Goal: Task Accomplishment & Management: Manage account settings

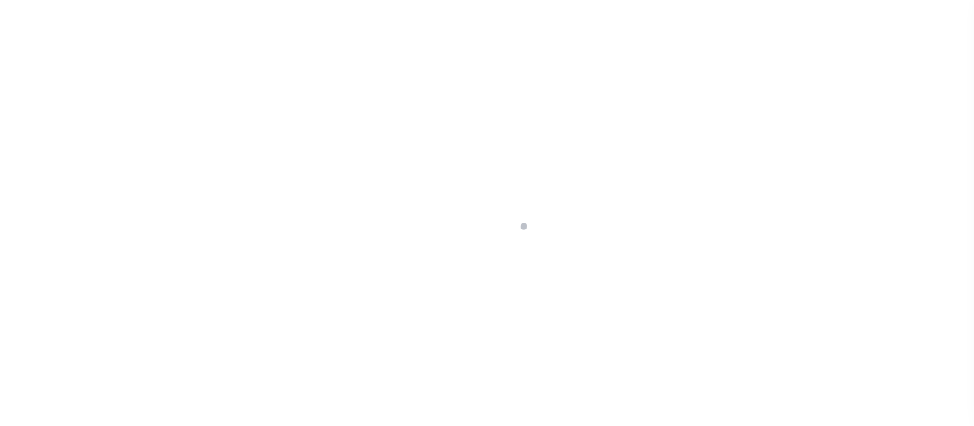
type input "LLEW-T0006"
type input "[PERSON_NAME]"
select select
type input "136 E RAILROAD AVE"
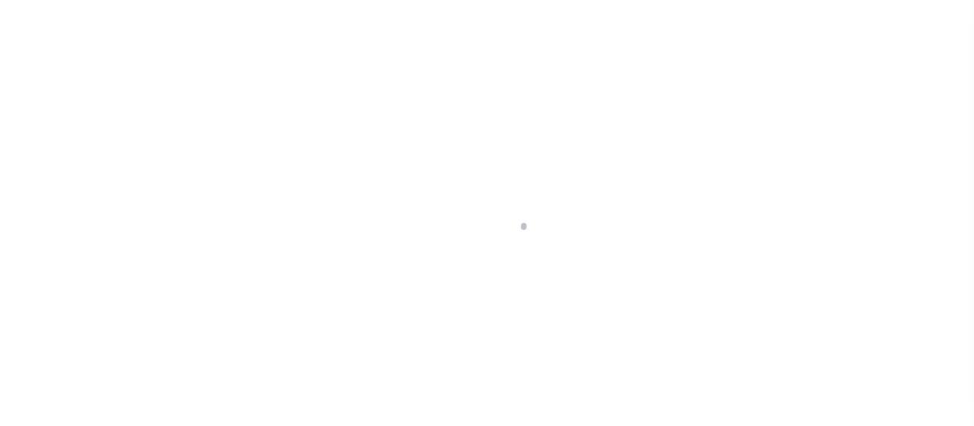
type input "INDEPENDENCE LA 70443-2708"
type input "[DATE]"
select select "10"
select select "Escrow"
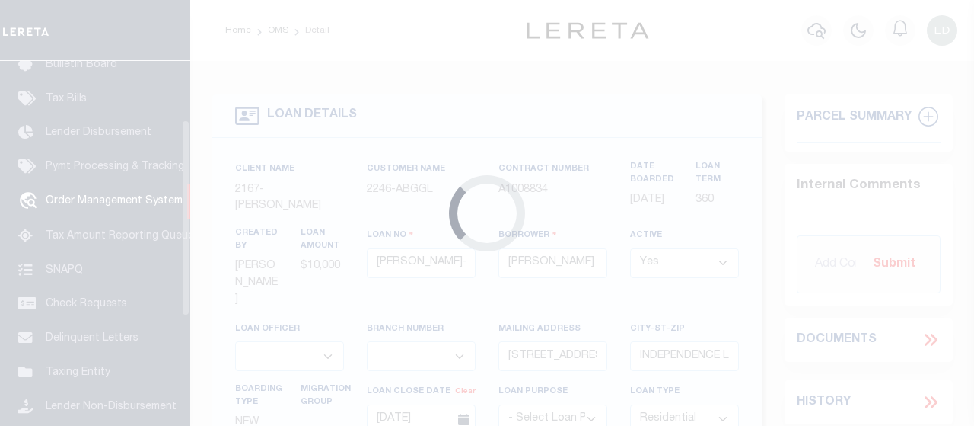
scroll to position [114, 0]
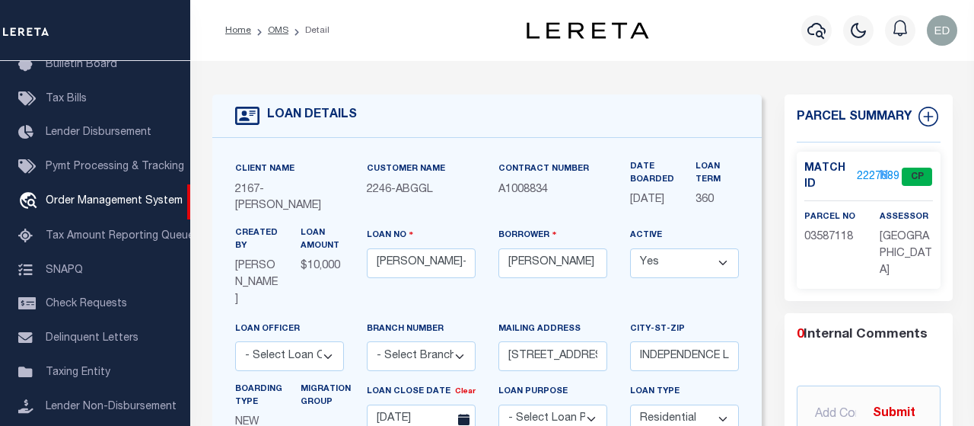
type input "[STREET_ADDRESS]"
select select
type input "INDEPENDENCE LA 70443-2708"
type input "LA"
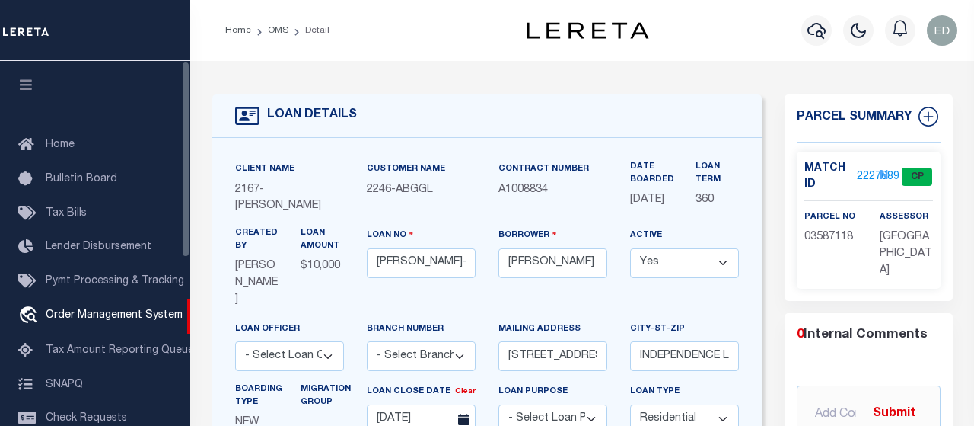
click at [31, 78] on button "button" at bounding box center [26, 87] width 52 height 52
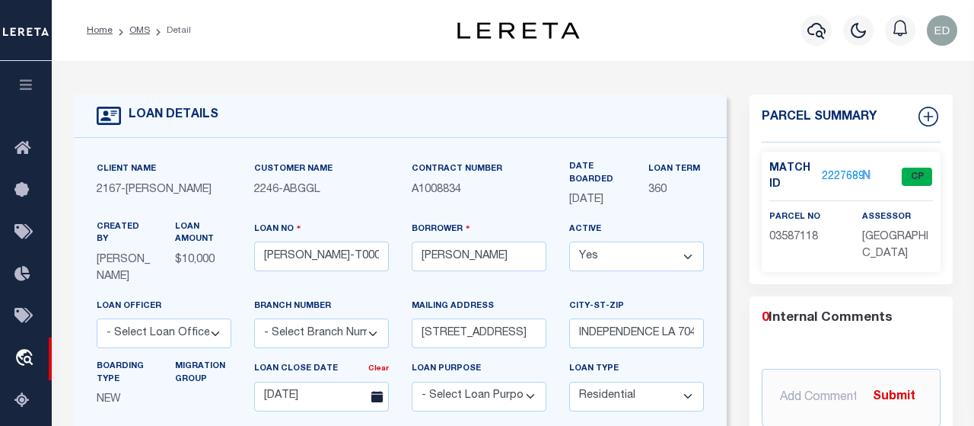
click at [692, 134] on div "LOAN DETAILS" at bounding box center [401, 115] width 654 height 43
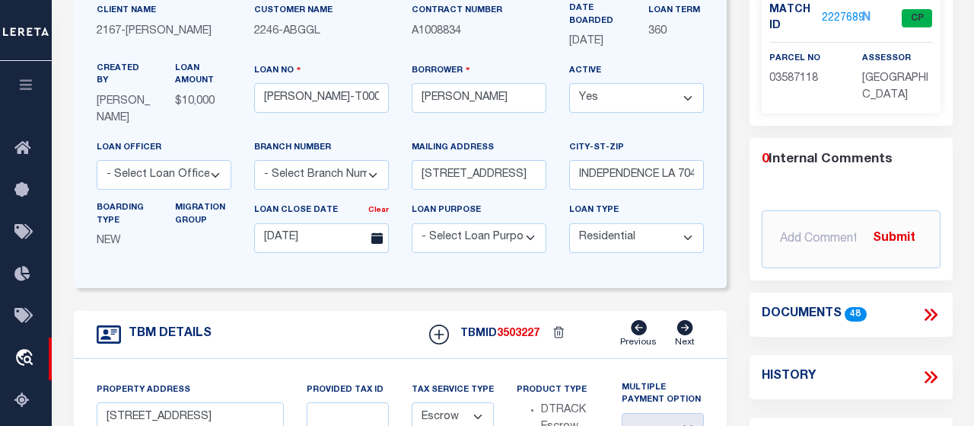
scroll to position [317, 0]
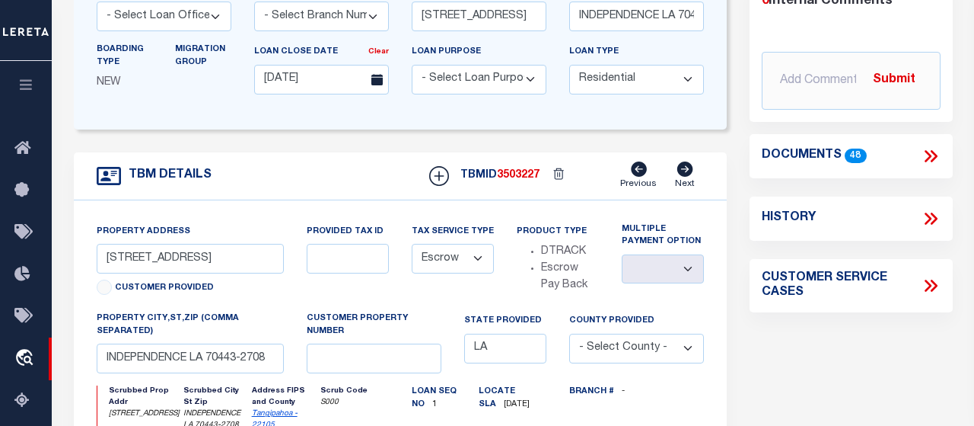
click at [927, 151] on icon at bounding box center [928, 156] width 7 height 12
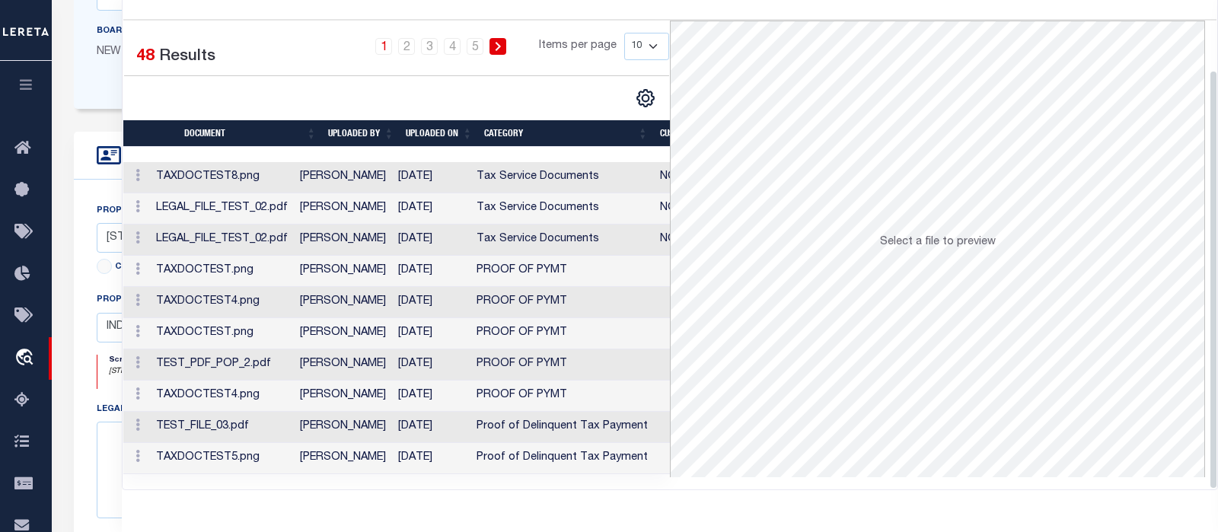
scroll to position [97, 0]
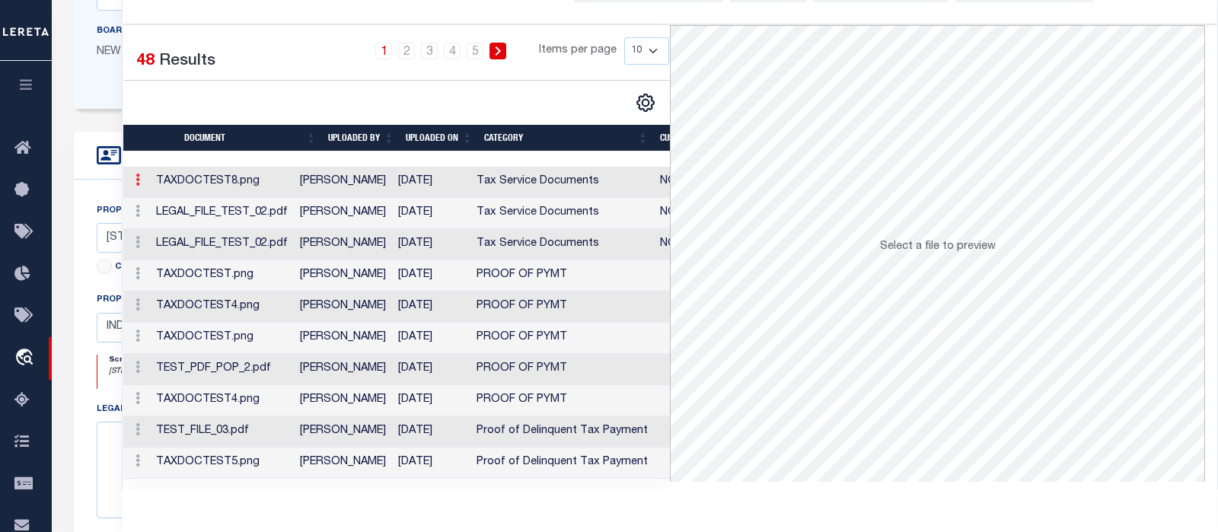
click at [137, 177] on icon at bounding box center [137, 180] width 5 height 12
click at [139, 181] on icon at bounding box center [137, 180] width 5 height 12
click at [139, 180] on icon at bounding box center [137, 180] width 5 height 12
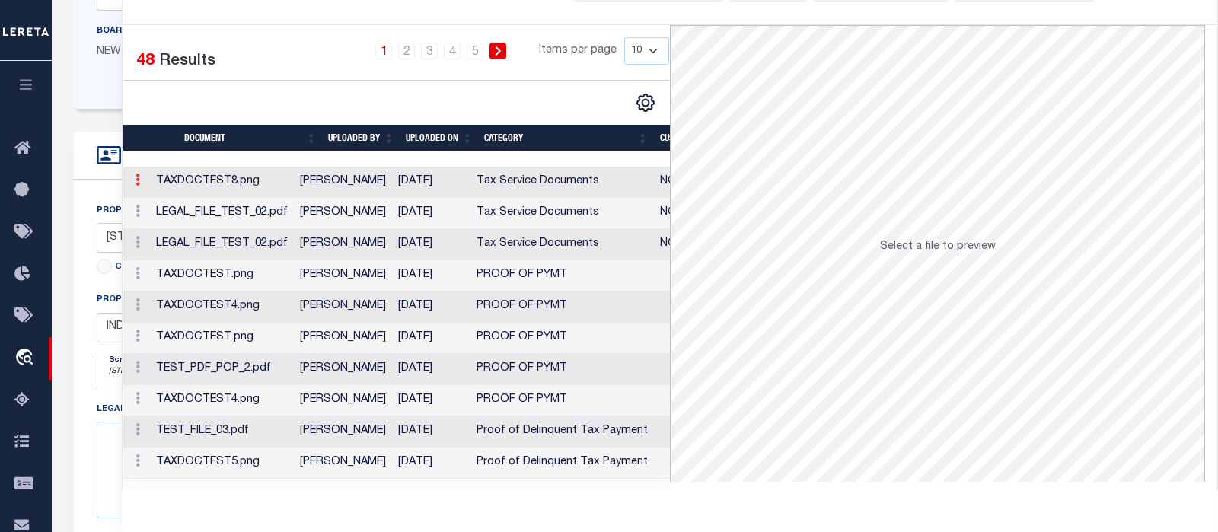
click at [140, 179] on link at bounding box center [137, 182] width 17 height 12
click at [170, 203] on link "Edit Note" at bounding box center [172, 204] width 84 height 25
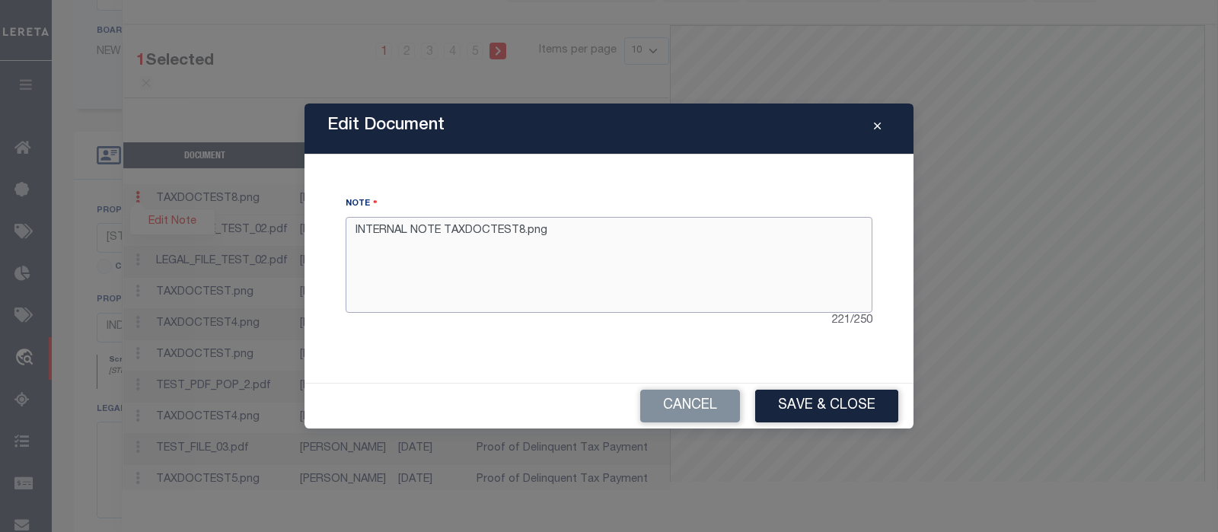
click at [677, 245] on textarea "INTERNAL NOTE TAXDOCTEST8.png" at bounding box center [609, 265] width 527 height 96
type textarea "INTERNAL NOTE TAXDOCTEST8.png edited"
click at [811, 406] on button "Save & Close" at bounding box center [826, 406] width 143 height 33
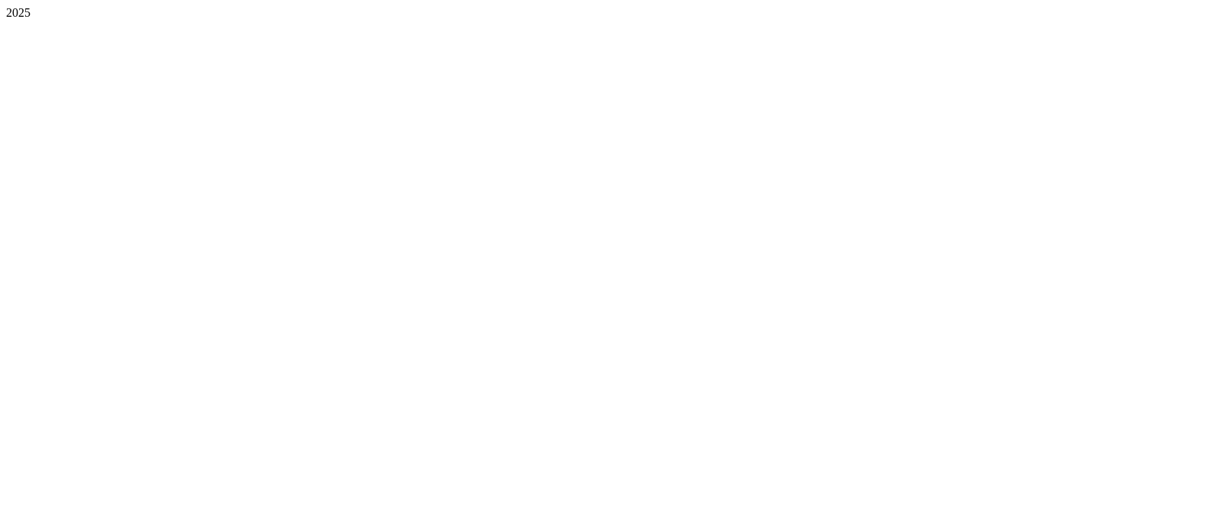
scroll to position [0, 0]
type input "[PERSON_NAME]-T0006"
type input "[PERSON_NAME]"
select select
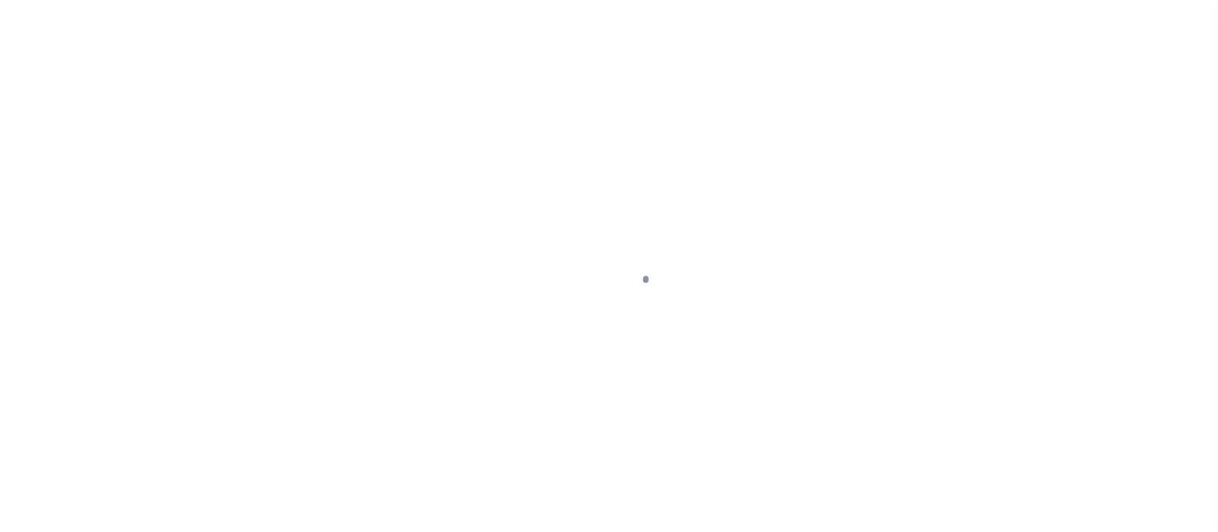
type input "[STREET_ADDRESS]"
type input "INDEPENDENCE LA 70443-2708"
type input "[DATE]"
select select "10"
select select "Escrow"
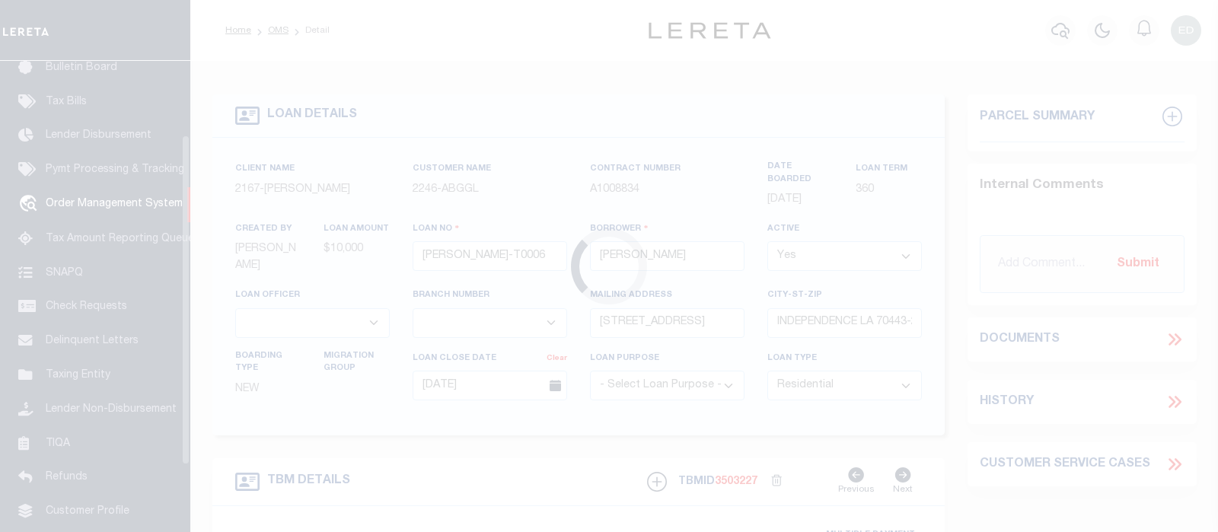
scroll to position [113, 0]
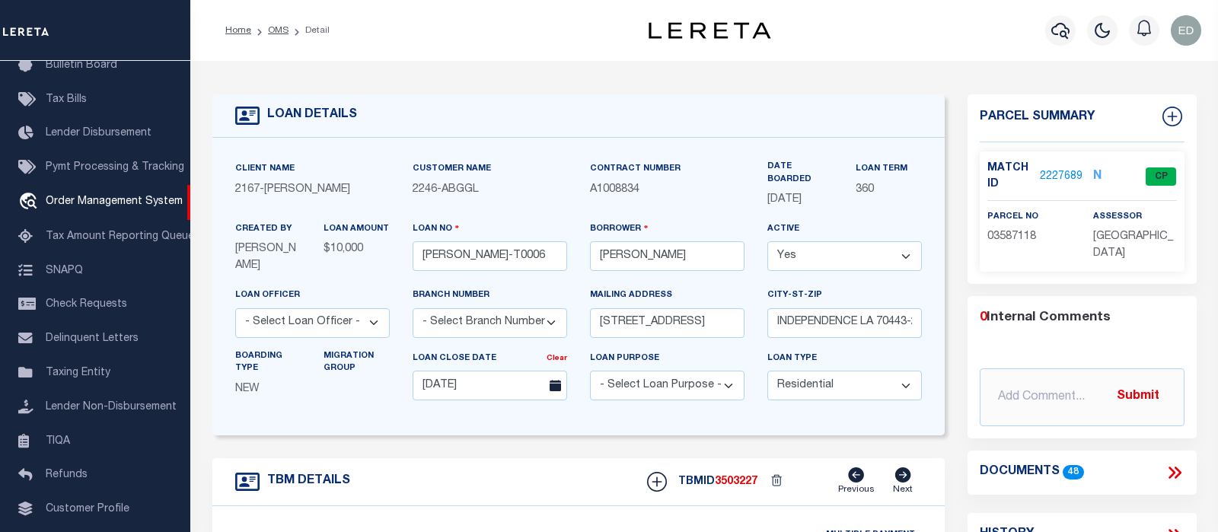
type input "136 E RAILROAD AVE"
select select
type input "INDEPENDENCE LA 70443-2708"
type input "LA"
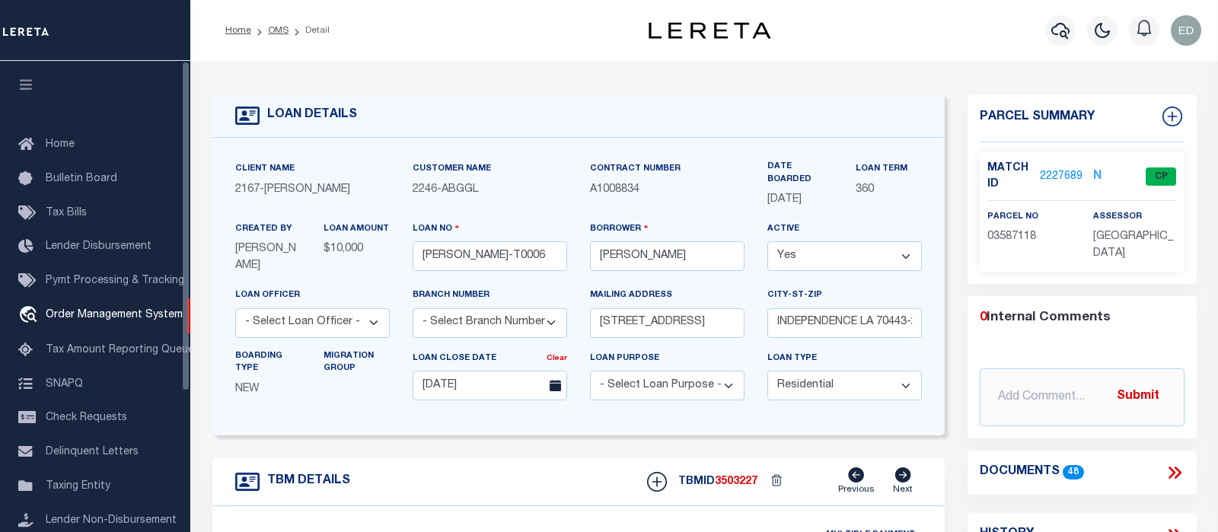
click at [33, 88] on icon "button" at bounding box center [27, 85] width 18 height 14
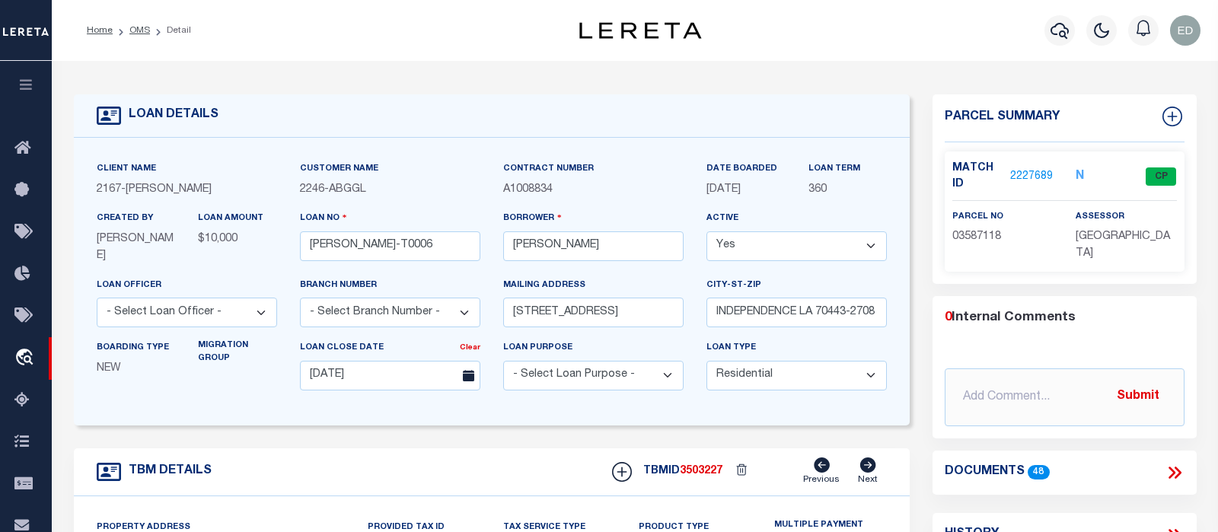
scroll to position [160, 0]
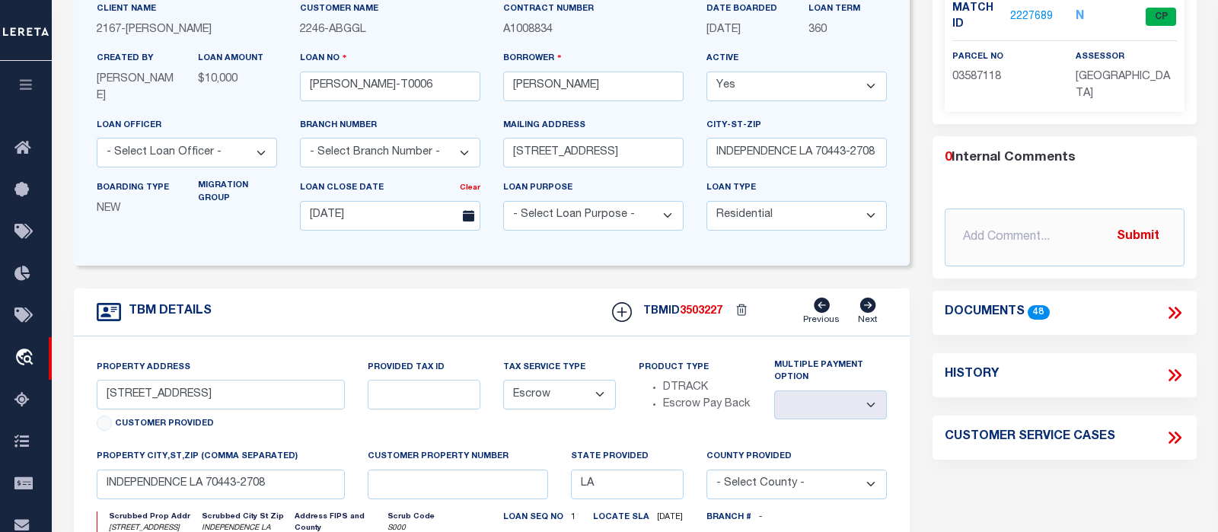
click at [1171, 306] on icon at bounding box center [1175, 313] width 20 height 20
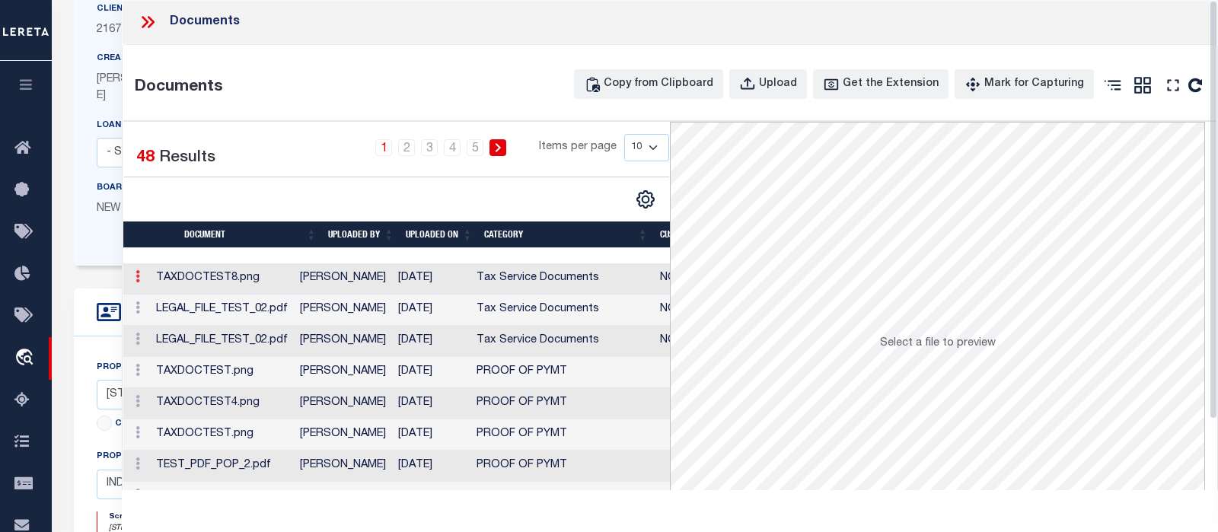
click at [133, 281] on link at bounding box center [137, 279] width 17 height 12
click at [170, 301] on link "Edit Note" at bounding box center [172, 300] width 84 height 25
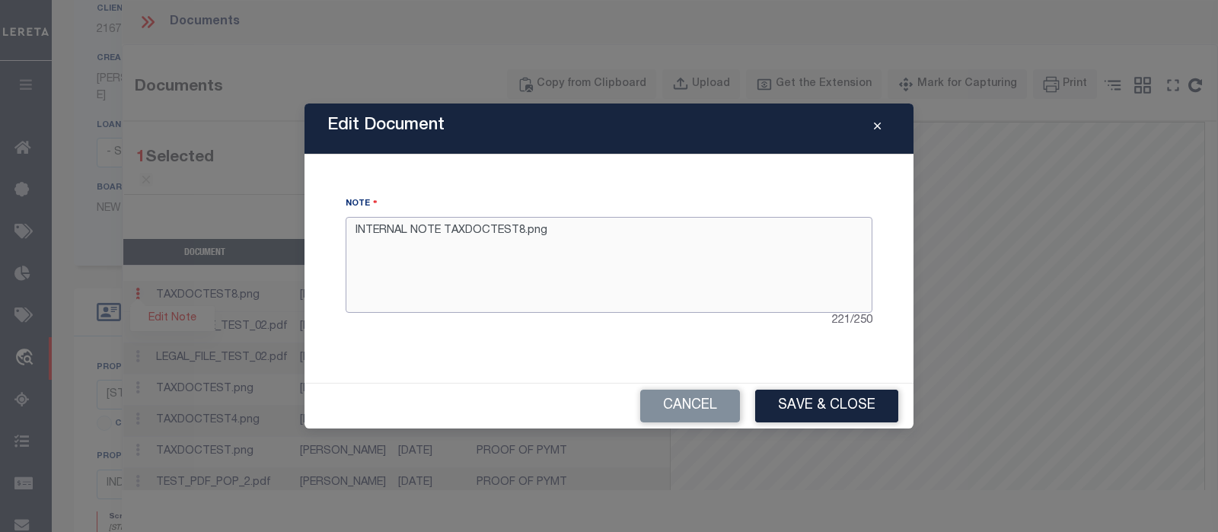
click at [623, 222] on textarea "INTERNAL NOTE TAXDOCTEST8.png" at bounding box center [609, 265] width 527 height 96
type textarea "INTERNAL NOTE TAXDOCTEST8.png edited"
click at [814, 401] on button "Save & Close" at bounding box center [826, 406] width 143 height 33
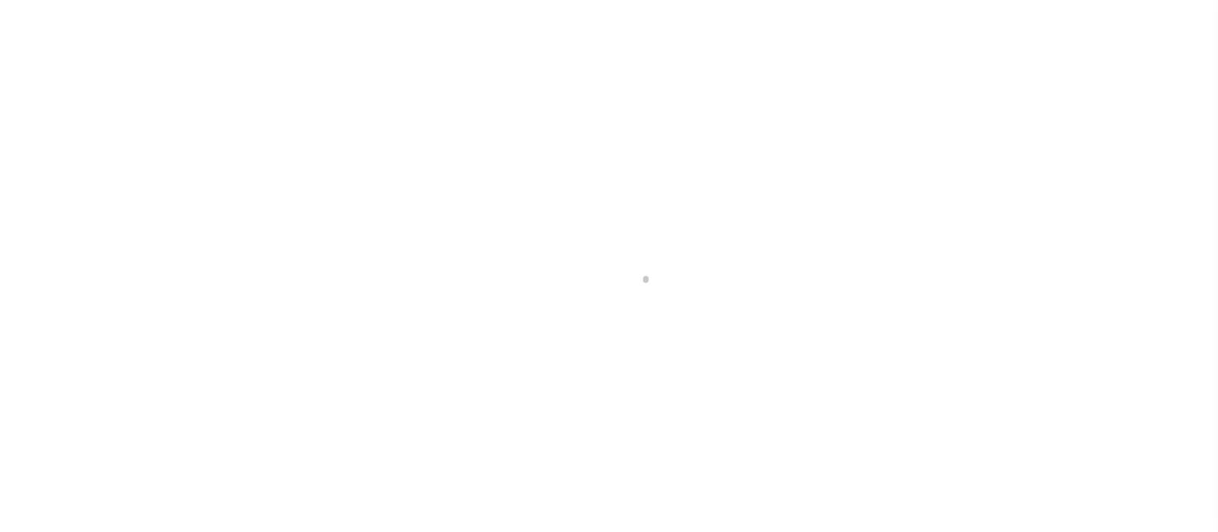
type input "[PERSON_NAME]-T0006"
type input "[PERSON_NAME]"
select select
type input "[STREET_ADDRESS]"
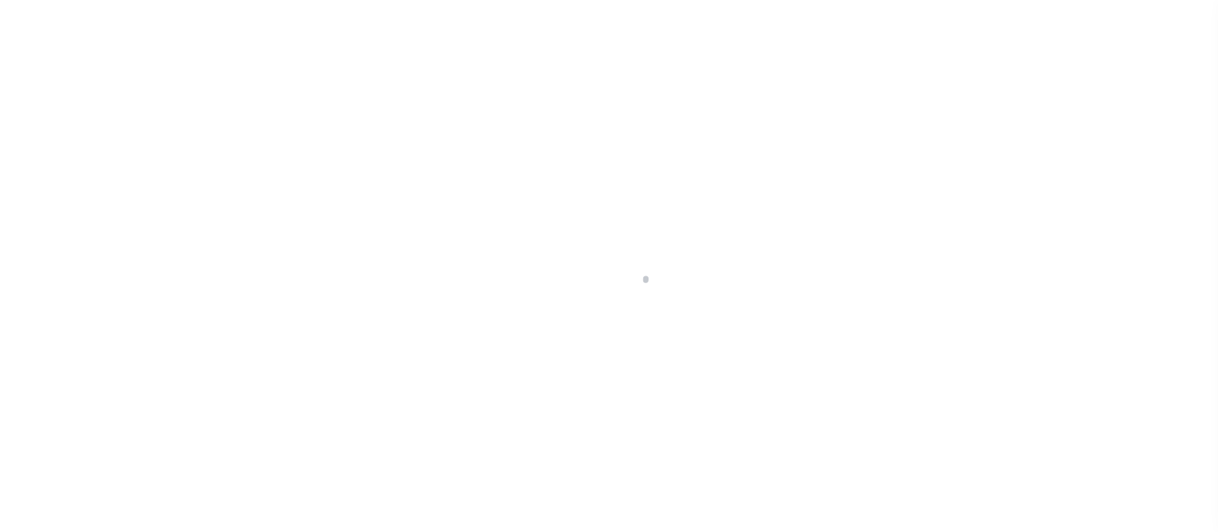
type input "INDEPENDENCE LA 70443-2708"
type input "[DATE]"
select select "10"
select select "Escrow"
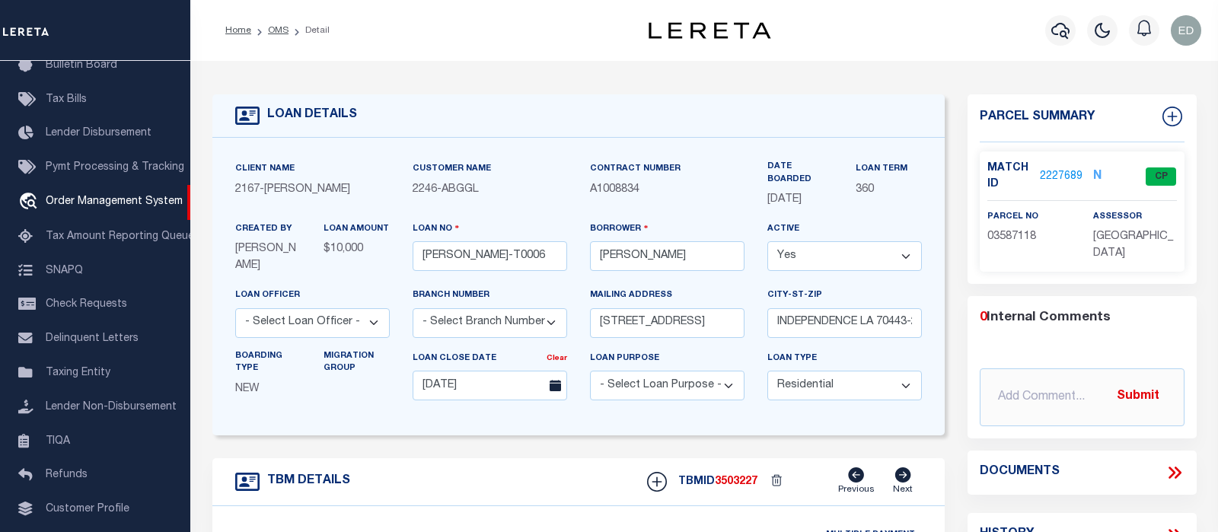
type input "[STREET_ADDRESS]"
select select
type input "INDEPENDENCE LA 70443-2708"
type input "LA"
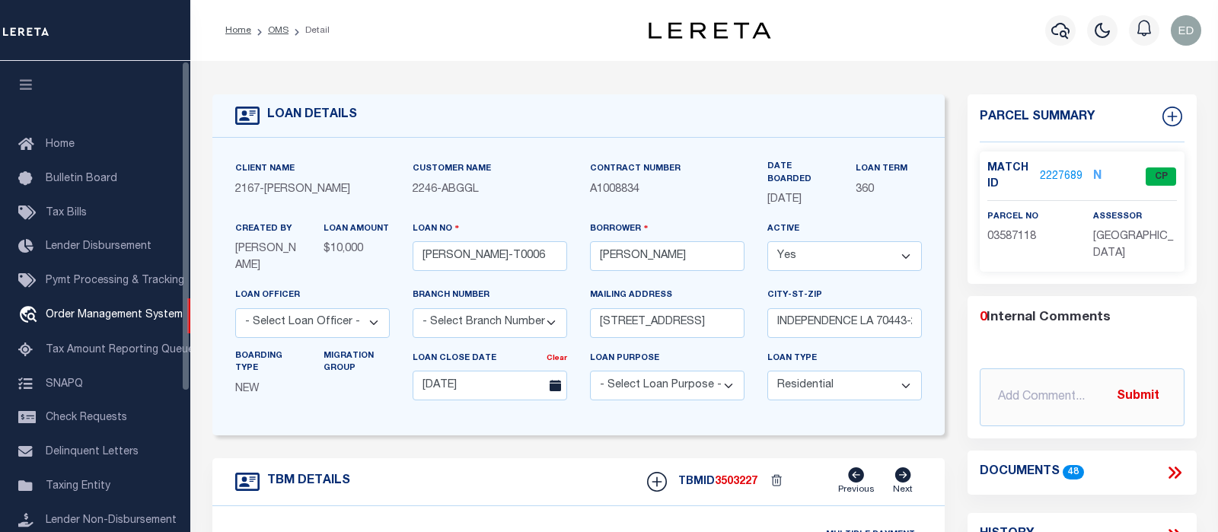
click at [28, 83] on icon "button" at bounding box center [27, 85] width 18 height 14
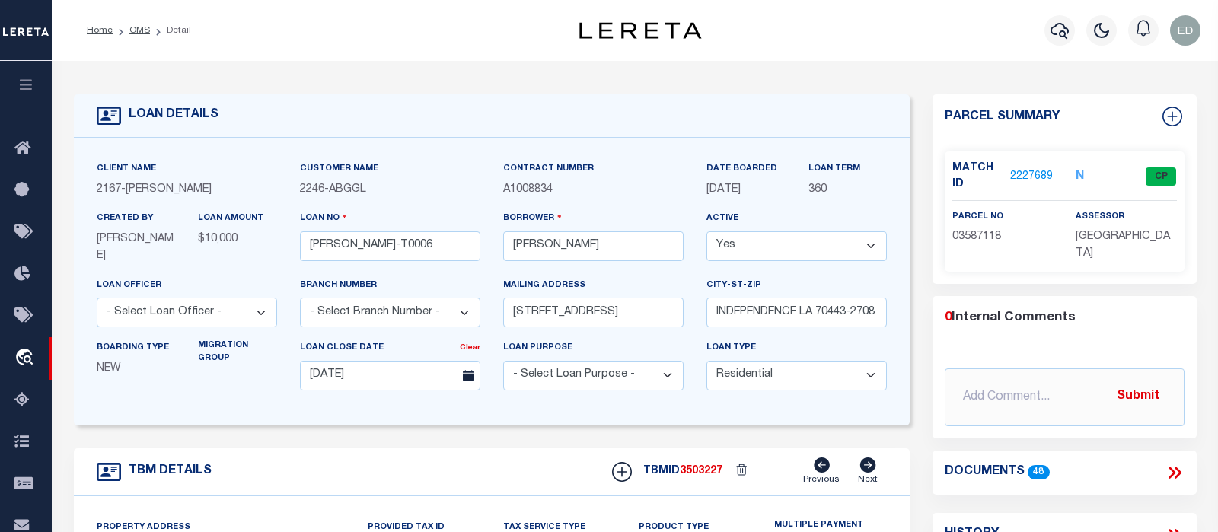
scroll to position [160, 0]
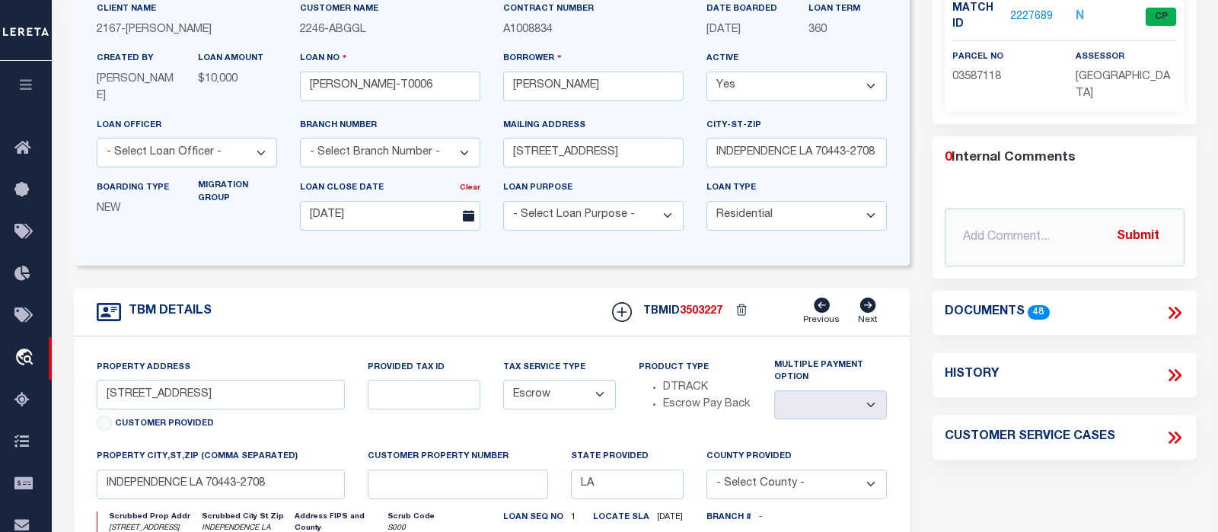
click at [1165, 315] on icon at bounding box center [1175, 313] width 20 height 20
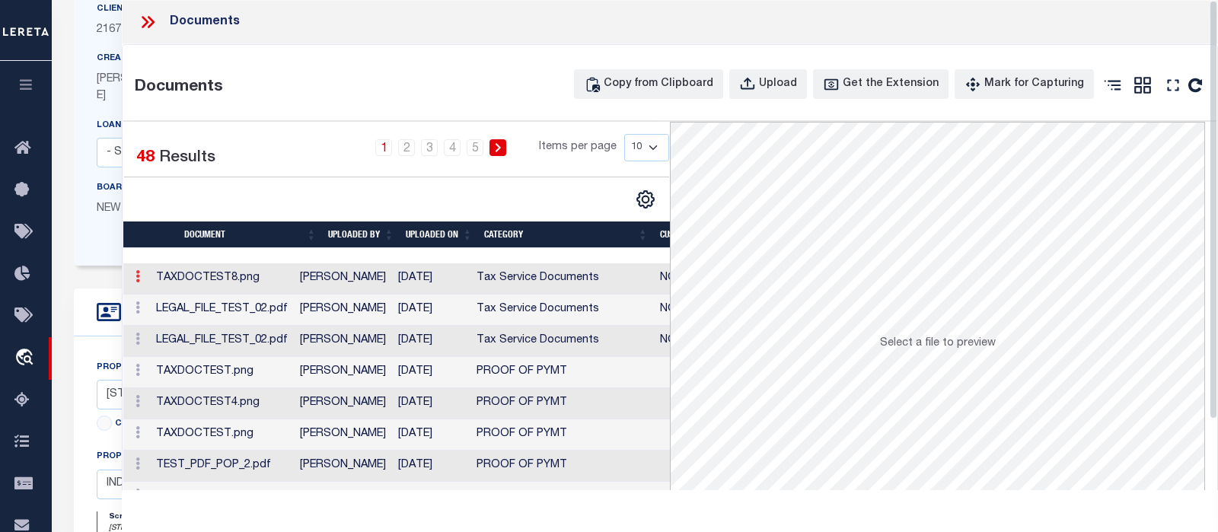
click at [134, 280] on link at bounding box center [137, 279] width 17 height 12
click at [169, 303] on link "Edit Note" at bounding box center [172, 300] width 84 height 25
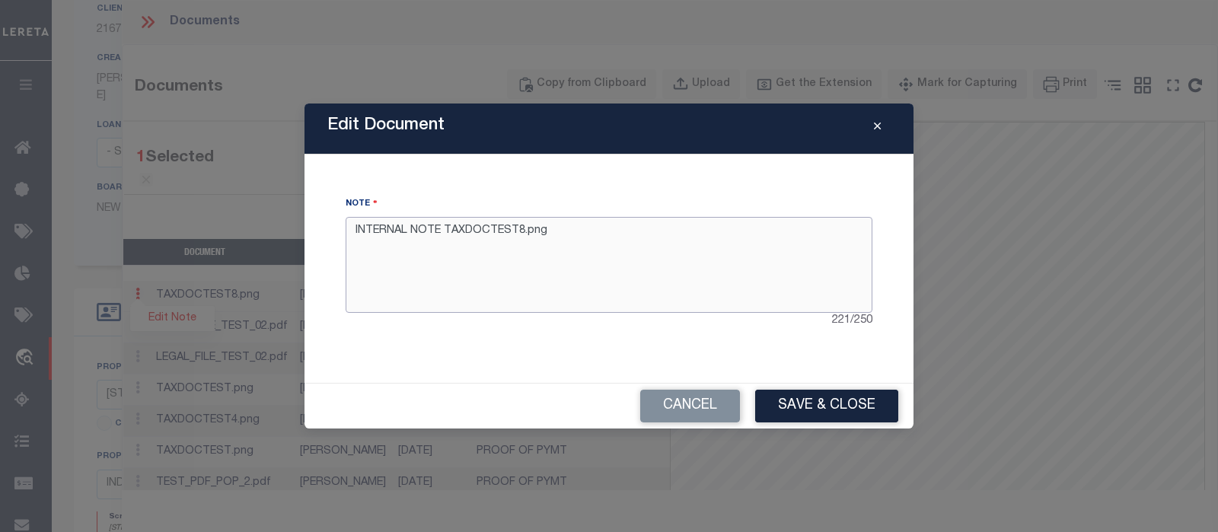
click at [648, 228] on textarea "INTERNAL NOTE TAXDOCTEST8.png" at bounding box center [609, 265] width 527 height 96
type textarea "INTERNAL NOTE TAXDOCTEST8.png edited"
click at [811, 402] on button "Save & Close" at bounding box center [826, 406] width 143 height 33
click at [833, 409] on button "Save & Close" at bounding box center [826, 406] width 143 height 33
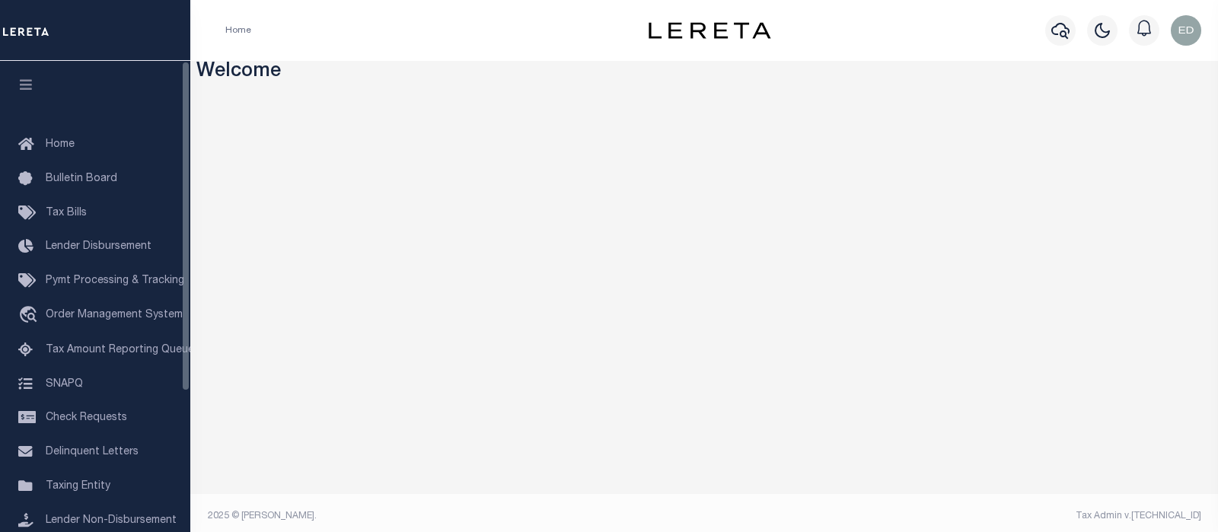
click at [29, 82] on icon "button" at bounding box center [27, 85] width 18 height 14
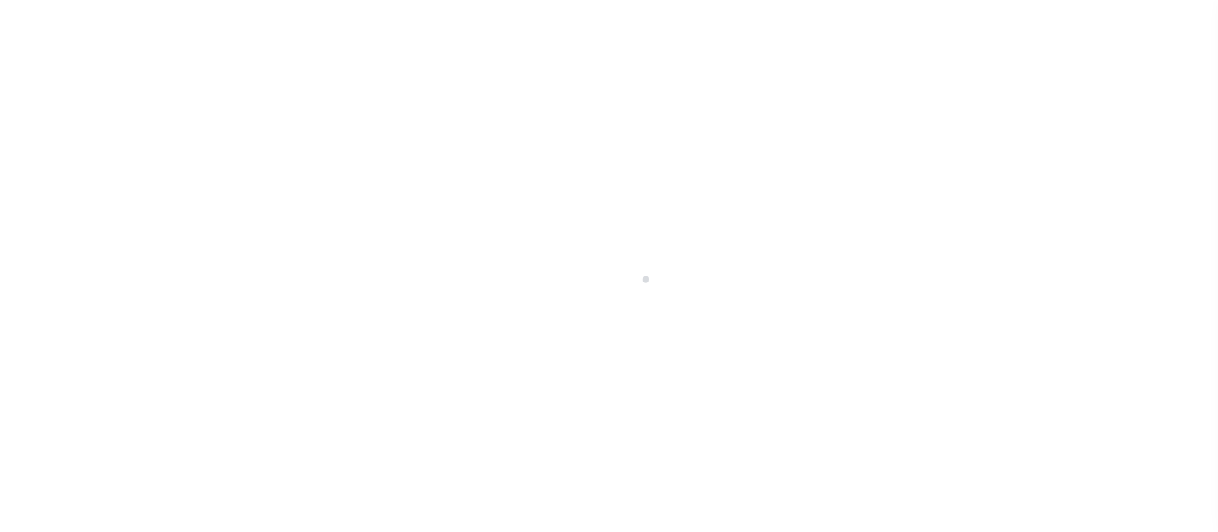
type input "[PERSON_NAME]-T0006"
type input "[PERSON_NAME]"
select select
type input "[STREET_ADDRESS]"
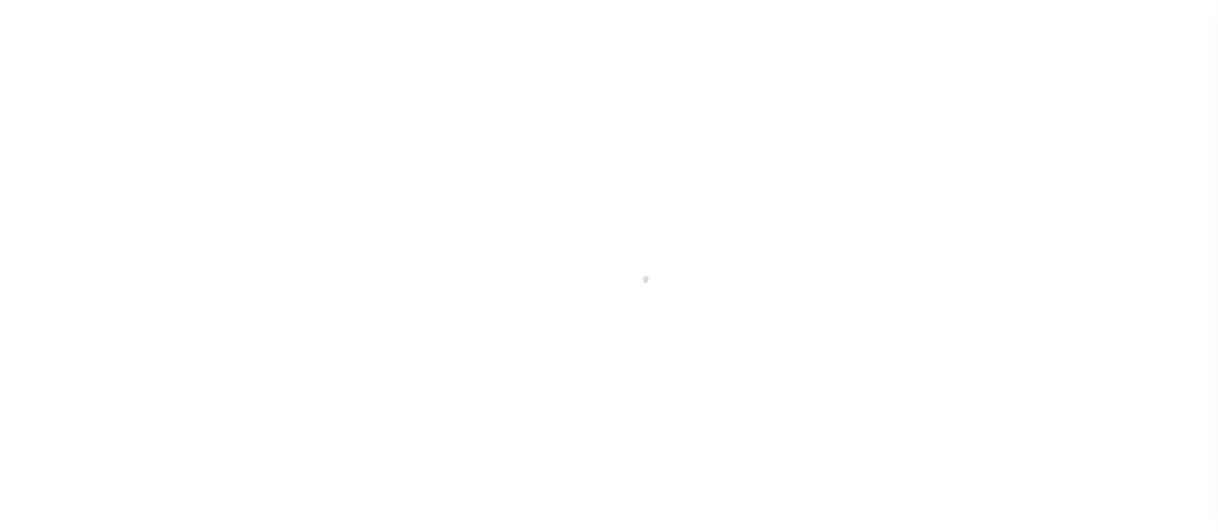
type input "INDEPENDENCE LA 70443-2708"
type input "[DATE]"
select select "10"
select select "Escrow"
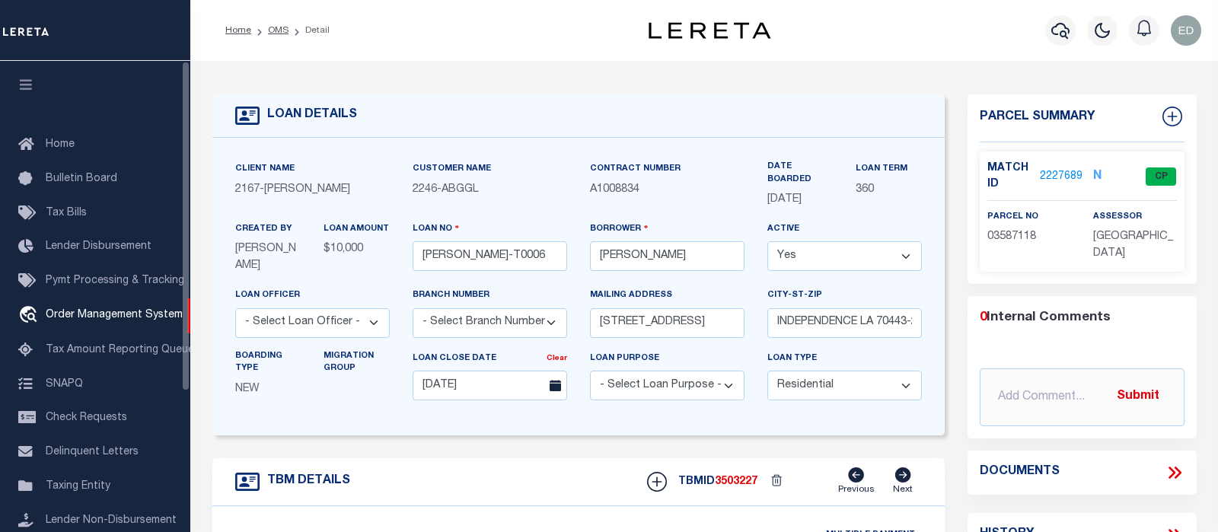
type input "[STREET_ADDRESS]"
select select
type input "INDEPENDENCE LA 70443-2708"
type input "LA"
drag, startPoint x: 37, startPoint y: 75, endPoint x: 945, endPoint y: 234, distance: 922.8
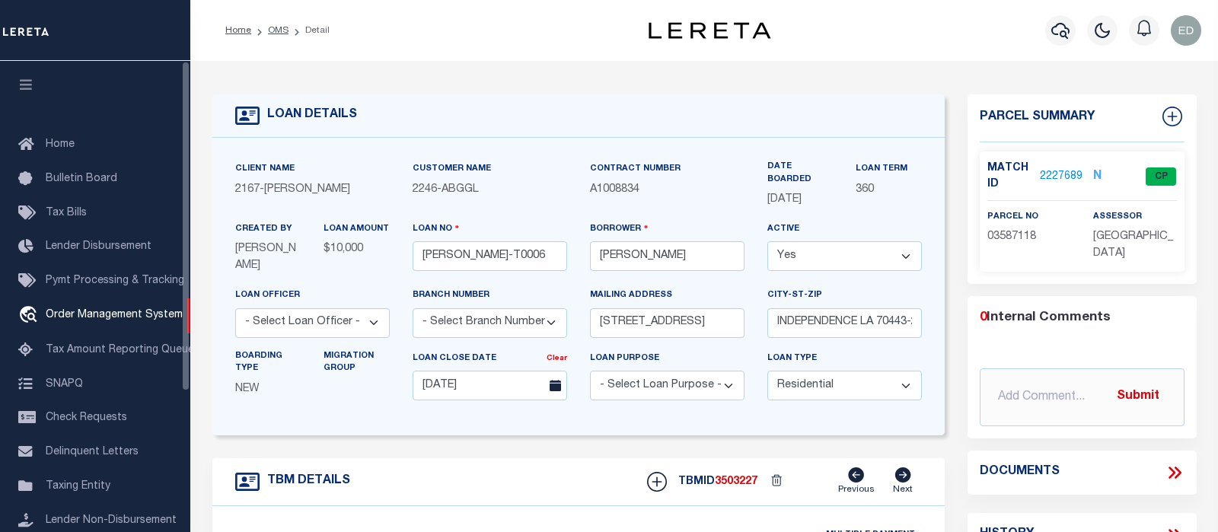
click at [36, 75] on button "button" at bounding box center [26, 87] width 52 height 52
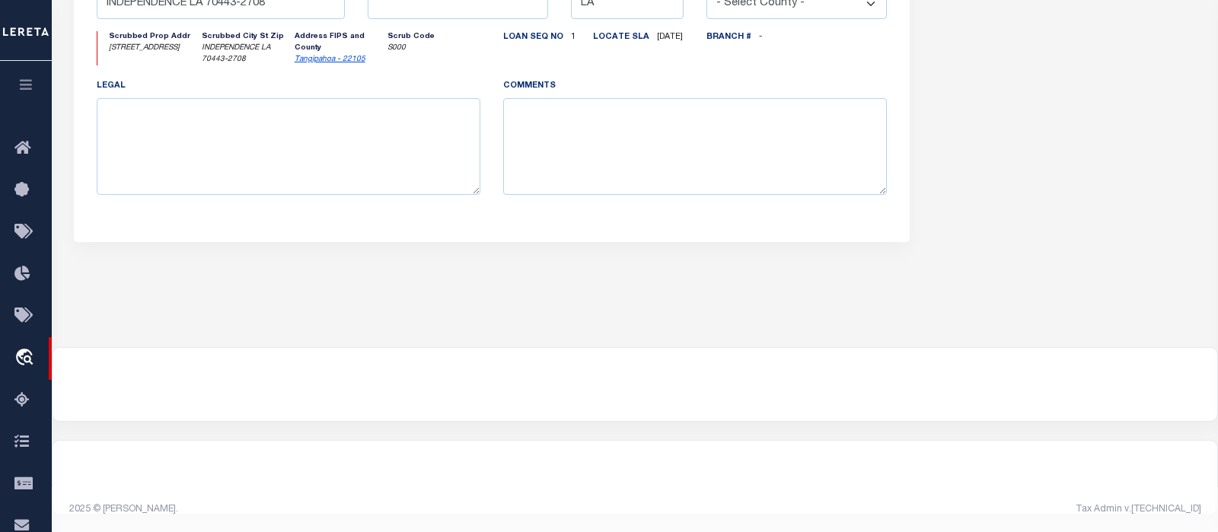
scroll to position [241, 0]
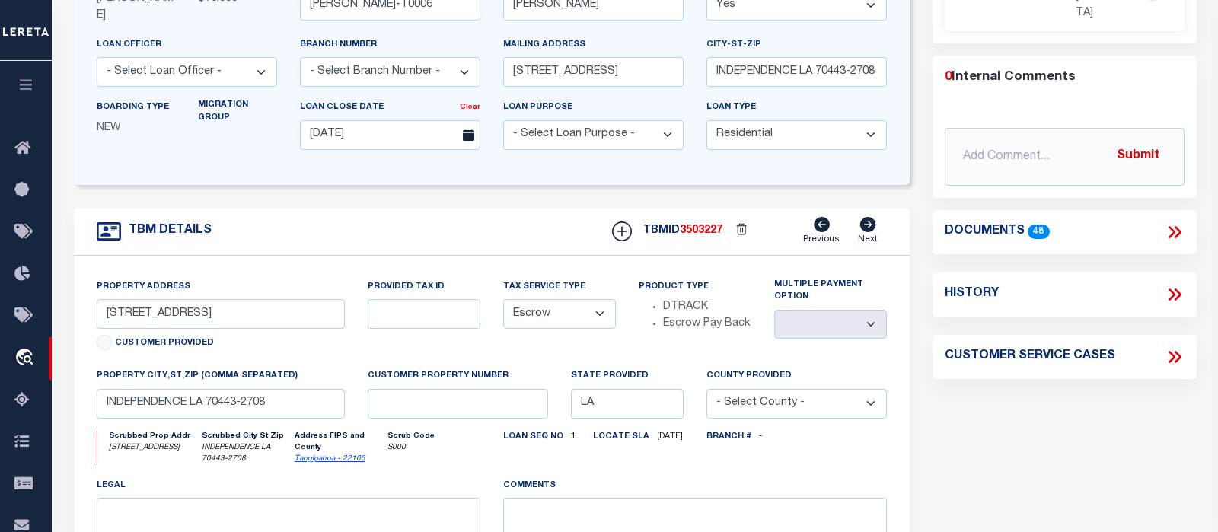
click at [1183, 223] on icon at bounding box center [1175, 232] width 20 height 20
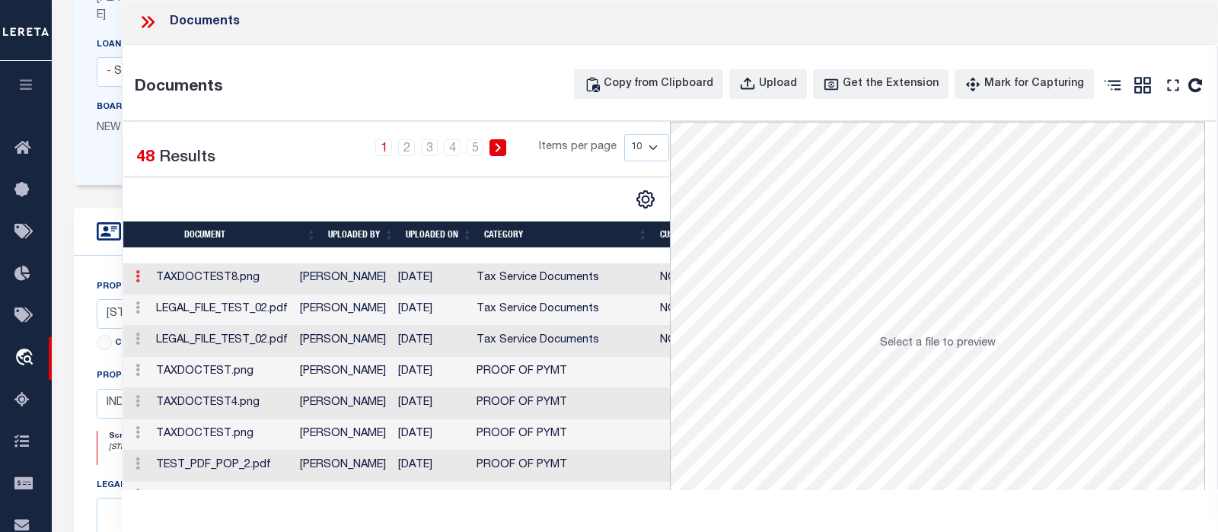
click at [138, 273] on icon at bounding box center [137, 276] width 5 height 12
click at [171, 298] on link "Edit Note" at bounding box center [172, 300] width 84 height 25
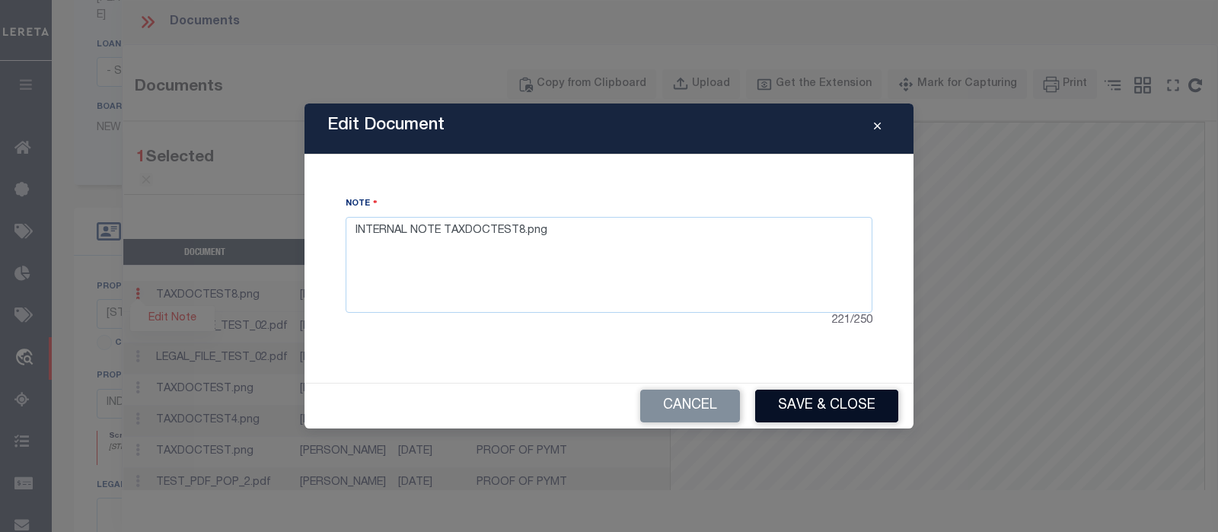
click at [805, 410] on button "Save & Close" at bounding box center [826, 406] width 143 height 33
click at [807, 395] on button "Save & Close" at bounding box center [826, 406] width 143 height 33
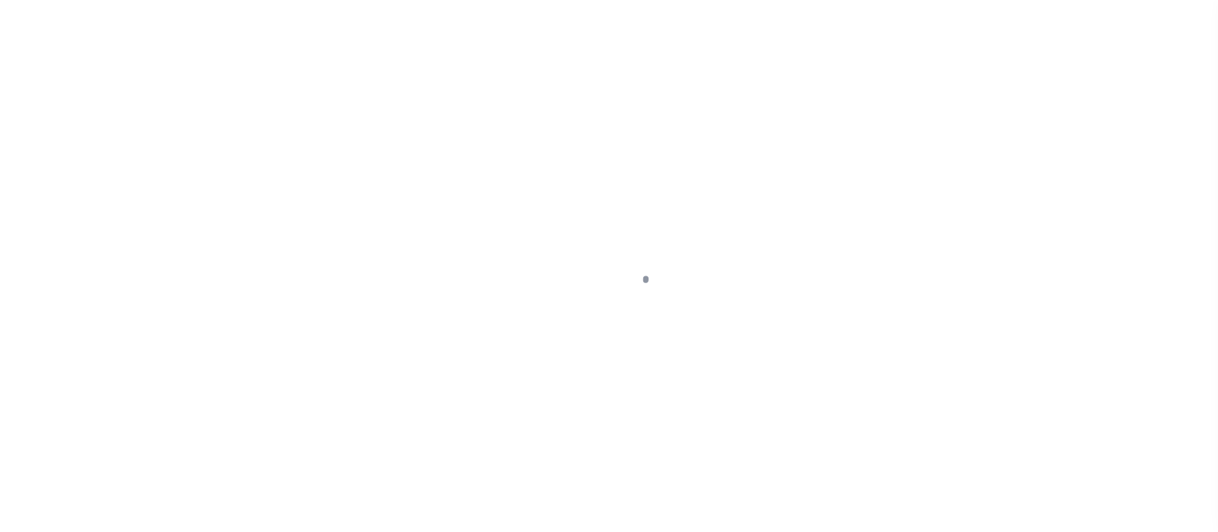
select select "10"
select select "Escrow"
select select
type input "[DATE]"
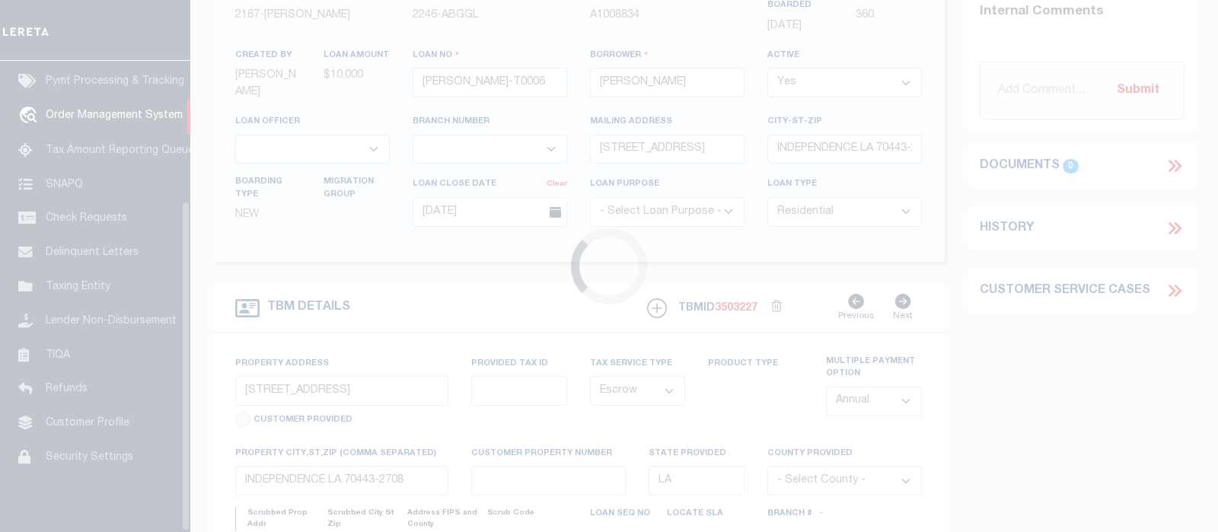
scroll to position [215, 0]
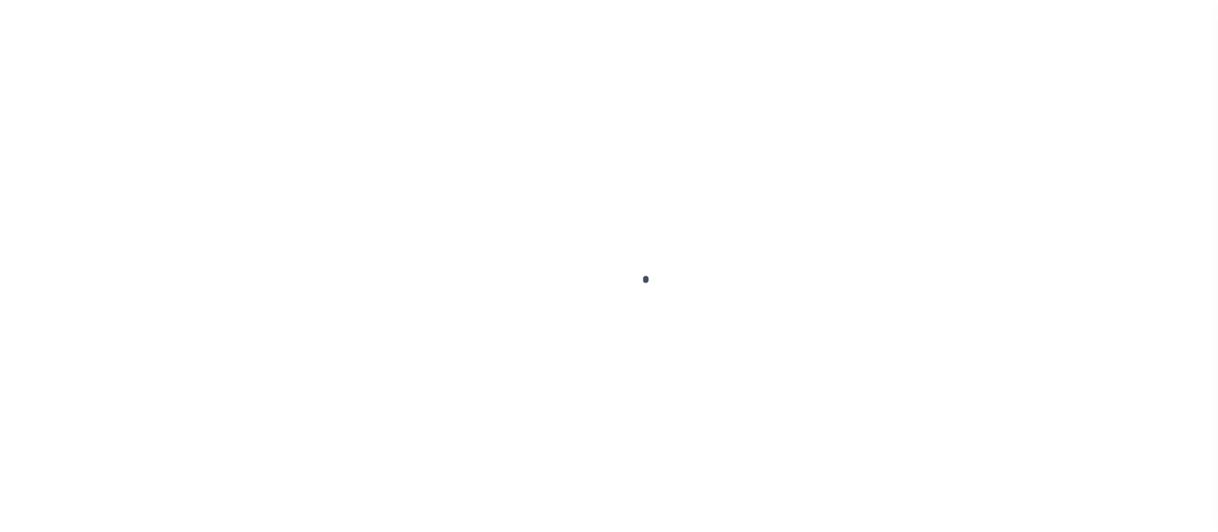
type input "[PERSON_NAME]-T0006"
type input "[PERSON_NAME]"
select select
type input "[STREET_ADDRESS]"
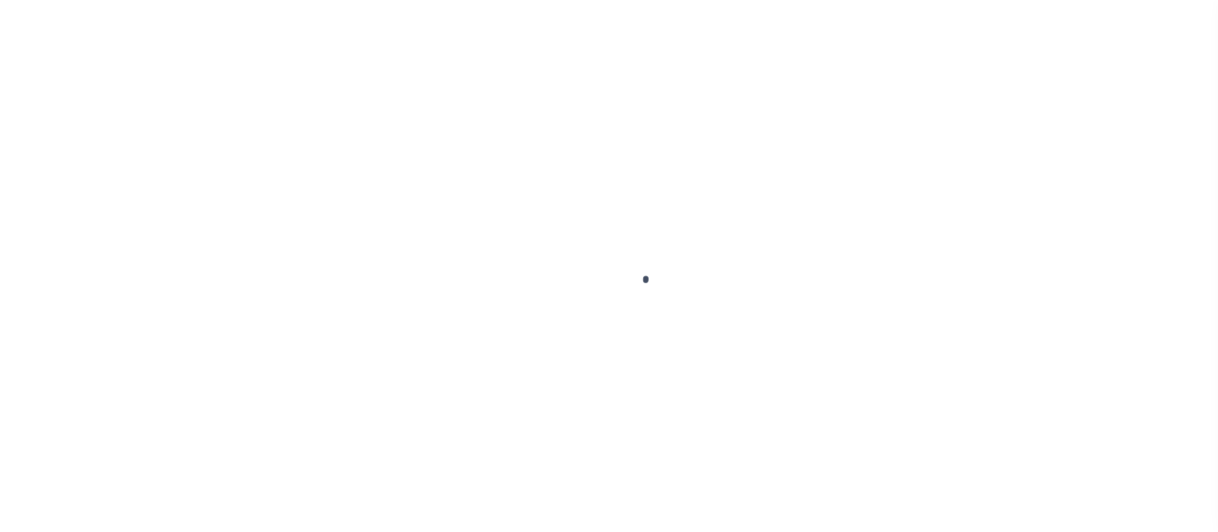
type input "INDEPENDENCE LA 70443-2708"
type input "[DATE]"
select select "10"
select select "Escrow"
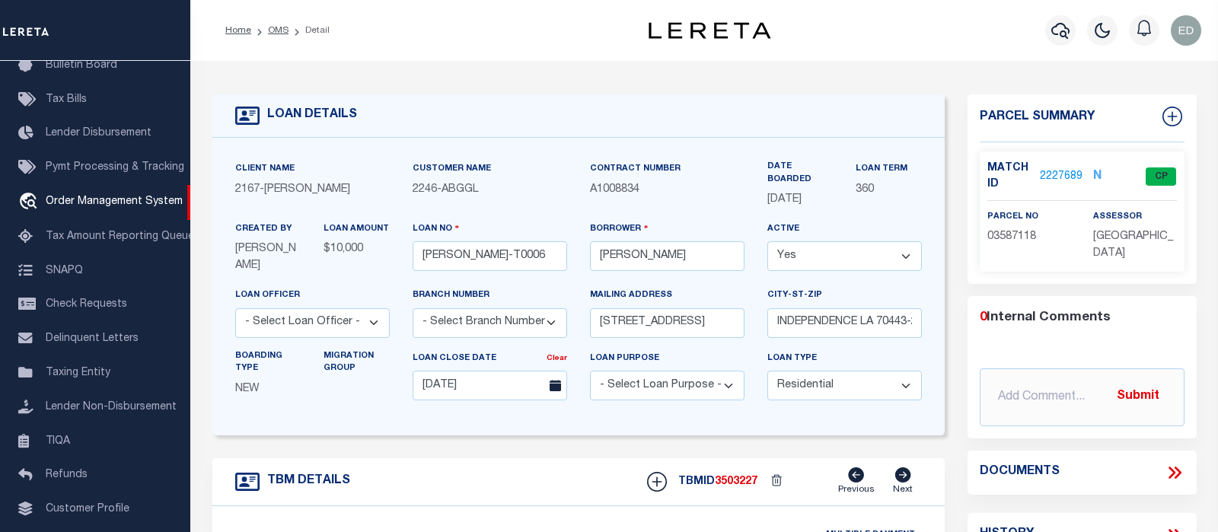
type input "[STREET_ADDRESS]"
select select
type input "INDEPENDENCE LA 70443-2708"
type input "LA"
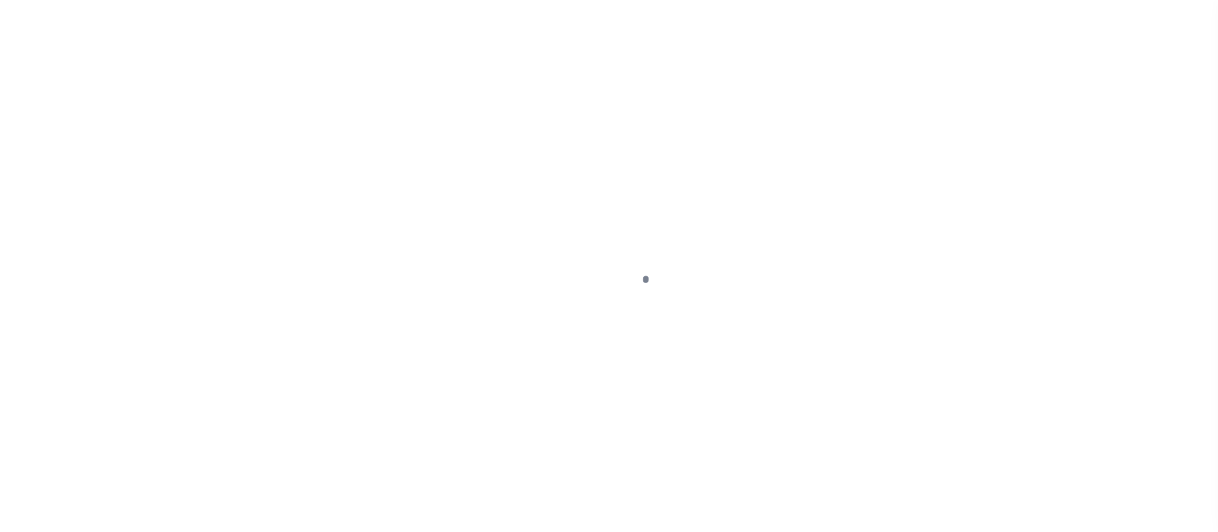
type input "[PERSON_NAME]-T0006"
type input "[PERSON_NAME]"
select select
type input "[STREET_ADDRESS]"
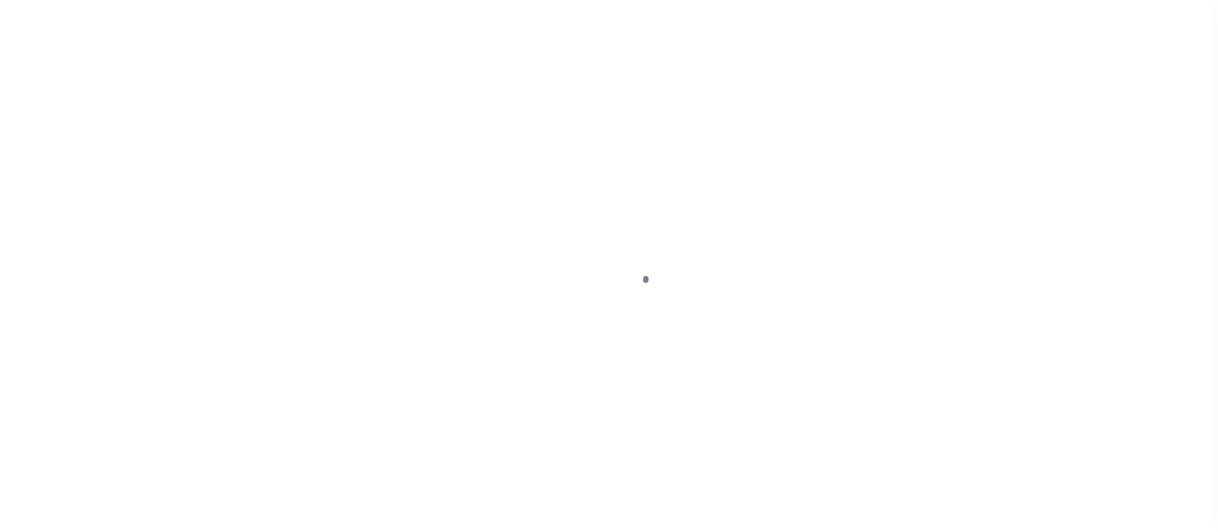
type input "INDEPENDENCE LA 70443-2708"
type input "[DATE]"
select select "10"
select select "Escrow"
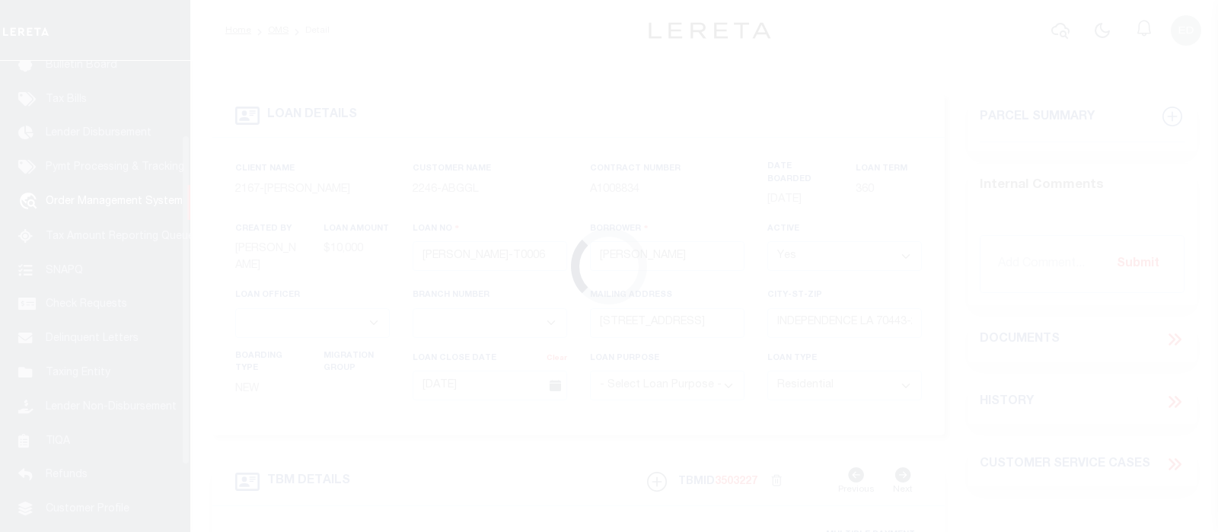
scroll to position [113, 0]
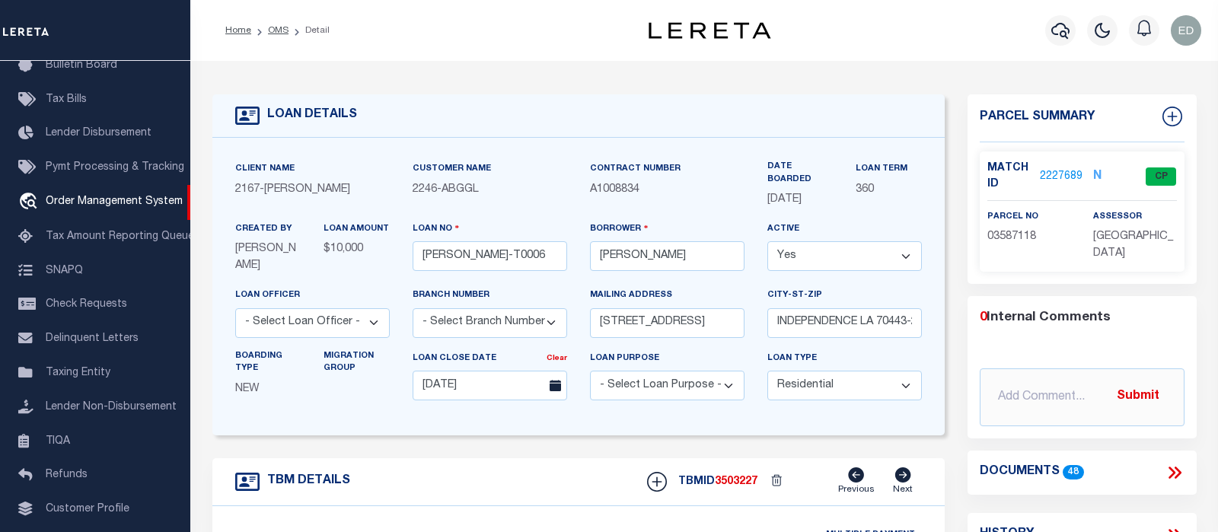
type input "[STREET_ADDRESS]"
select select
type input "INDEPENDENCE LA 70443-2708"
type input "LA"
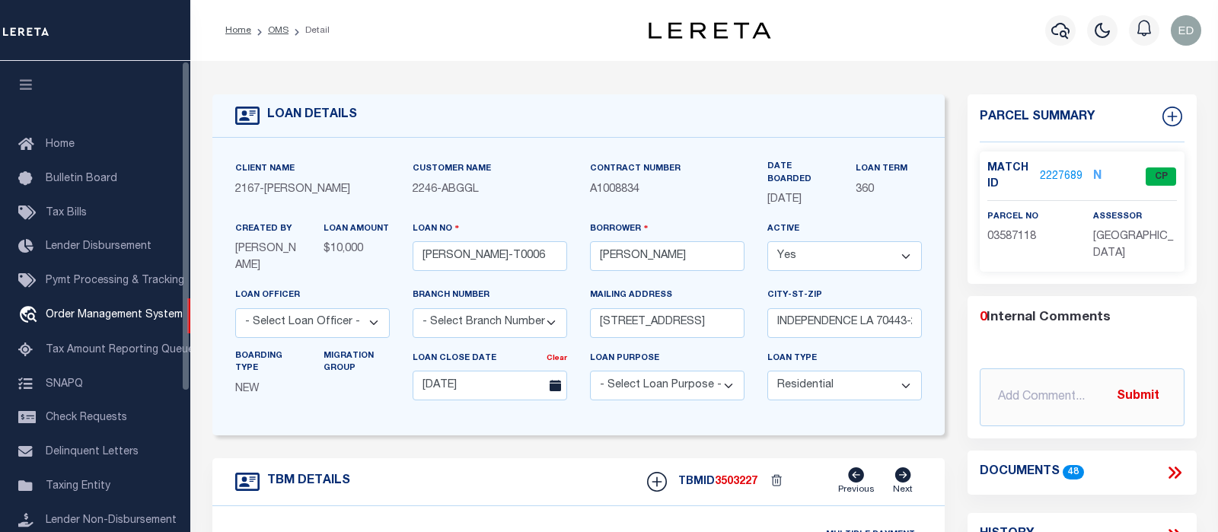
click at [27, 86] on icon "button" at bounding box center [27, 85] width 18 height 14
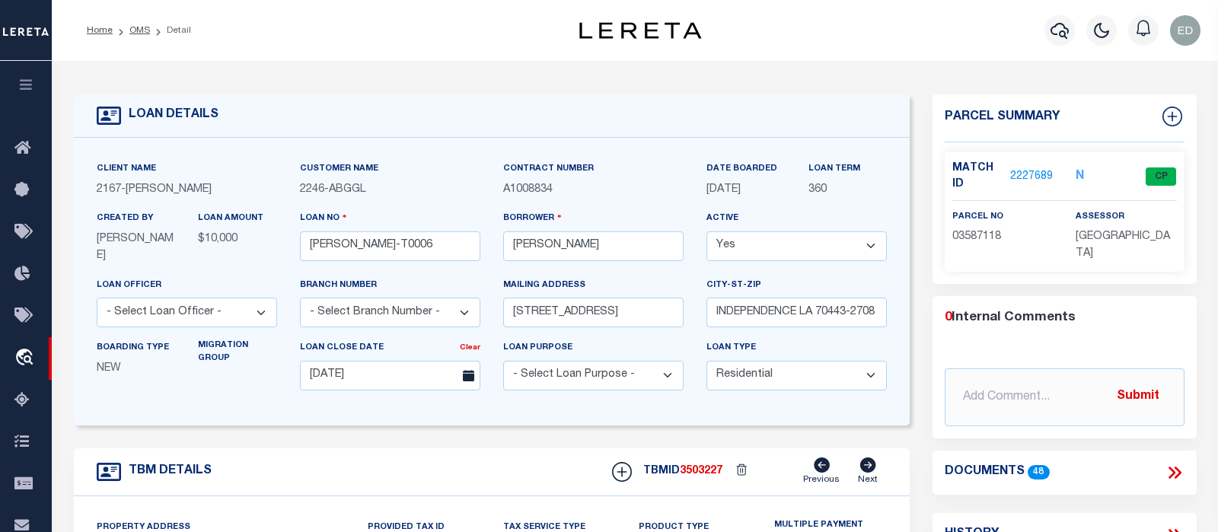
scroll to position [240, 0]
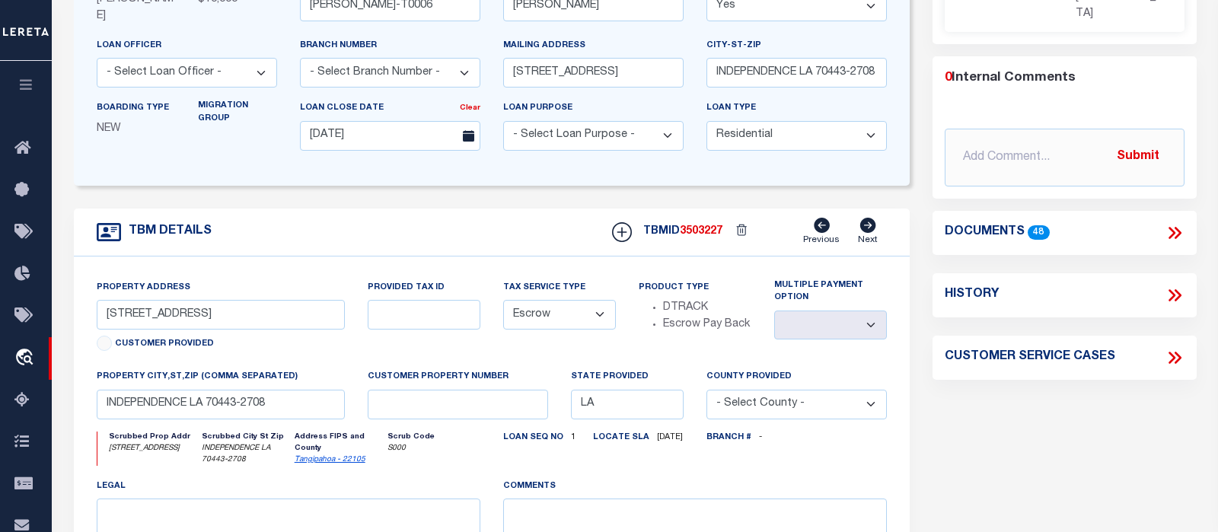
click at [1175, 229] on icon at bounding box center [1175, 233] width 20 height 20
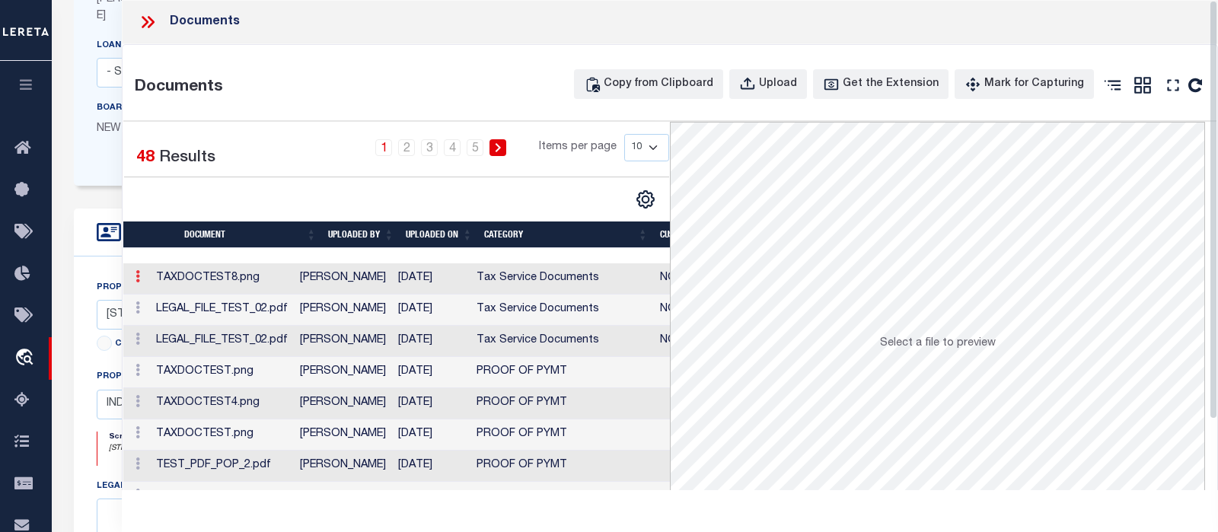
click at [138, 279] on icon at bounding box center [137, 276] width 5 height 12
click at [167, 295] on link "Edit Note" at bounding box center [172, 300] width 84 height 25
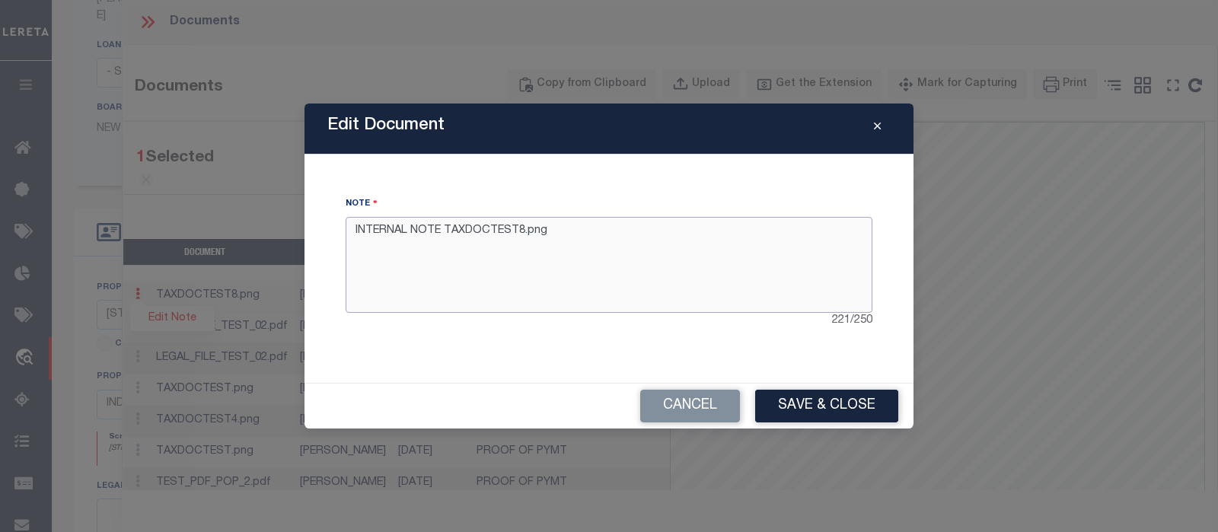
click at [644, 231] on textarea "INTERNAL NOTE TAXDOCTEST8.png" at bounding box center [609, 265] width 527 height 96
type textarea "INTERNAL NOTE TAXDOCTEST8.png edited"
click at [821, 395] on button "Save & Close" at bounding box center [826, 406] width 143 height 33
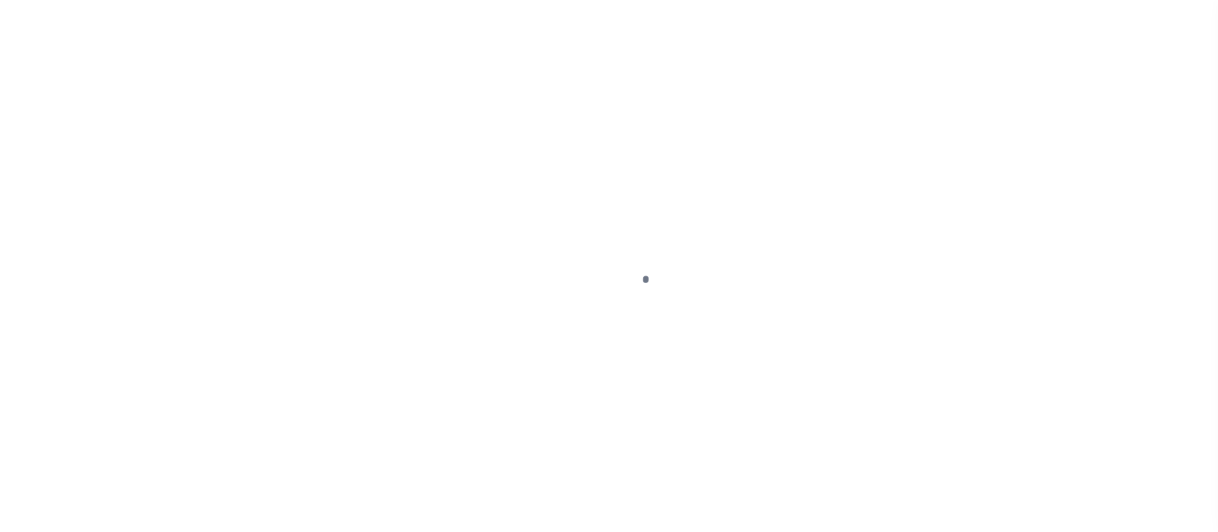
type input "[PERSON_NAME]-T0006"
type input "[PERSON_NAME]"
select select
type input "[STREET_ADDRESS]"
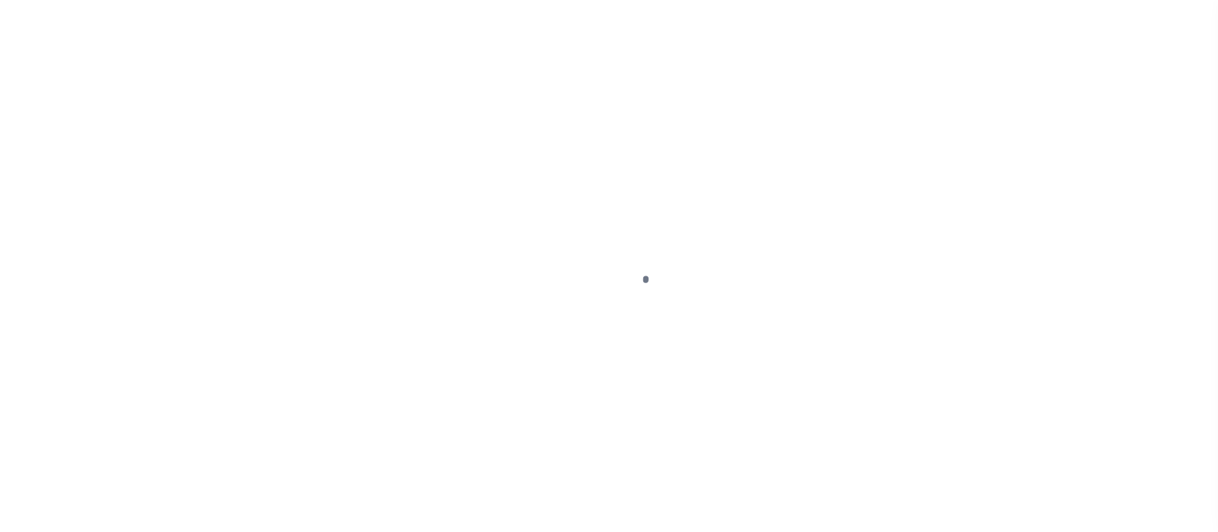
type input "INDEPENDENCE LA 70443-2708"
type input "[DATE]"
select select "10"
select select "Escrow"
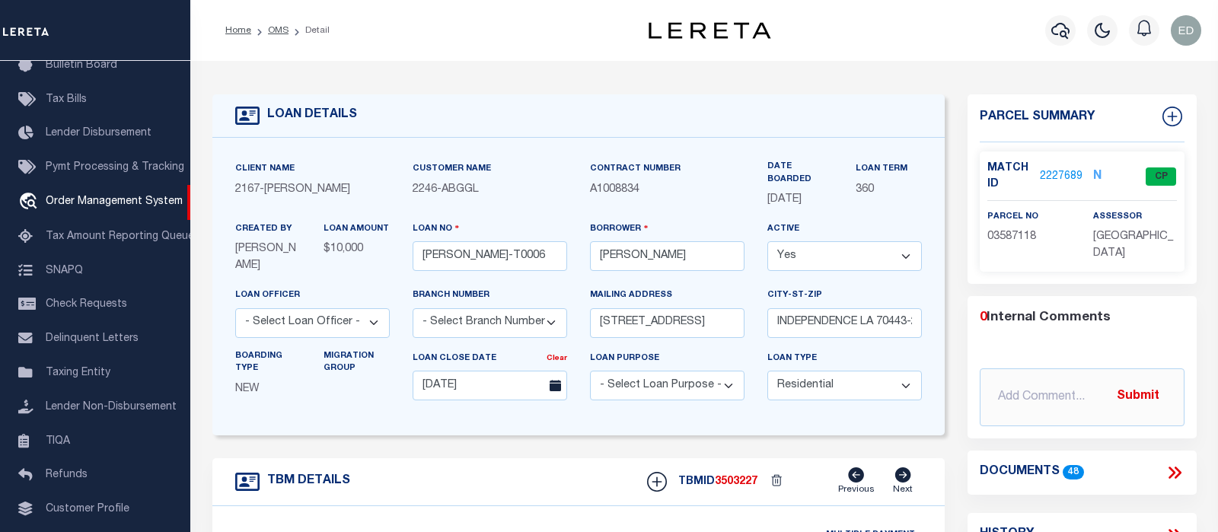
type input "[STREET_ADDRESS]"
select select
type input "INDEPENDENCE LA 70443-2708"
type input "LA"
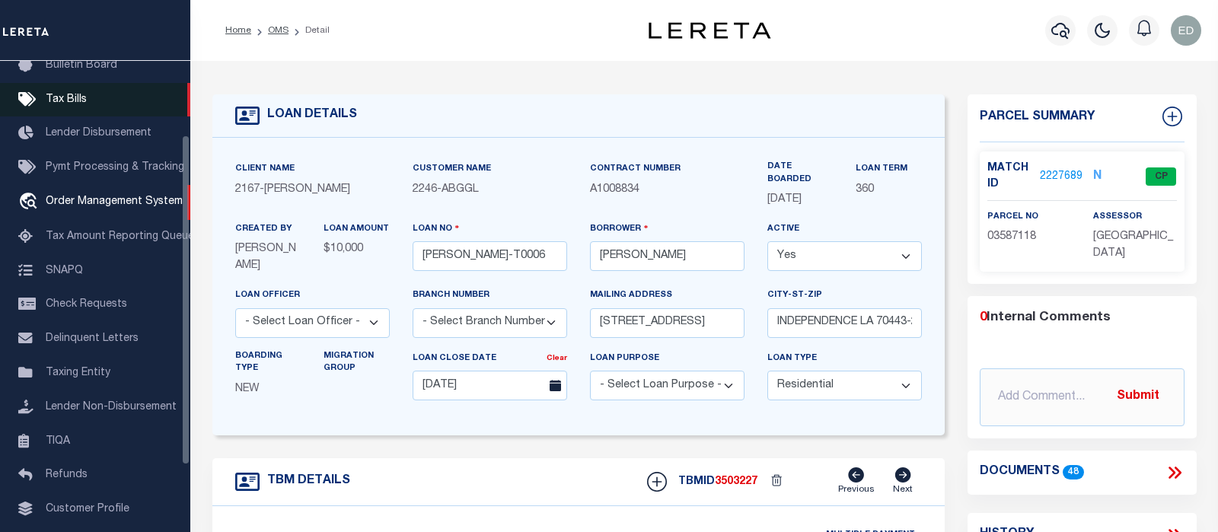
scroll to position [0, 0]
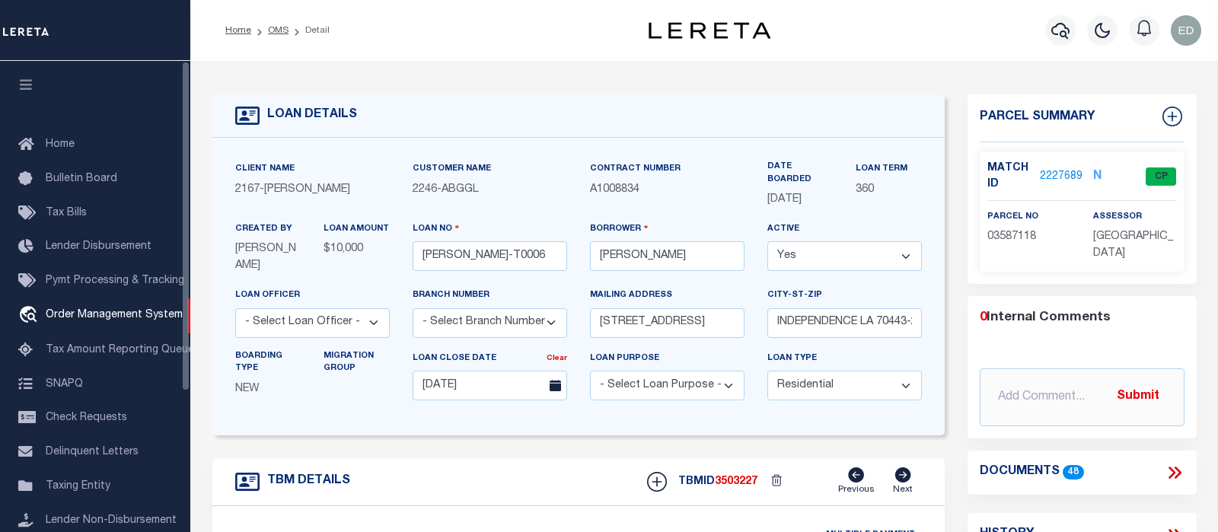
click at [24, 86] on icon "button" at bounding box center [27, 85] width 18 height 14
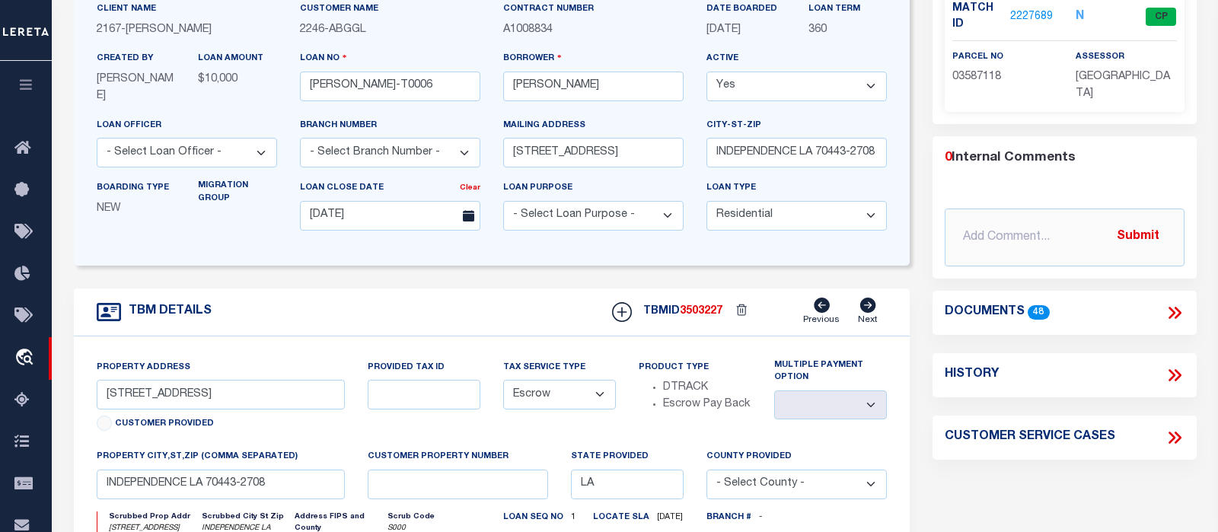
scroll to position [240, 0]
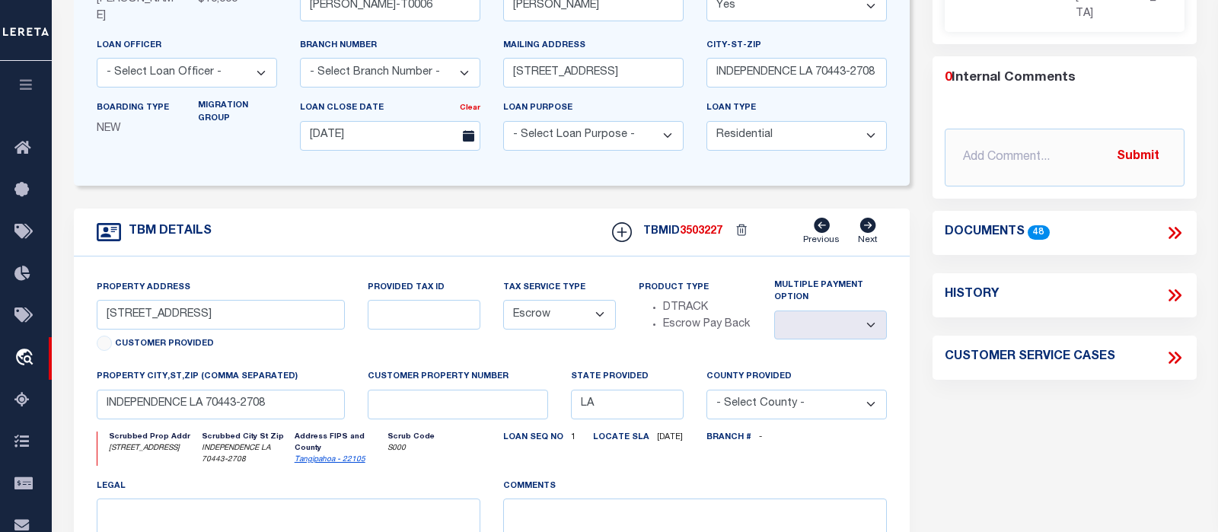
click at [1172, 238] on icon at bounding box center [1175, 233] width 20 height 20
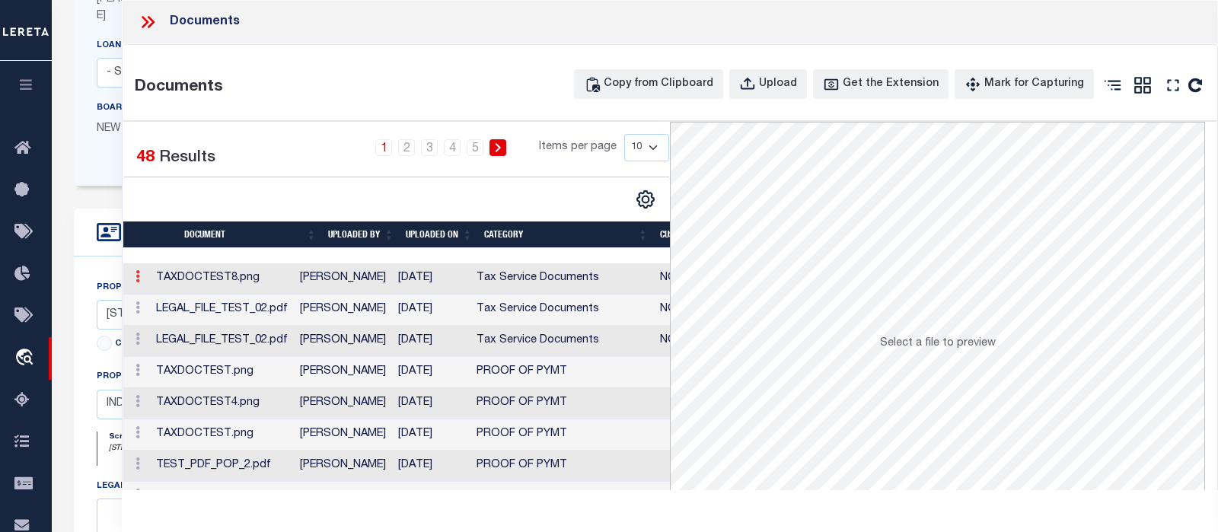
click at [135, 279] on icon at bounding box center [137, 276] width 5 height 12
click at [167, 295] on link "Edit Note" at bounding box center [172, 300] width 84 height 25
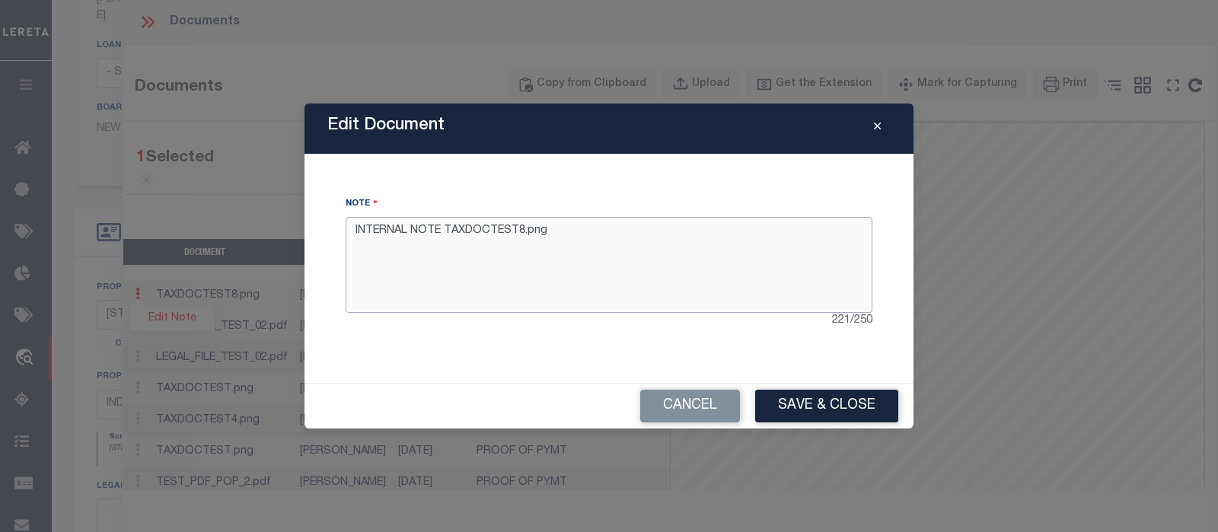
click at [621, 242] on textarea "INTERNAL NOTE TAXDOCTEST8.png" at bounding box center [609, 265] width 527 height 96
type textarea "INTERNAL NOTE TAXDOCTEST8.png edited"
click at [821, 410] on button "Save & Close" at bounding box center [826, 406] width 143 height 33
click at [820, 399] on button "Save & Close" at bounding box center [826, 406] width 143 height 33
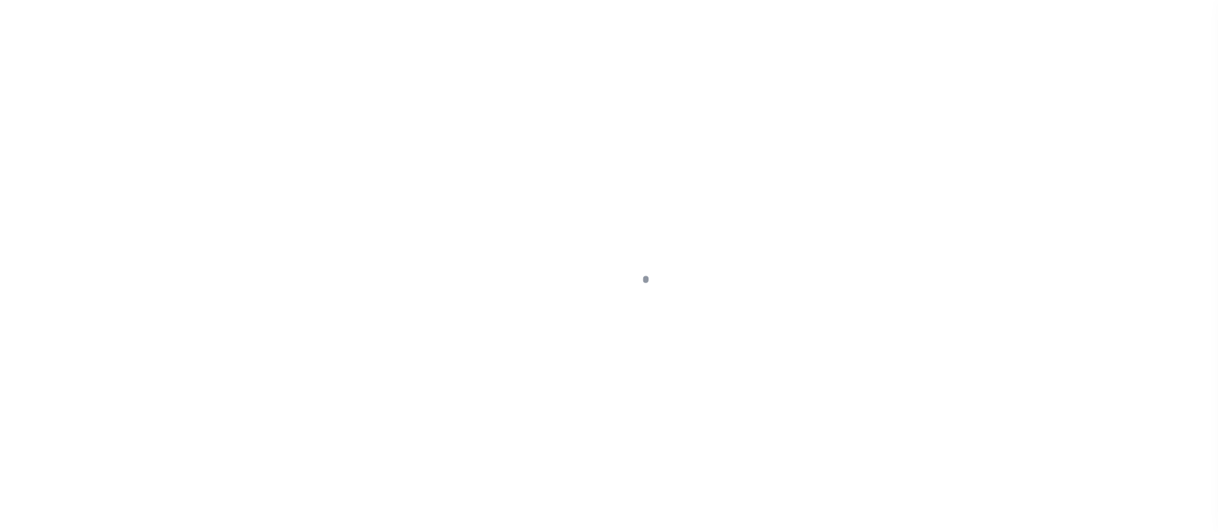
type input "[PERSON_NAME]-T0006"
type input "[PERSON_NAME]"
select select
type input "[STREET_ADDRESS]"
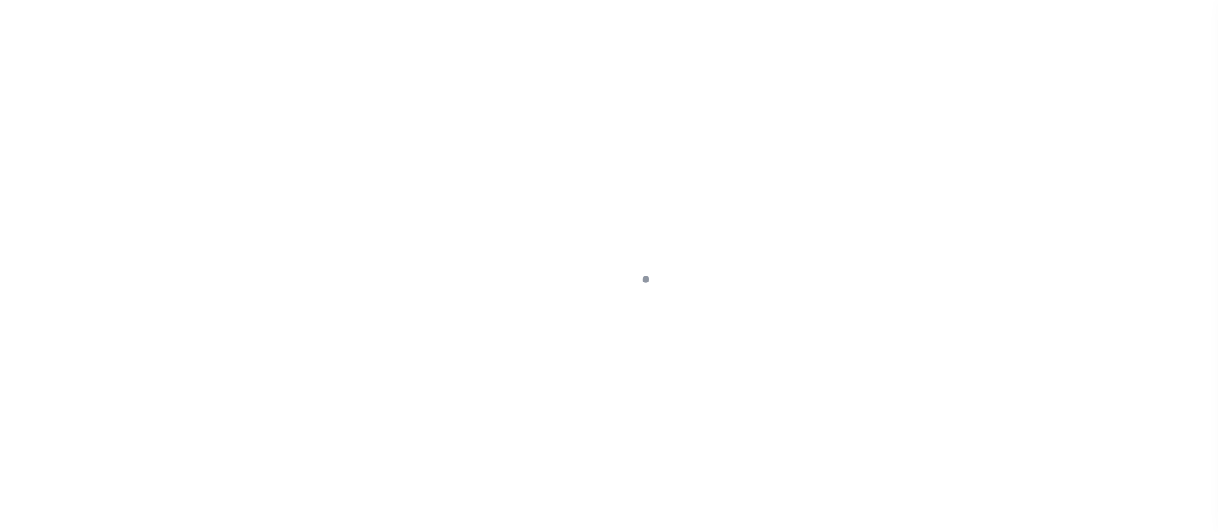
type input "INDEPENDENCE LA 70443-2708"
type input "[DATE]"
select select "10"
select select "Escrow"
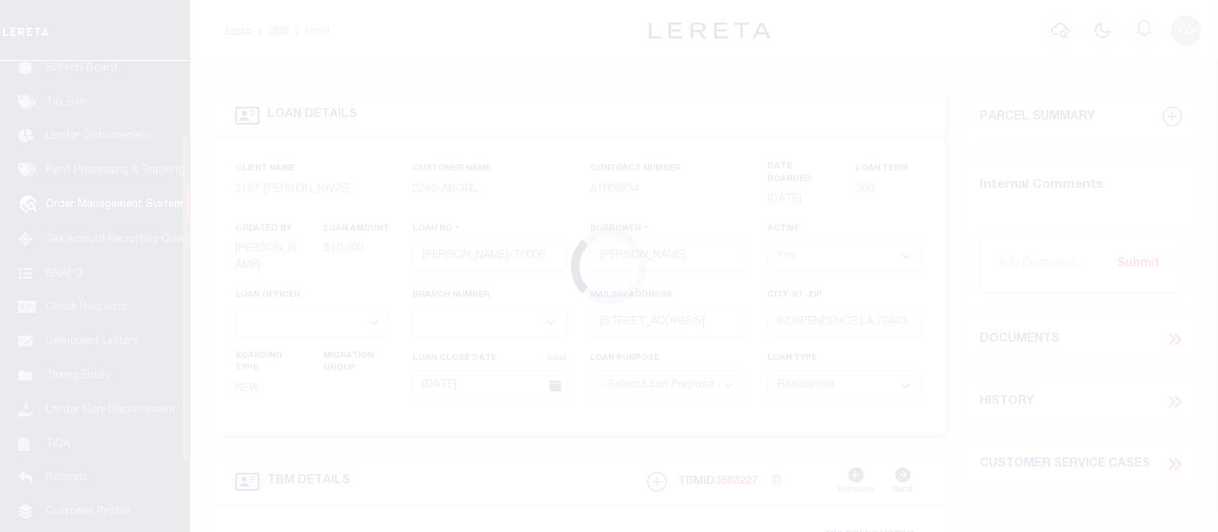
scroll to position [113, 0]
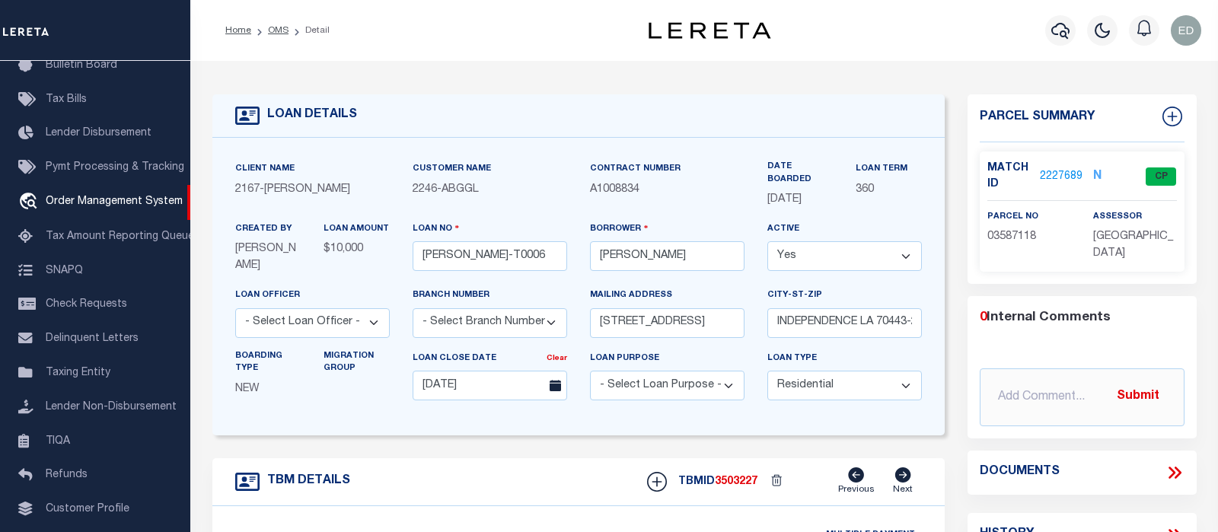
type input "[STREET_ADDRESS]"
select select
type input "INDEPENDENCE LA 70443-2708"
type input "LA"
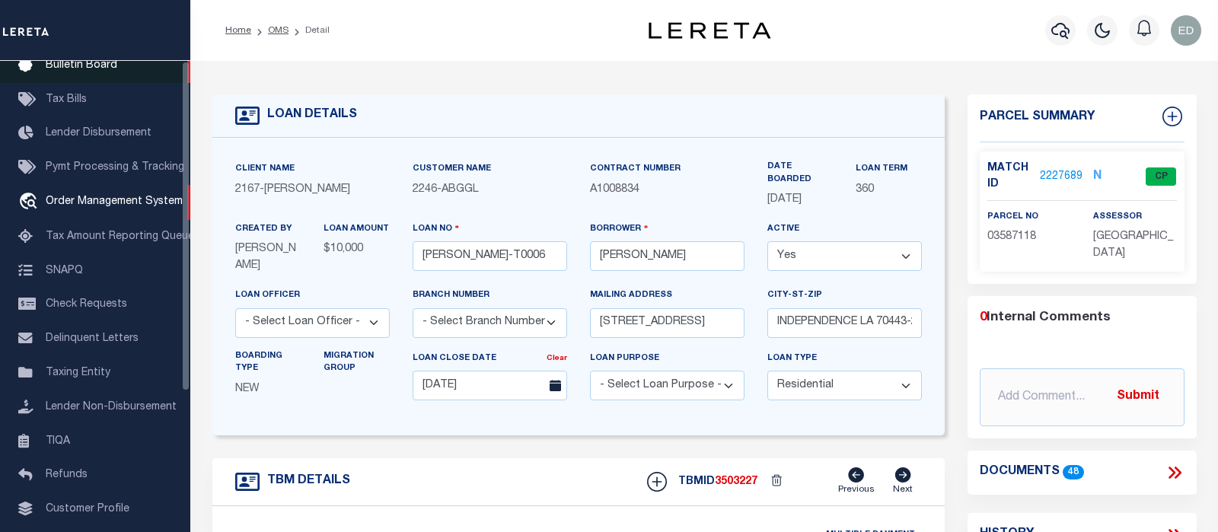
scroll to position [0, 0]
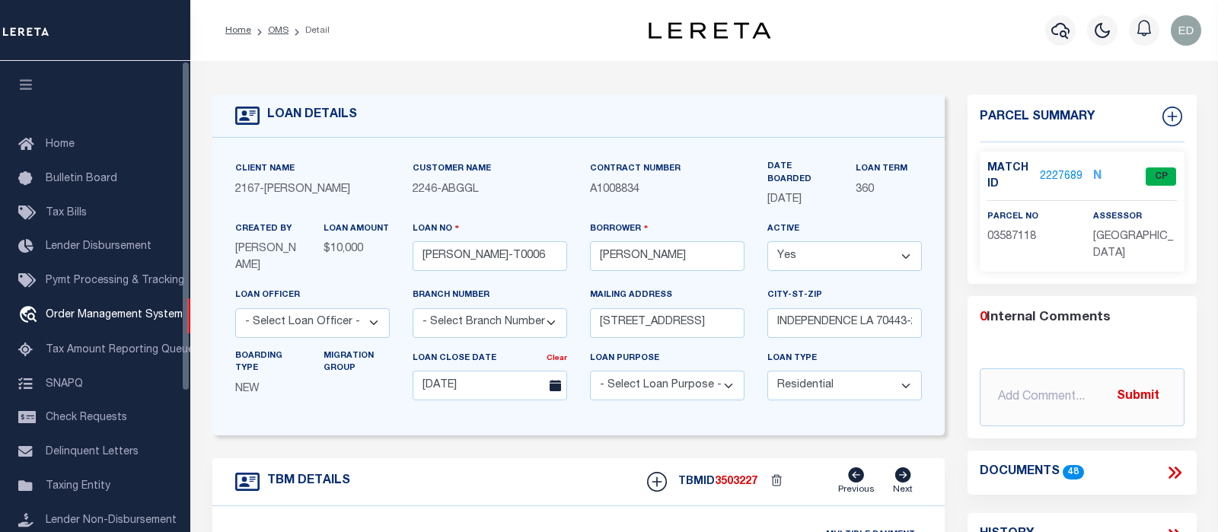
click at [26, 81] on icon "button" at bounding box center [27, 85] width 18 height 14
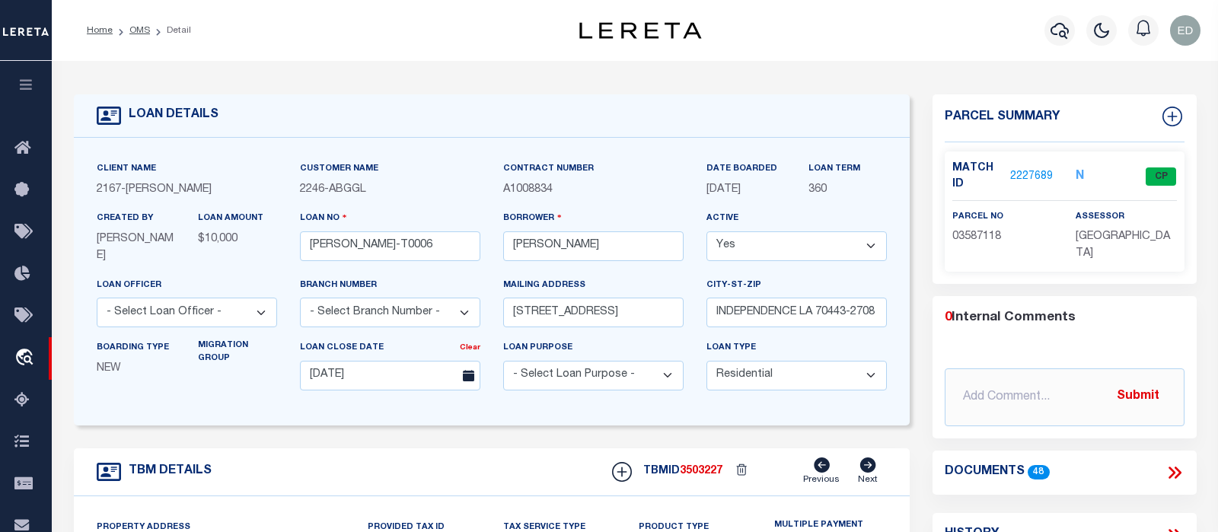
scroll to position [160, 0]
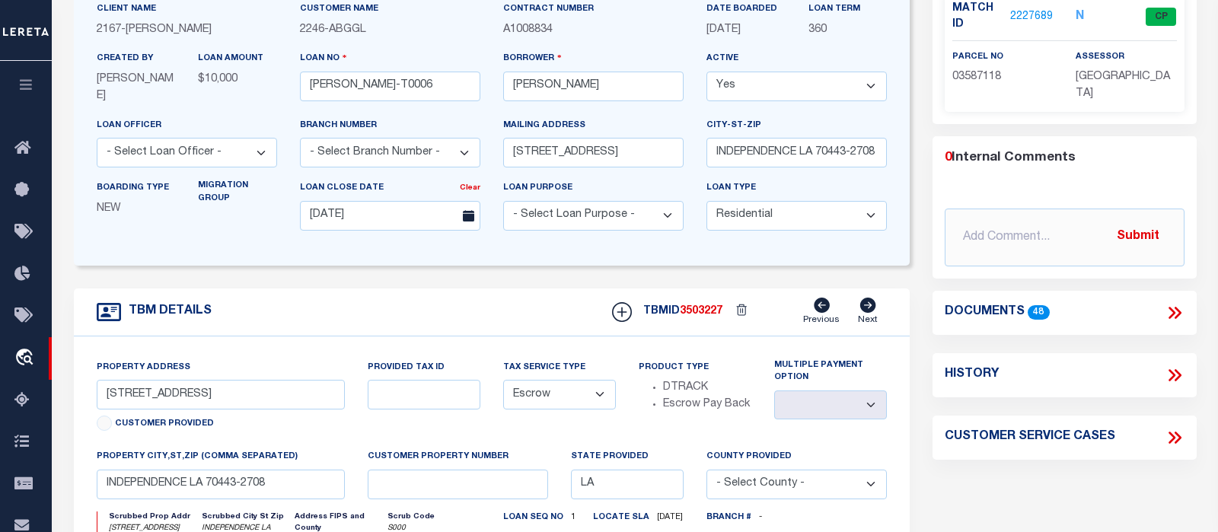
click at [1174, 315] on icon at bounding box center [1175, 313] width 20 height 20
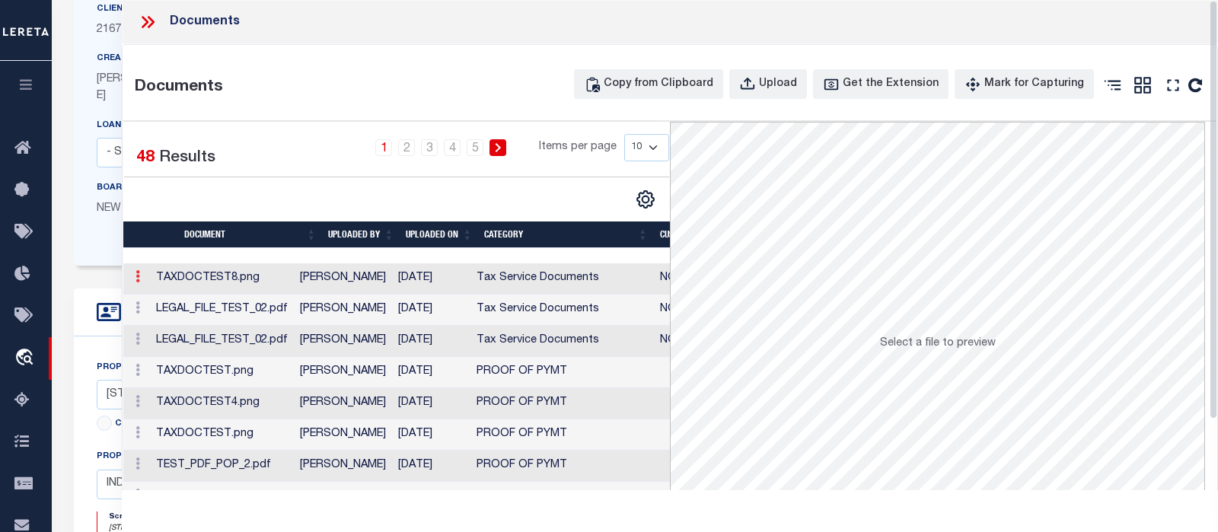
click at [135, 281] on link at bounding box center [137, 279] width 17 height 12
click at [157, 304] on link "Edit Note" at bounding box center [172, 300] width 84 height 25
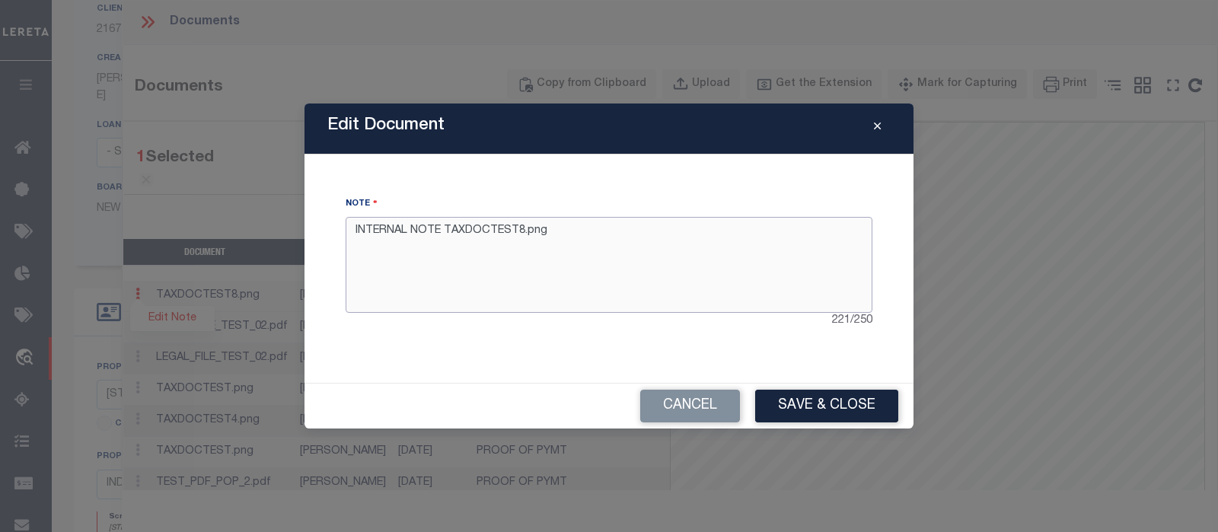
click at [666, 261] on textarea "INTERNAL NOTE TAXDOCTEST8.png" at bounding box center [609, 265] width 527 height 96
type textarea "INTERNAL NOTE TAXDOCTEST8.png edited"
click at [831, 409] on button "Save & Close" at bounding box center [826, 406] width 143 height 33
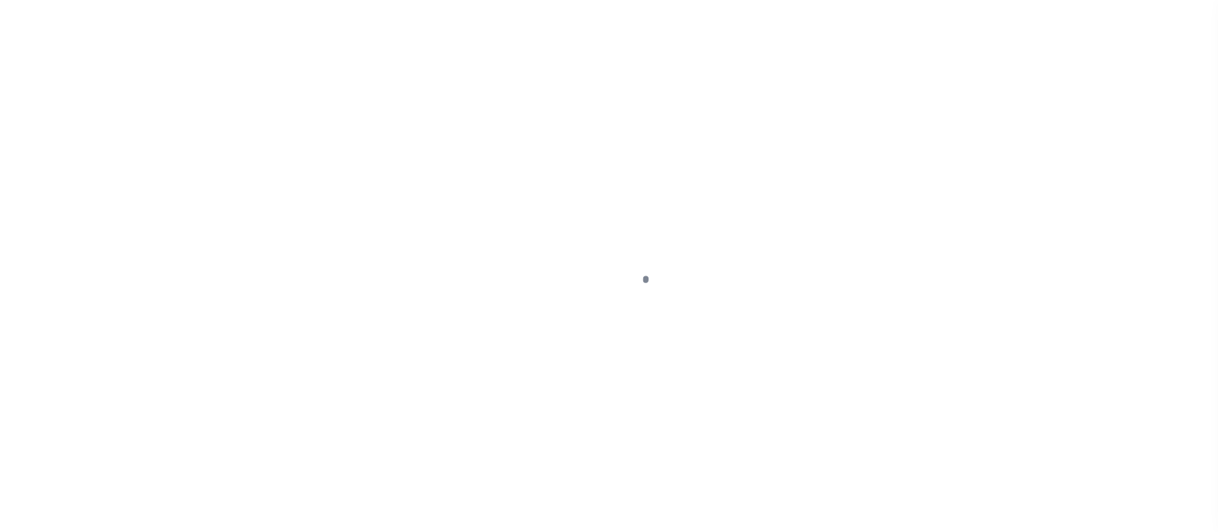
select select "10"
select select "Escrow"
select select
type input "[DATE]"
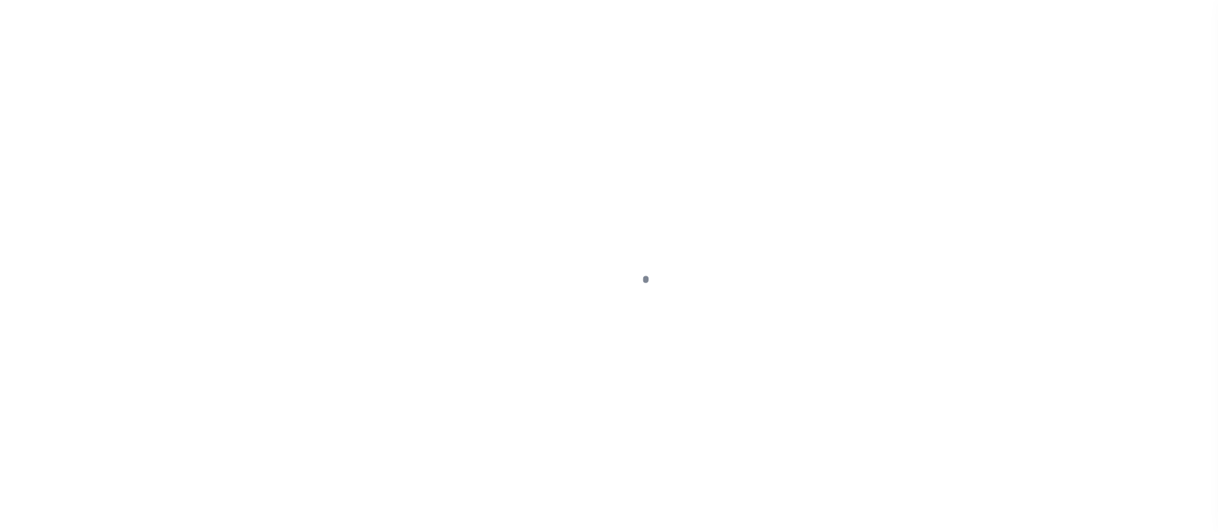
scroll to position [215, 0]
type input "[PERSON_NAME]-T0006"
type input "[PERSON_NAME]"
select select
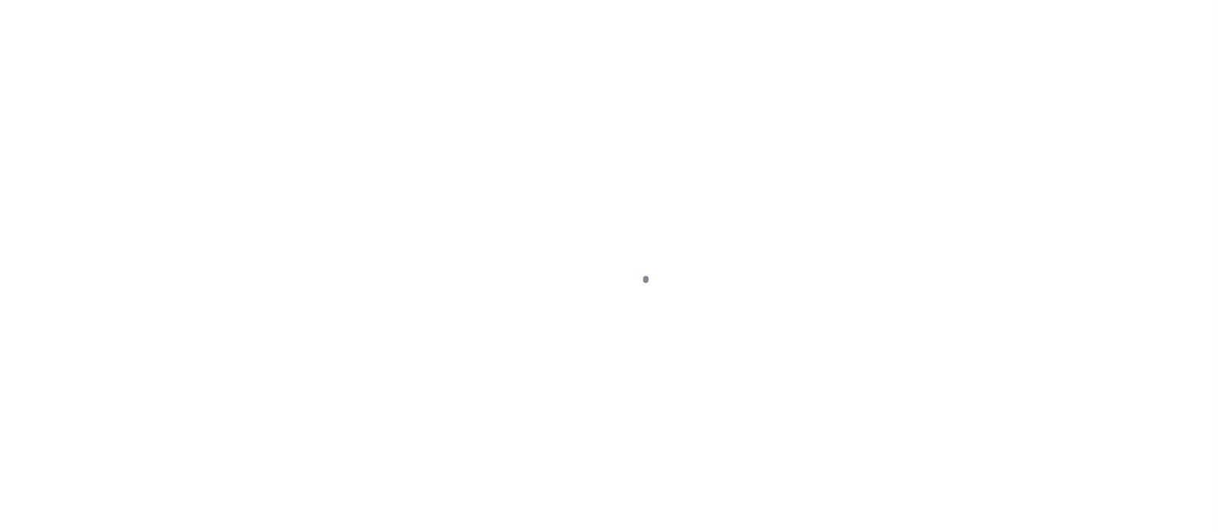
type input "[STREET_ADDRESS]"
type input "INDEPENDENCE LA 70443-2708"
type input "[DATE]"
select select "10"
select select "Escrow"
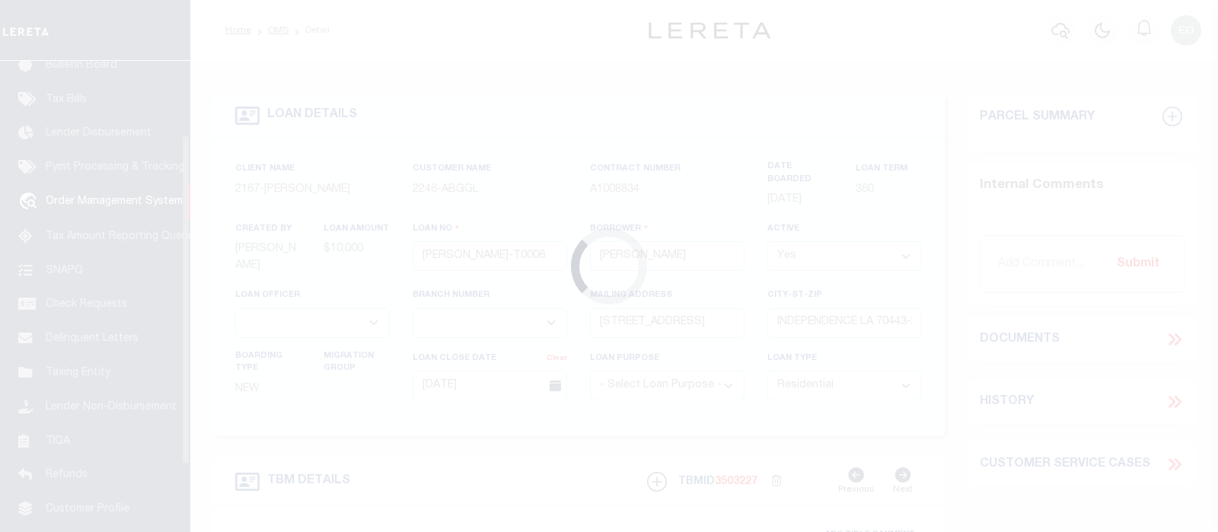
scroll to position [113, 0]
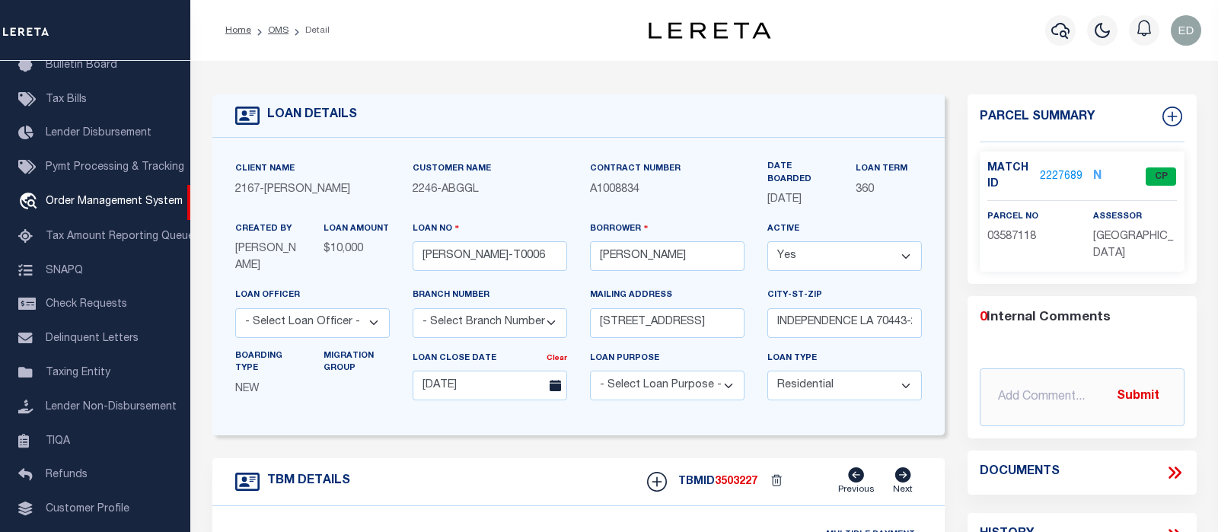
type input "[STREET_ADDRESS]"
select select
type input "INDEPENDENCE LA 70443-2708"
type input "LA"
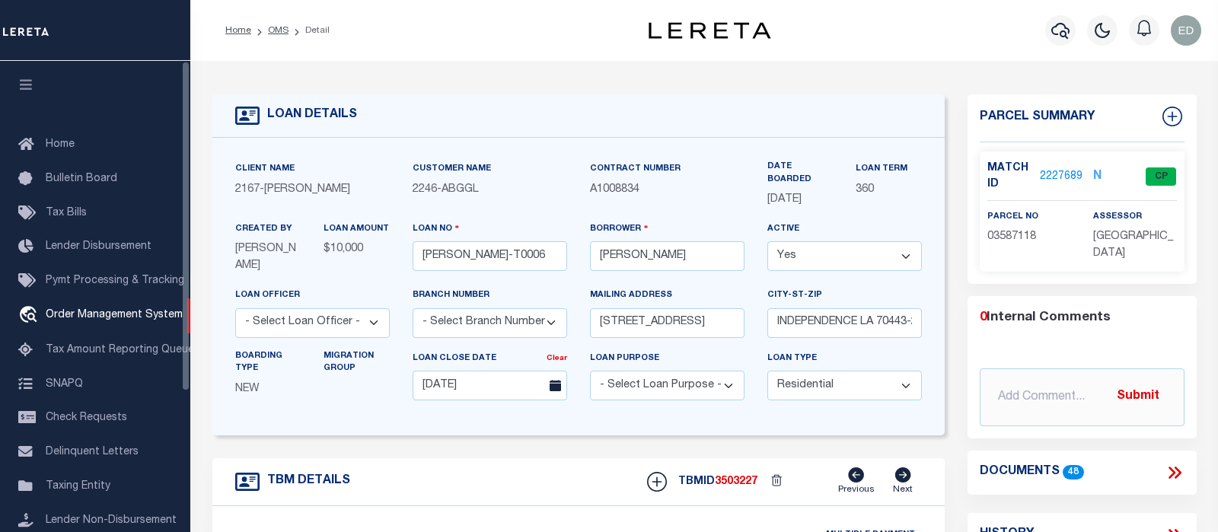
click at [23, 91] on icon "button" at bounding box center [27, 85] width 18 height 14
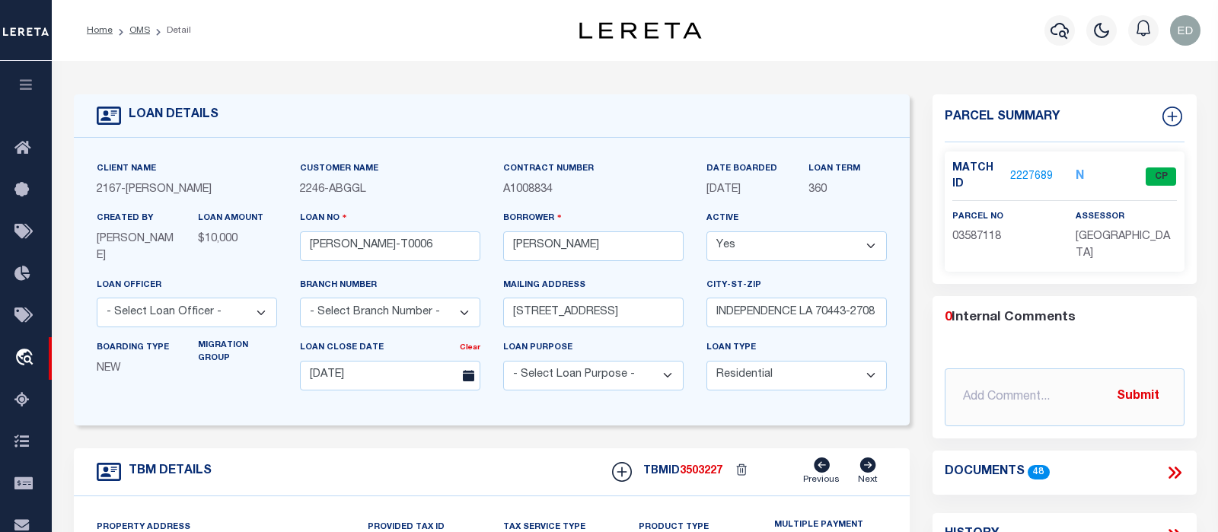
click at [1169, 470] on icon at bounding box center [1175, 473] width 20 height 20
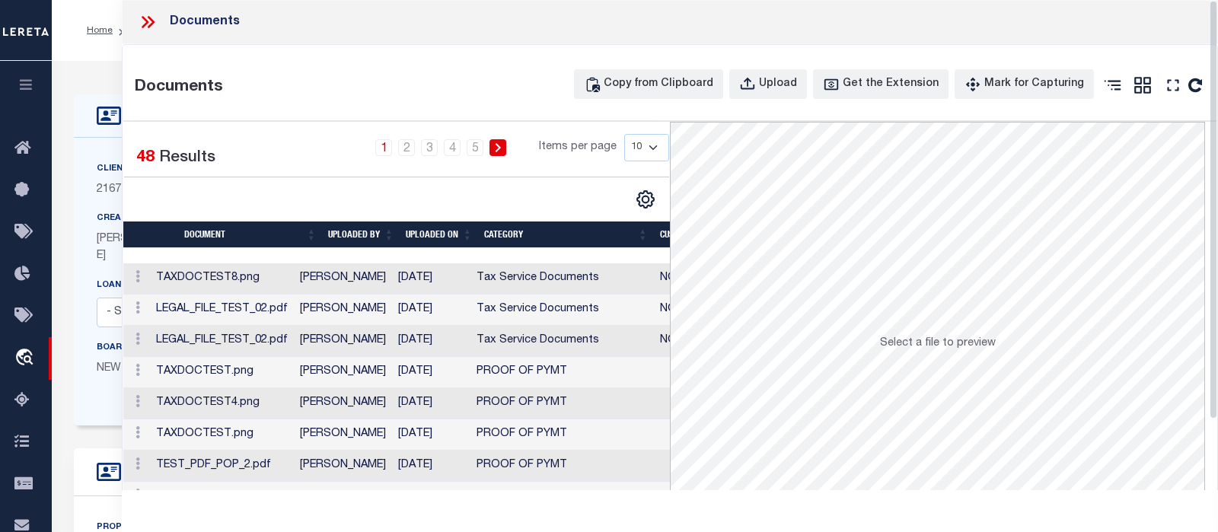
click at [133, 272] on div "Edit Note" at bounding box center [136, 278] width 14 height 18
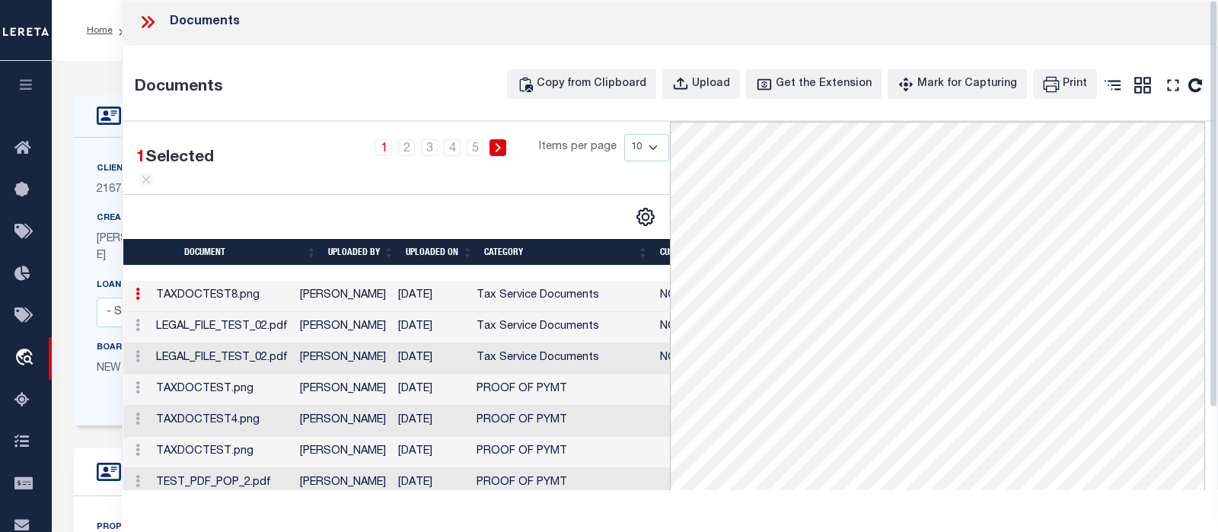
click at [139, 297] on icon at bounding box center [137, 294] width 5 height 12
click at [173, 314] on link "Edit Note" at bounding box center [172, 318] width 84 height 25
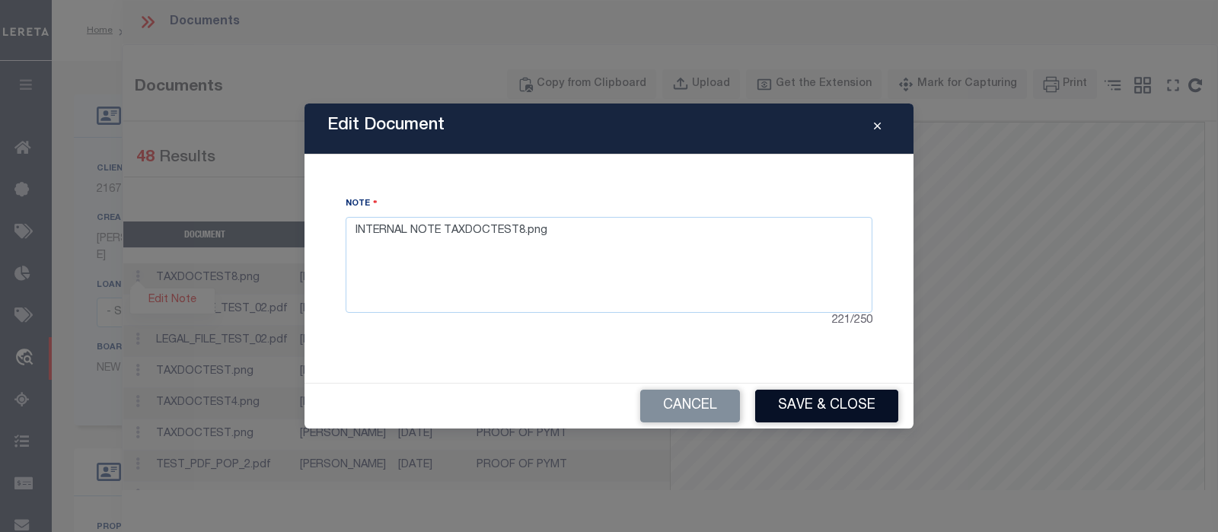
click at [809, 406] on button "Save & Close" at bounding box center [826, 406] width 143 height 33
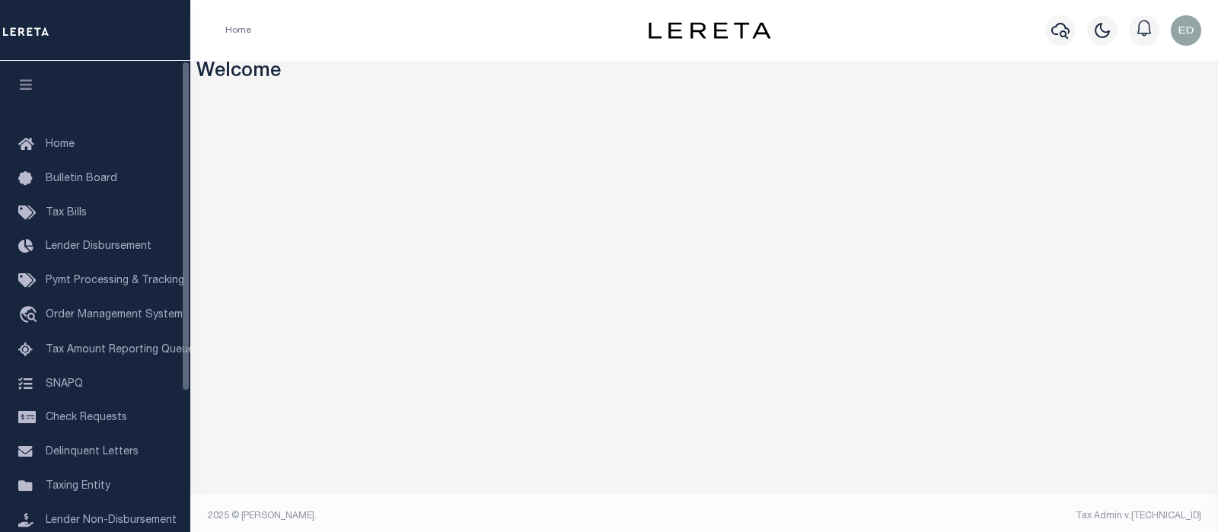
click at [32, 90] on icon "button" at bounding box center [27, 85] width 18 height 14
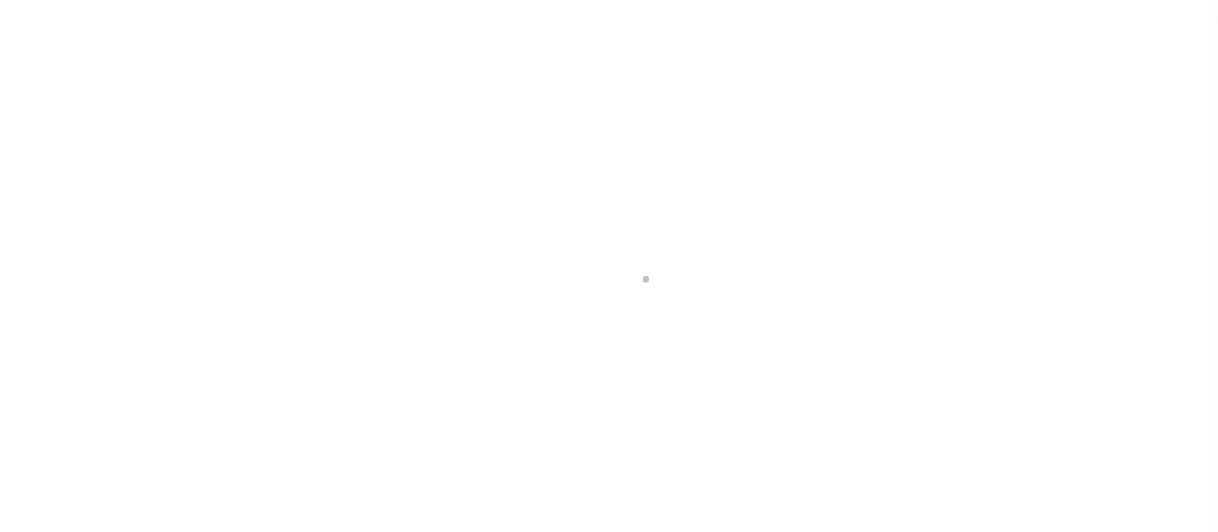
scroll to position [113, 0]
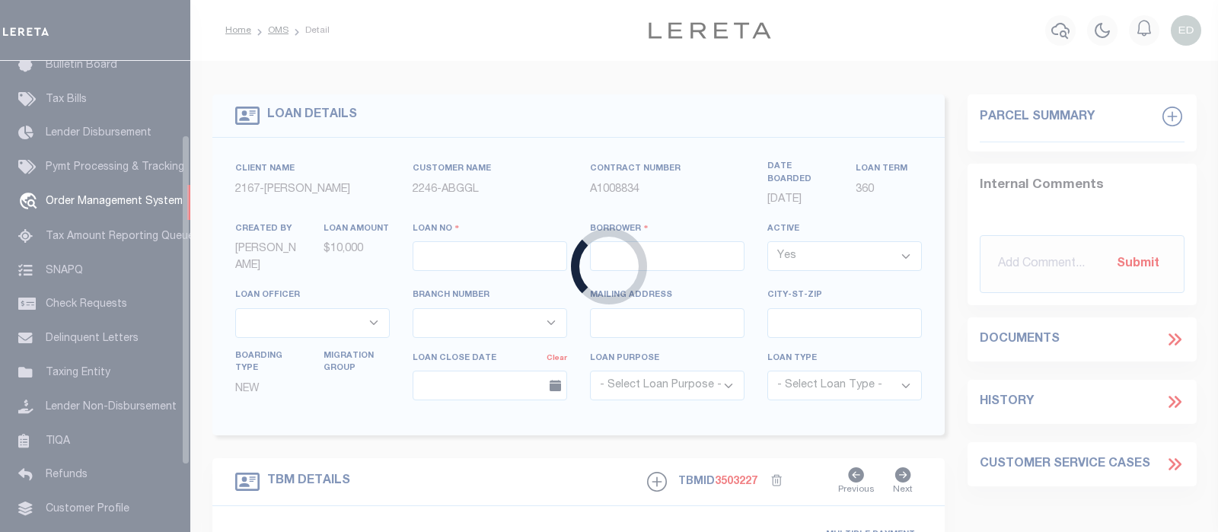
type input "[PERSON_NAME]-T0006"
type input "[PERSON_NAME]"
select select
type input "[STREET_ADDRESS]"
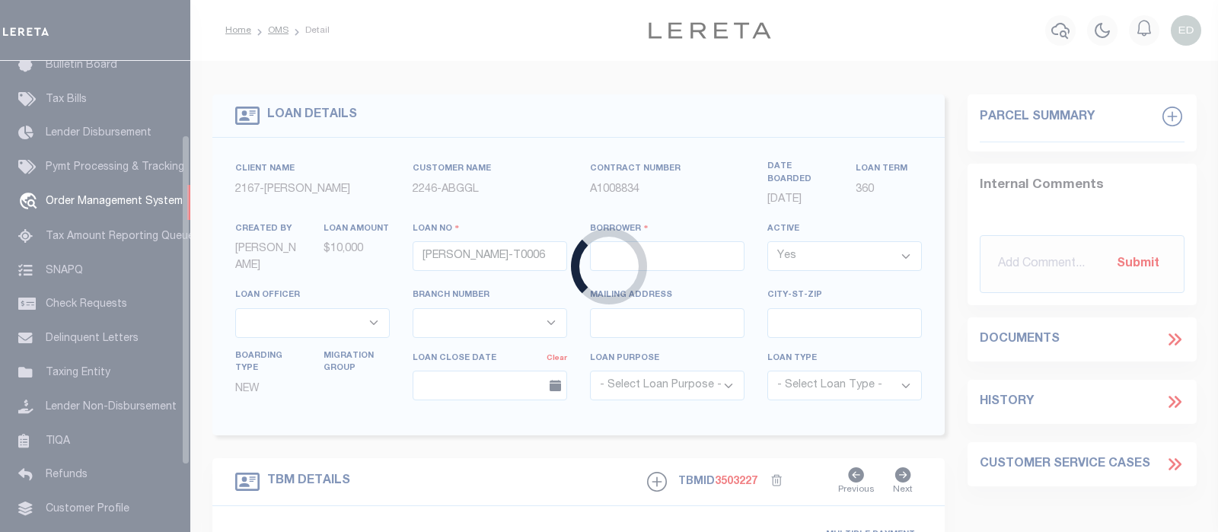
type input "INDEPENDENCE LA 70443-2708"
type input "[DATE]"
select select "10"
select select "Escrow"
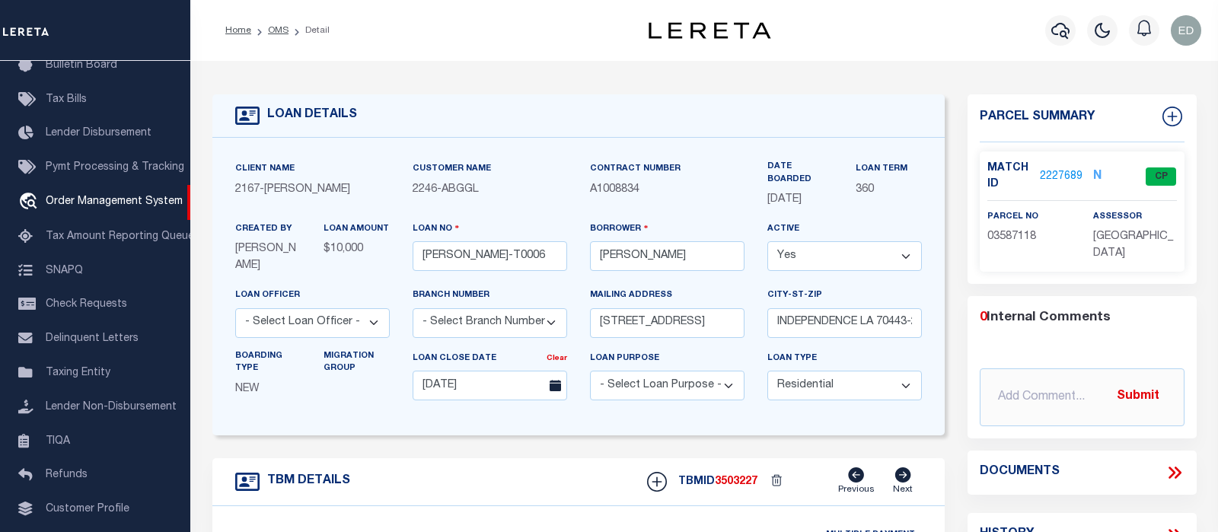
type input "[STREET_ADDRESS]"
select select
type input "INDEPENDENCE LA 70443-2708"
type input "LA"
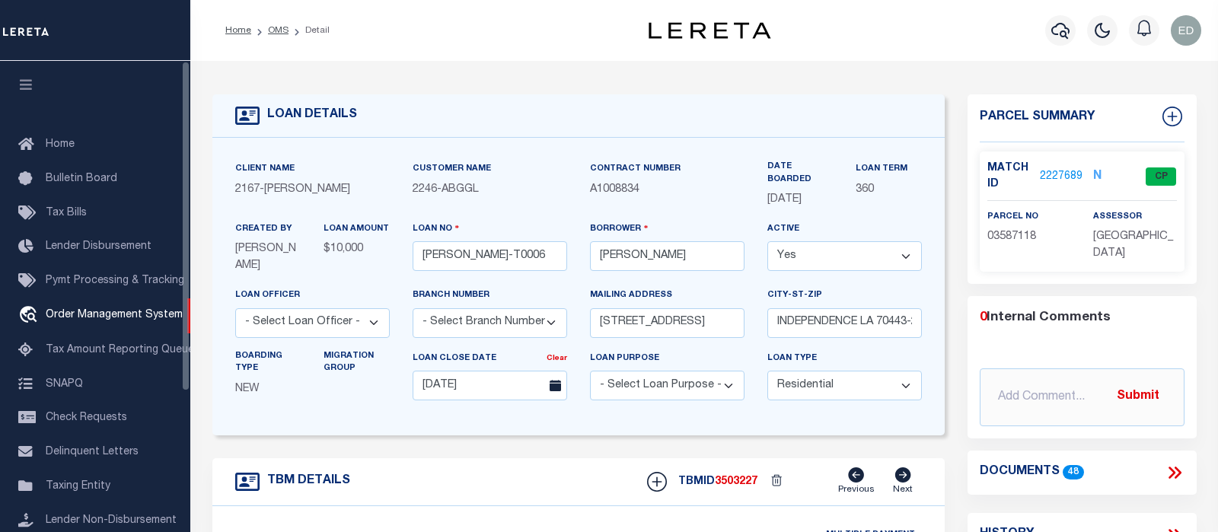
click at [33, 86] on icon "button" at bounding box center [27, 85] width 18 height 14
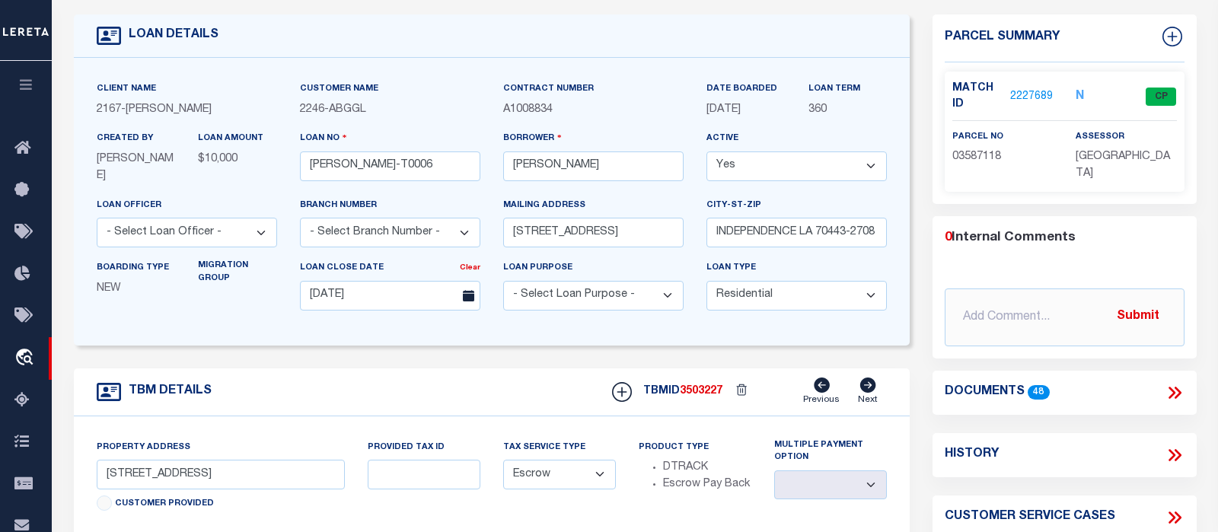
scroll to position [160, 0]
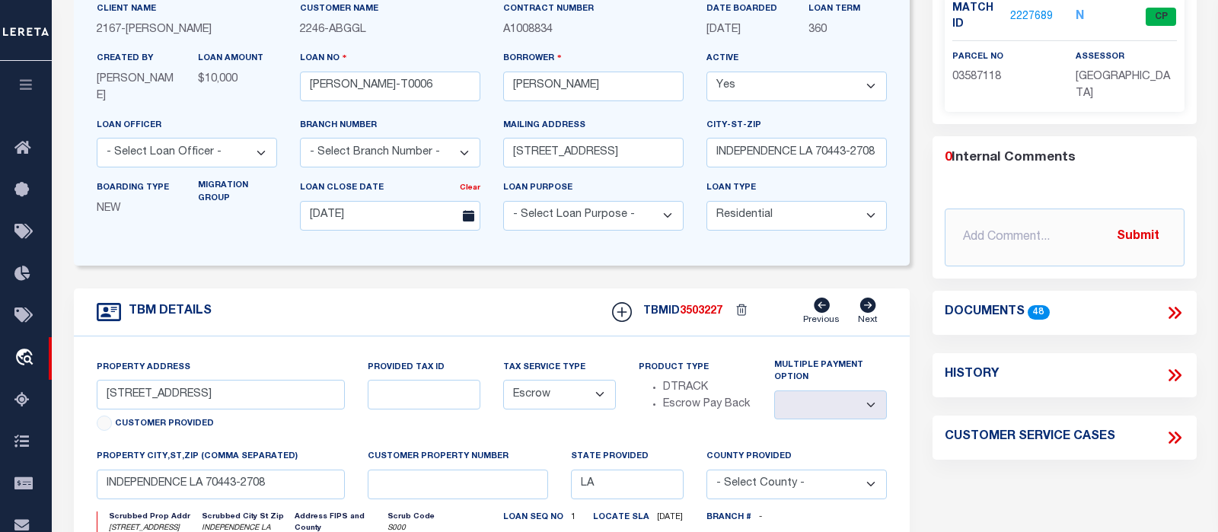
click at [1177, 300] on div "Documents 48" at bounding box center [1063, 313] width 263 height 44
click at [1177, 303] on icon at bounding box center [1175, 313] width 20 height 20
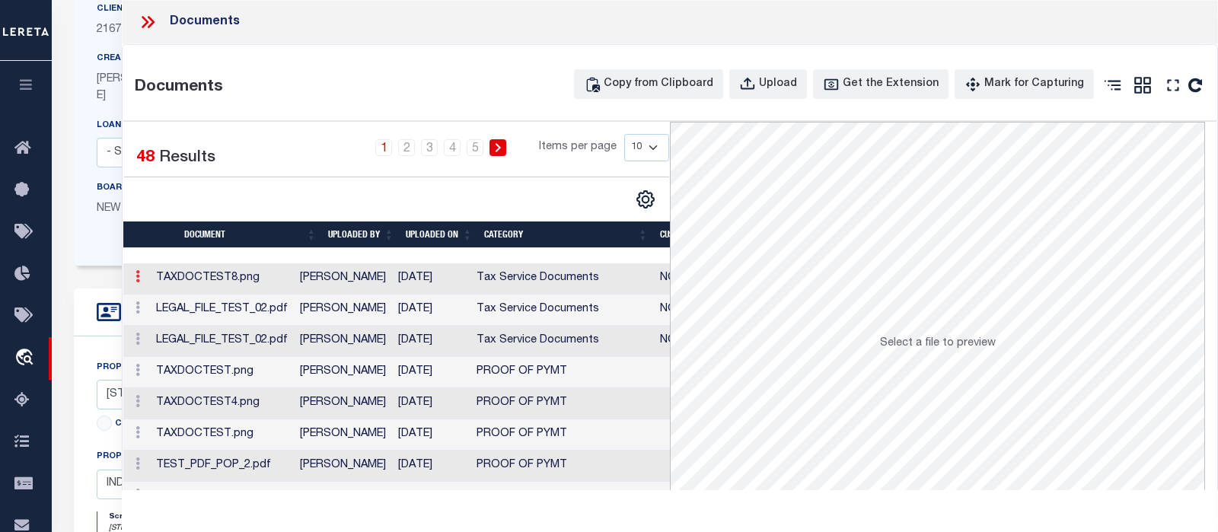
click at [139, 278] on icon at bounding box center [137, 276] width 5 height 12
click at [175, 295] on link "Edit Note" at bounding box center [172, 300] width 84 height 25
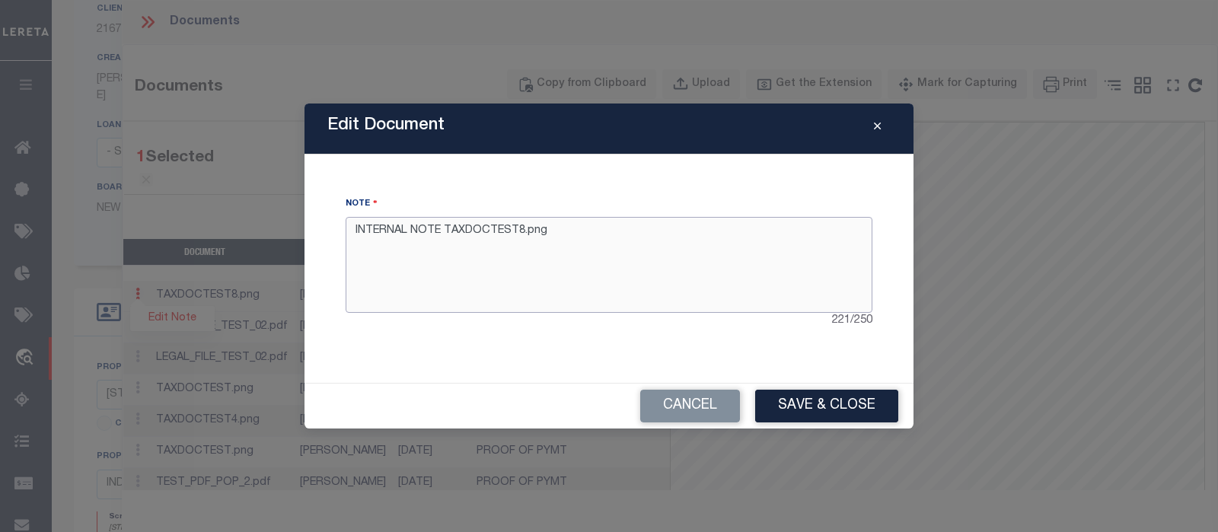
click at [585, 235] on textarea "INTERNAL NOTE TAXDOCTEST8.png" at bounding box center [609, 265] width 527 height 96
type textarea "INTERNAL NOTE TAXDOCTEST8.png tested"
click at [821, 399] on button "Save & Close" at bounding box center [826, 406] width 143 height 33
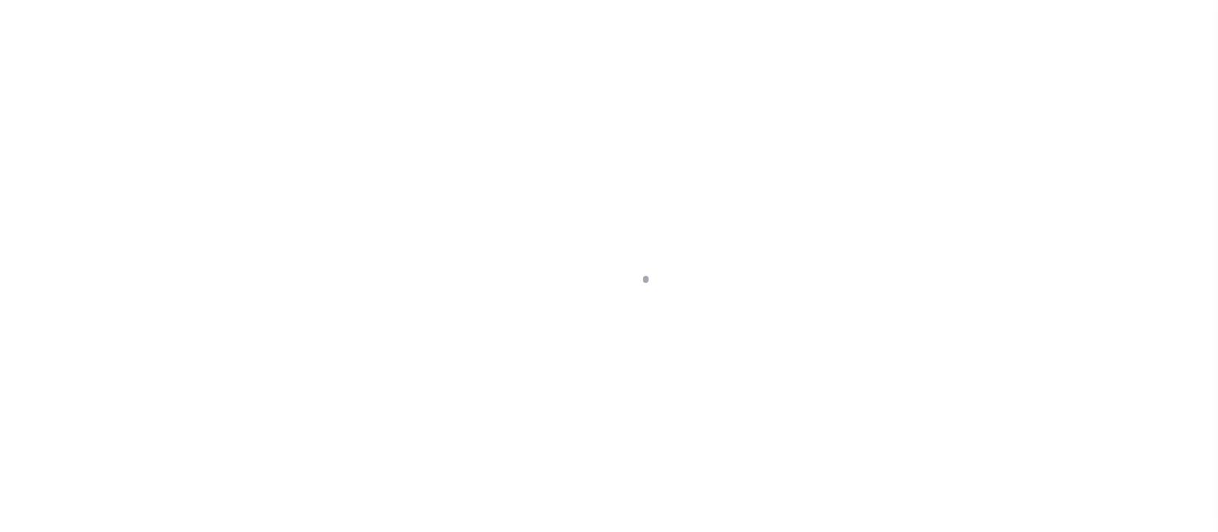
type input "[PERSON_NAME]-T0006"
type input "[PERSON_NAME]"
select select
type input "[STREET_ADDRESS]"
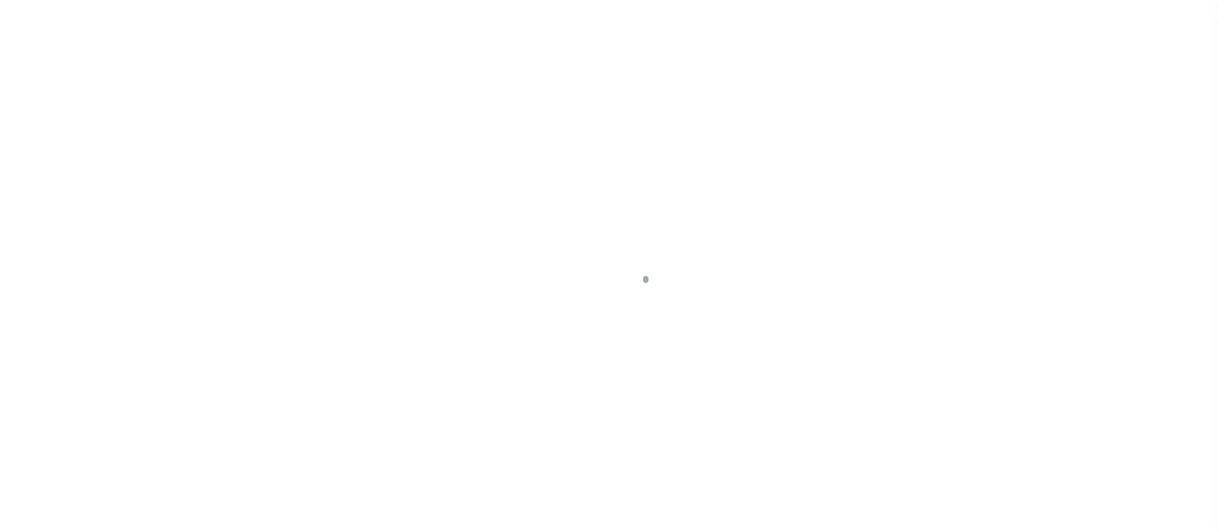
type input "INDEPENDENCE LA 70443-2708"
type input "[DATE]"
select select "10"
select select "Escrow"
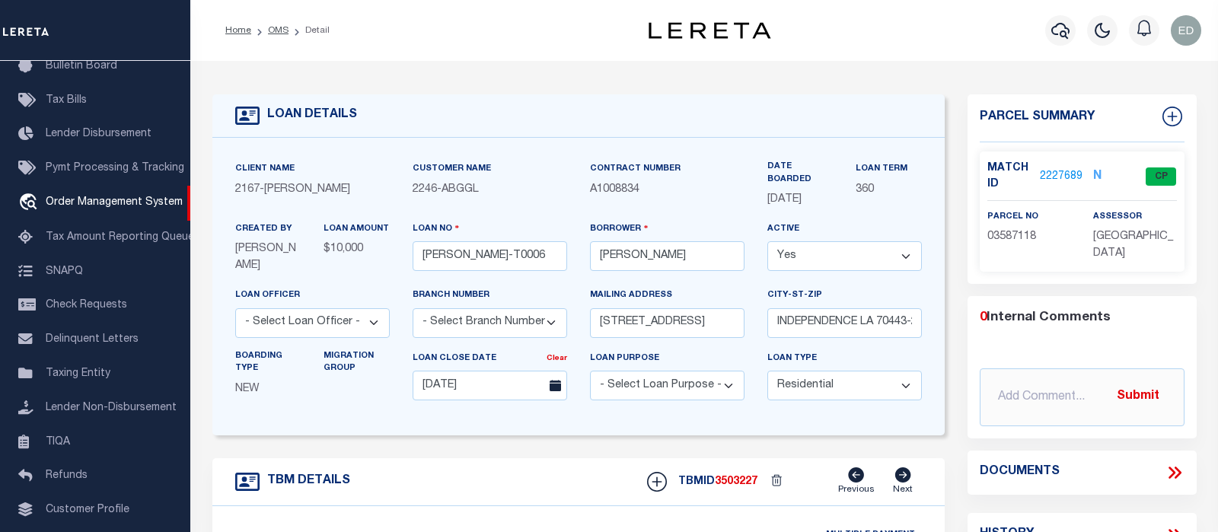
type input "[STREET_ADDRESS]"
select select
type input "INDEPENDENCE LA 70443-2708"
type input "LA"
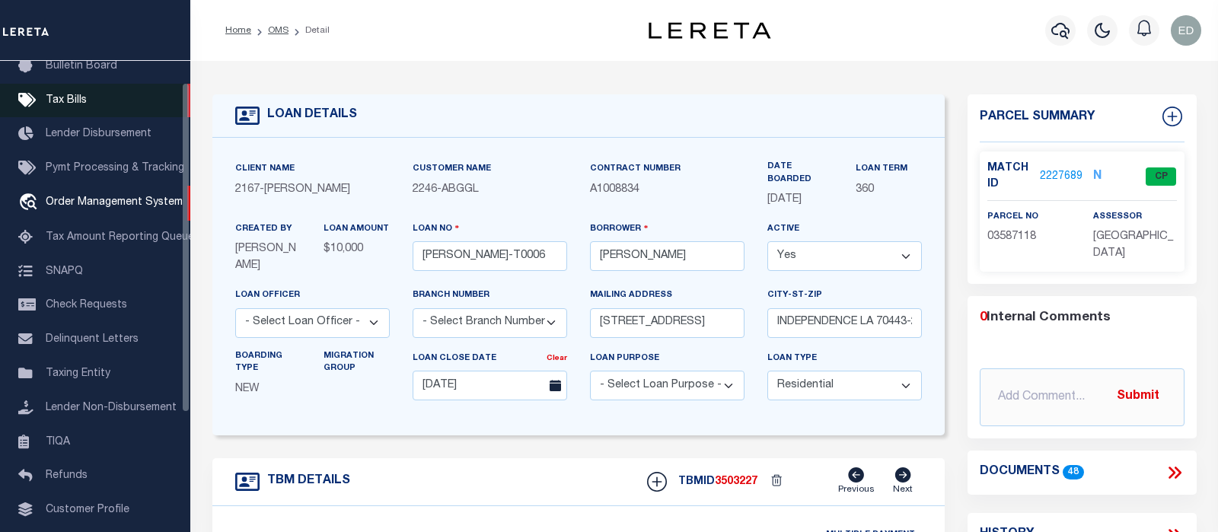
scroll to position [0, 0]
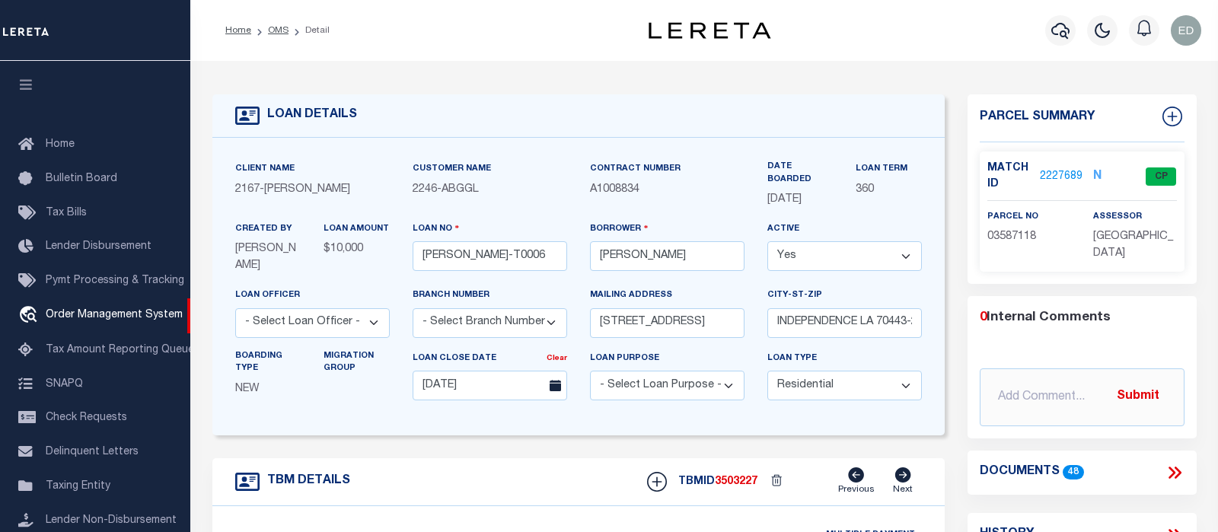
click at [33, 72] on button "button" at bounding box center [26, 87] width 52 height 52
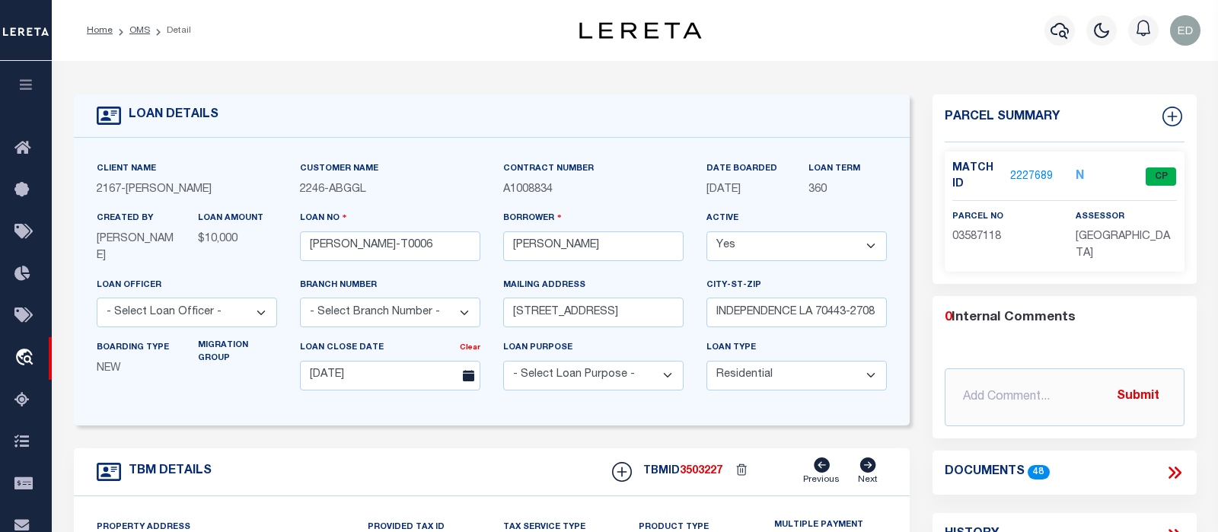
scroll to position [160, 0]
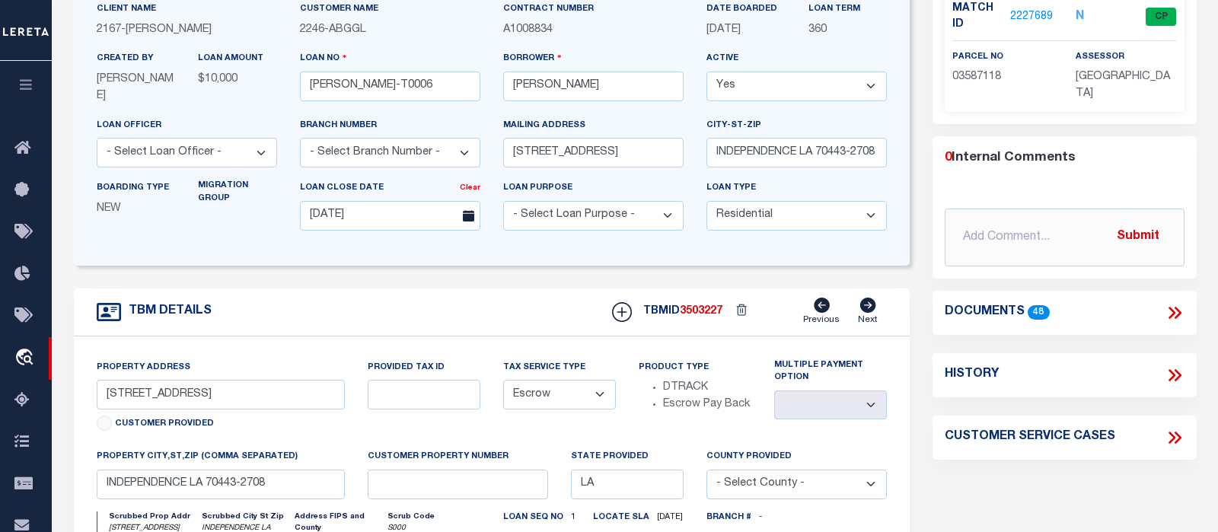
click at [1175, 309] on icon at bounding box center [1175, 313] width 20 height 20
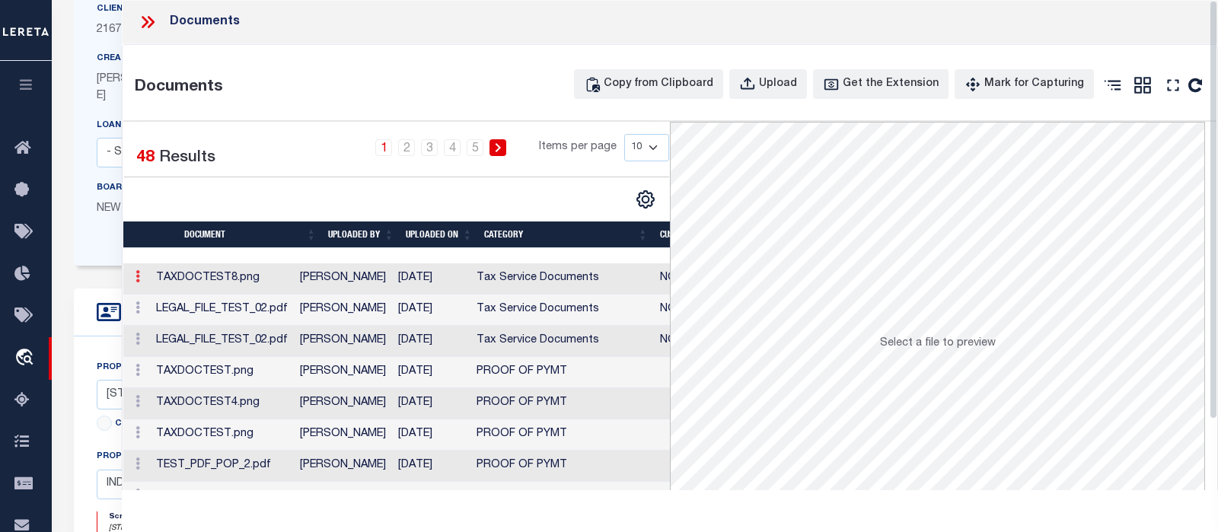
click at [136, 279] on icon at bounding box center [137, 276] width 5 height 12
click at [181, 299] on link "Edit Note" at bounding box center [172, 300] width 84 height 25
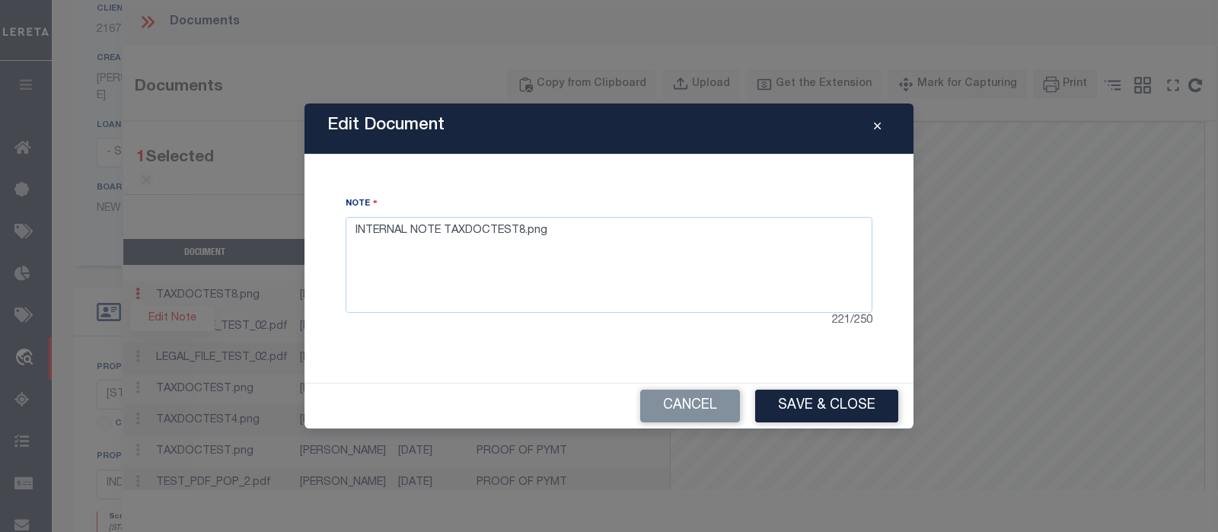
click at [874, 132] on icon "Close" at bounding box center [877, 126] width 7 height 11
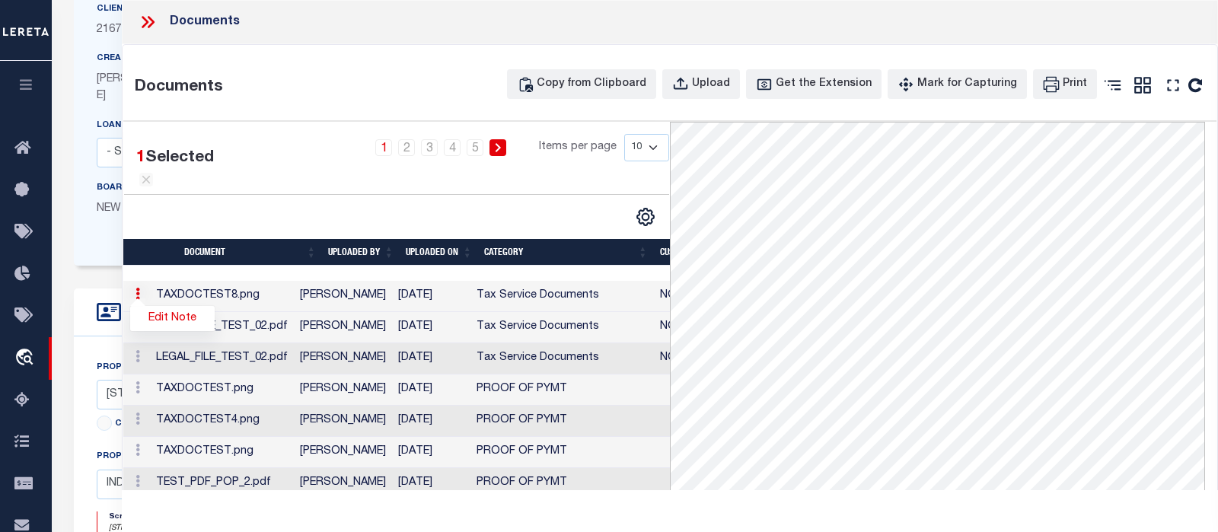
click at [140, 20] on icon at bounding box center [148, 22] width 20 height 20
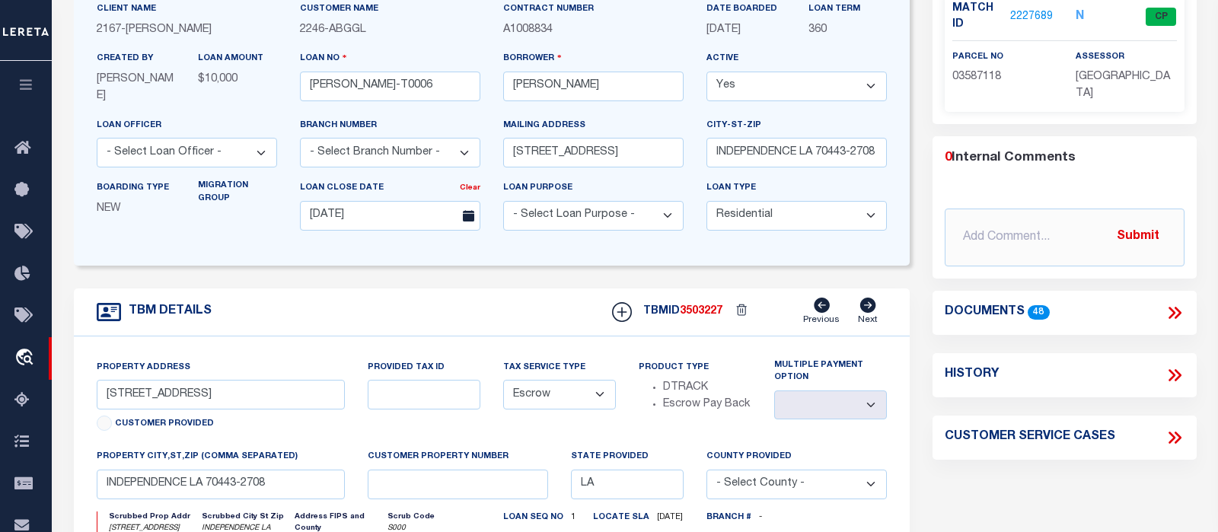
click at [1178, 313] on icon at bounding box center [1177, 313] width 7 height 12
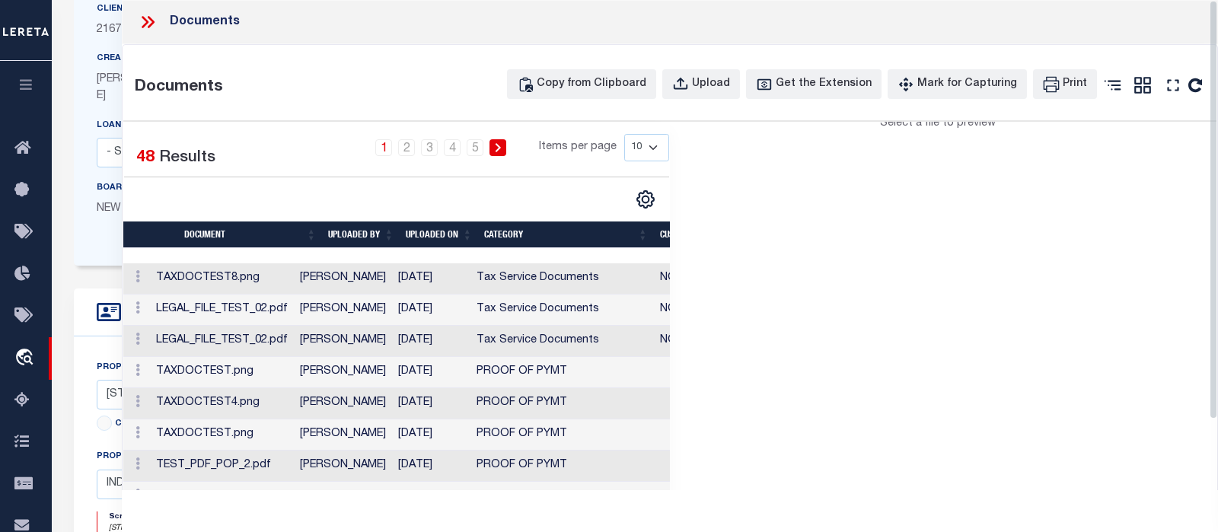
click at [139, 23] on icon at bounding box center [148, 22] width 20 height 20
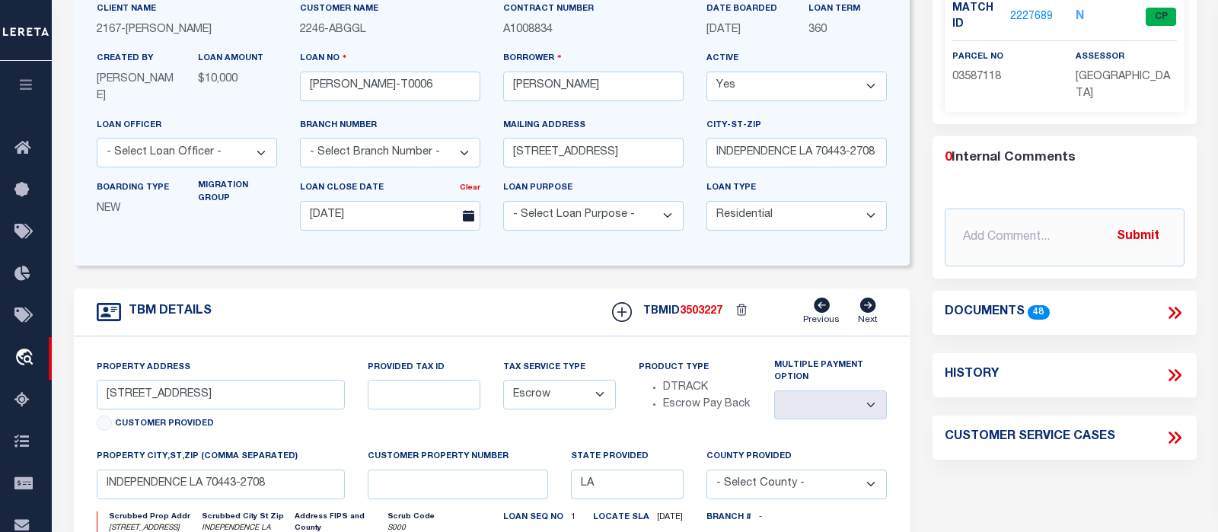
click at [1175, 311] on icon at bounding box center [1171, 313] width 7 height 12
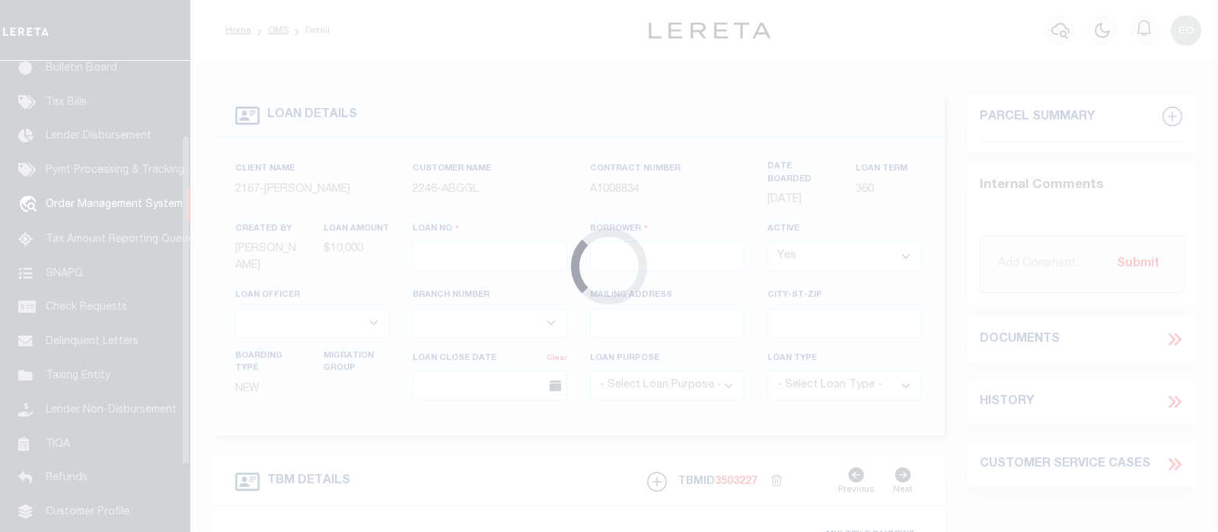
type input "[PERSON_NAME]-T0006"
type input "[PERSON_NAME]"
select select
type input "136 E RAILROAD AVE"
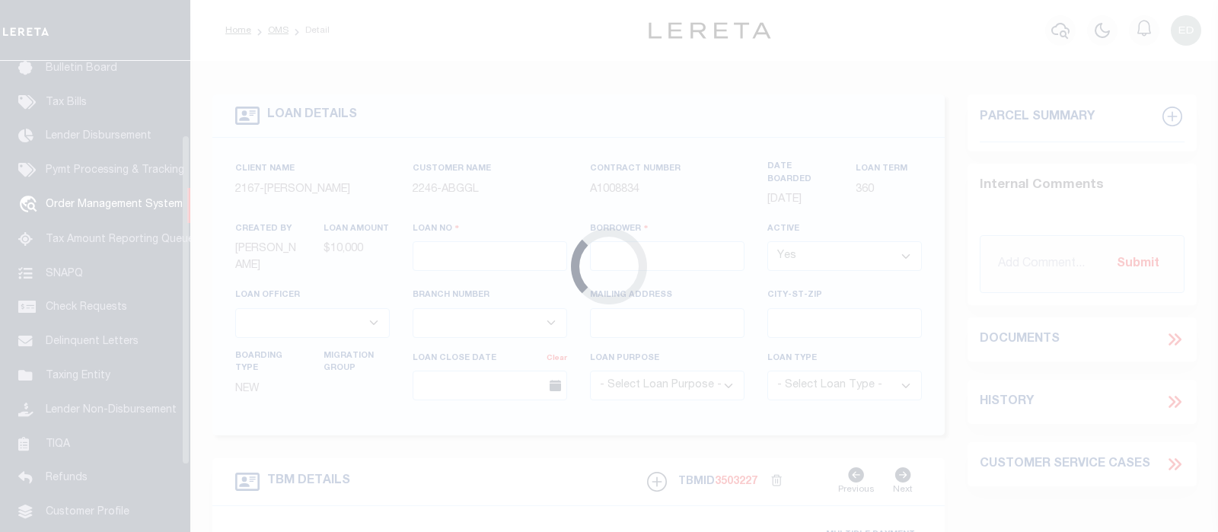
type input "INDEPENDENCE LA 70443-2708"
type input "08/16/2025"
select select "10"
select select "Escrow"
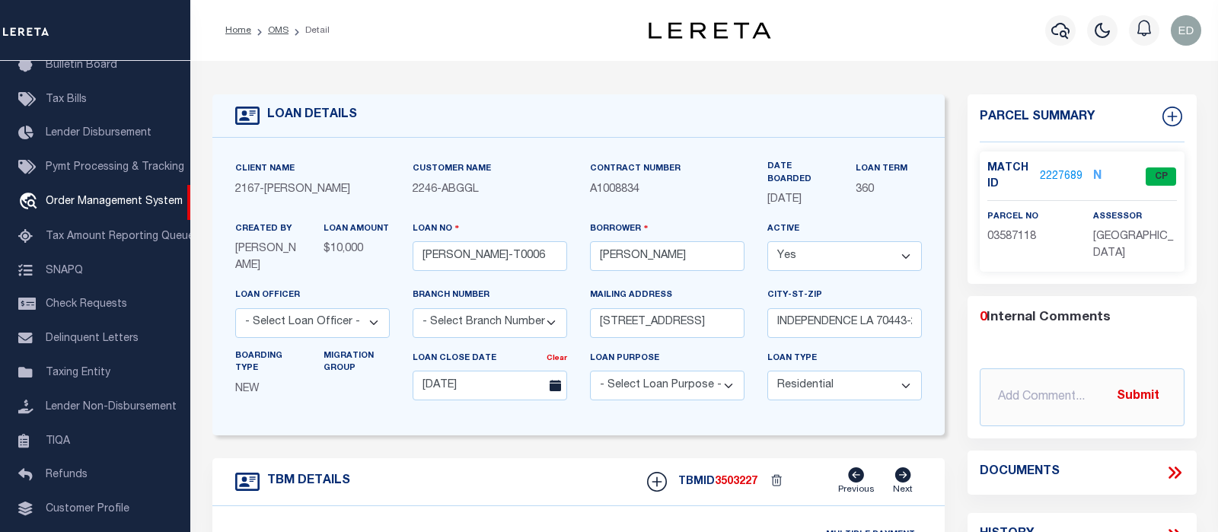
type input "136 E RAILROAD AVE"
select select
type input "INDEPENDENCE LA 70443-2708"
type input "LA"
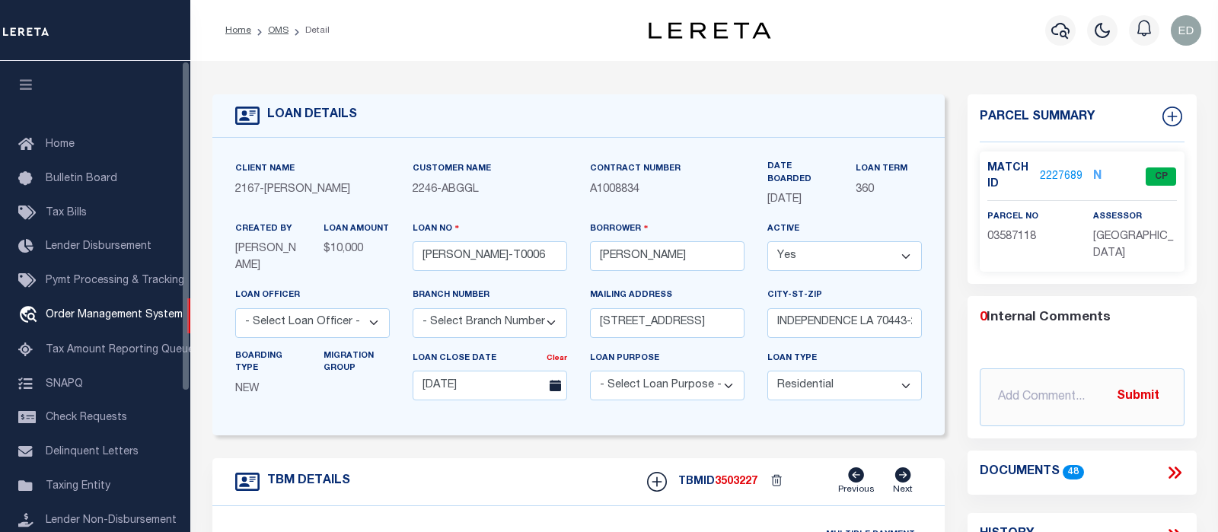
click at [21, 90] on icon "button" at bounding box center [27, 85] width 18 height 14
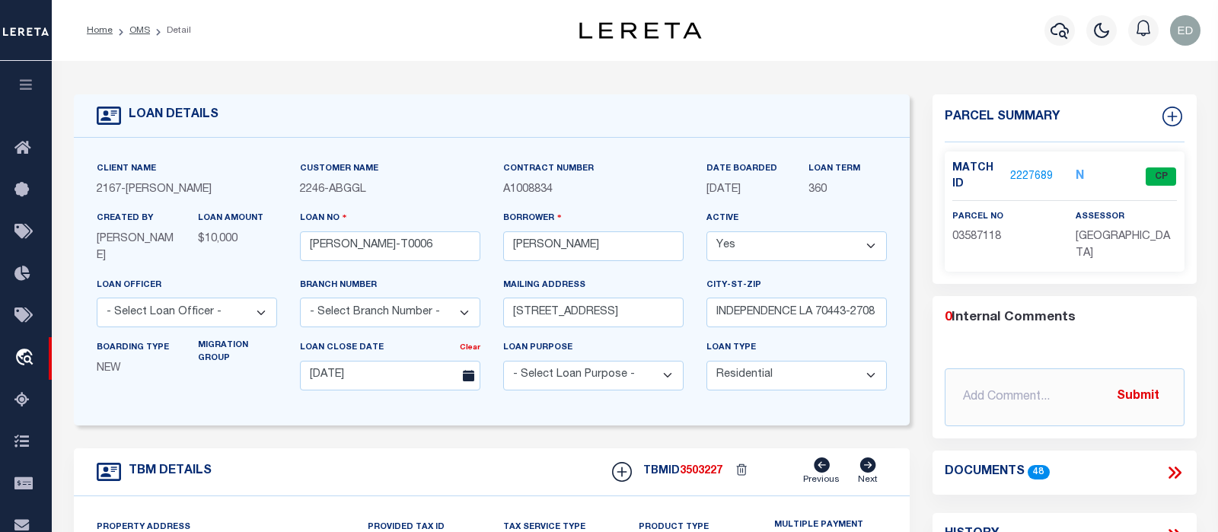
scroll to position [160, 0]
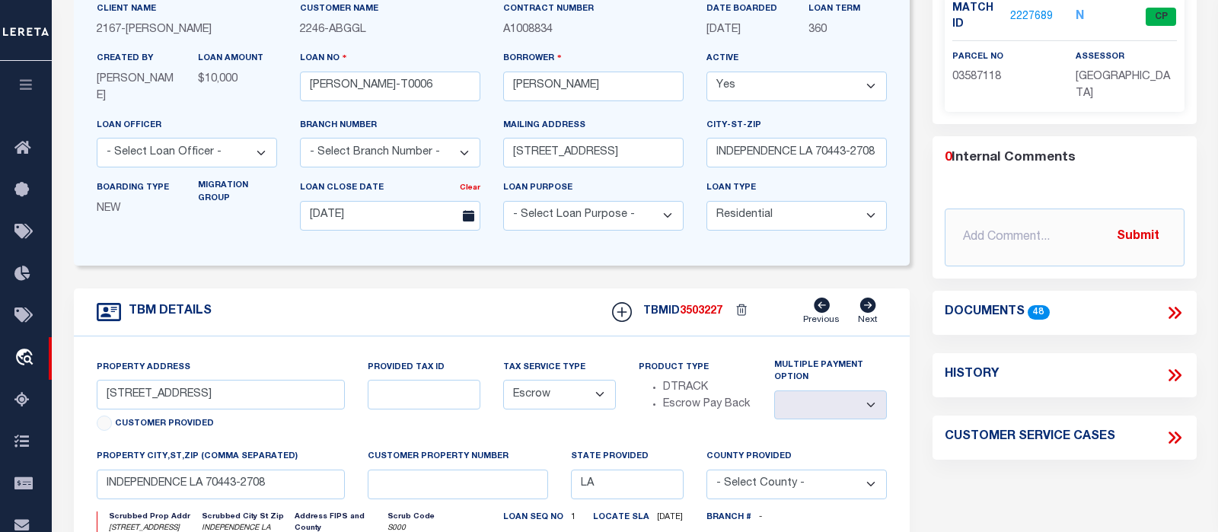
click at [1175, 308] on icon at bounding box center [1175, 313] width 20 height 20
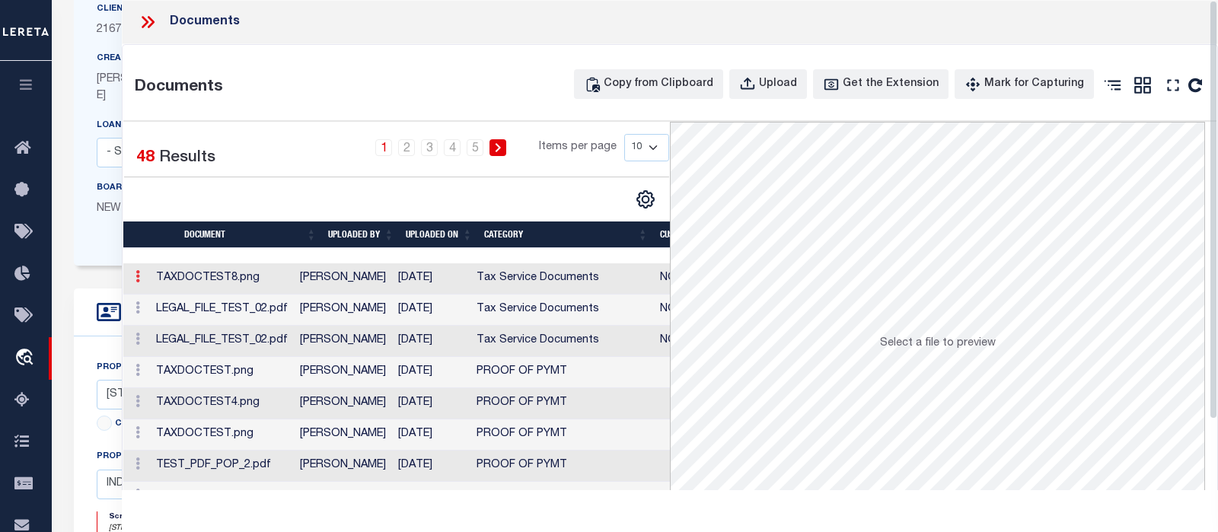
click at [135, 278] on link at bounding box center [137, 279] width 17 height 12
click at [164, 297] on link "Edit Note" at bounding box center [172, 300] width 84 height 25
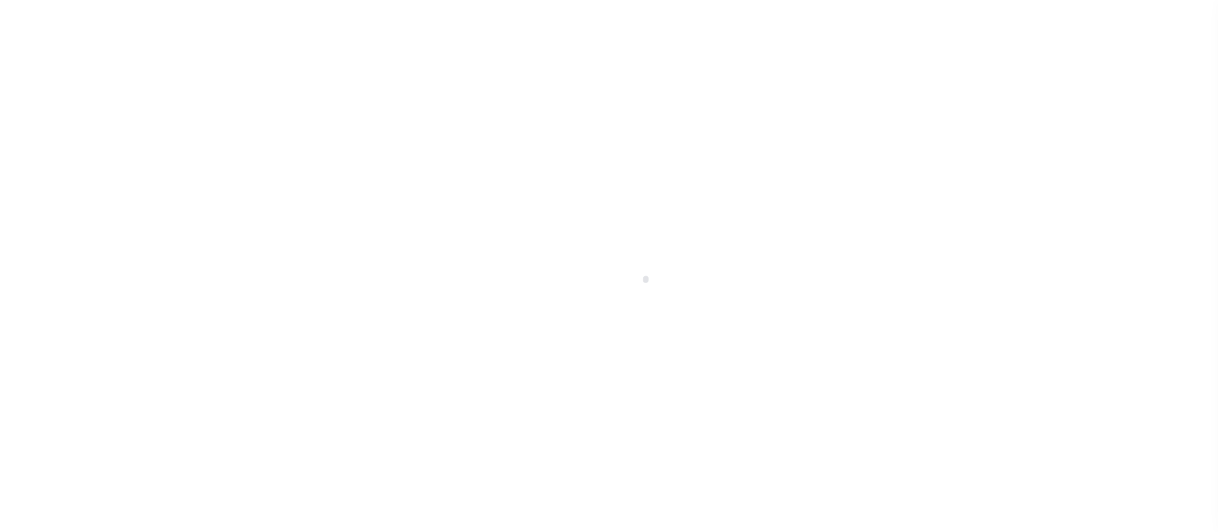
scroll to position [113, 0]
type input "[PERSON_NAME]-T0006"
type input "[PERSON_NAME]"
select select
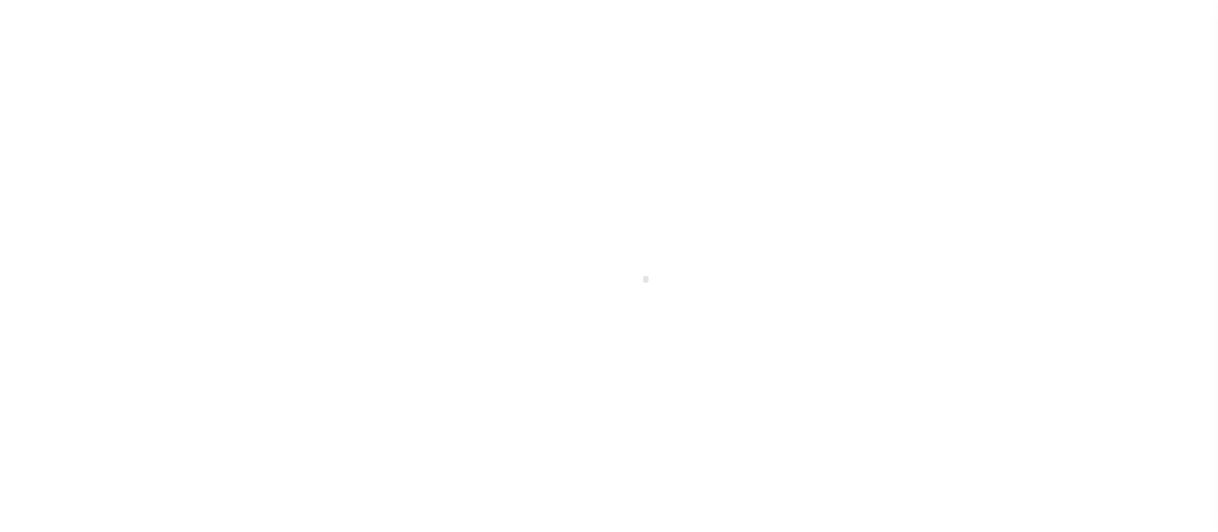
type input "[STREET_ADDRESS]"
type input "INDEPENDENCE LA 70443-2708"
type input "[DATE]"
select select "10"
select select "Escrow"
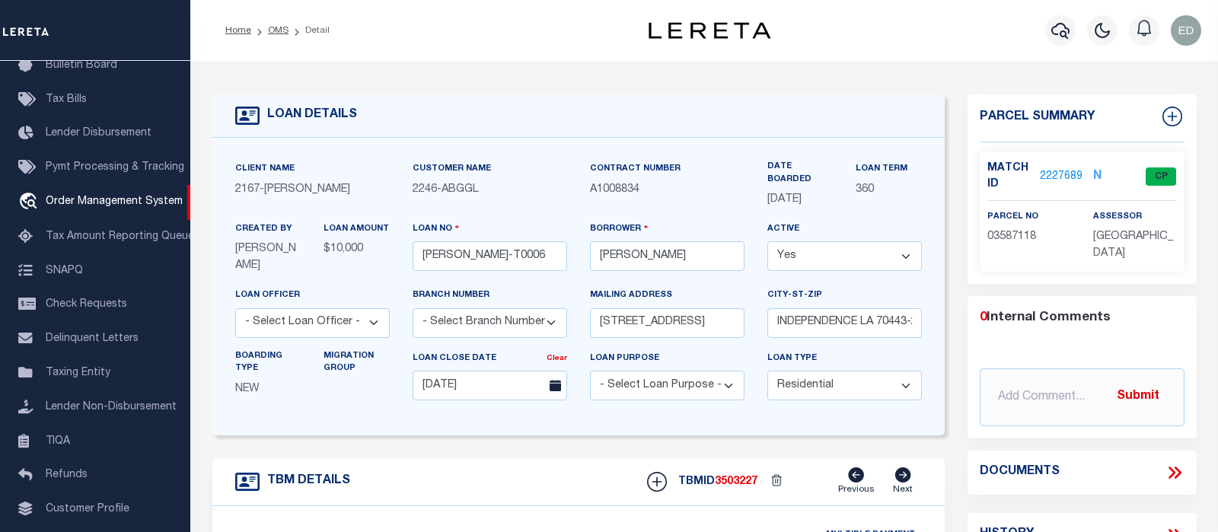
type input "[STREET_ADDRESS]"
select select
type input "INDEPENDENCE LA 70443-2708"
type input "LA"
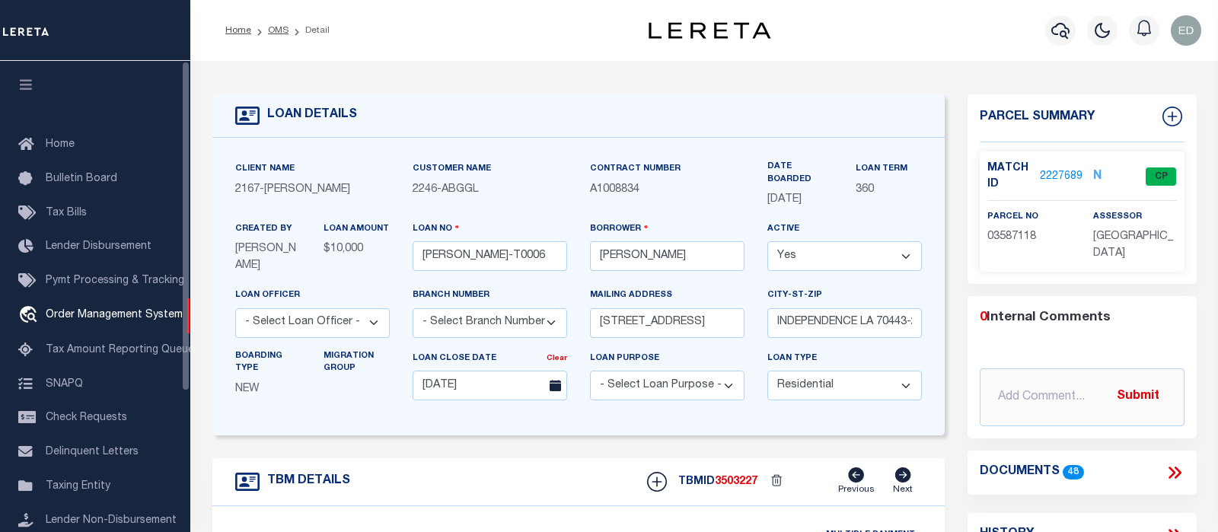
click at [29, 86] on icon "button" at bounding box center [27, 85] width 18 height 14
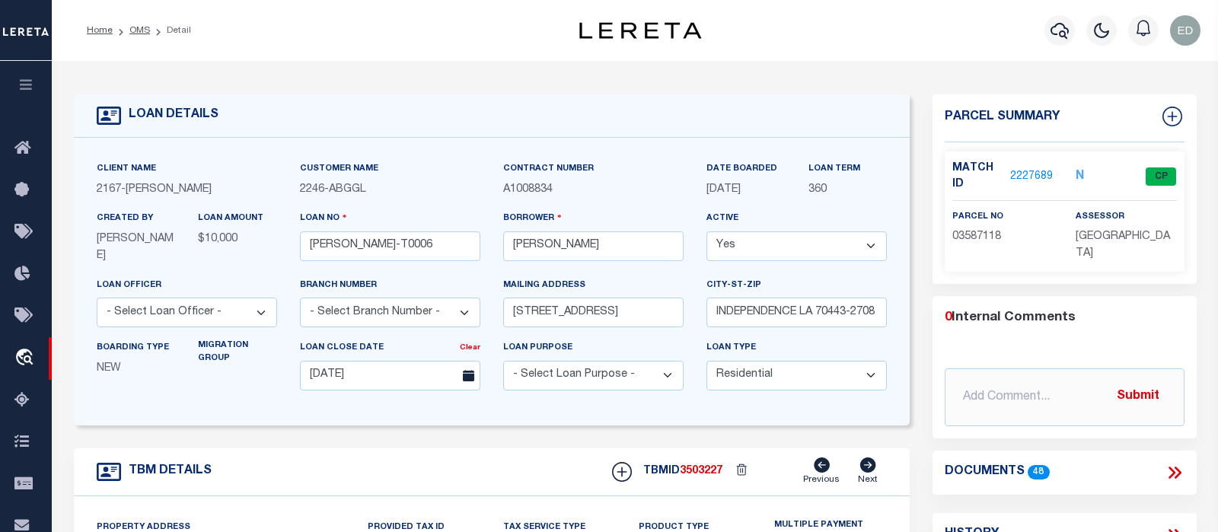
click at [1167, 464] on icon at bounding box center [1175, 473] width 20 height 20
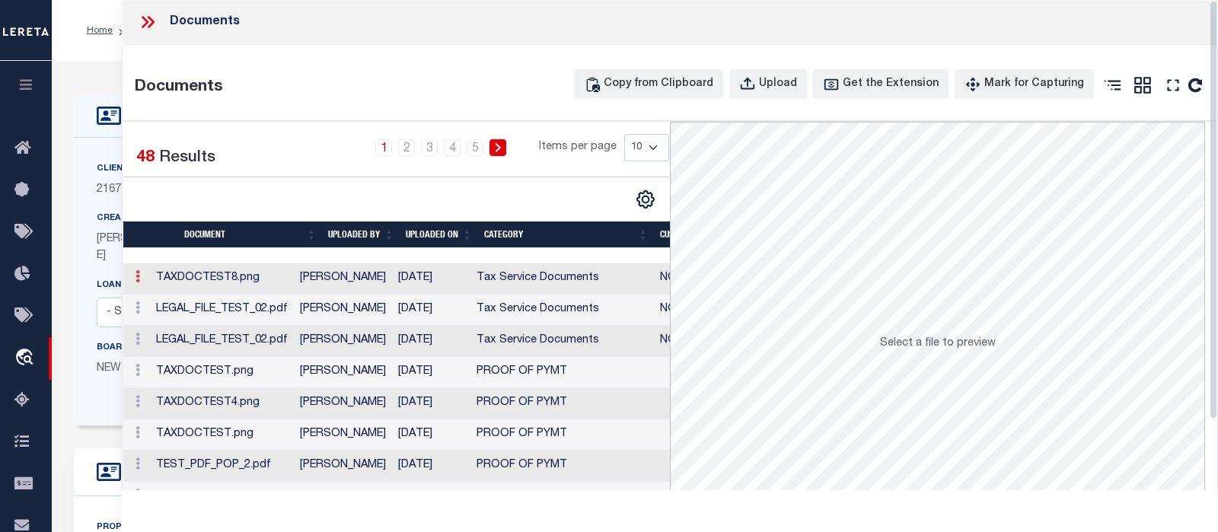
click at [135, 280] on icon at bounding box center [137, 276] width 5 height 12
click at [170, 297] on link "Edit Note" at bounding box center [172, 300] width 84 height 25
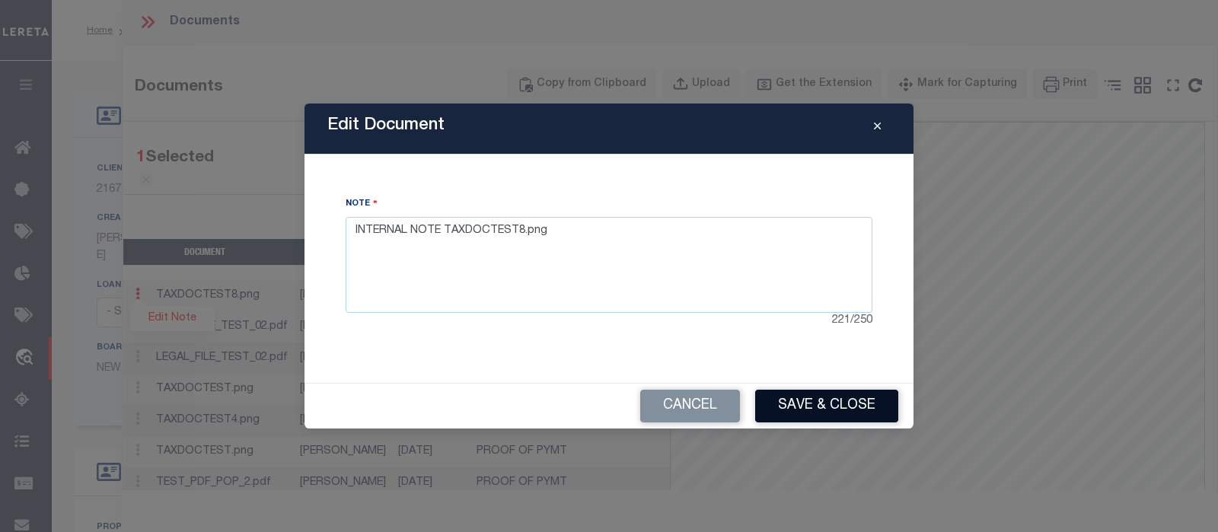
click at [794, 399] on button "Save & Close" at bounding box center [826, 406] width 143 height 33
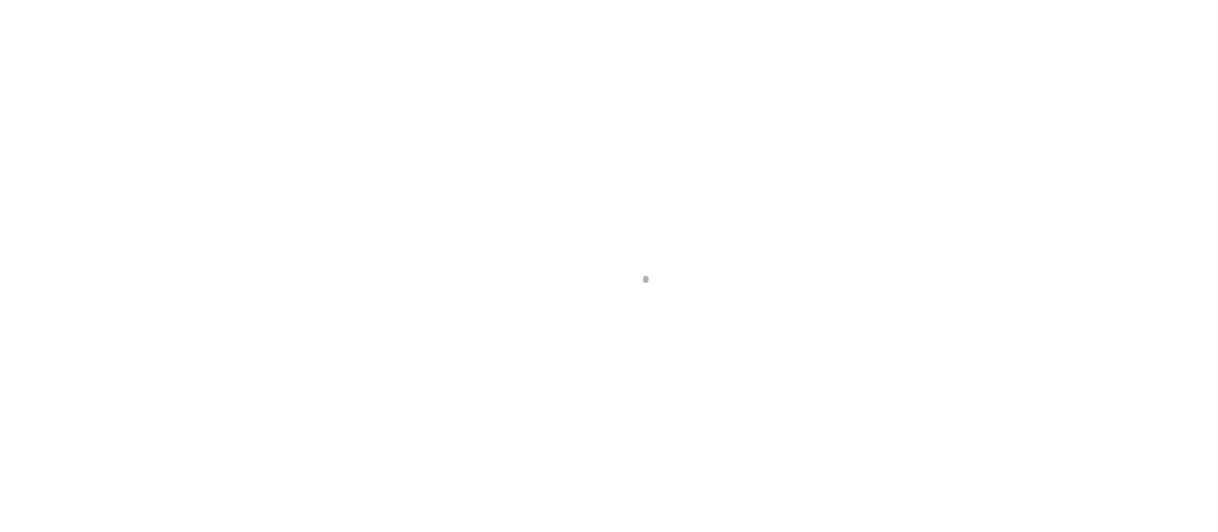
type input "LLEW-T0006"
type input "MICHAEL SCOTT"
select select
type input "136 E RAILROAD AVE"
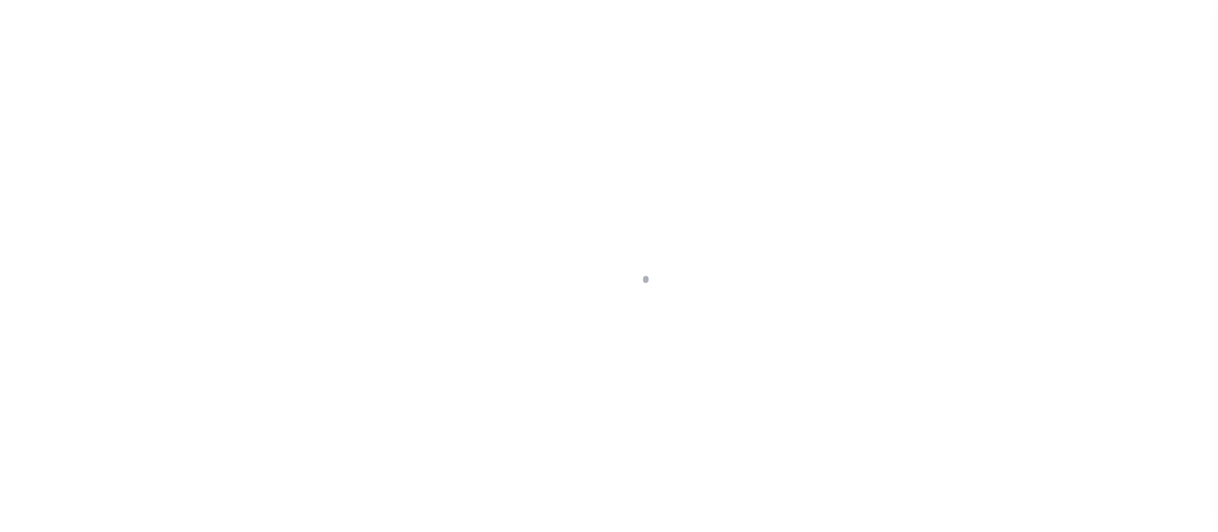
type input "INDEPENDENCE LA 70443-2708"
type input "[DATE]"
select select "10"
select select "Escrow"
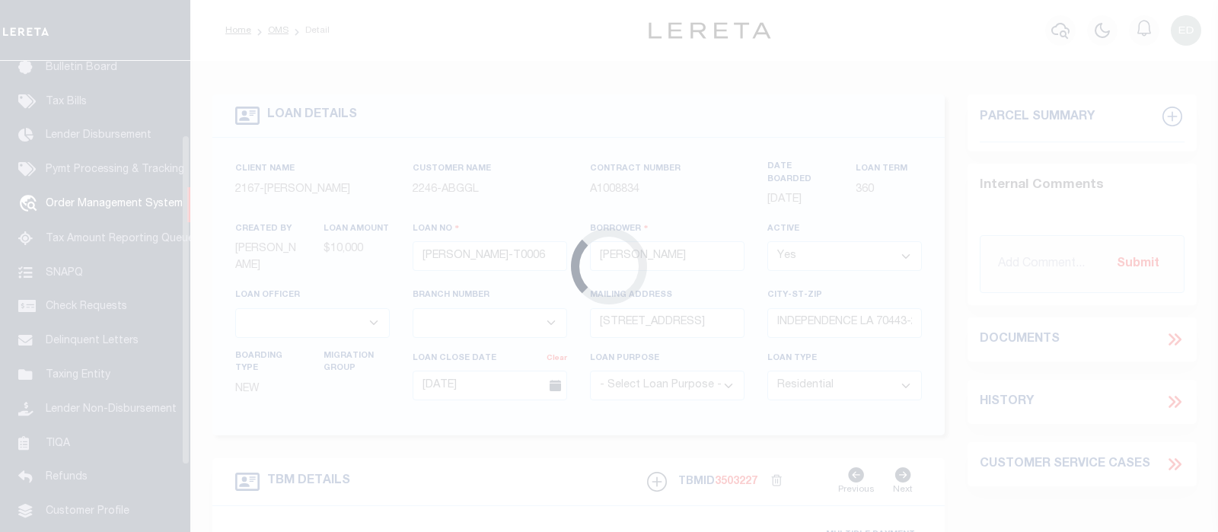
scroll to position [113, 0]
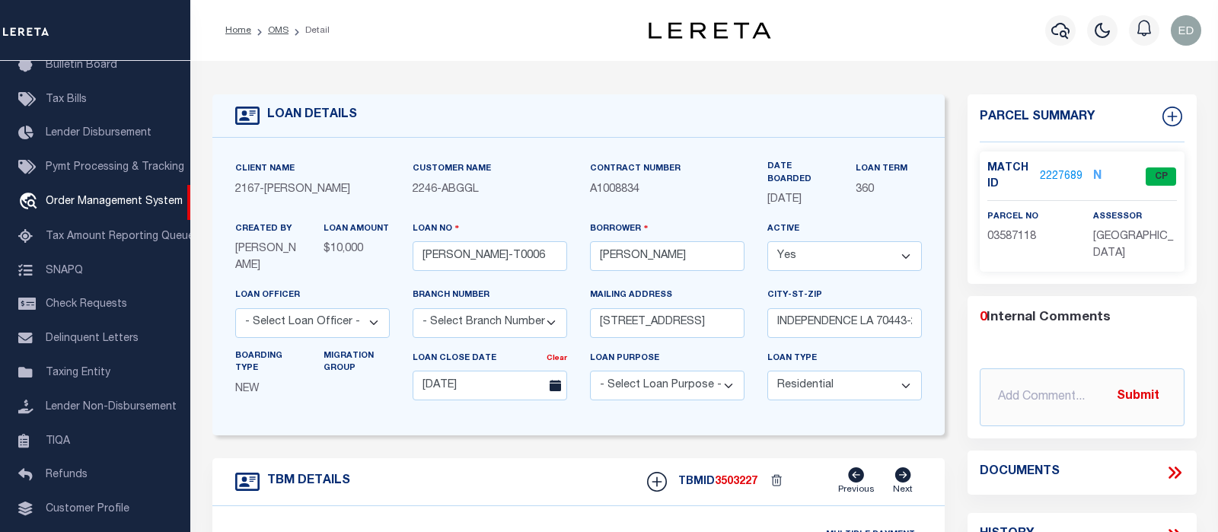
type input "[STREET_ADDRESS]"
select select
type input "INDEPENDENCE LA 70443-2708"
type input "LA"
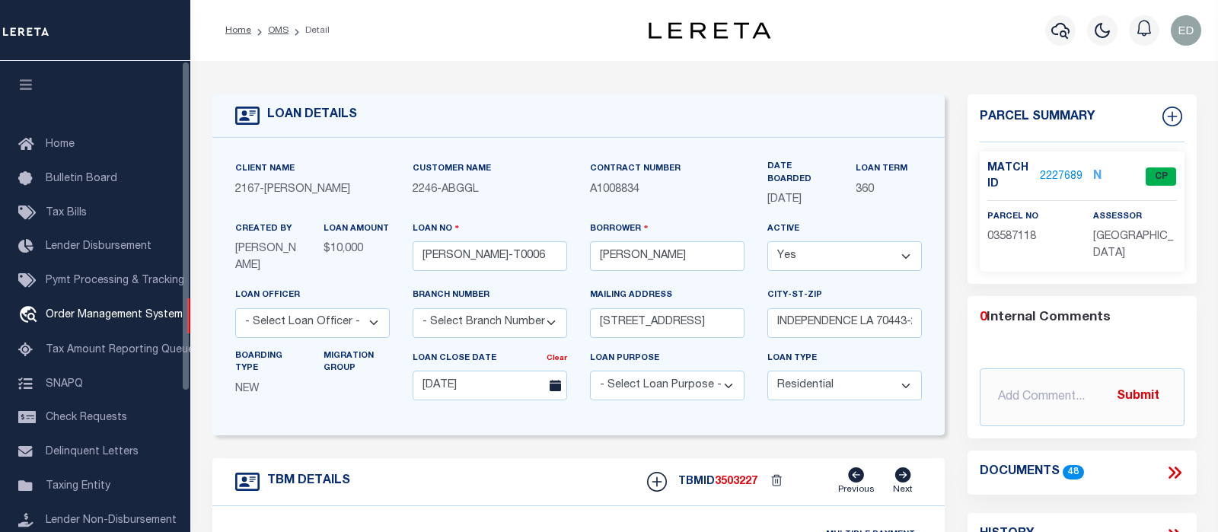
click at [32, 87] on icon "button" at bounding box center [27, 85] width 18 height 14
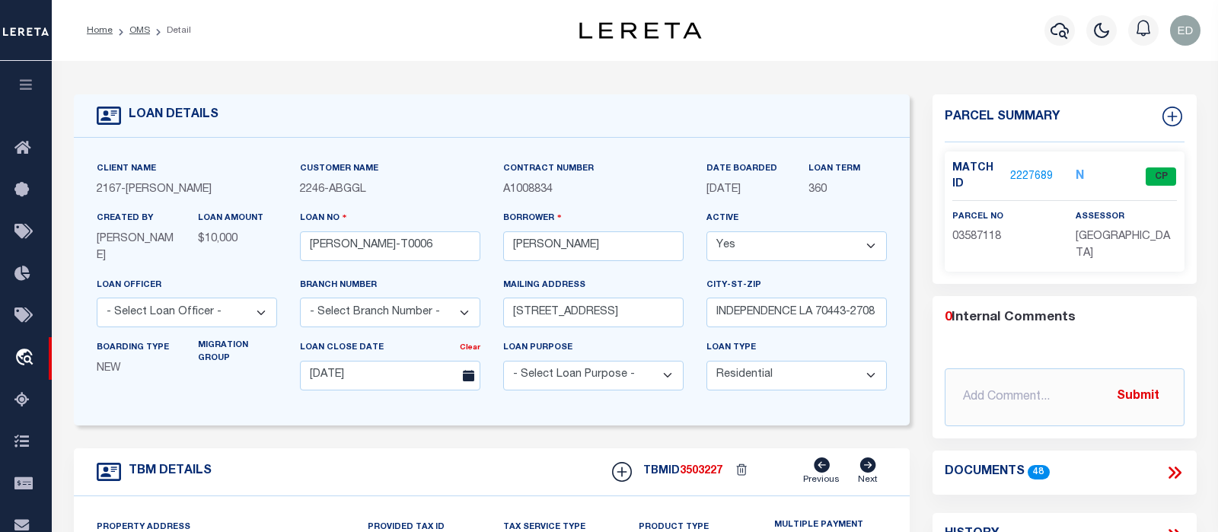
scroll to position [160, 0]
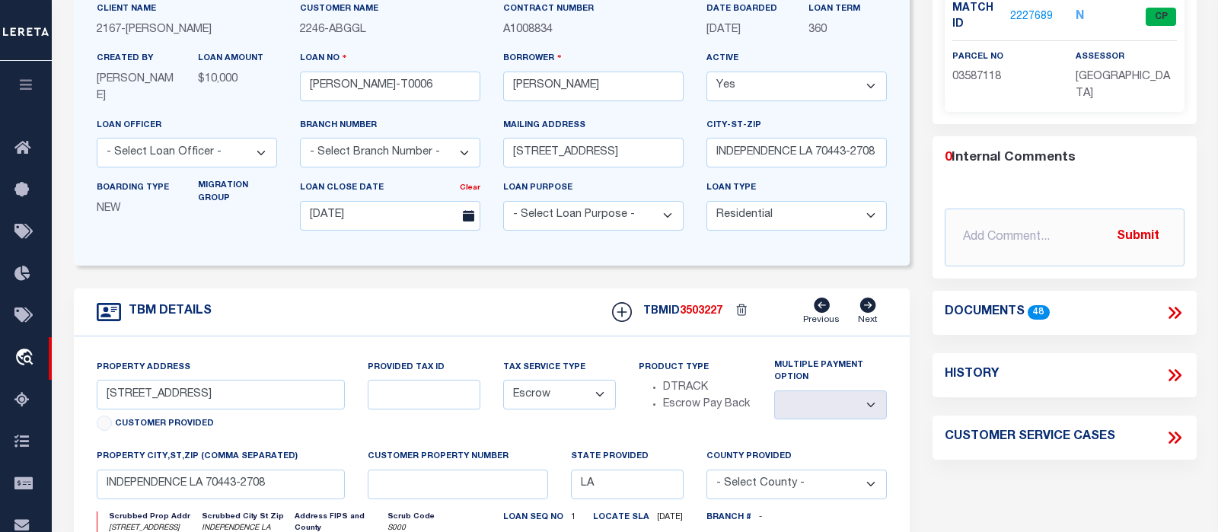
click at [1178, 305] on icon at bounding box center [1175, 313] width 20 height 20
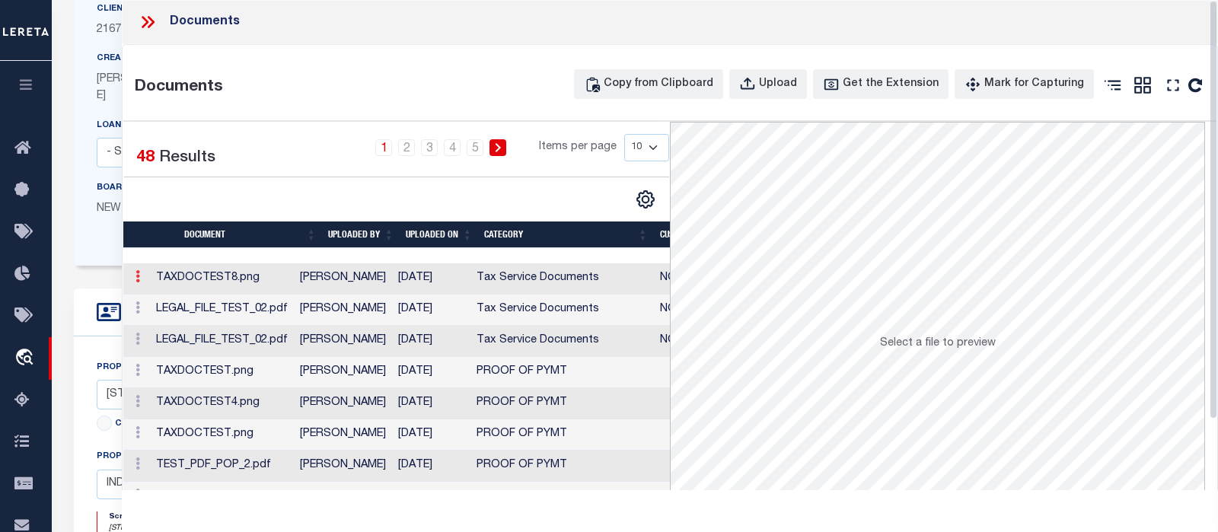
click at [135, 279] on link at bounding box center [137, 279] width 17 height 12
click at [155, 303] on link "Edit Note" at bounding box center [172, 300] width 84 height 25
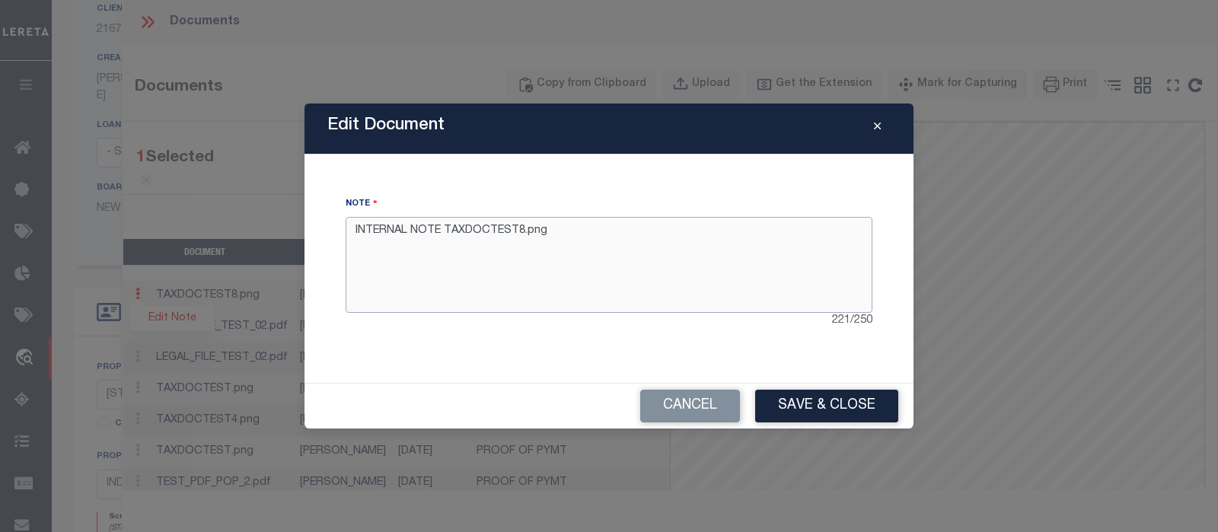
click at [557, 232] on textarea "INTERNAL NOTE TAXDOCTEST8.png" at bounding box center [609, 265] width 527 height 96
type textarea "INTERNAL NOTE TAXDOCTEST8.png asdwxfw"
click at [840, 404] on button "Save & Close" at bounding box center [826, 406] width 143 height 33
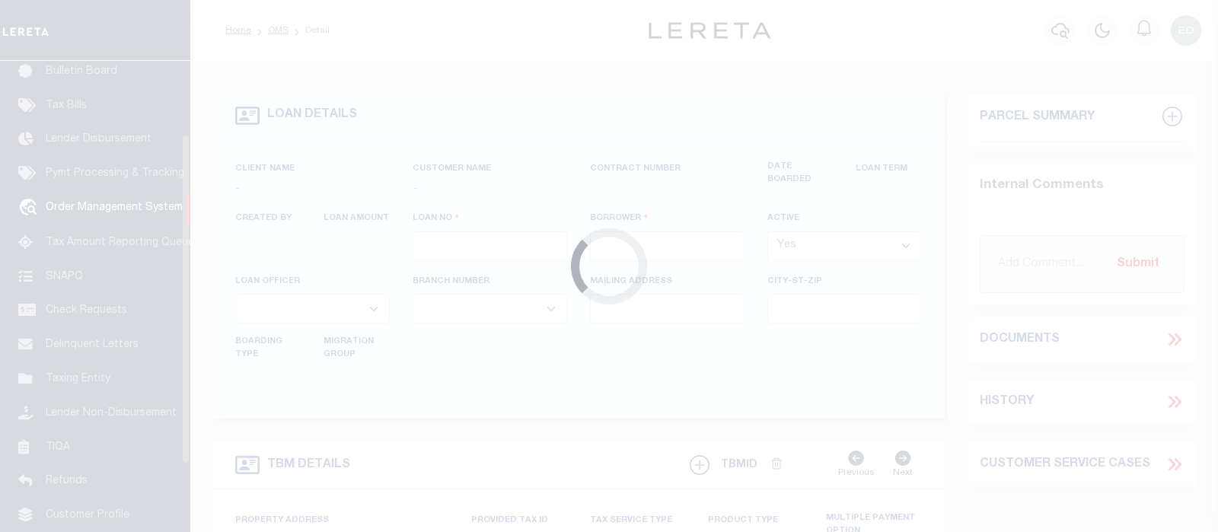
scroll to position [113, 0]
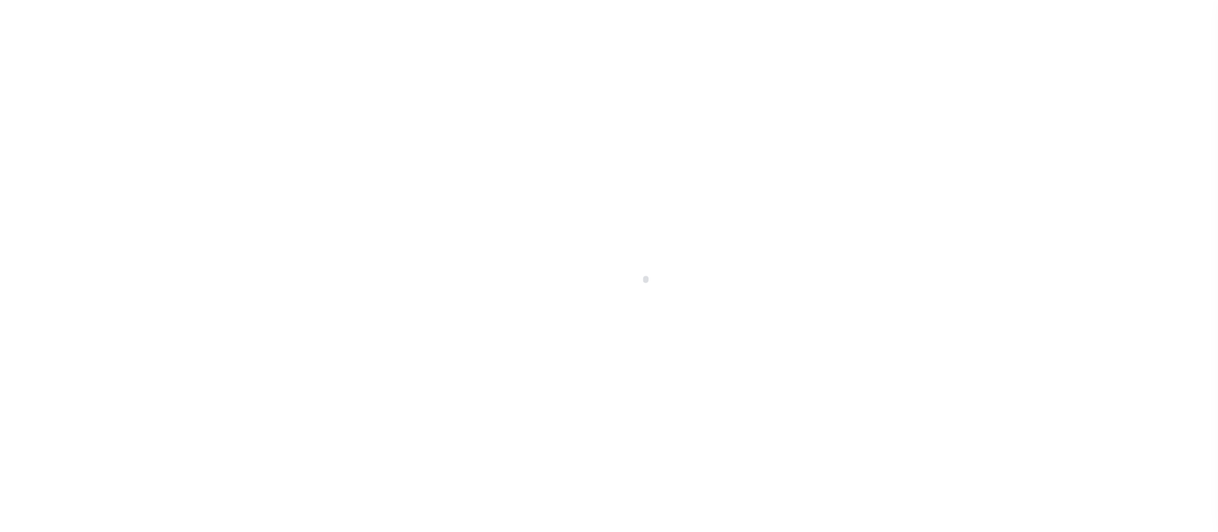
scroll to position [113, 0]
type input "[PERSON_NAME]-T0006"
type input "MICHAEL SCOTT"
select select
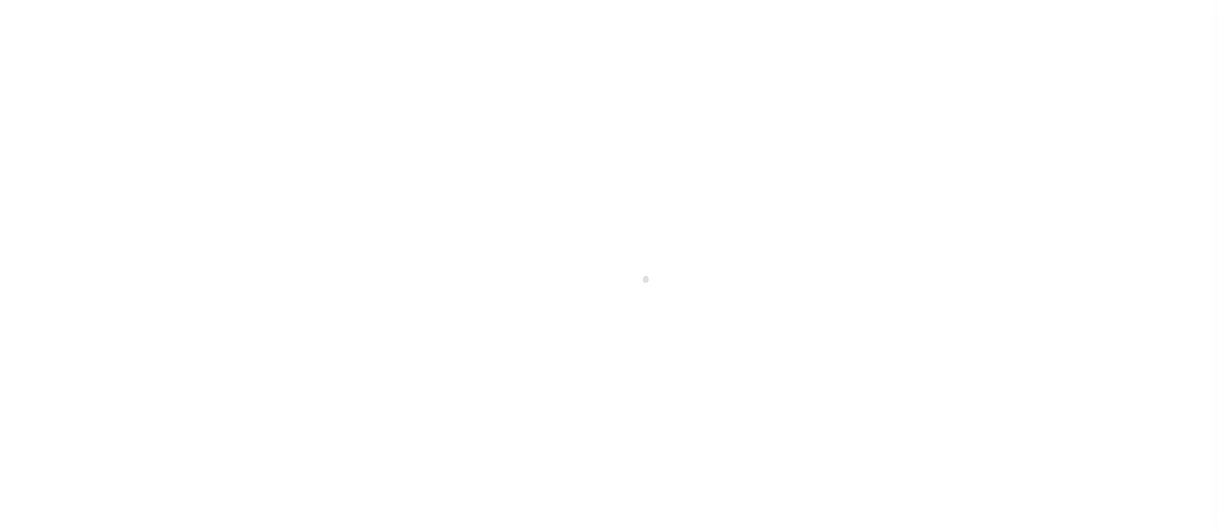
type input "[STREET_ADDRESS]"
type input "INDEPENDENCE LA 70443-2708"
type input "[DATE]"
select select "10"
select select "Escrow"
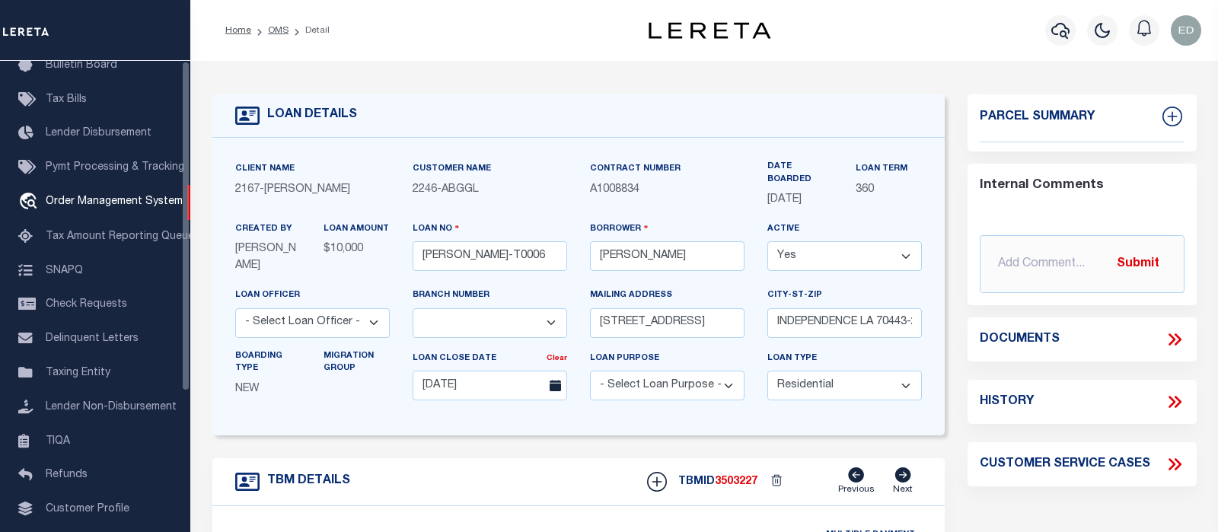
scroll to position [0, 0]
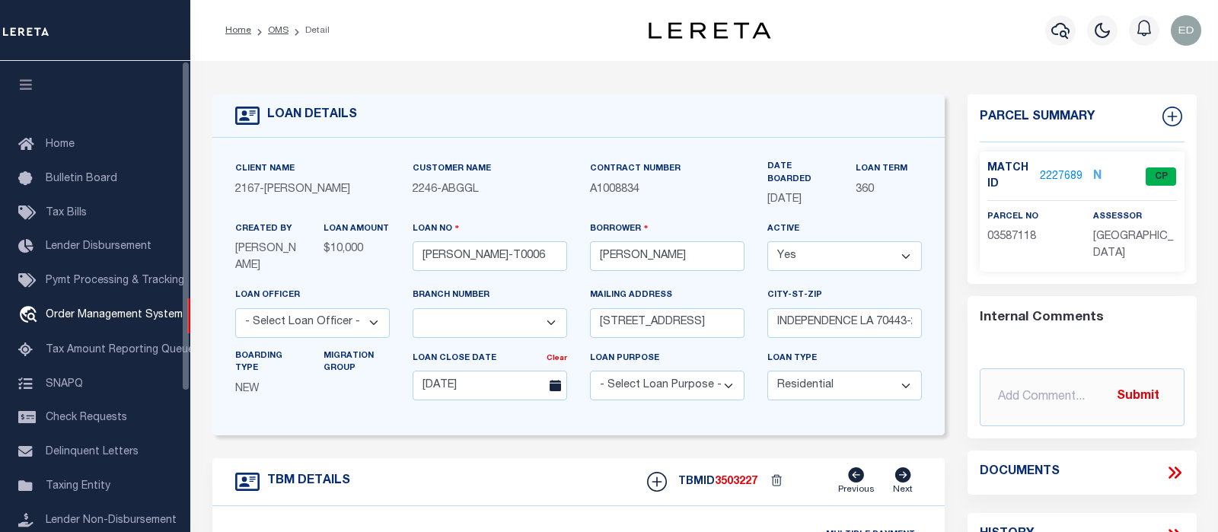
click at [28, 75] on button "button" at bounding box center [26, 87] width 52 height 52
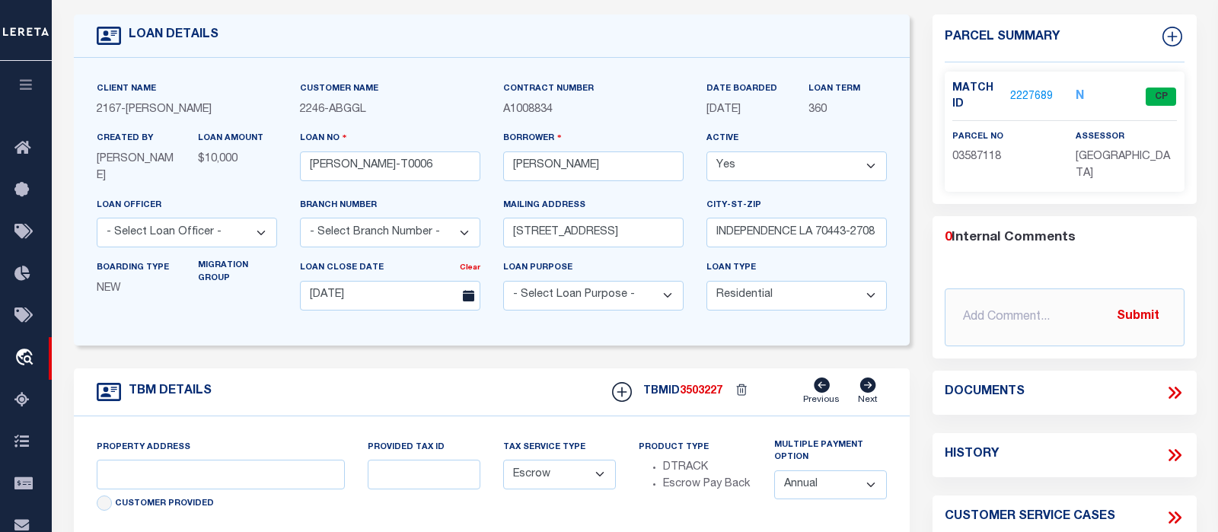
scroll to position [160, 0]
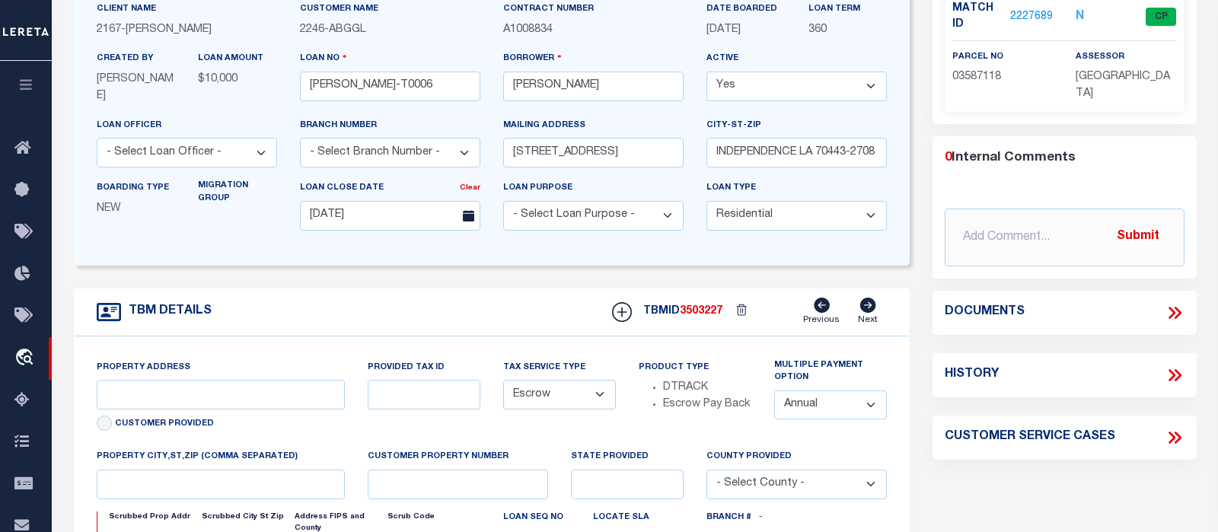
type input "136 E RAILROAD AVE"
select select
type input "INDEPENDENCE LA 70443-2708"
type input "LA"
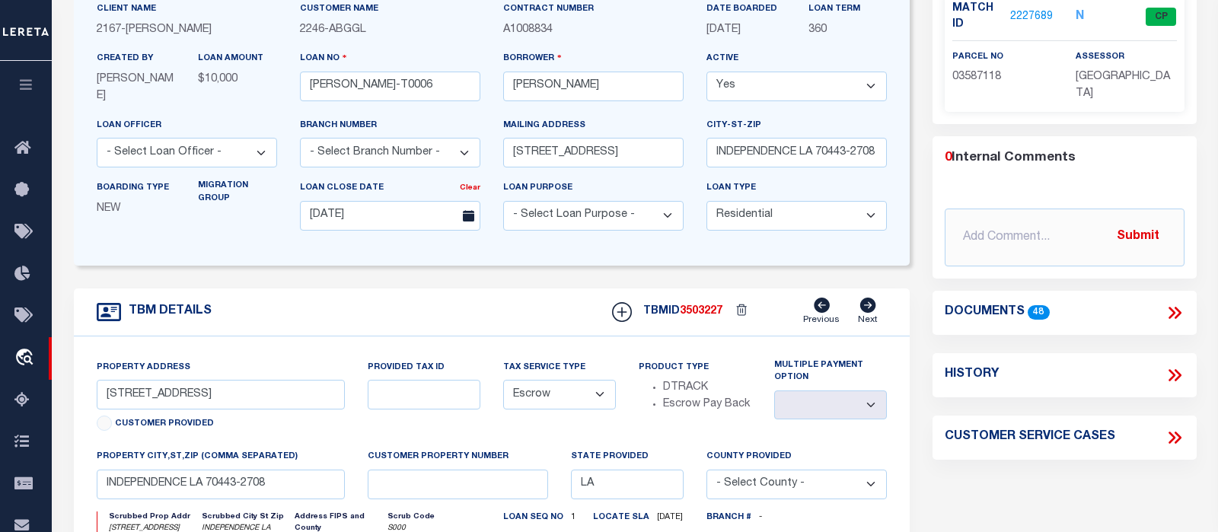
click at [1172, 312] on icon at bounding box center [1171, 313] width 7 height 12
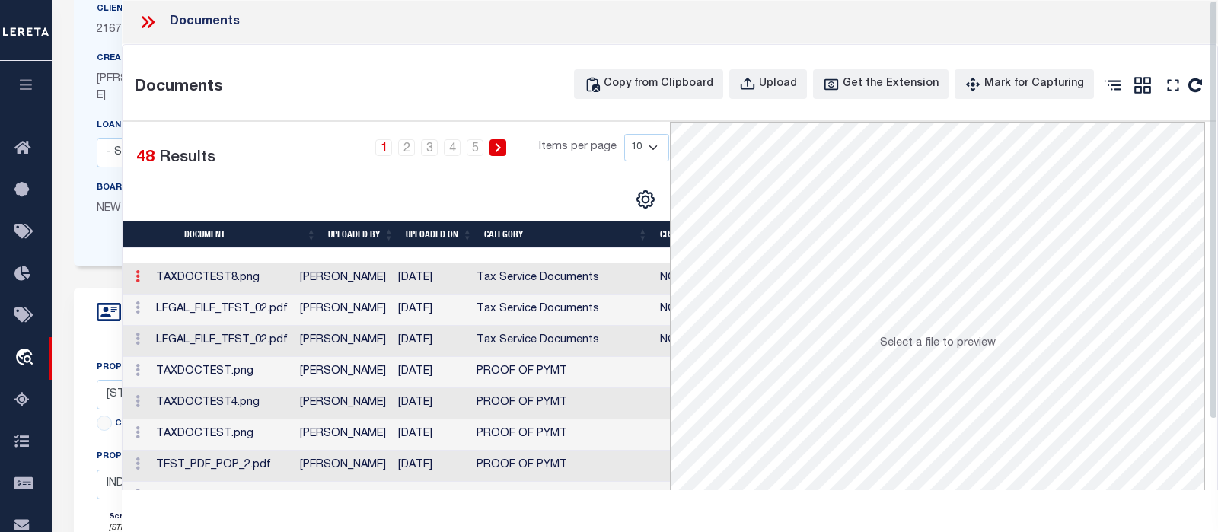
click at [135, 277] on link at bounding box center [137, 279] width 17 height 12
click at [171, 299] on link "Edit Note" at bounding box center [172, 300] width 84 height 25
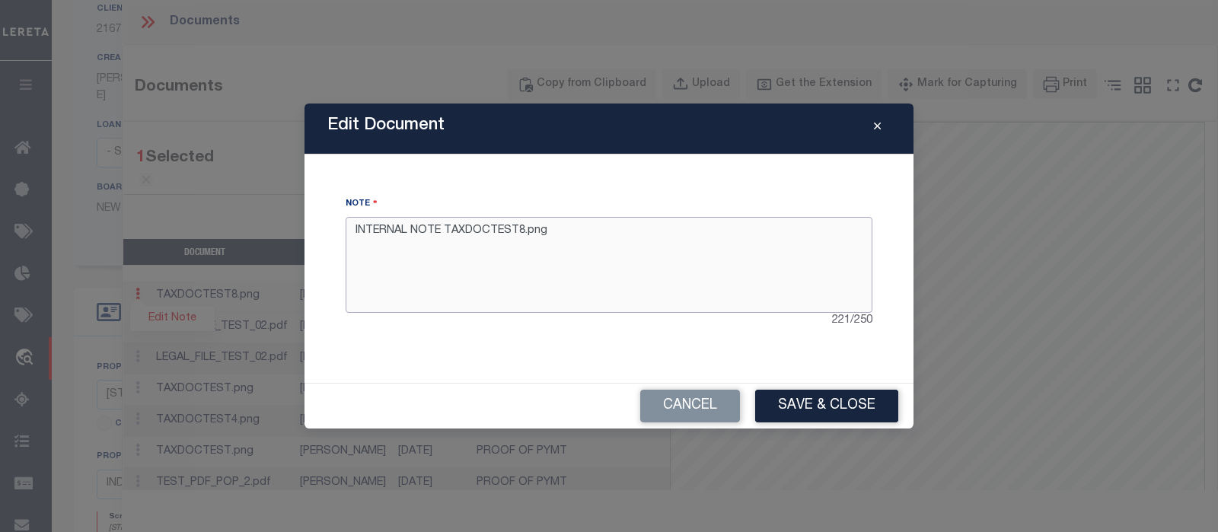
click at [731, 258] on textarea "INTERNAL NOTE TAXDOCTEST8.png" at bounding box center [609, 265] width 527 height 96
type textarea "INTERNAL NOTE TAXDOCTEST8.png ertert"
click at [872, 405] on button "Save & Close" at bounding box center [826, 406] width 143 height 33
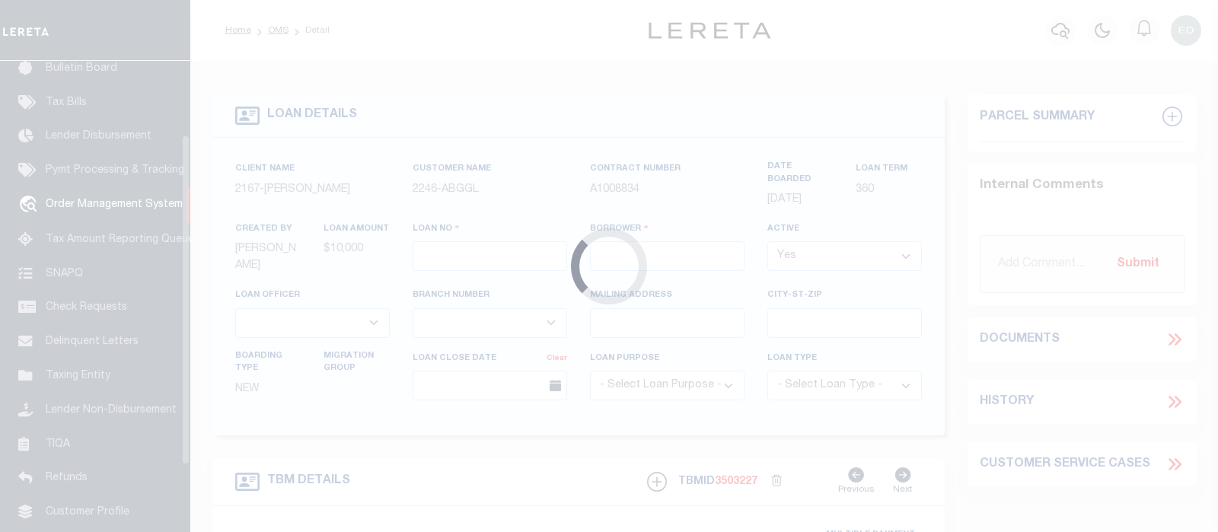
type input "[PERSON_NAME]-T0006"
type input "[PERSON_NAME]"
select select
type input "[STREET_ADDRESS]"
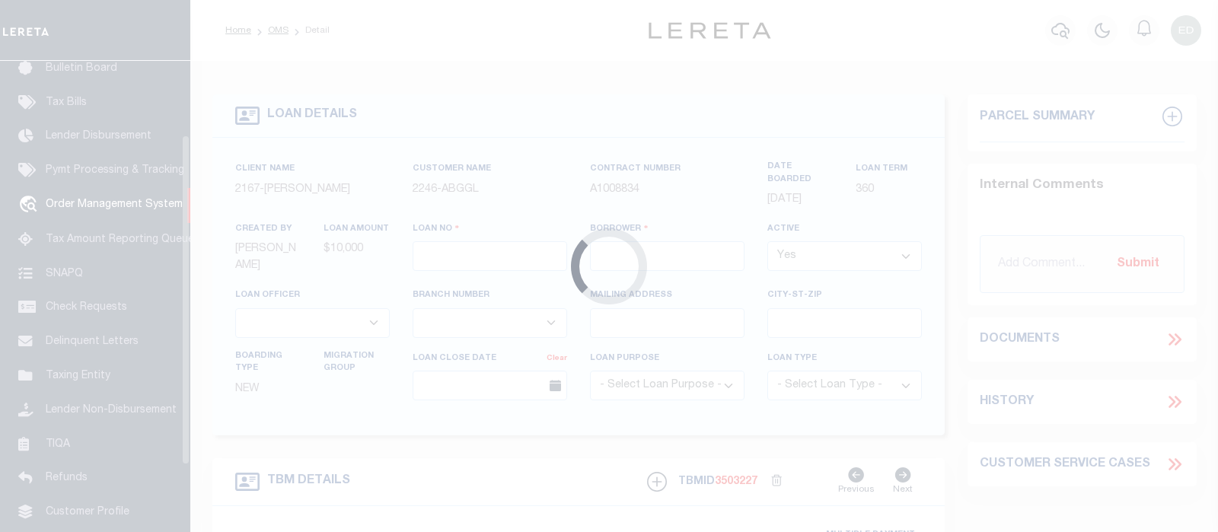
type input "INDEPENDENCE LA 70443-2708"
type input "[DATE]"
select select "10"
select select "Escrow"
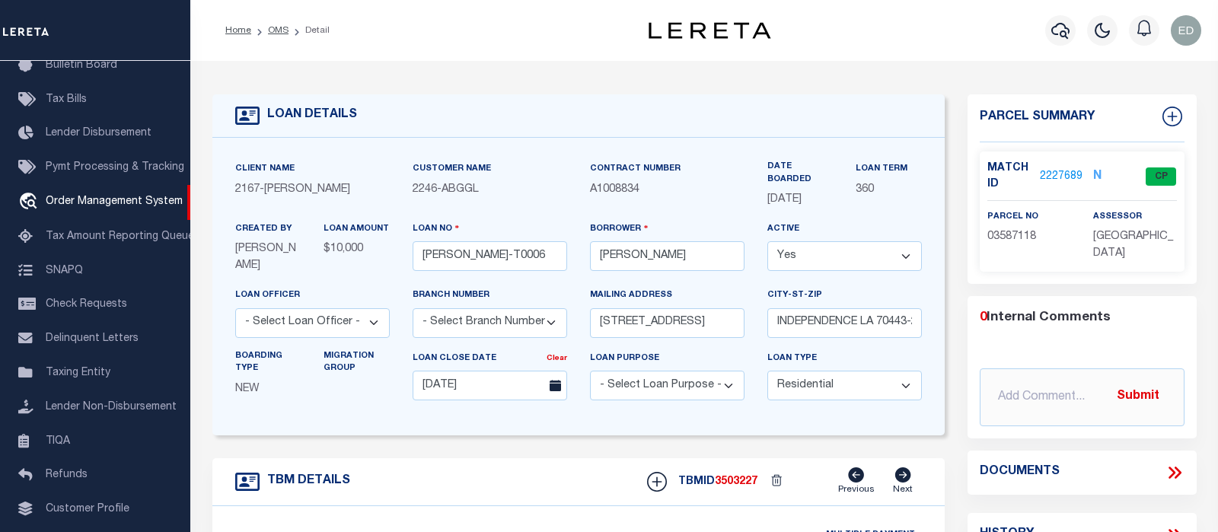
type input "[STREET_ADDRESS]"
select select
type input "INDEPENDENCE LA 70443-2708"
type input "LA"
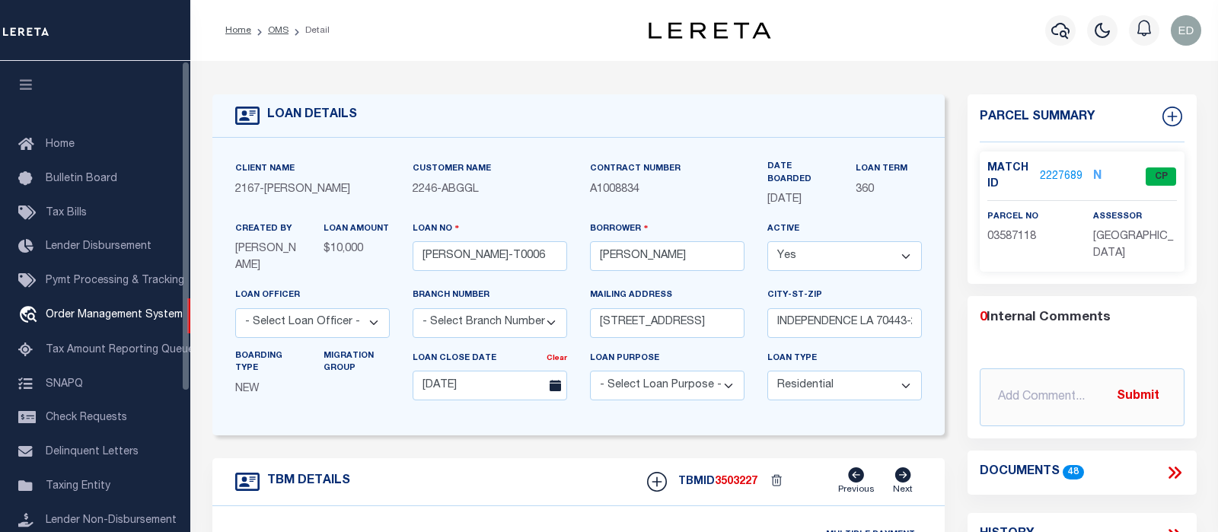
click at [30, 86] on icon "button" at bounding box center [27, 85] width 18 height 14
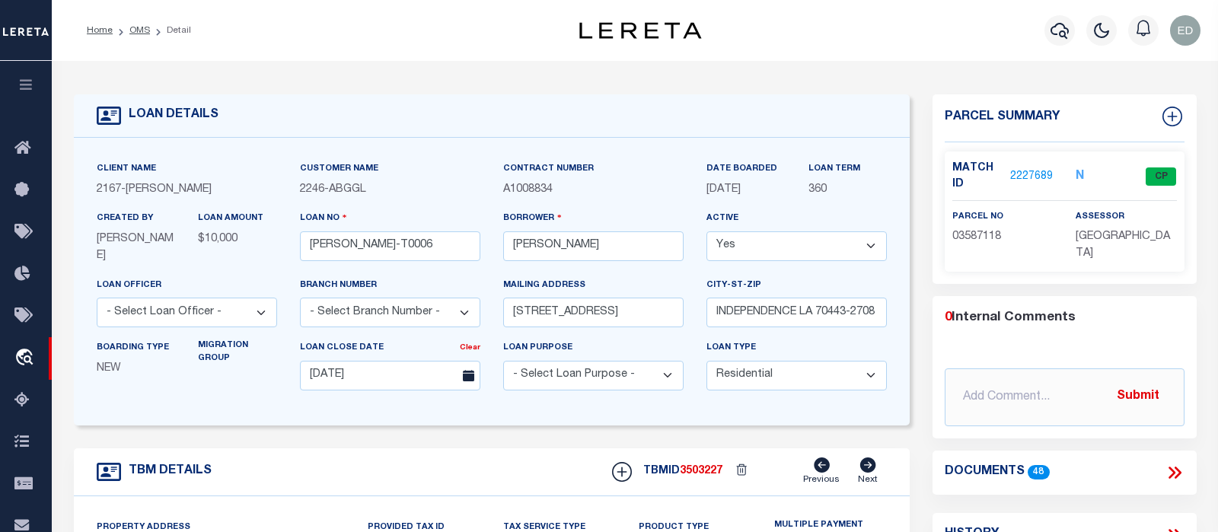
click at [1163, 467] on div "Documents 48" at bounding box center [1064, 473] width 239 height 20
click at [1168, 470] on icon at bounding box center [1175, 473] width 20 height 20
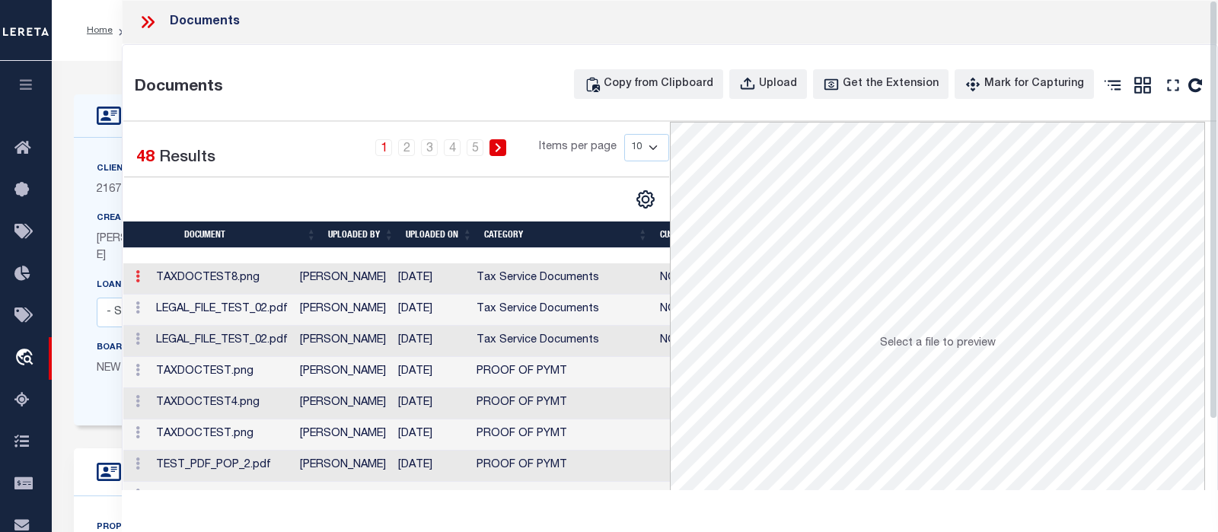
click at [139, 276] on icon at bounding box center [137, 276] width 5 height 12
click at [170, 300] on link "Edit Note" at bounding box center [172, 300] width 84 height 25
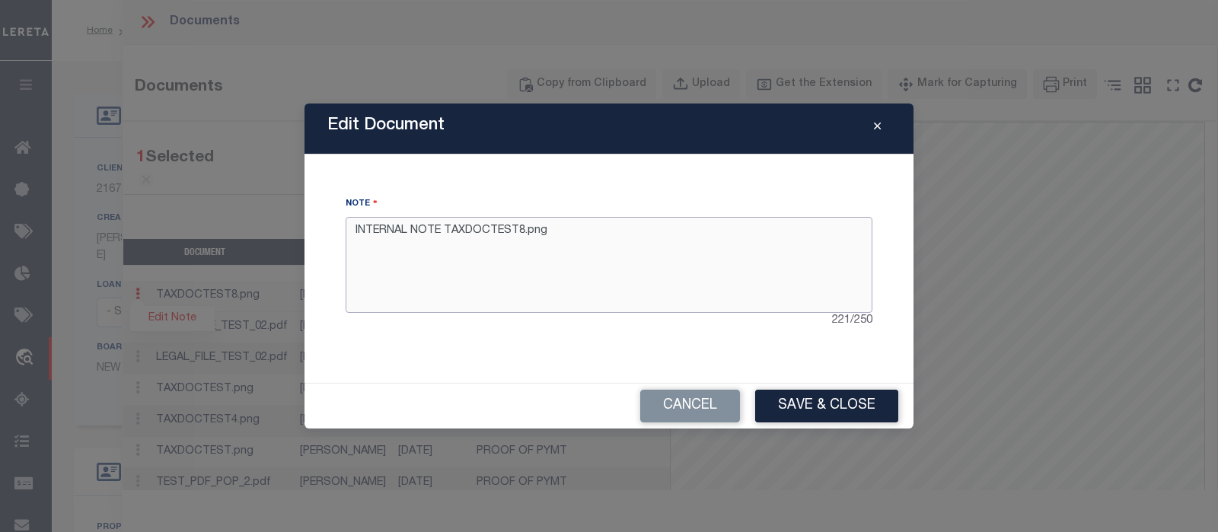
click at [591, 220] on textarea "INTERNAL NOTE TAXDOCTEST8.png" at bounding box center [609, 265] width 527 height 96
type textarea "INTERNAL NOTE TAXDOCTEST8.pngx rgfb"
click at [791, 403] on button "Save & Close" at bounding box center [826, 406] width 143 height 33
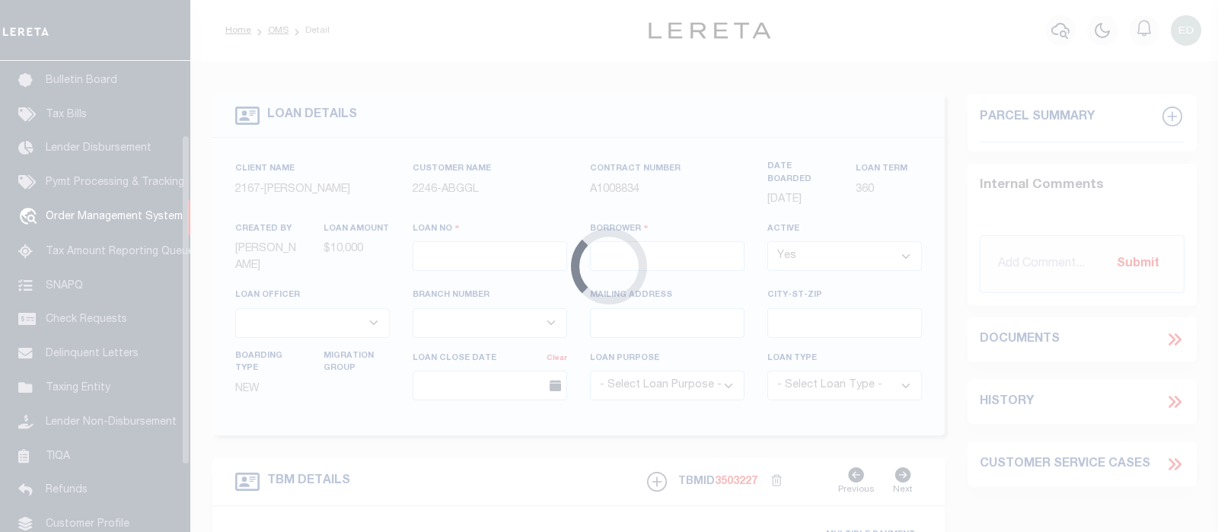
type input "[PERSON_NAME]-T0006"
type input "[PERSON_NAME]"
select select
type input "[STREET_ADDRESS]"
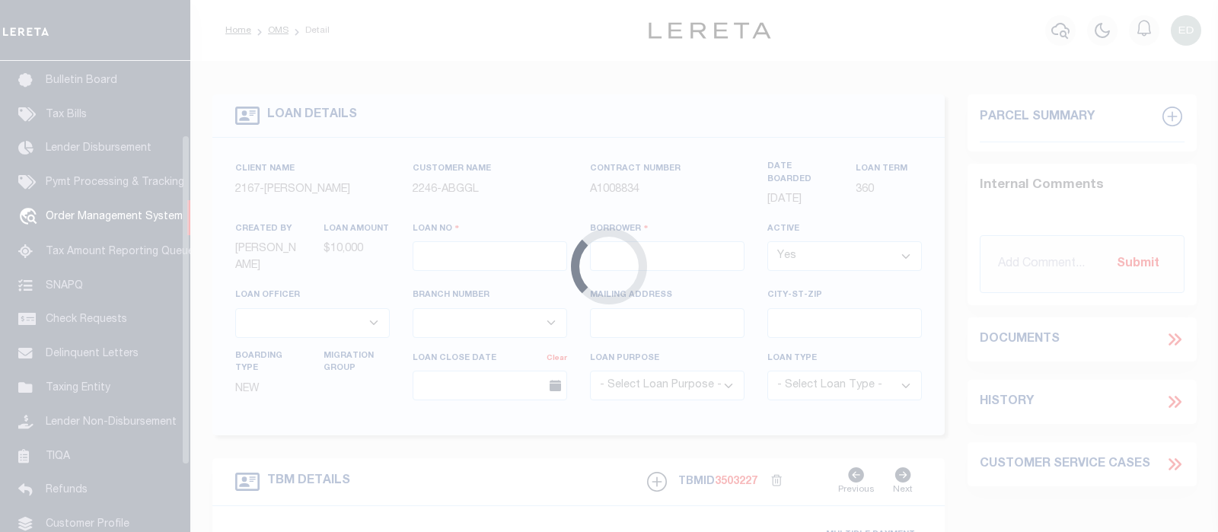
type input "INDEPENDENCE LA 70443-2708"
type input "[DATE]"
select select "10"
select select "Escrow"
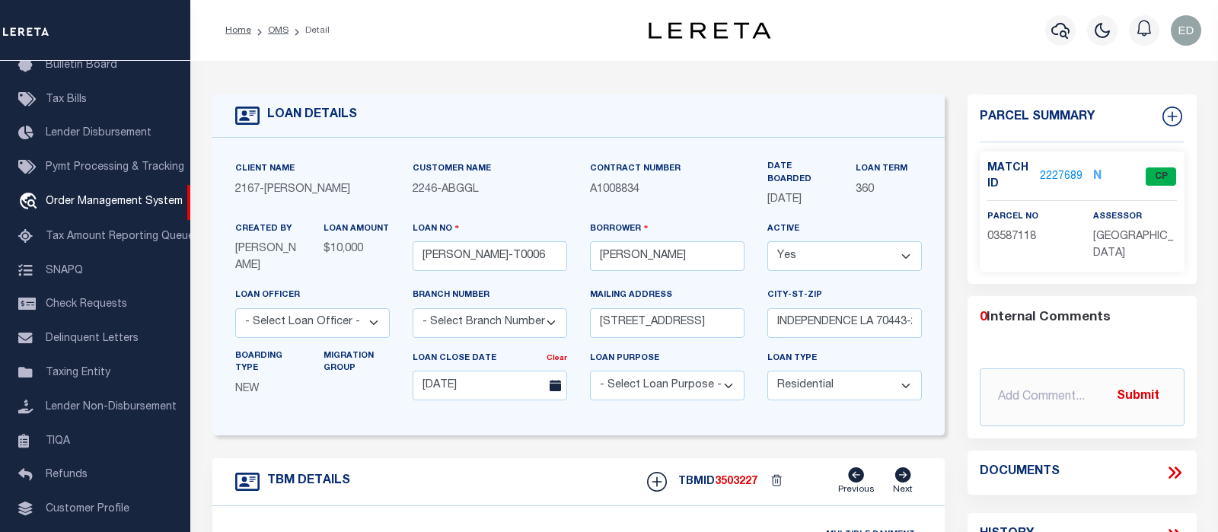
type input "[STREET_ADDRESS]"
select select
type input "INDEPENDENCE LA 70443-2708"
type input "LA"
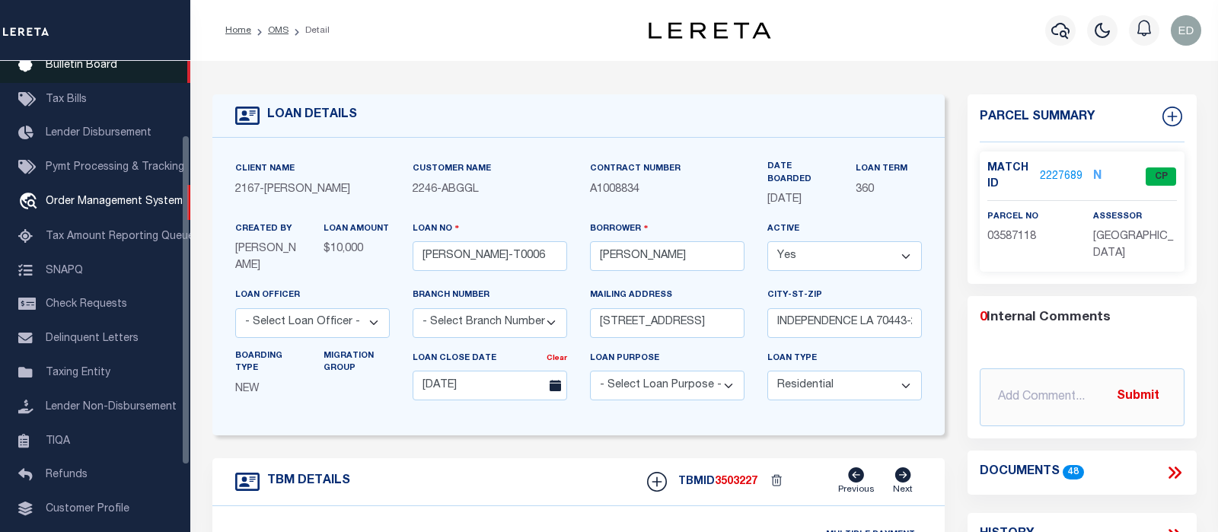
scroll to position [0, 0]
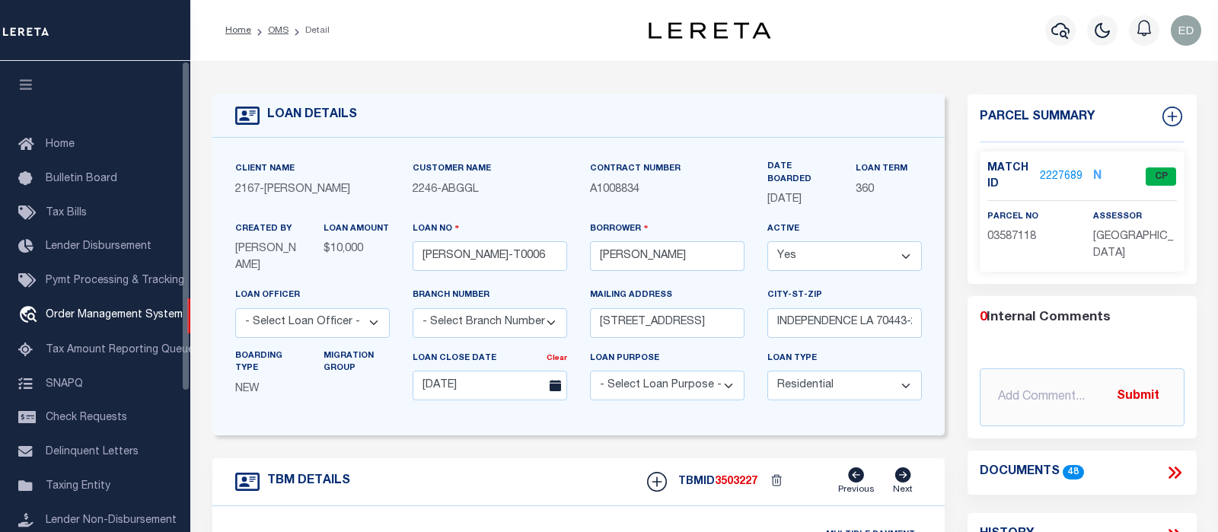
click at [30, 76] on button "button" at bounding box center [26, 87] width 52 height 52
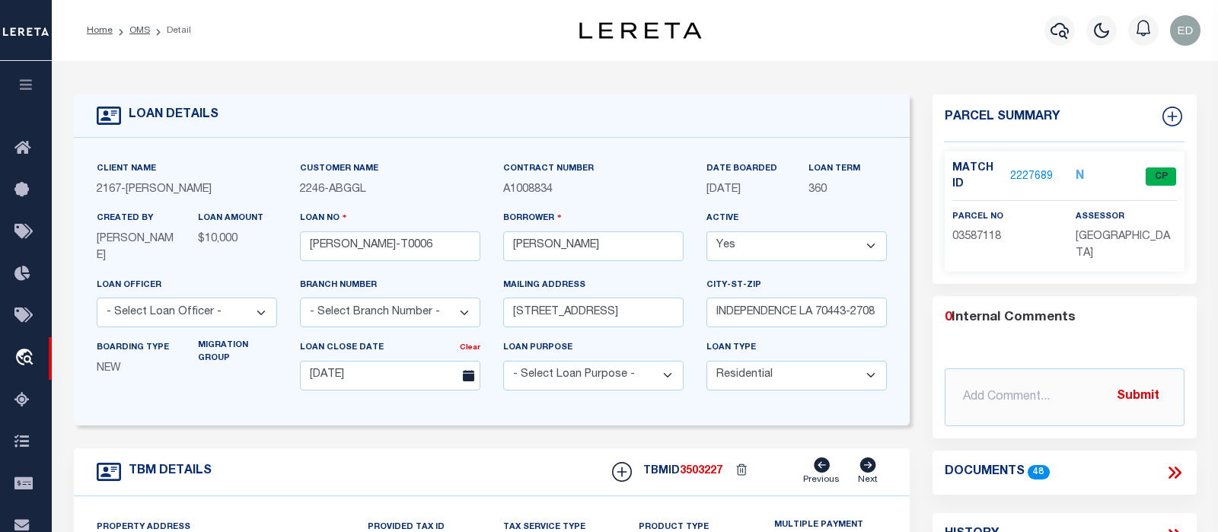
click at [1171, 468] on icon at bounding box center [1171, 473] width 7 height 12
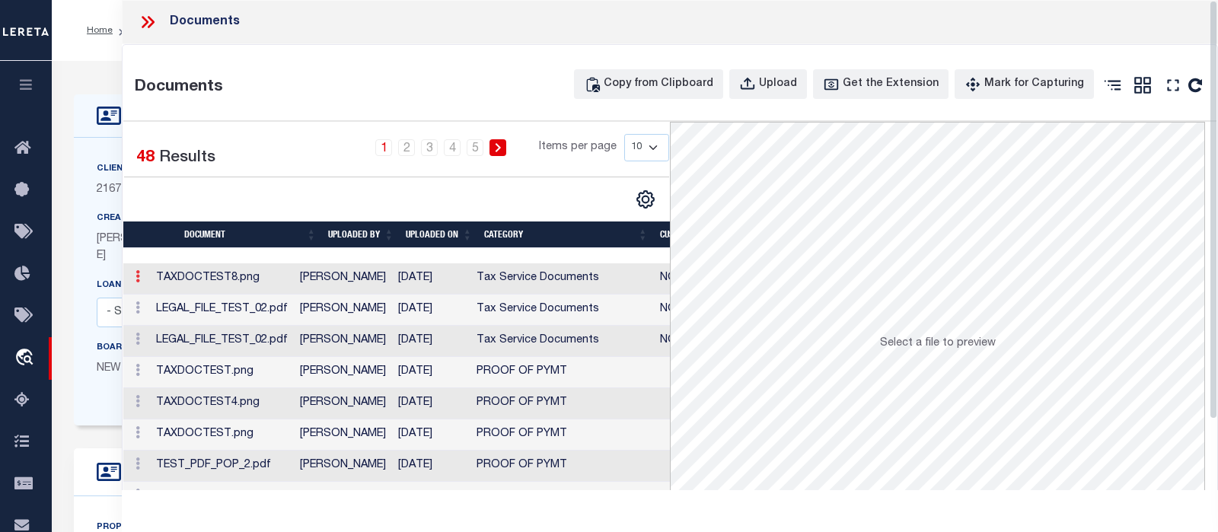
click at [135, 275] on link at bounding box center [137, 279] width 17 height 12
click at [162, 303] on link "Edit Note" at bounding box center [172, 300] width 84 height 25
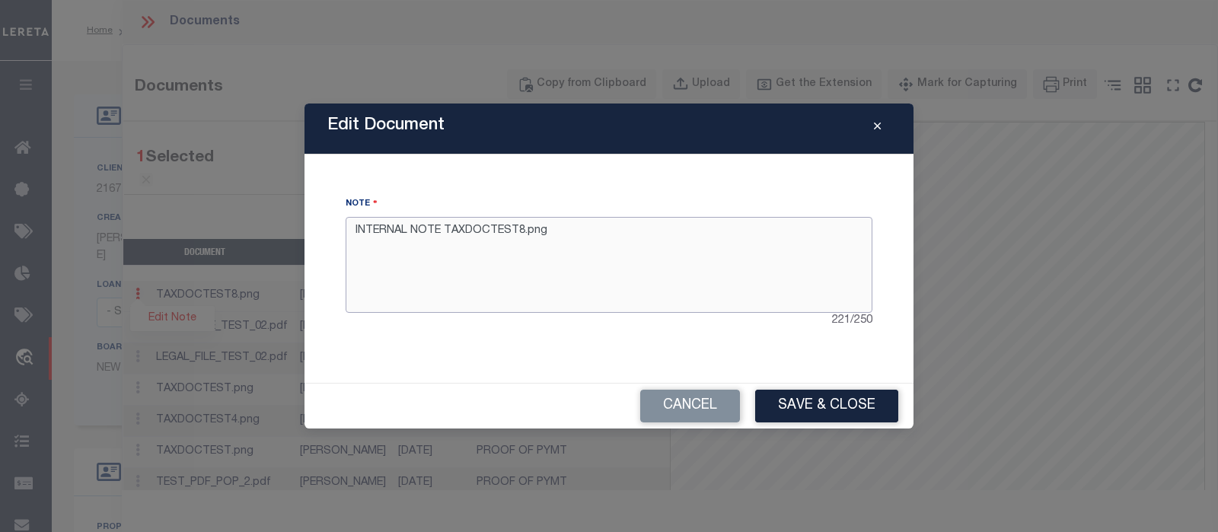
click at [796, 280] on textarea "INTERNAL NOTE TAXDOCTEST8.png" at bounding box center [609, 265] width 527 height 96
type textarea "INTERNAL NOTE TAXDOCTEST8.png fg"
click at [799, 401] on button "Save & Close" at bounding box center [826, 406] width 143 height 33
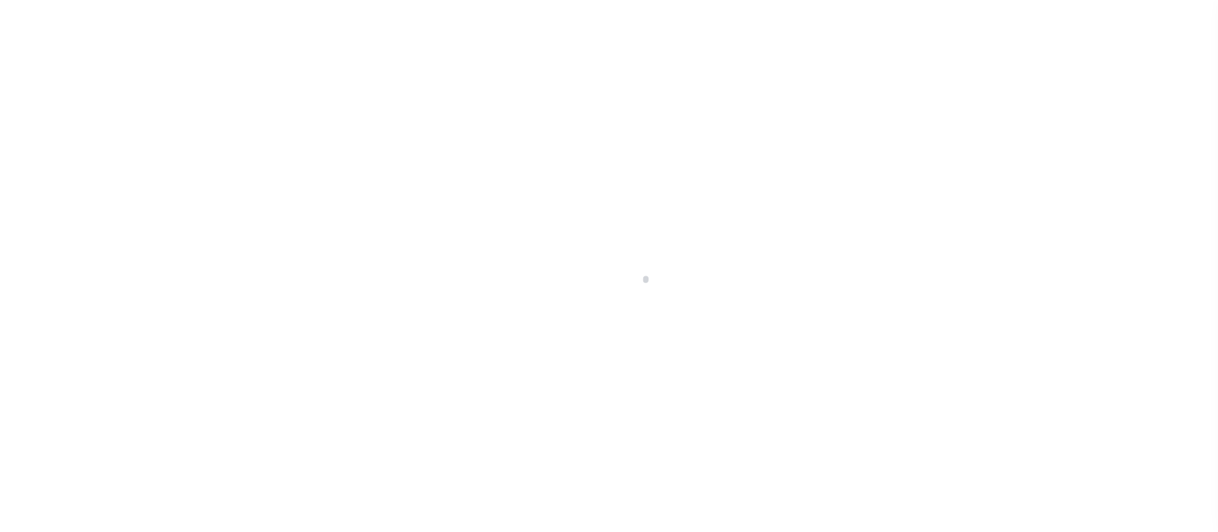
type input "[PERSON_NAME]-T0006"
type input "[PERSON_NAME]"
select select
type input "[STREET_ADDRESS]"
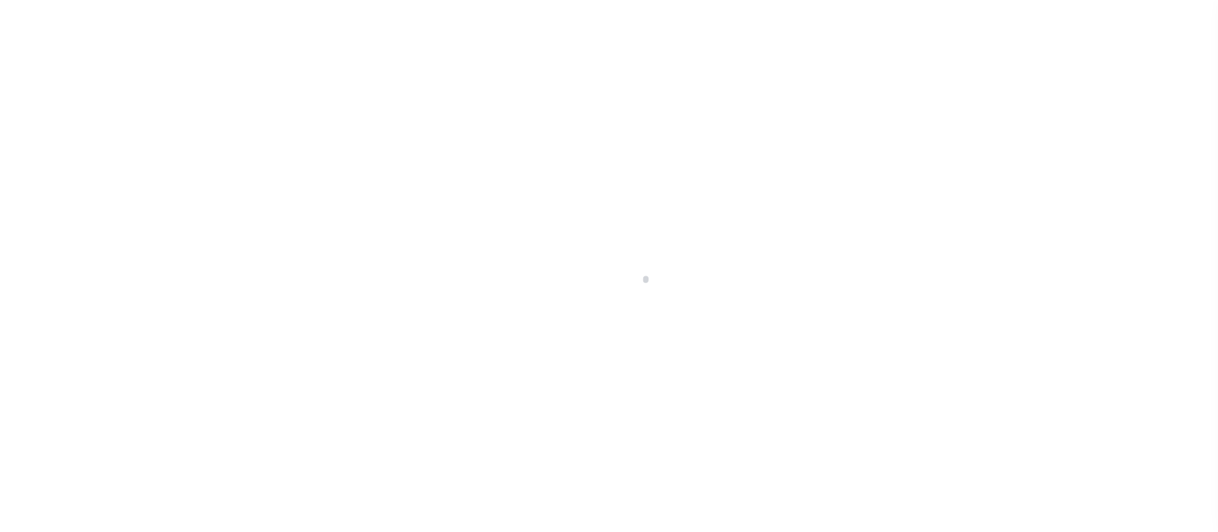
type input "INDEPENDENCE LA 70443-2708"
type input "[DATE]"
select select "10"
select select "Escrow"
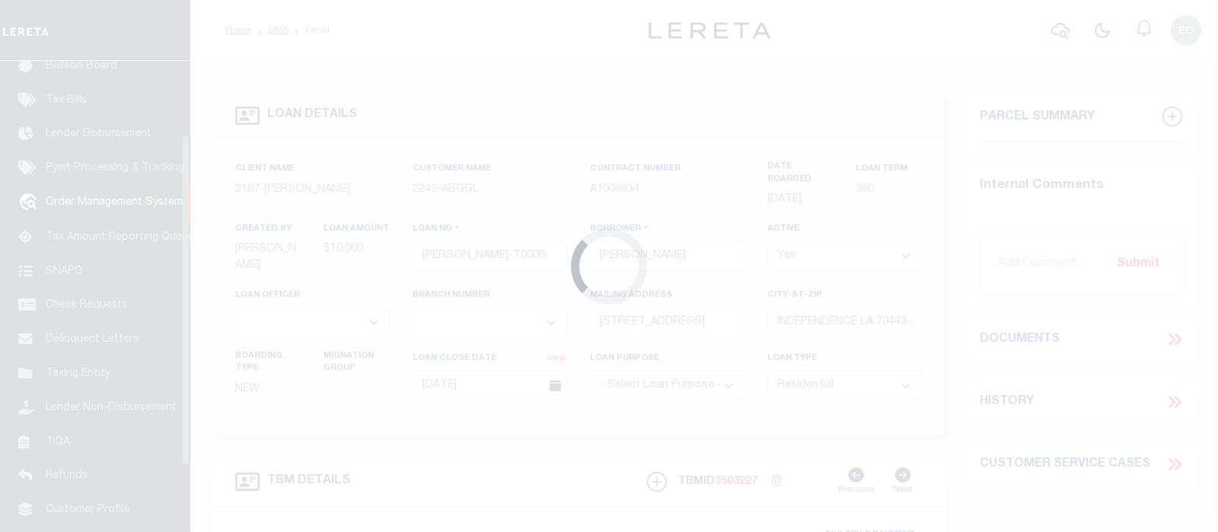
scroll to position [113, 0]
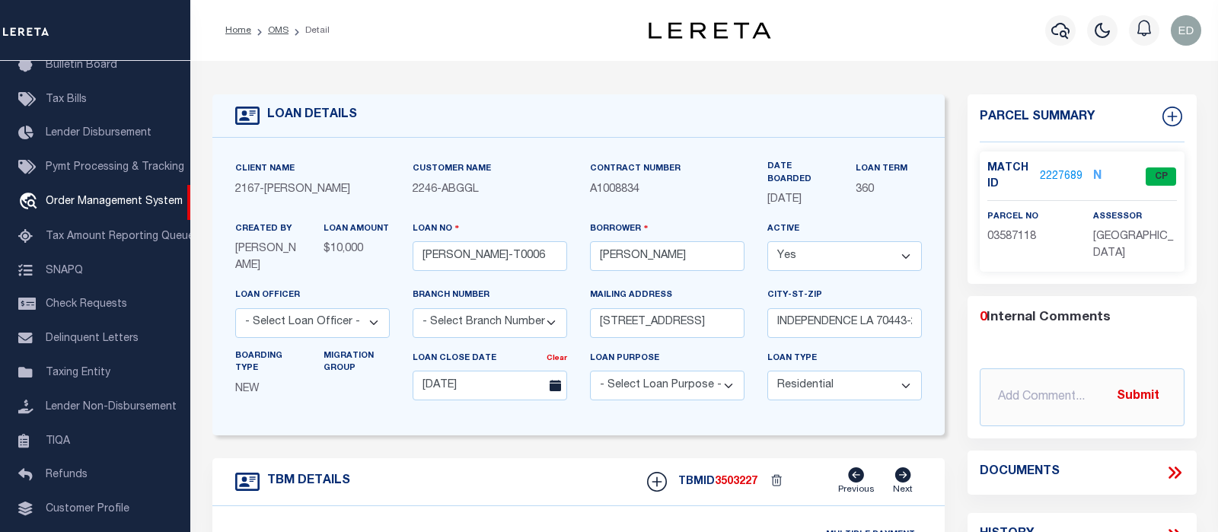
type input "[STREET_ADDRESS]"
select select
type input "INDEPENDENCE LA 70443-2708"
type input "LA"
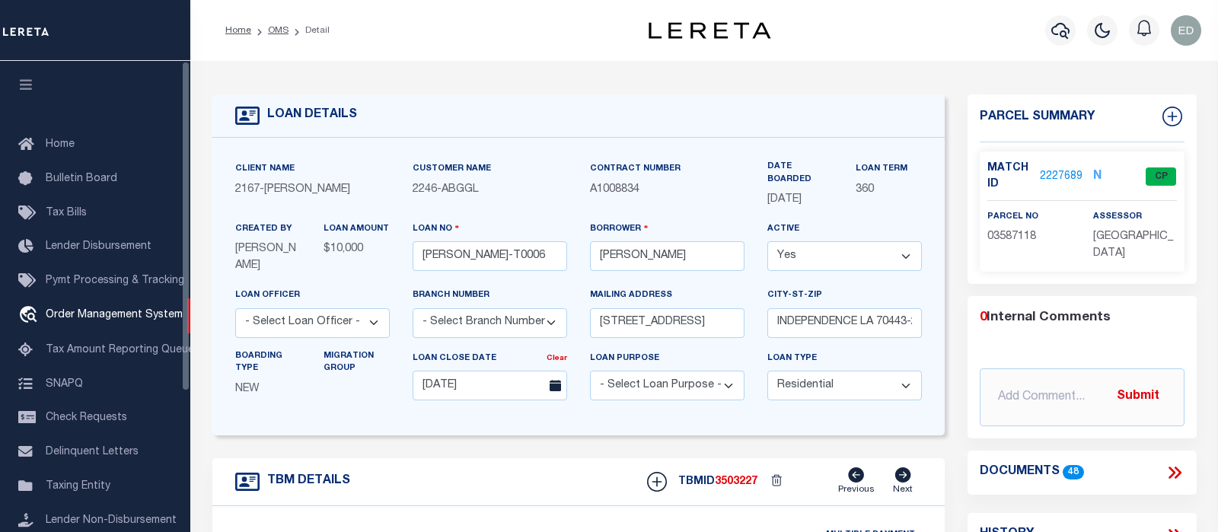
click at [34, 88] on icon "button" at bounding box center [27, 85] width 18 height 14
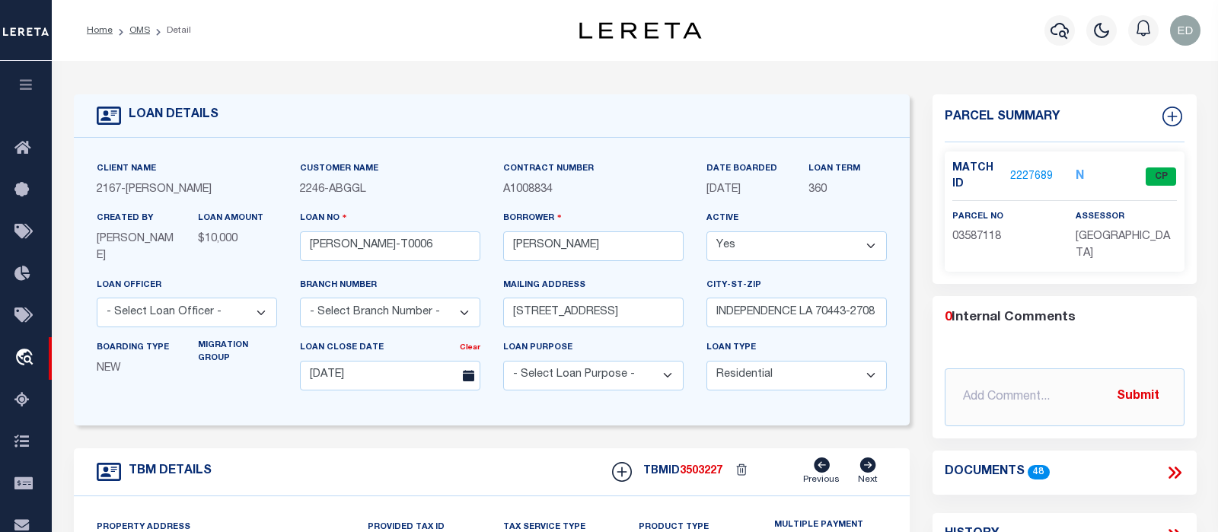
click at [1178, 477] on icon at bounding box center [1175, 473] width 20 height 20
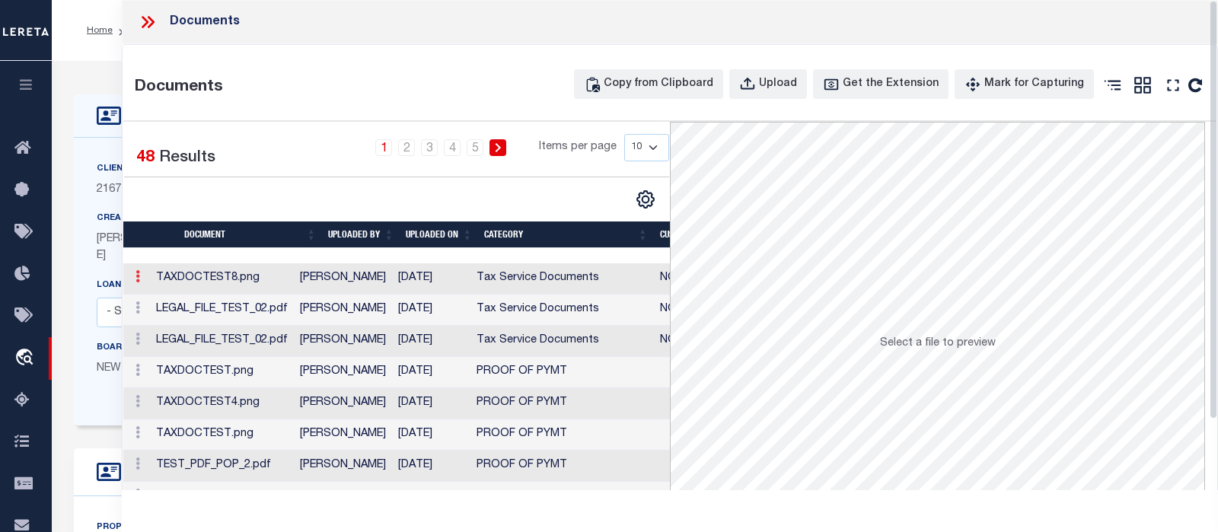
click at [135, 279] on icon at bounding box center [137, 276] width 5 height 12
click at [181, 298] on link "Edit Note" at bounding box center [172, 300] width 84 height 25
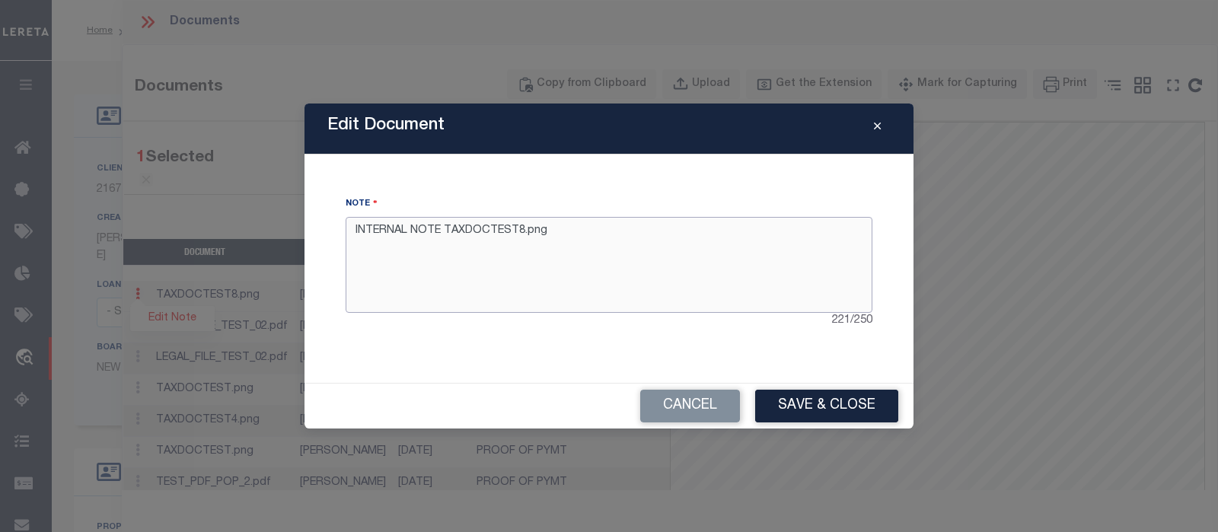
click at [594, 249] on textarea "INTERNAL NOTE TAXDOCTEST8.png" at bounding box center [609, 265] width 527 height 96
type textarea "INTERNAL NOTE TAXDOCTEST8.png ghbghfgh"
click at [827, 410] on button "Save & Close" at bounding box center [826, 406] width 143 height 33
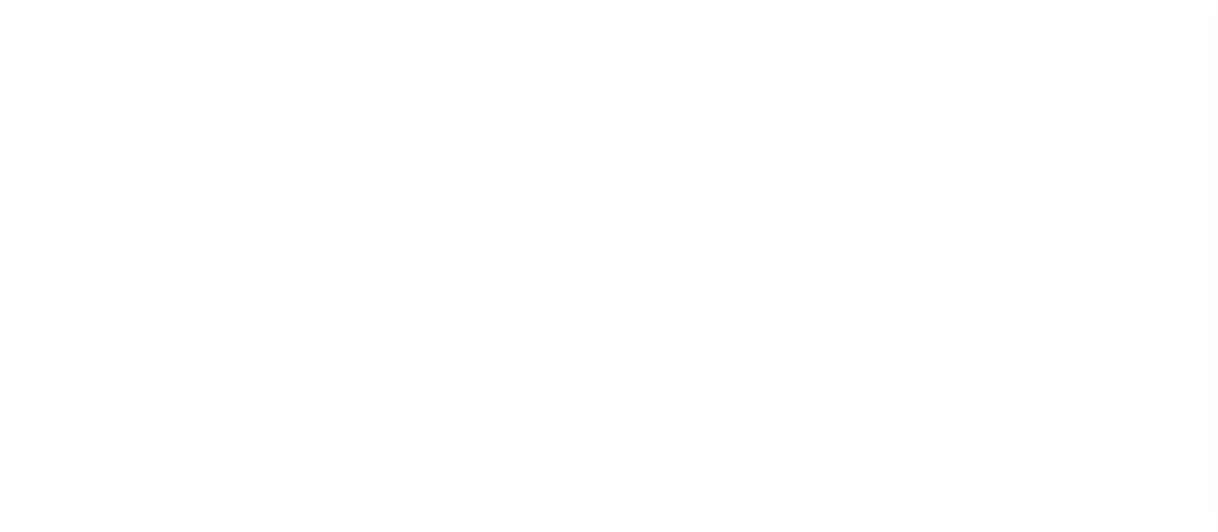
select select "10"
select select "Escrow"
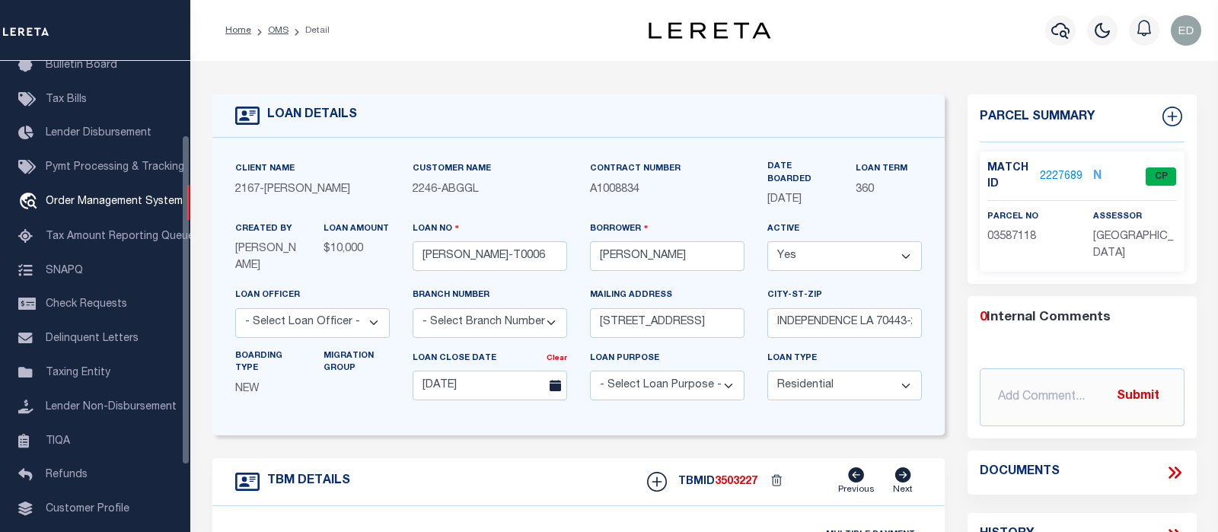
type input "[STREET_ADDRESS]"
select select
type input "INDEPENDENCE LA 70443-2708"
type input "LA"
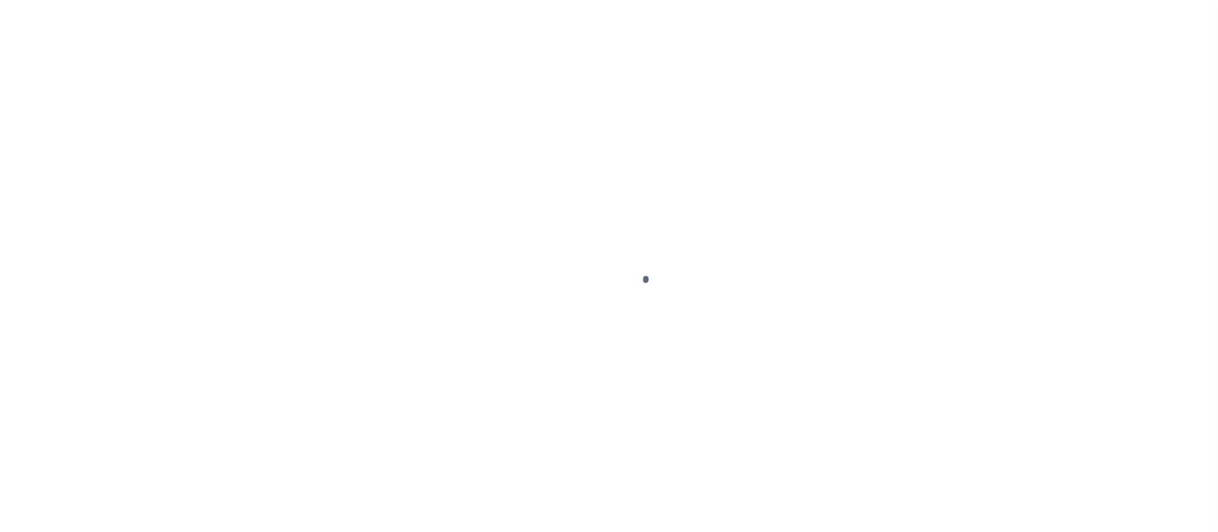
type input "[PERSON_NAME]-T0006"
type input "[PERSON_NAME]"
select select
type input "[STREET_ADDRESS]"
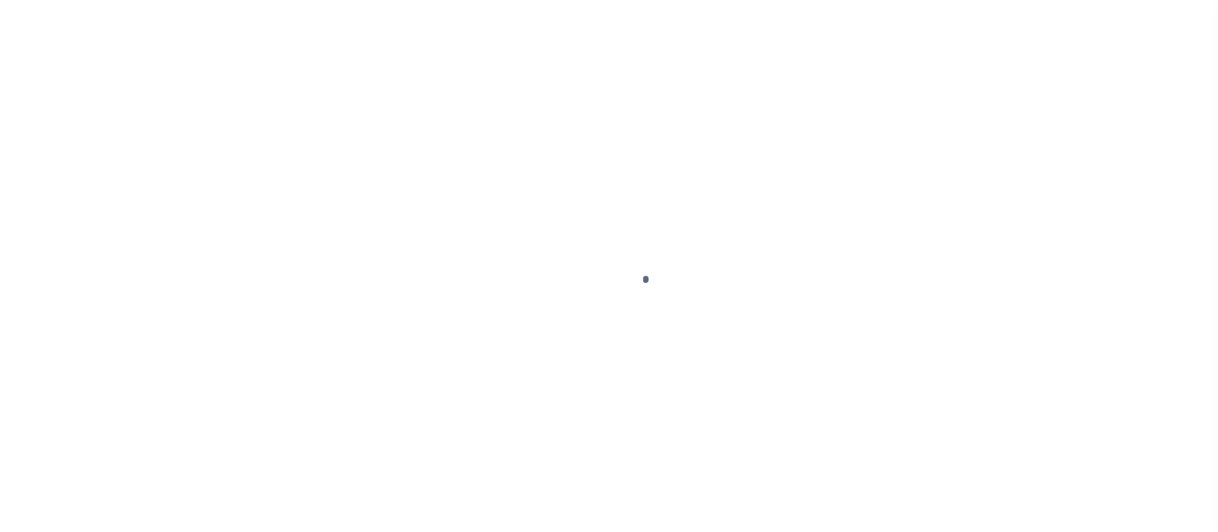
type input "INDEPENDENCE LA 70443-2708"
type input "[DATE]"
select select "10"
select select "Escrow"
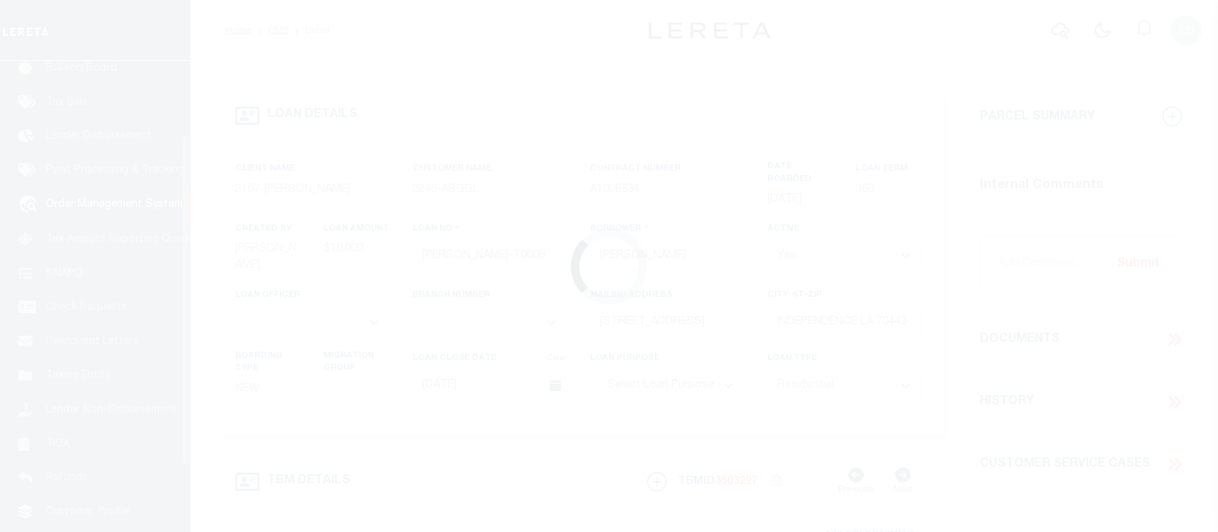
scroll to position [113, 0]
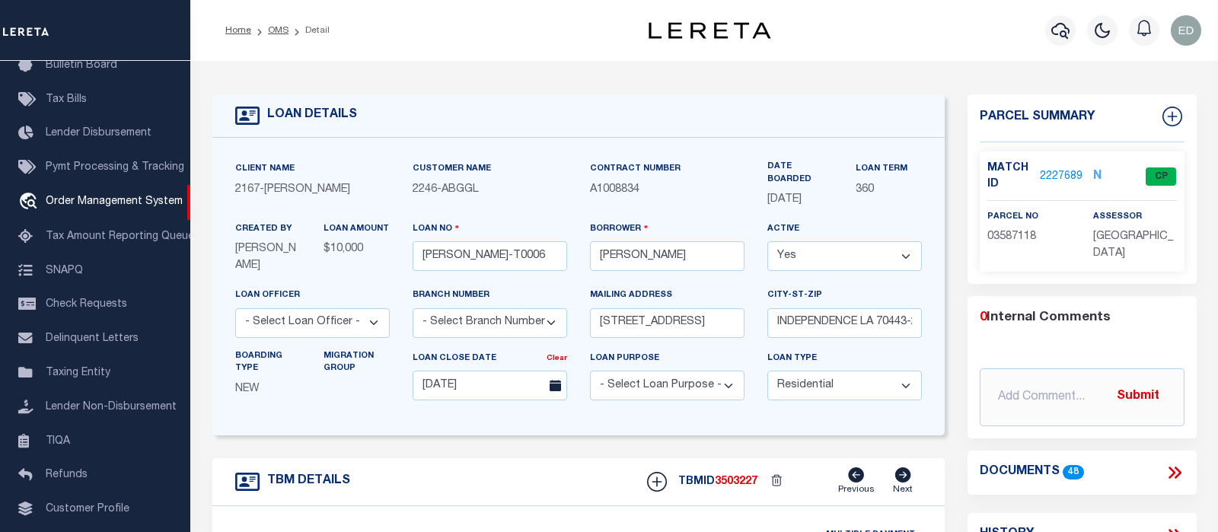
type input "[STREET_ADDRESS]"
select select
type input "INDEPENDENCE LA 70443-2708"
type input "LA"
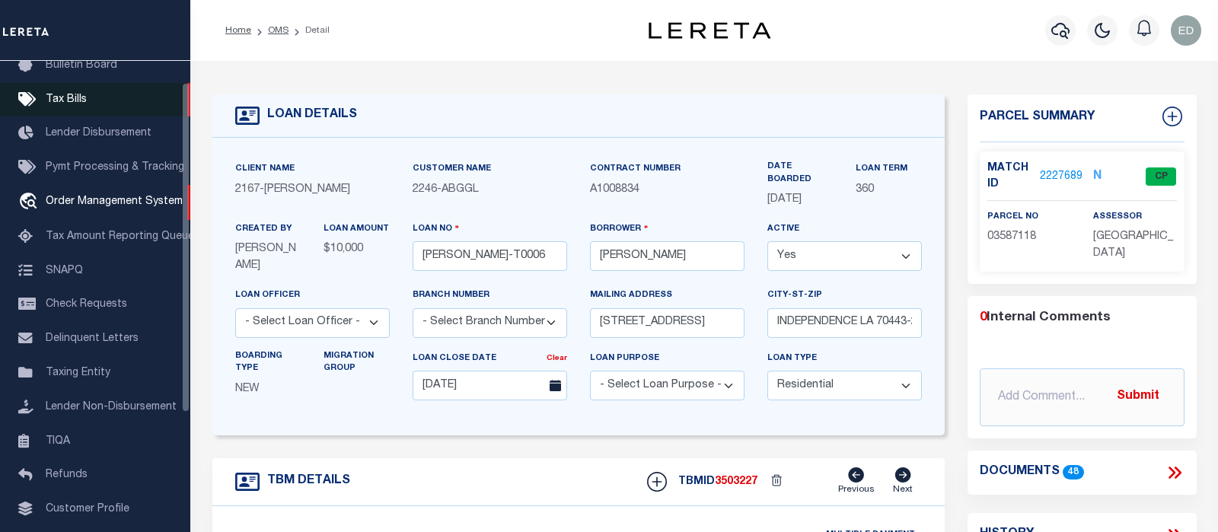
scroll to position [0, 0]
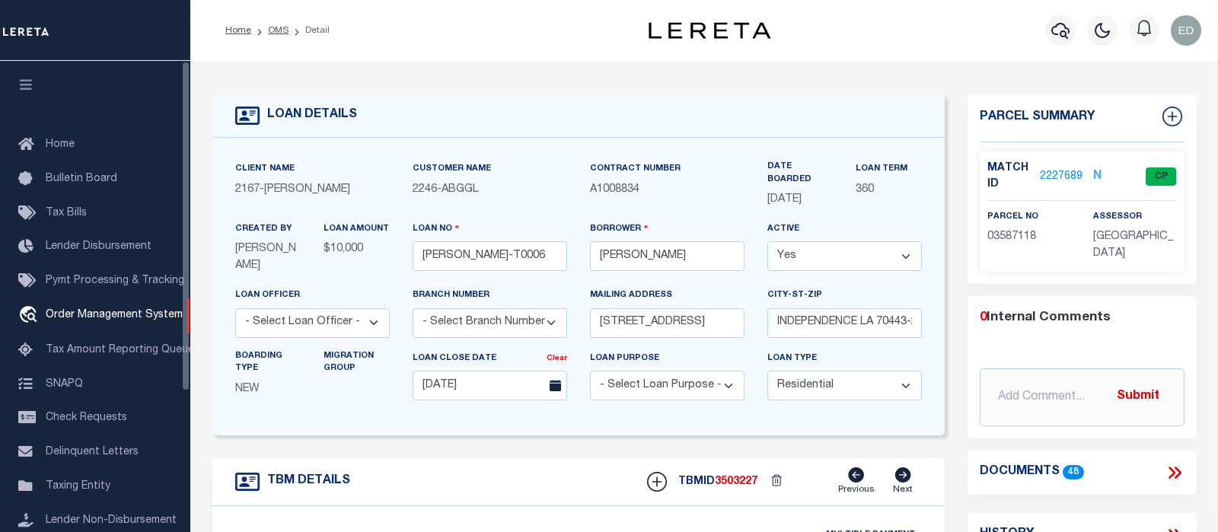
click at [28, 91] on icon "button" at bounding box center [27, 85] width 18 height 14
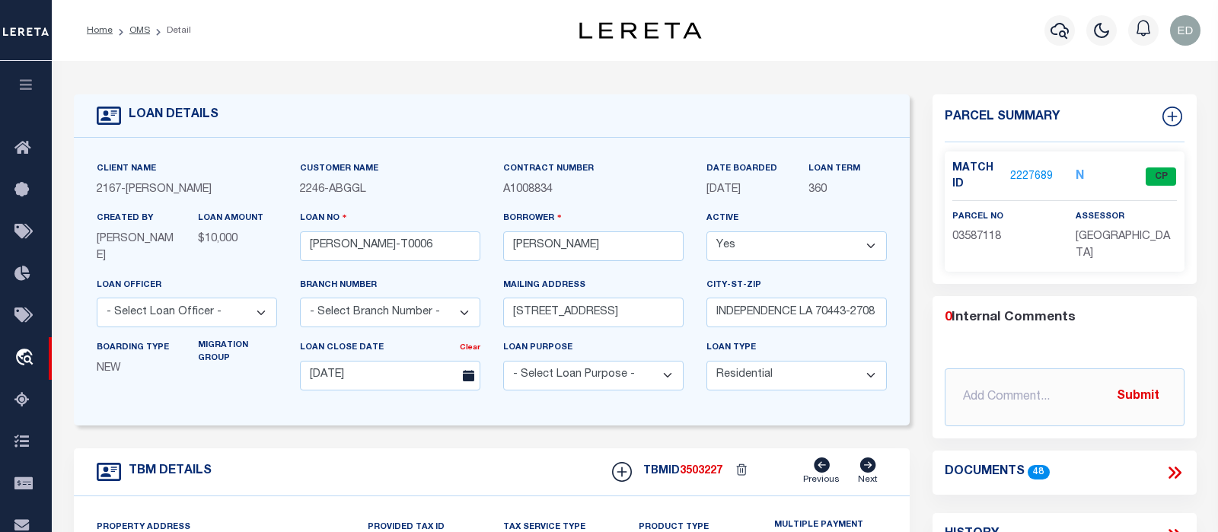
scroll to position [80, 0]
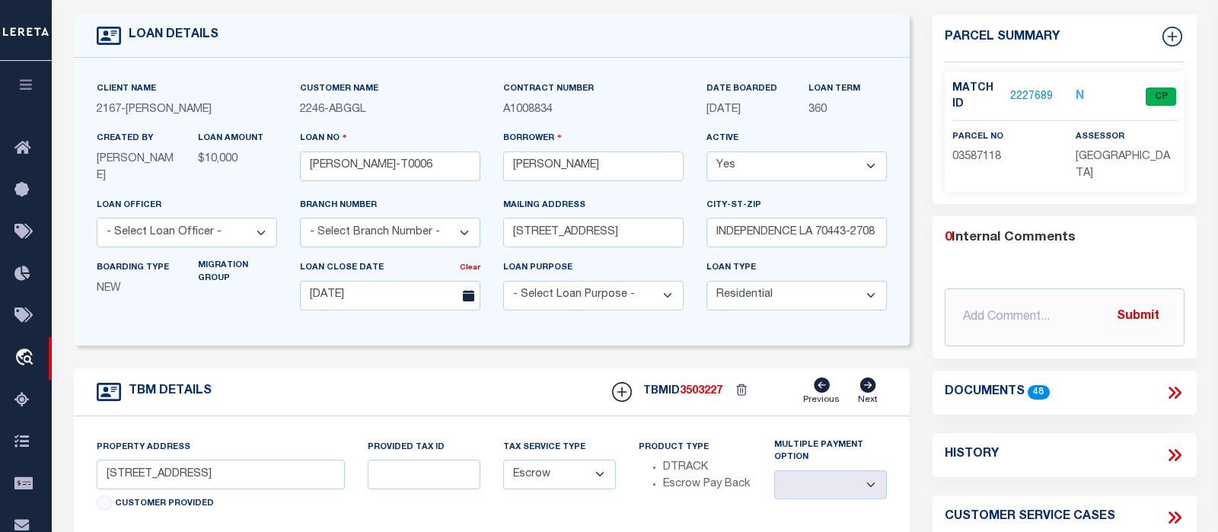
click at [1178, 393] on icon at bounding box center [1177, 393] width 7 height 12
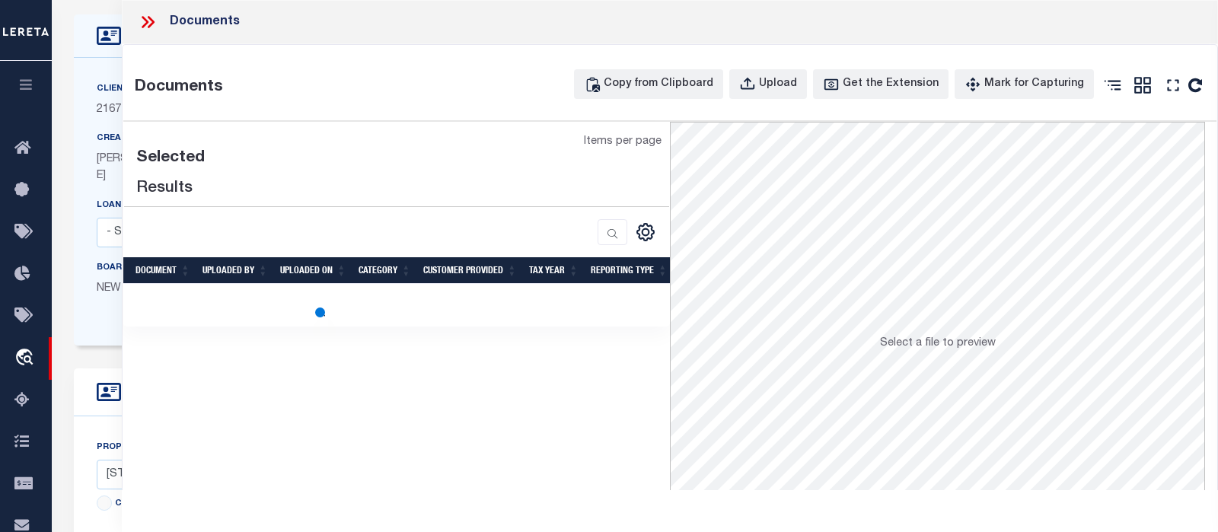
scroll to position [0, 0]
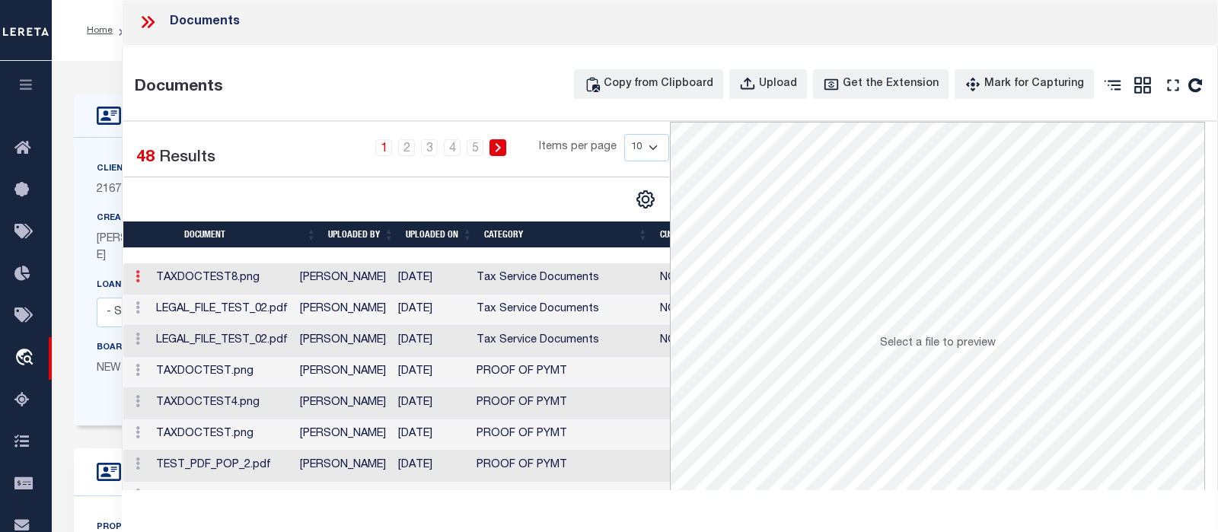
click at [139, 280] on icon at bounding box center [137, 276] width 5 height 12
click at [173, 295] on link "Edit Note" at bounding box center [172, 300] width 84 height 25
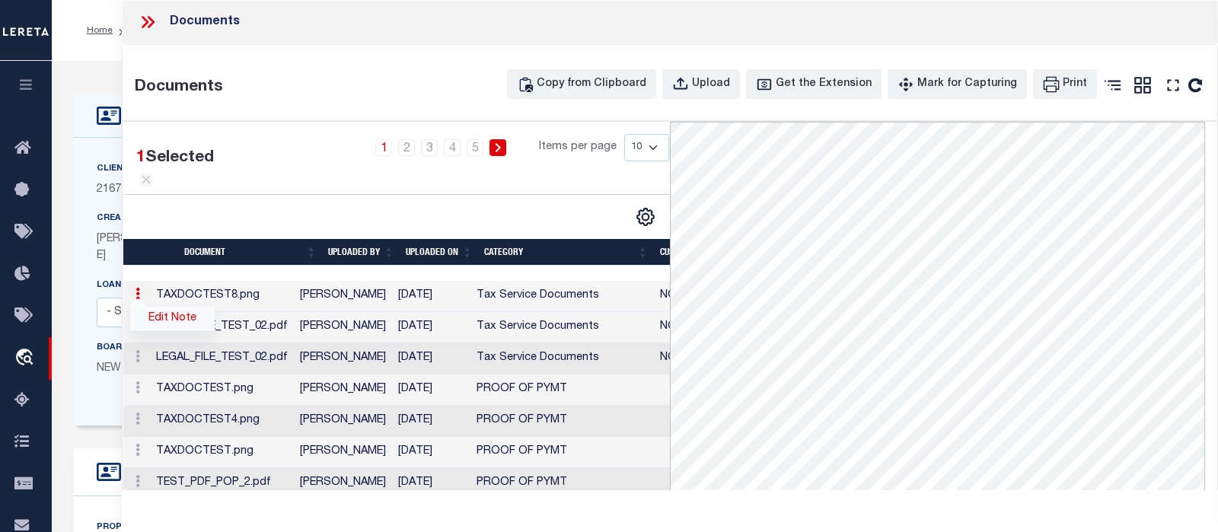
click at [183, 320] on link "Edit Note" at bounding box center [172, 318] width 84 height 25
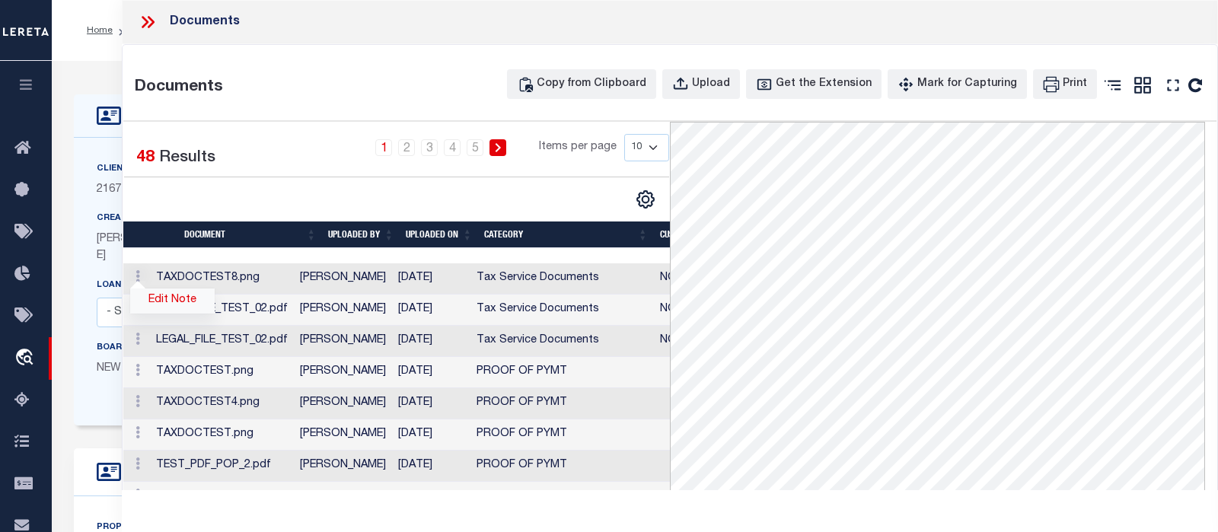
click at [170, 301] on link "Edit Note" at bounding box center [172, 300] width 84 height 25
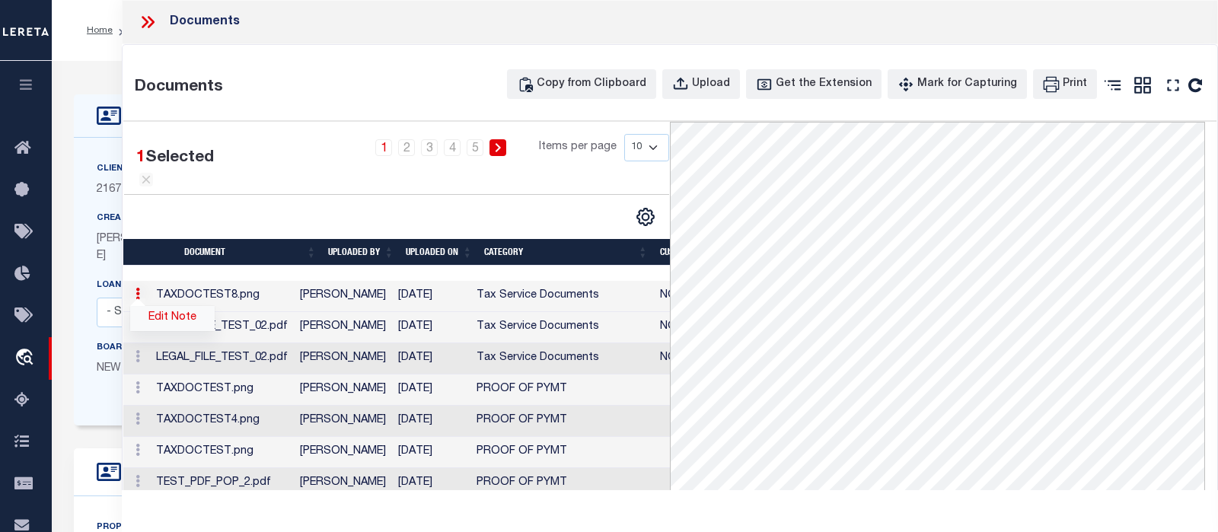
click at [170, 313] on link "Edit Note" at bounding box center [172, 318] width 84 height 25
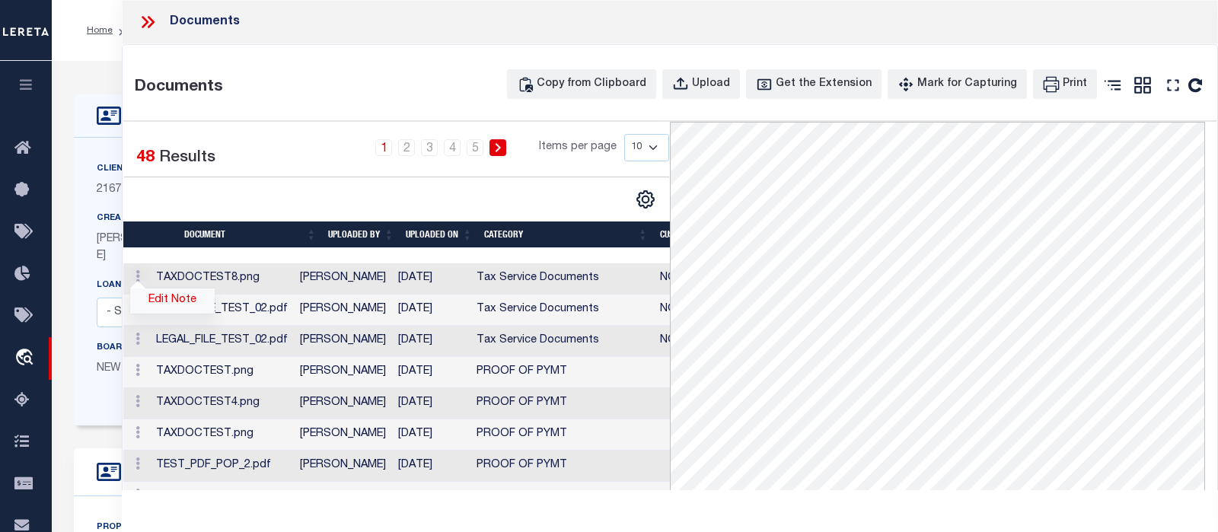
click at [174, 299] on link "Edit Note" at bounding box center [172, 300] width 84 height 25
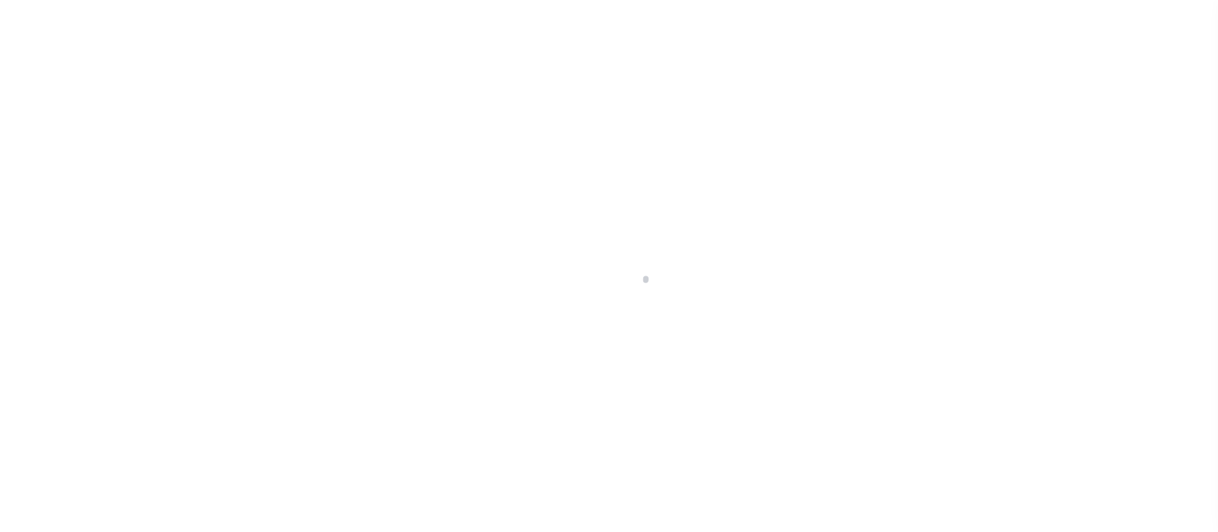
type input "[PERSON_NAME]-T0006"
type input "[PERSON_NAME]"
select select
type input "[STREET_ADDRESS]"
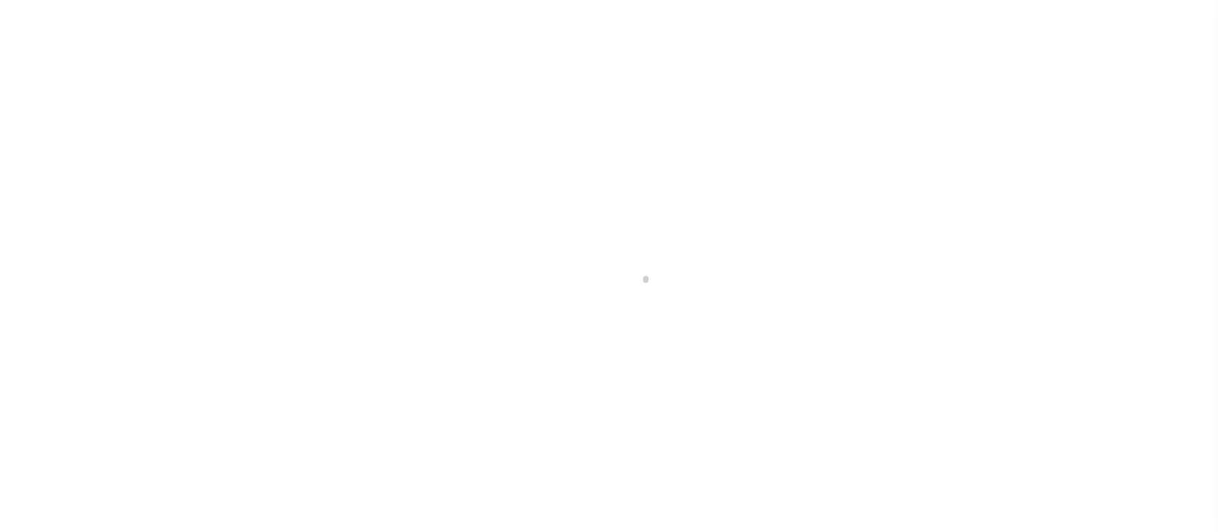
type input "INDEPENDENCE LA 70443-2708"
type input "[DATE]"
select select "10"
select select "Escrow"
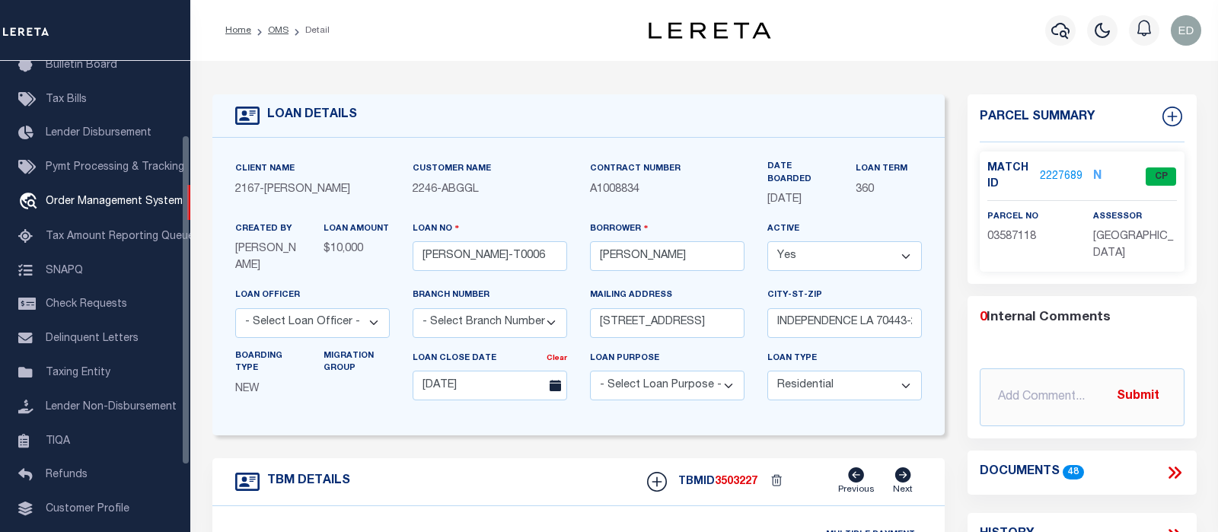
type input "[STREET_ADDRESS]"
select select
type input "INDEPENDENCE LA 70443-2708"
type input "LA"
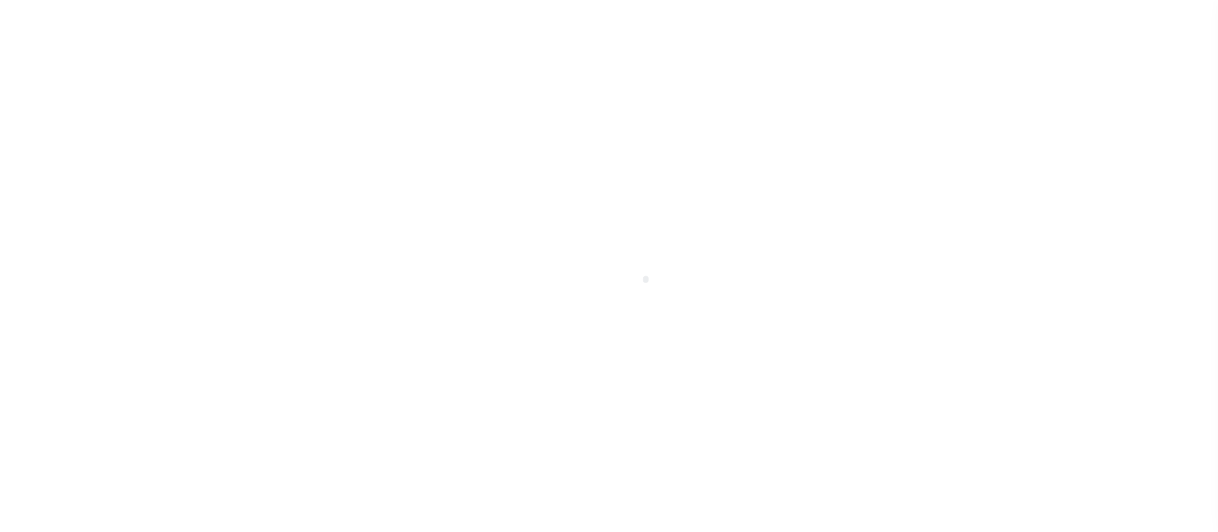
type input "[PERSON_NAME]-T0006"
type input "[PERSON_NAME]"
select select
type input "[STREET_ADDRESS]"
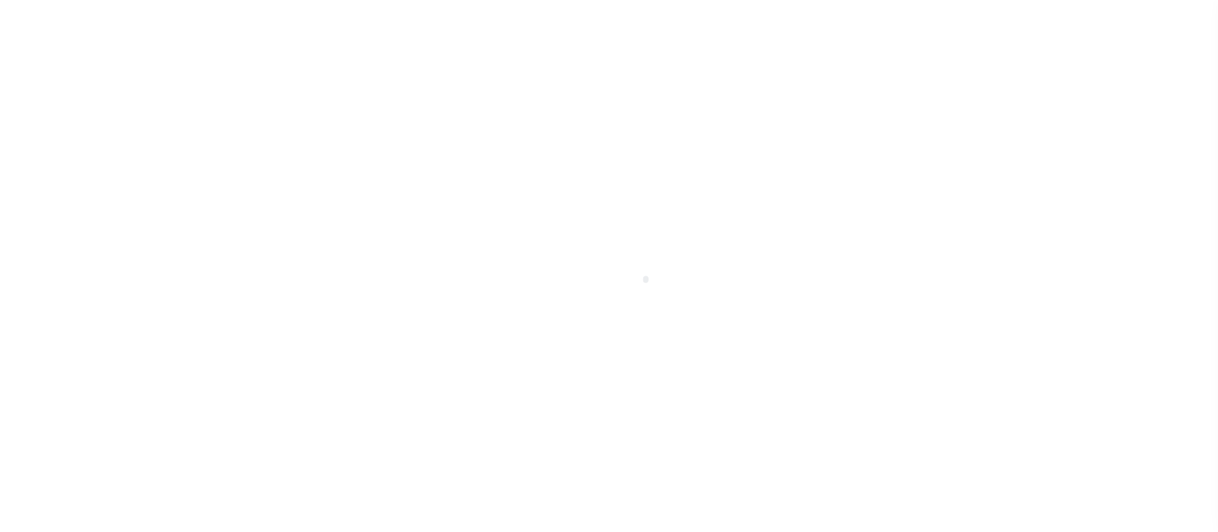
type input "INDEPENDENCE LA 70443-2708"
type input "[DATE]"
select select "10"
select select "Escrow"
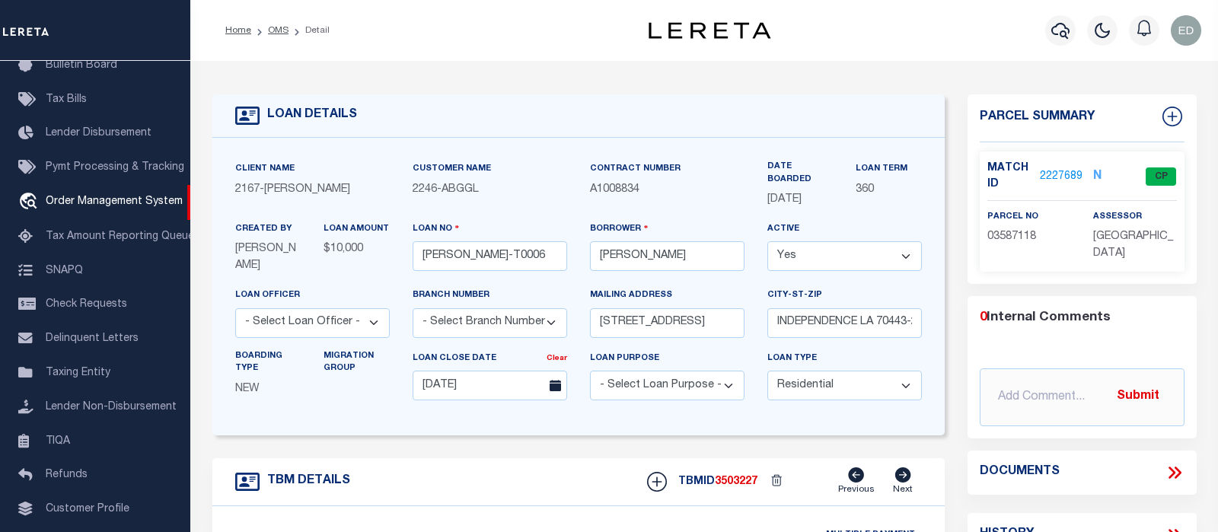
type input "[STREET_ADDRESS]"
select select
type input "INDEPENDENCE LA 70443-2708"
type input "LA"
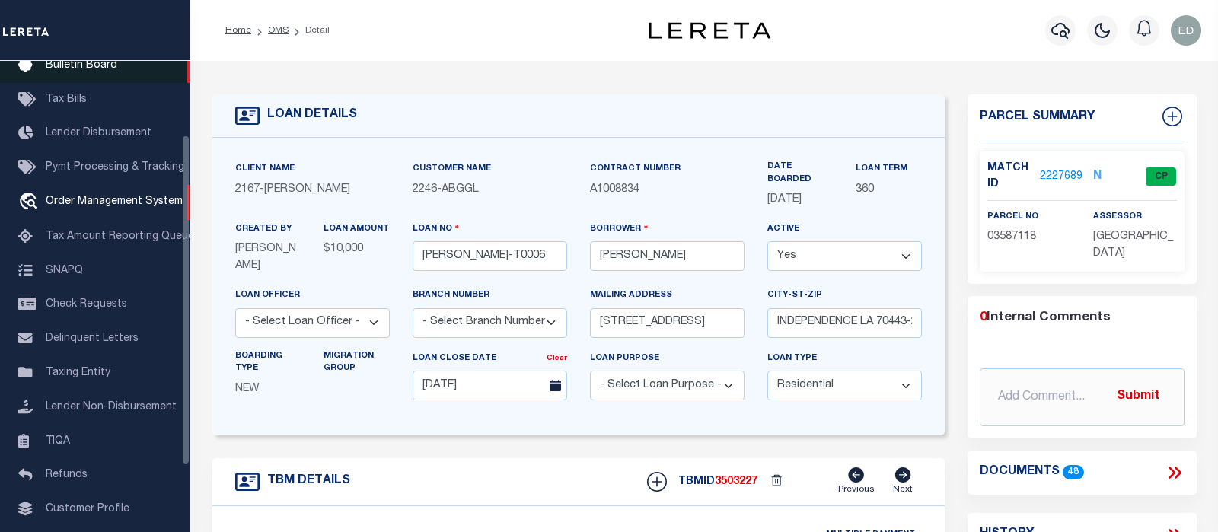
scroll to position [0, 0]
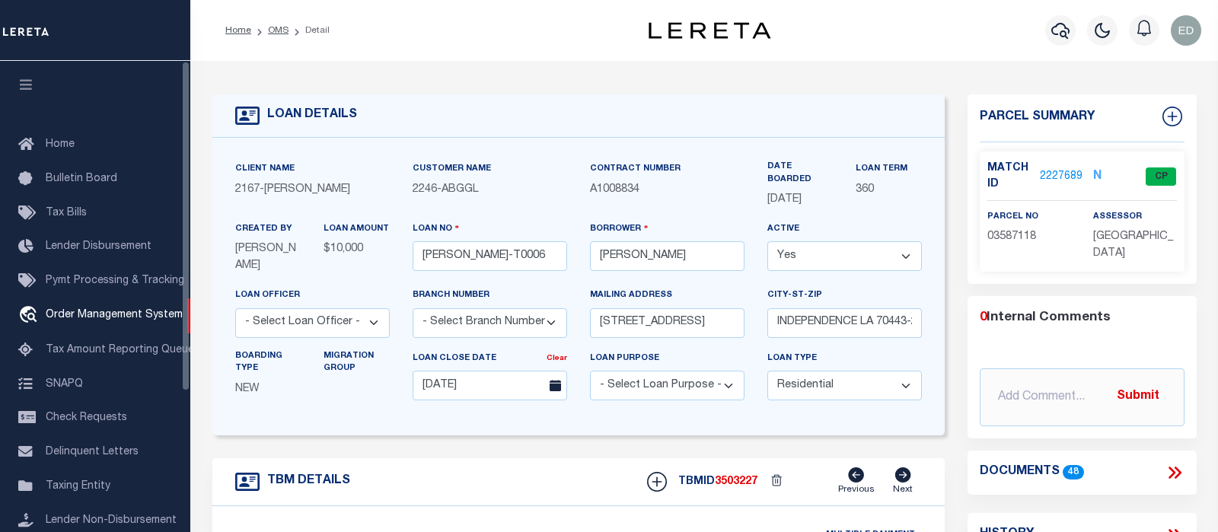
click at [33, 90] on icon "button" at bounding box center [27, 85] width 18 height 14
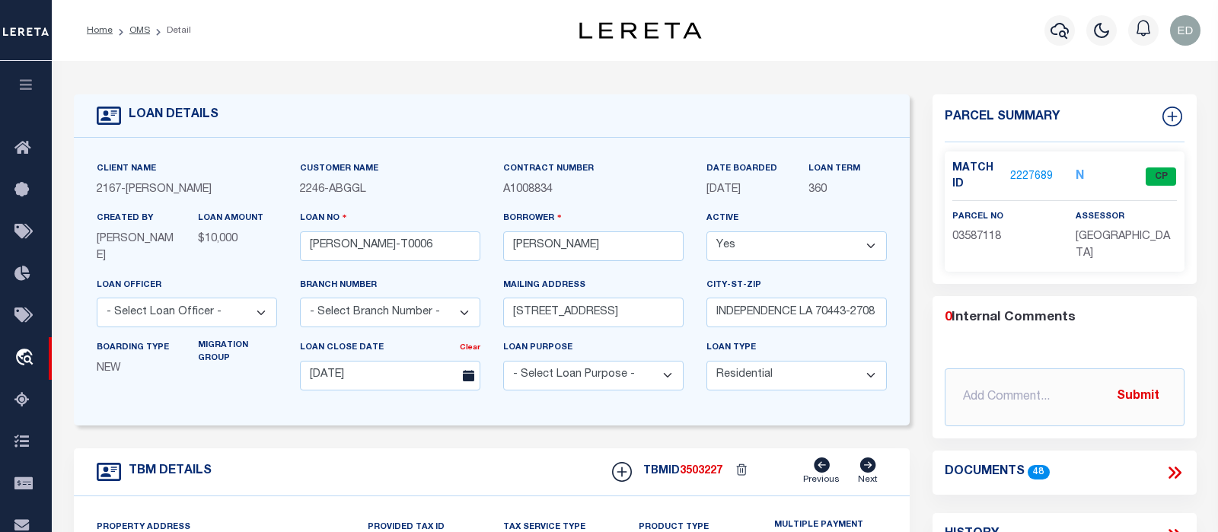
click at [1175, 470] on icon at bounding box center [1175, 473] width 20 height 20
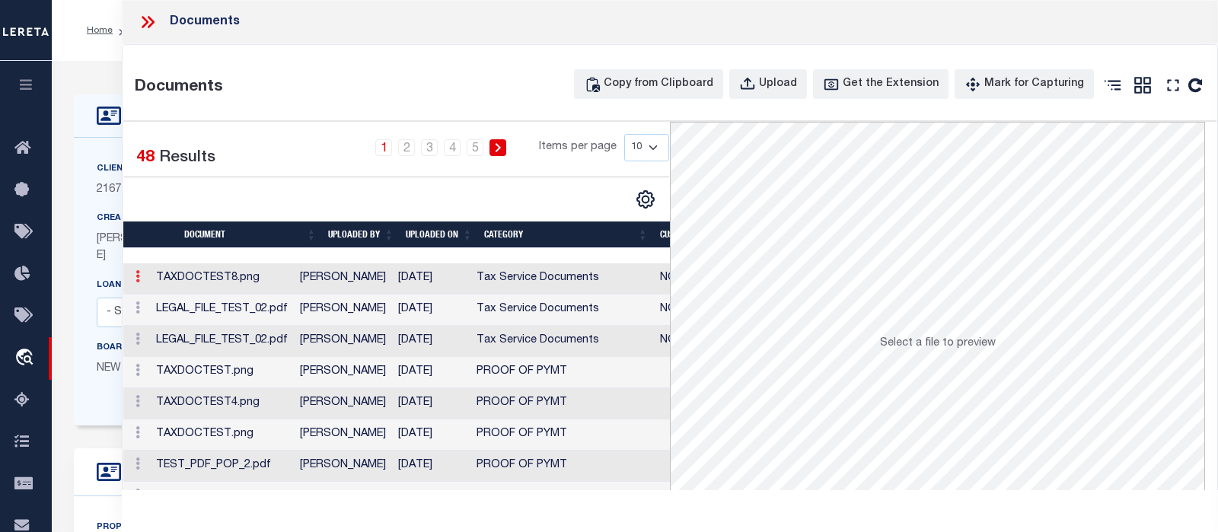
click at [132, 281] on link at bounding box center [137, 279] width 17 height 12
click at [177, 302] on link "Edit Note" at bounding box center [172, 300] width 84 height 25
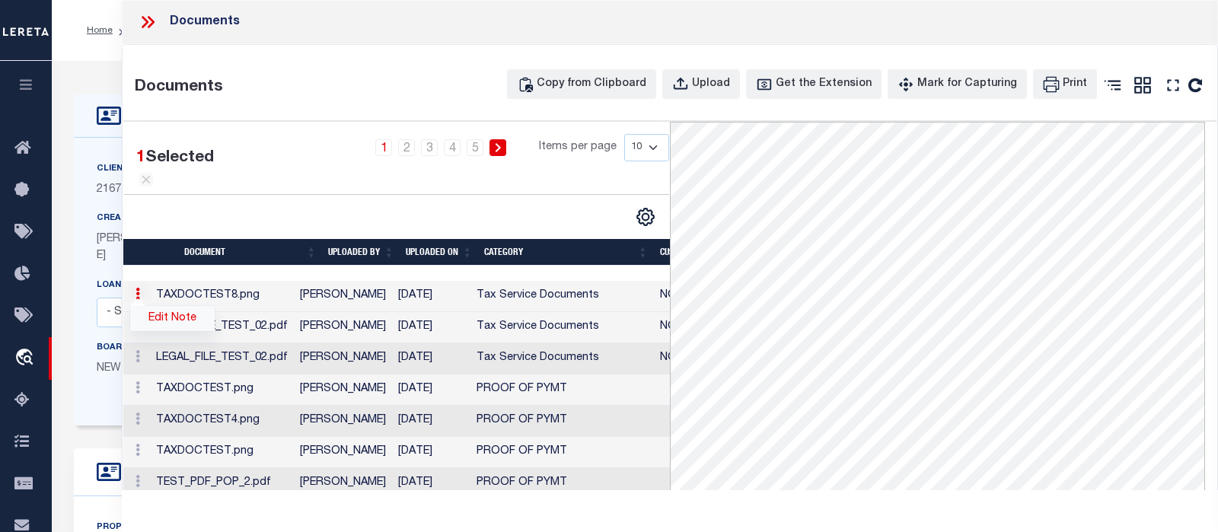
click at [164, 318] on link "Edit Note" at bounding box center [172, 318] width 84 height 25
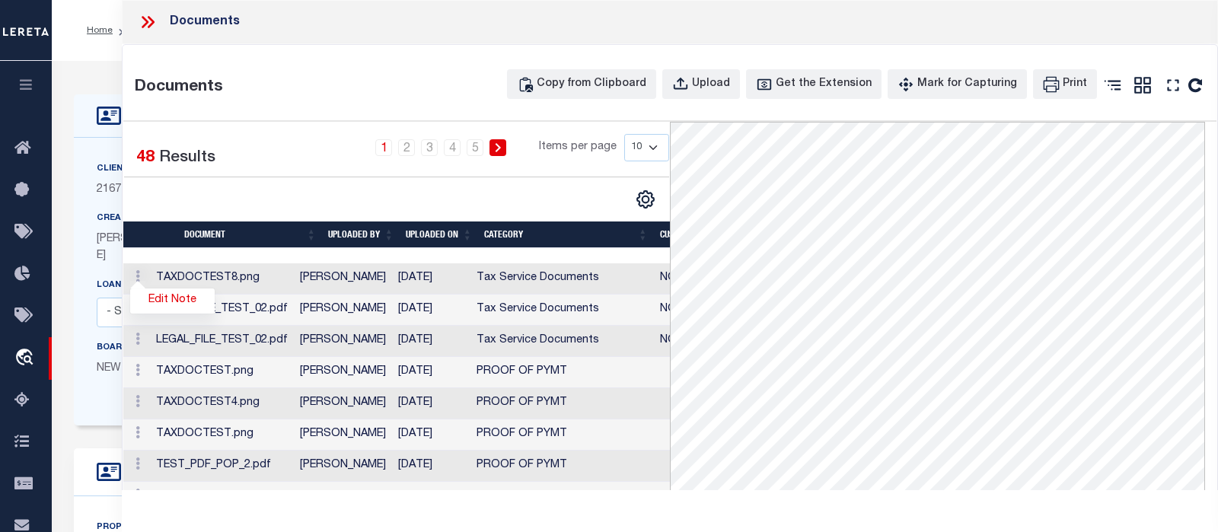
click at [150, 318] on td "Edit Note" at bounding box center [136, 310] width 27 height 31
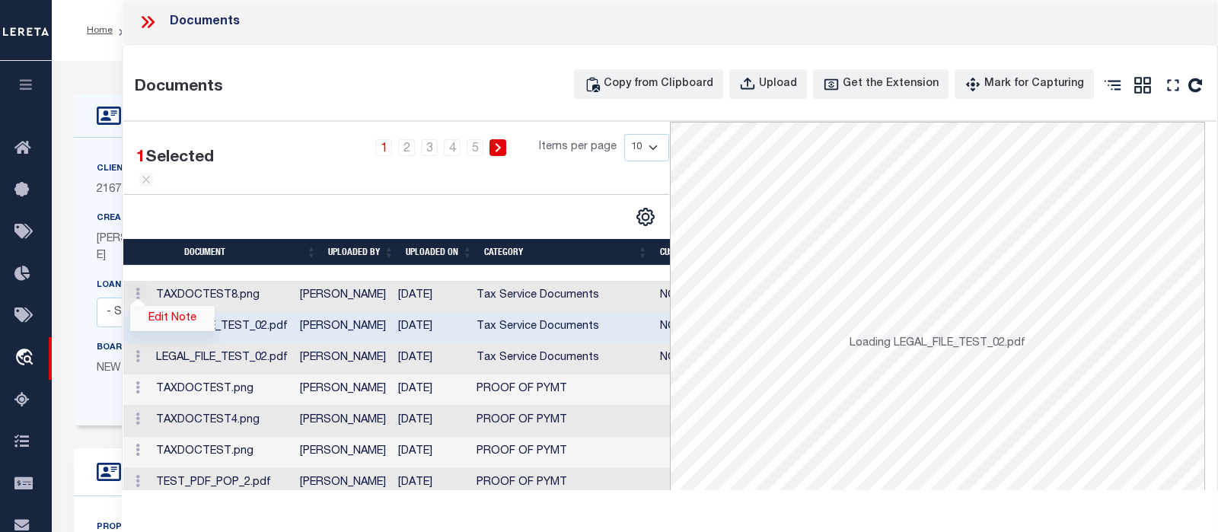
click at [163, 318] on link "Edit Note" at bounding box center [172, 318] width 84 height 25
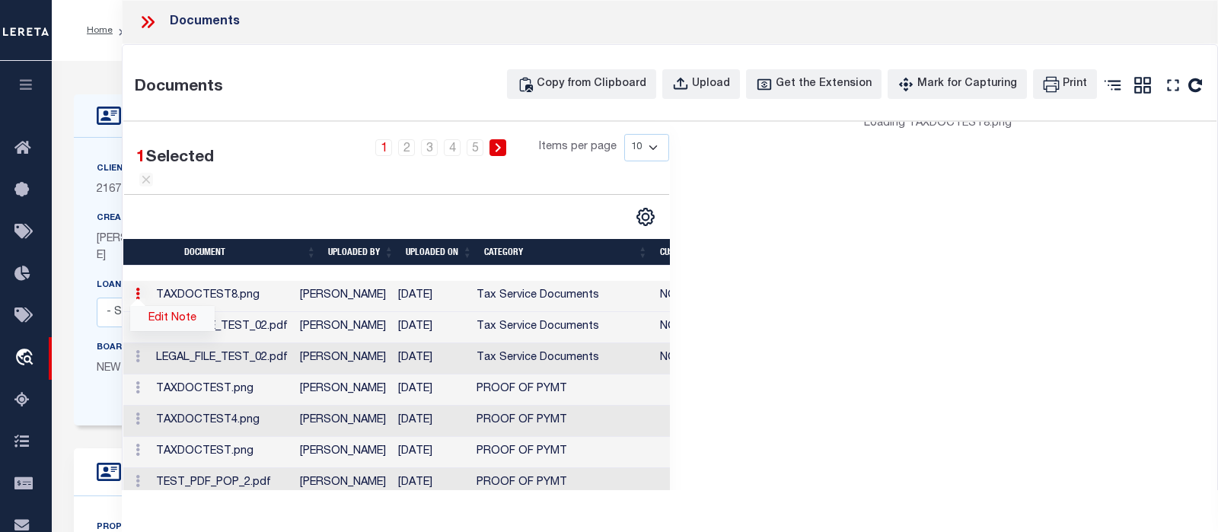
click at [163, 318] on link "Edit Note" at bounding box center [172, 318] width 84 height 25
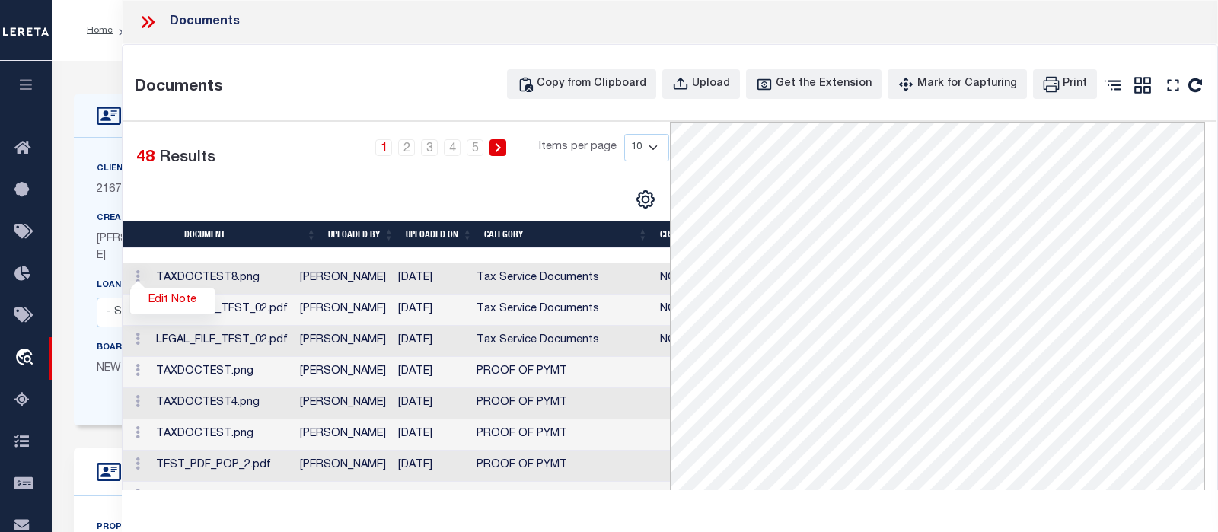
drag, startPoint x: 163, startPoint y: 318, endPoint x: 163, endPoint y: 296, distance: 22.1
click at [150, 318] on td "Edit Note" at bounding box center [136, 310] width 27 height 31
click at [163, 280] on div "Document UPLOADED BY UPLOADED ON Category CUSTOMER PROVIDED Tax Year Reporting …" at bounding box center [396, 419] width 547 height 312
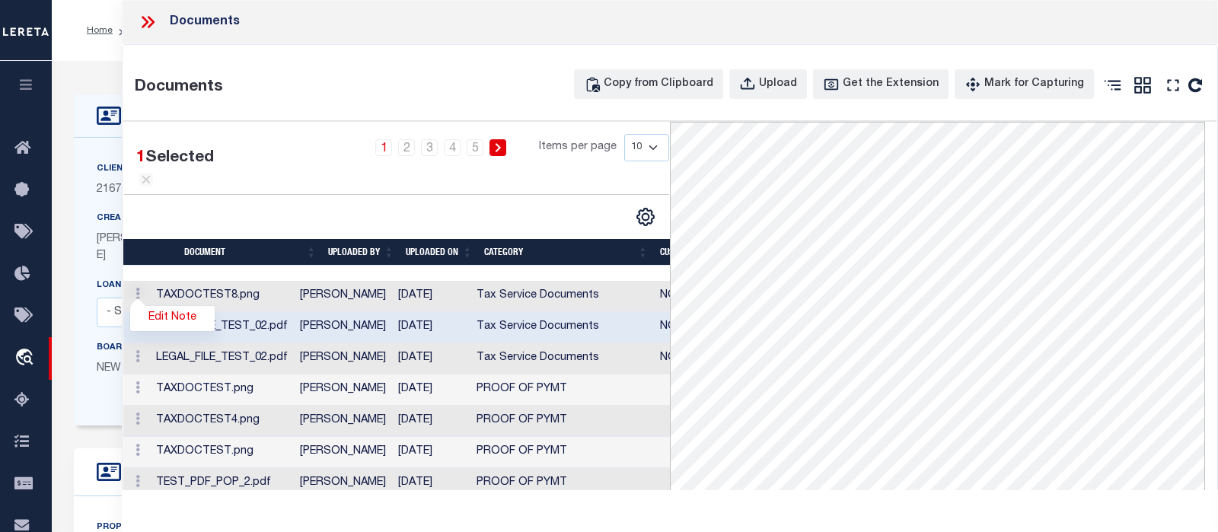
click at [163, 253] on th "" at bounding box center [150, 252] width 55 height 27
click at [162, 253] on th "" at bounding box center [150, 252] width 55 height 27
click at [150, 292] on td "Edit Note" at bounding box center [136, 296] width 27 height 31
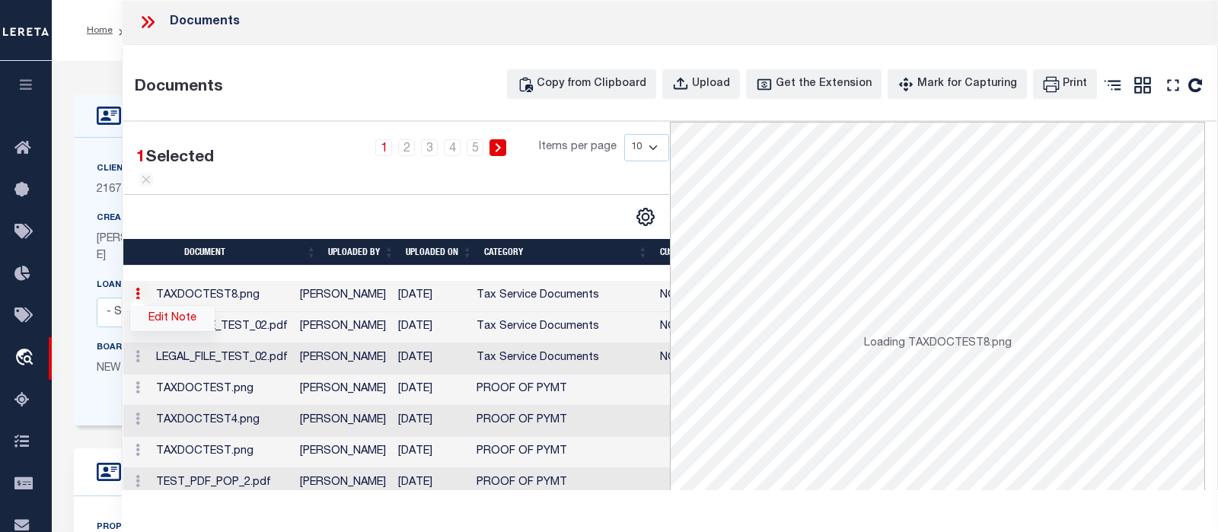
click at [164, 308] on link "Edit Note" at bounding box center [172, 318] width 84 height 25
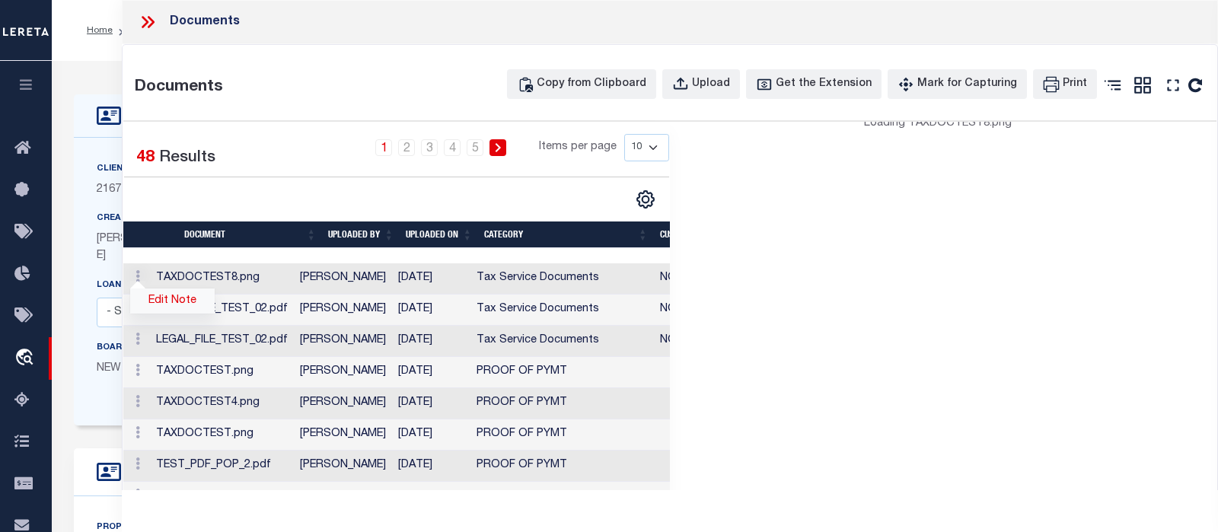
click at [164, 311] on link "Edit Note" at bounding box center [172, 300] width 84 height 25
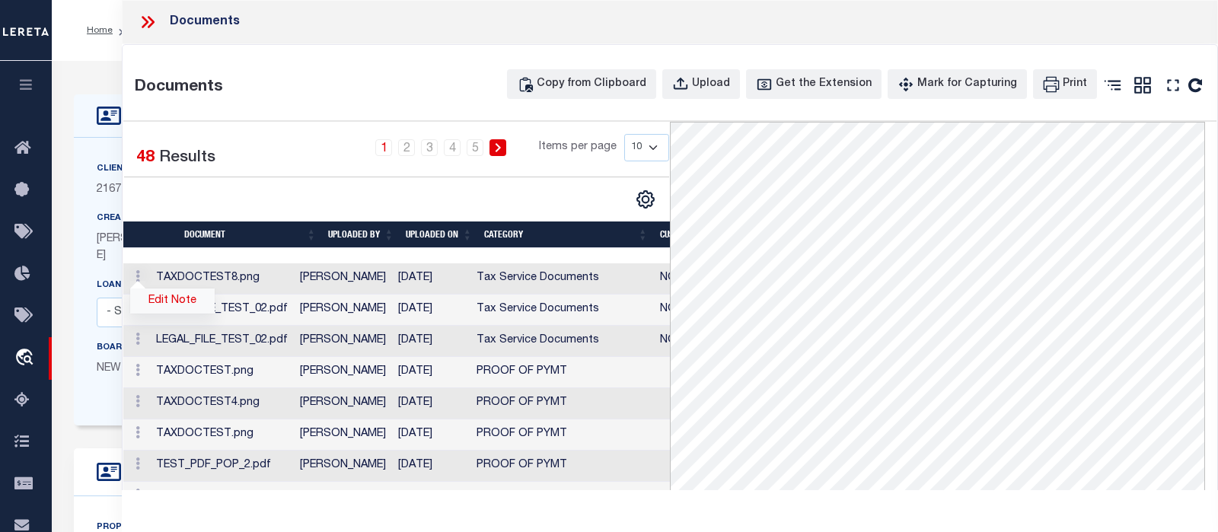
click at [167, 301] on link "Edit Note" at bounding box center [172, 300] width 84 height 25
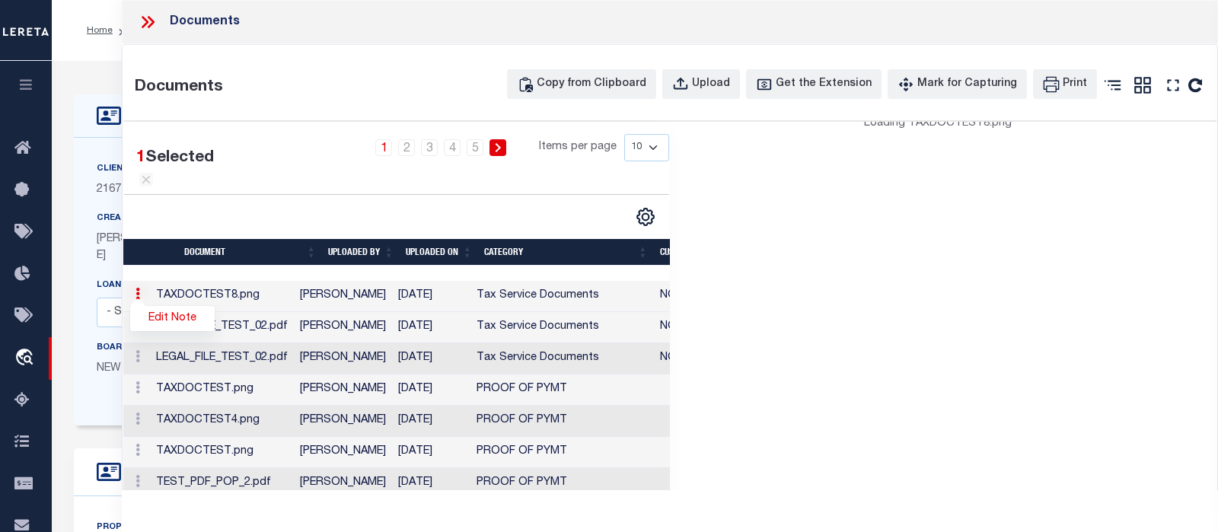
click at [150, 301] on td "Edit Note" at bounding box center [136, 296] width 27 height 31
click at [168, 306] on link "Edit Note" at bounding box center [172, 318] width 84 height 25
click at [150, 301] on td "Edit Note" at bounding box center [136, 296] width 27 height 31
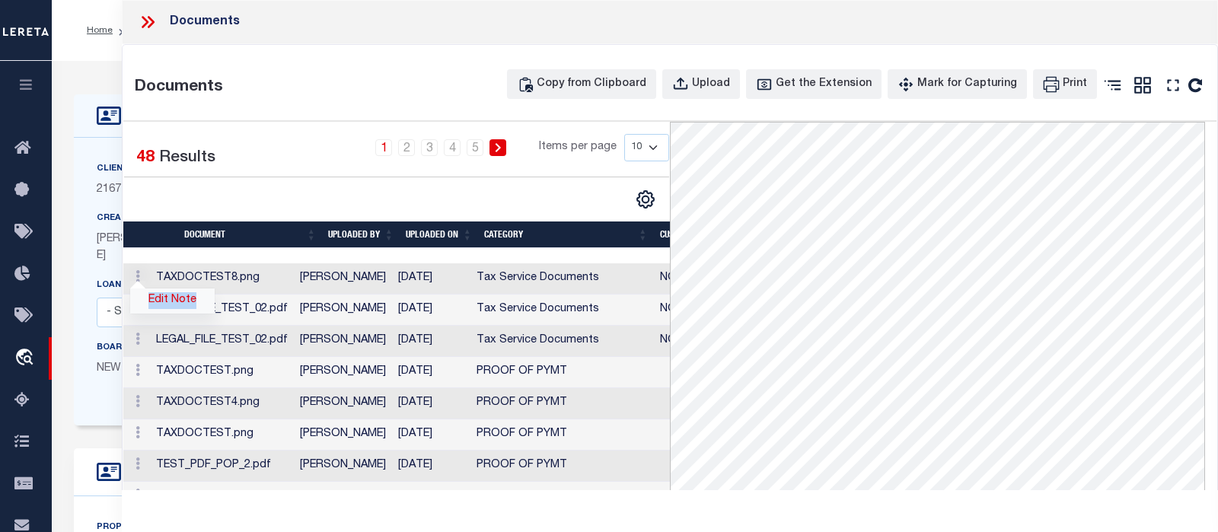
click at [168, 301] on link "Edit Note" at bounding box center [172, 300] width 84 height 25
click at [150, 295] on td "Edit Note" at bounding box center [136, 278] width 27 height 31
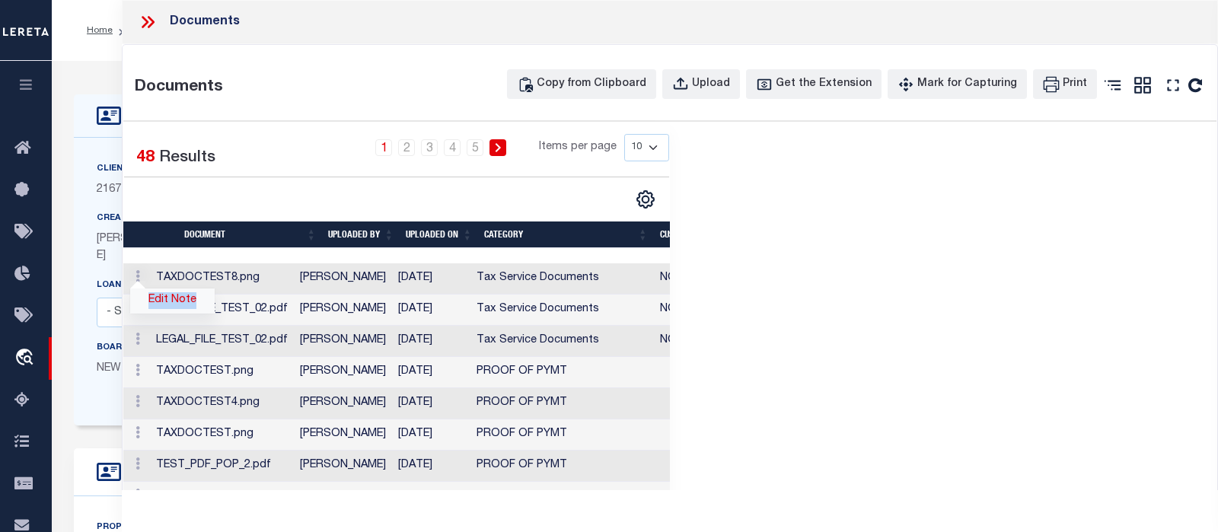
click at [168, 301] on link "Edit Note" at bounding box center [172, 300] width 84 height 25
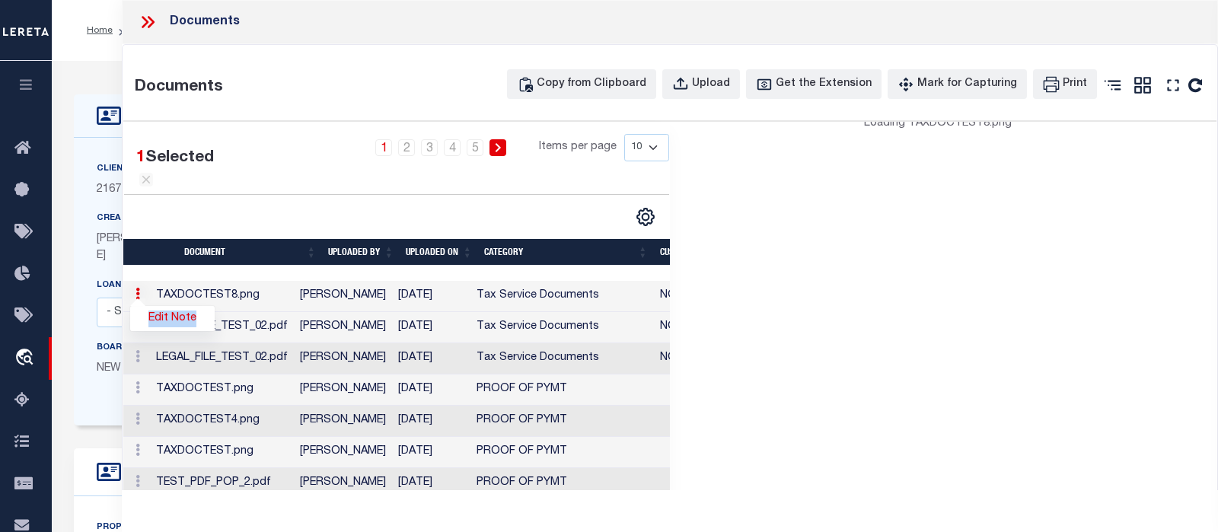
click at [150, 301] on td "Edit Note" at bounding box center [136, 296] width 27 height 31
click at [169, 306] on link "Edit Note" at bounding box center [172, 318] width 84 height 25
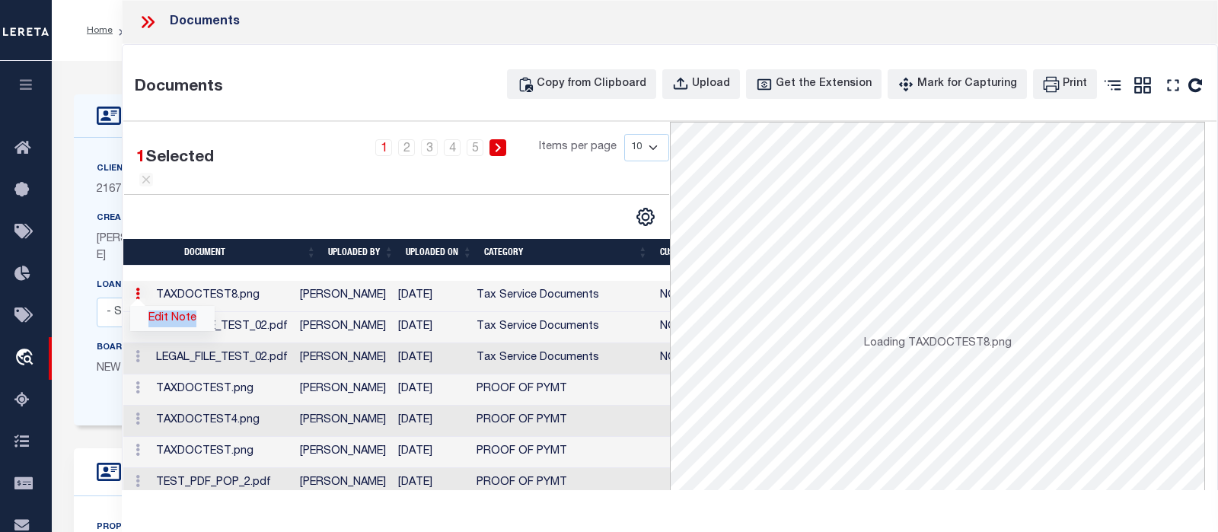
click at [150, 301] on td "Edit Note" at bounding box center [136, 296] width 27 height 31
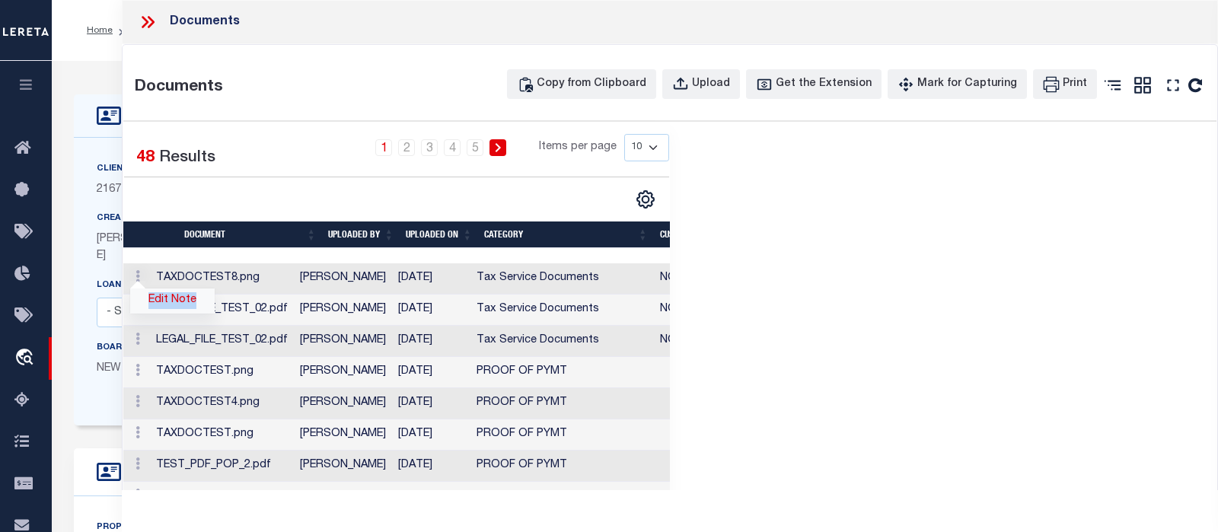
click at [169, 301] on link "Edit Note" at bounding box center [172, 300] width 84 height 25
click at [150, 295] on td "Edit Note" at bounding box center [136, 278] width 27 height 31
click at [169, 301] on link "Edit Note" at bounding box center [172, 300] width 84 height 25
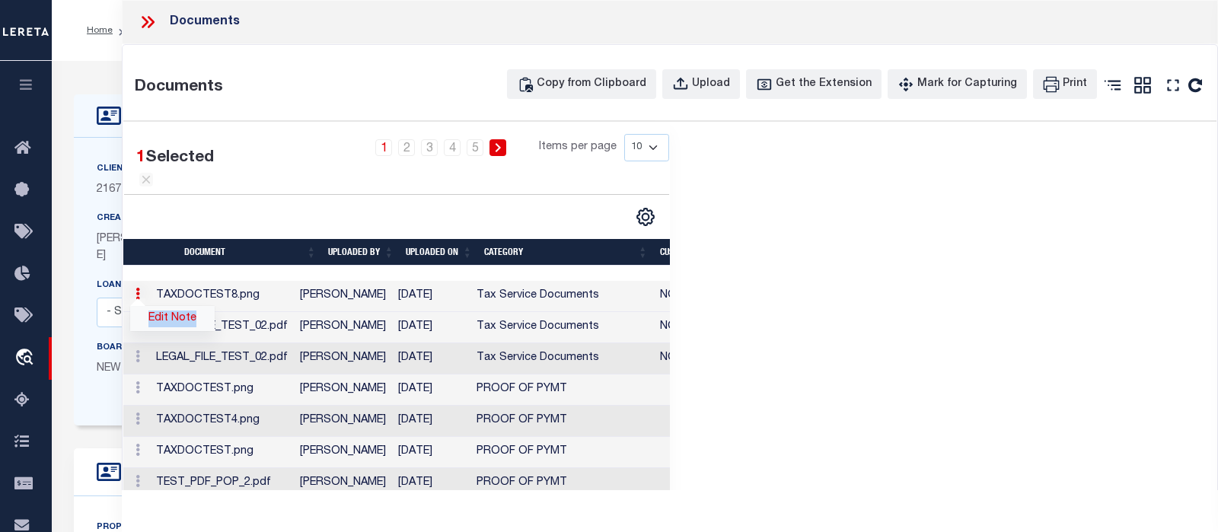
click at [150, 301] on td "Edit Note" at bounding box center [136, 296] width 27 height 31
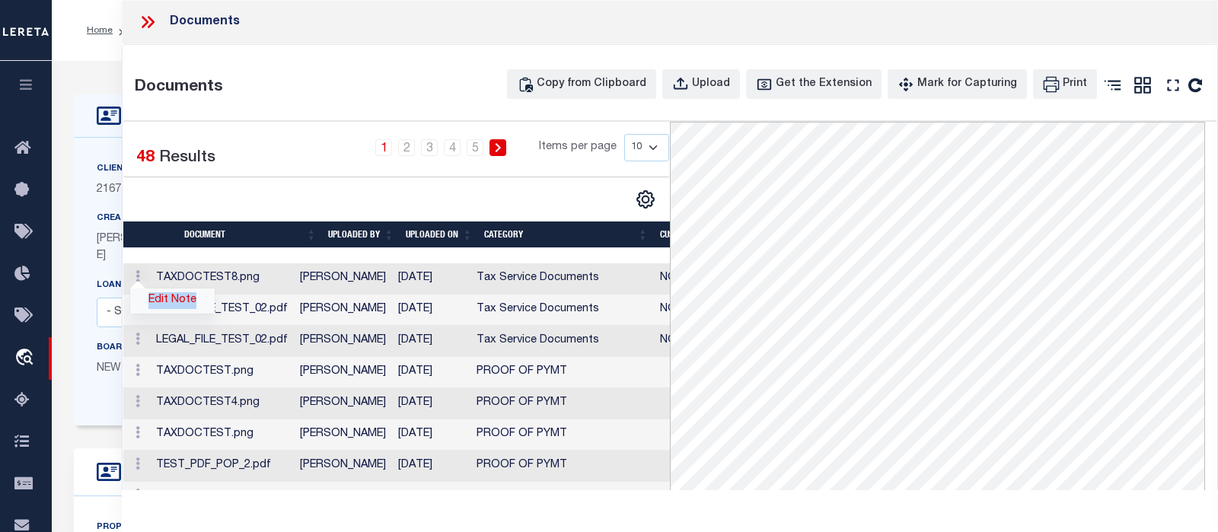
click at [169, 301] on link "Edit Note" at bounding box center [172, 300] width 84 height 25
click at [150, 295] on td "Edit Note" at bounding box center [136, 278] width 27 height 31
click at [159, 299] on link "Edit Note" at bounding box center [172, 300] width 84 height 25
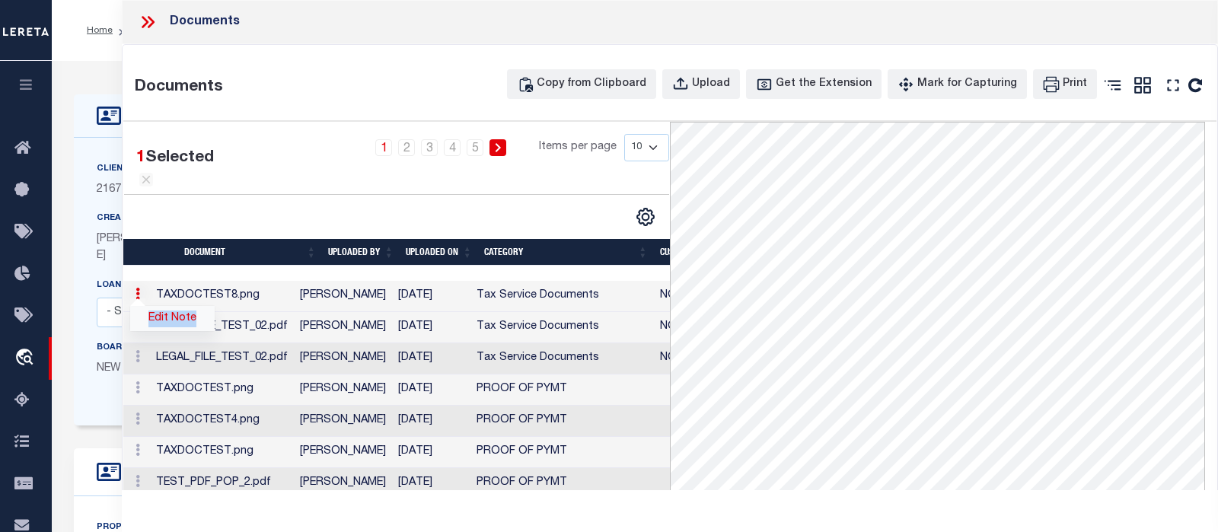
click at [173, 315] on link "Edit Note" at bounding box center [172, 318] width 84 height 25
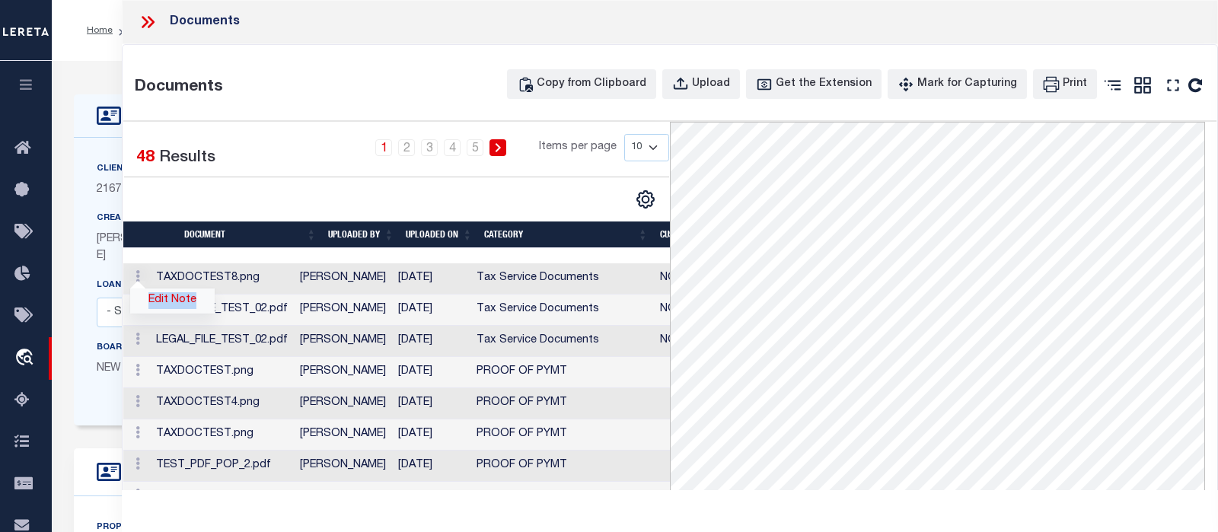
click at [174, 301] on link "Edit Note" at bounding box center [172, 300] width 84 height 25
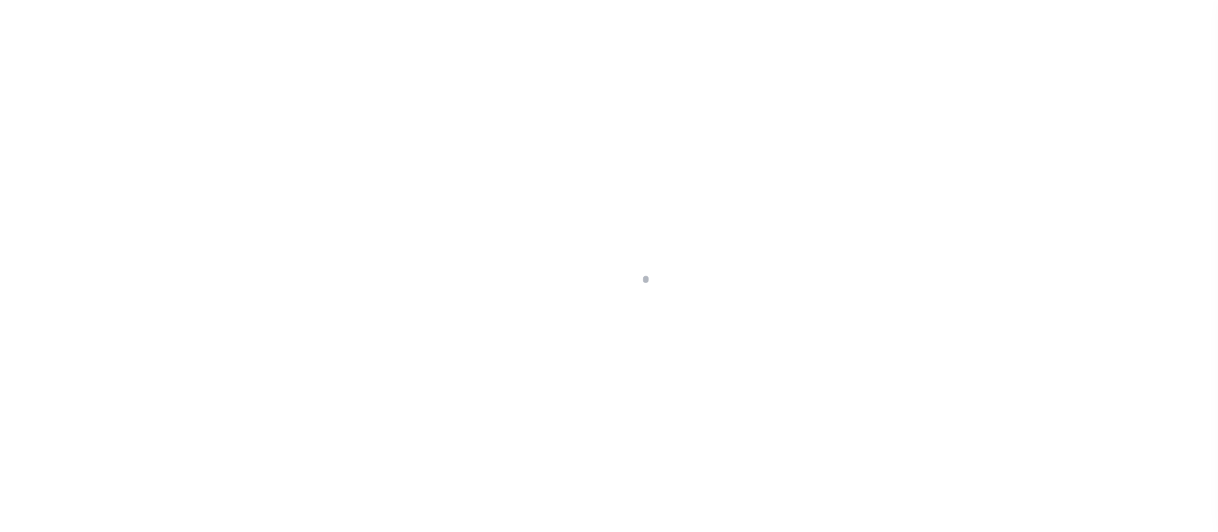
type input "[PERSON_NAME]-T0006"
type input "[PERSON_NAME]"
select select
type input "[STREET_ADDRESS]"
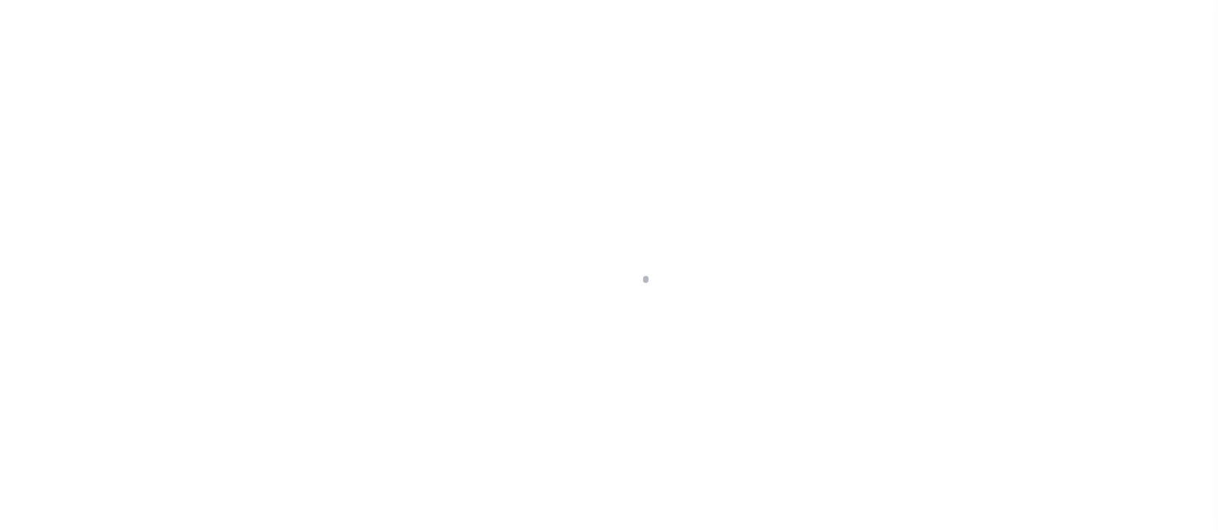
type input "INDEPENDENCE LA 70443-2708"
type input "[DATE]"
select select "10"
select select "Escrow"
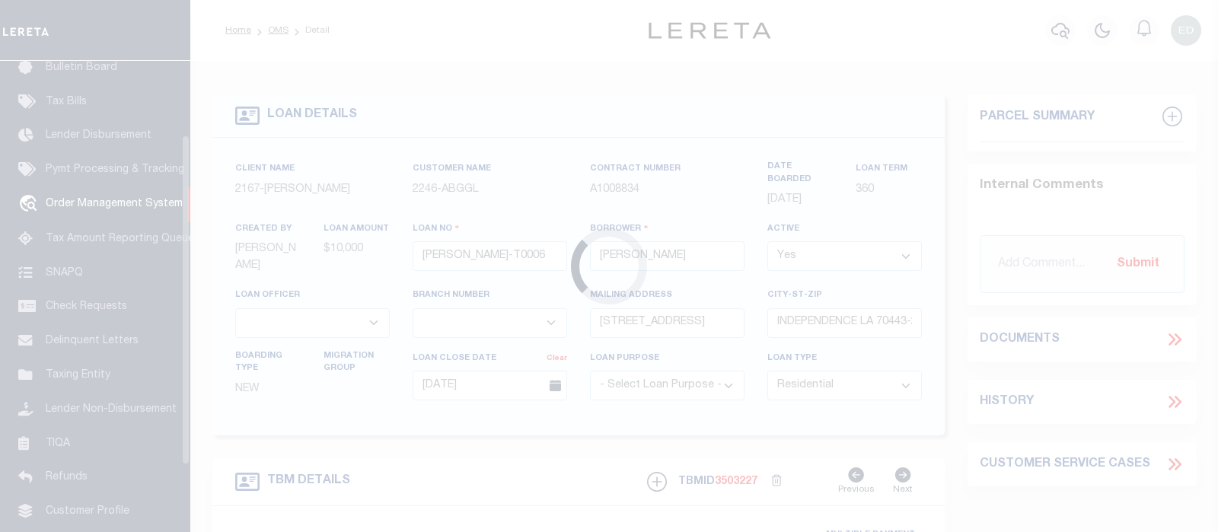
scroll to position [113, 0]
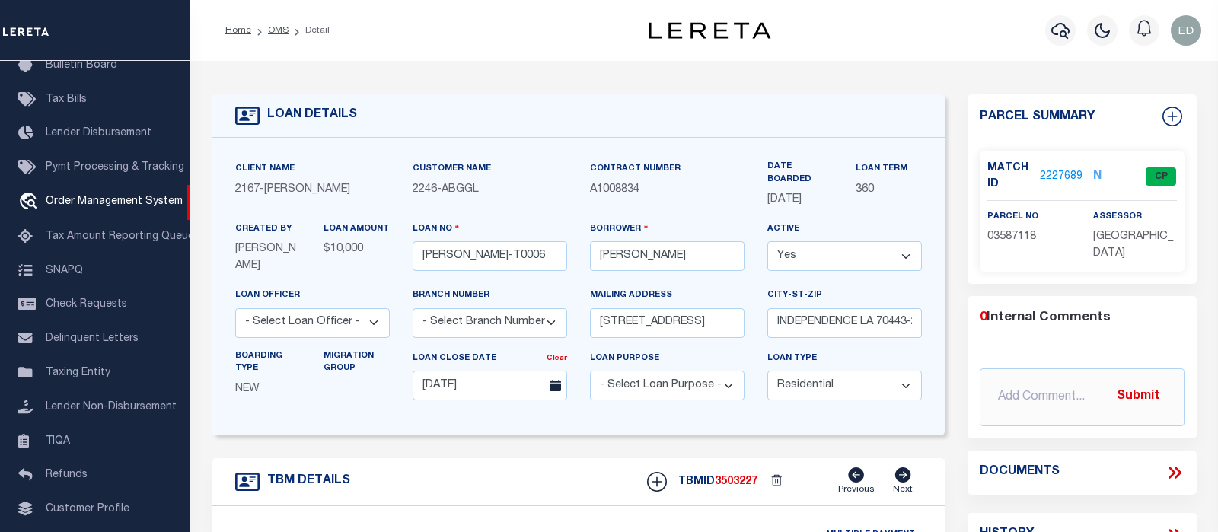
type input "[STREET_ADDRESS]"
select select
type input "INDEPENDENCE LA 70443-2708"
type input "LA"
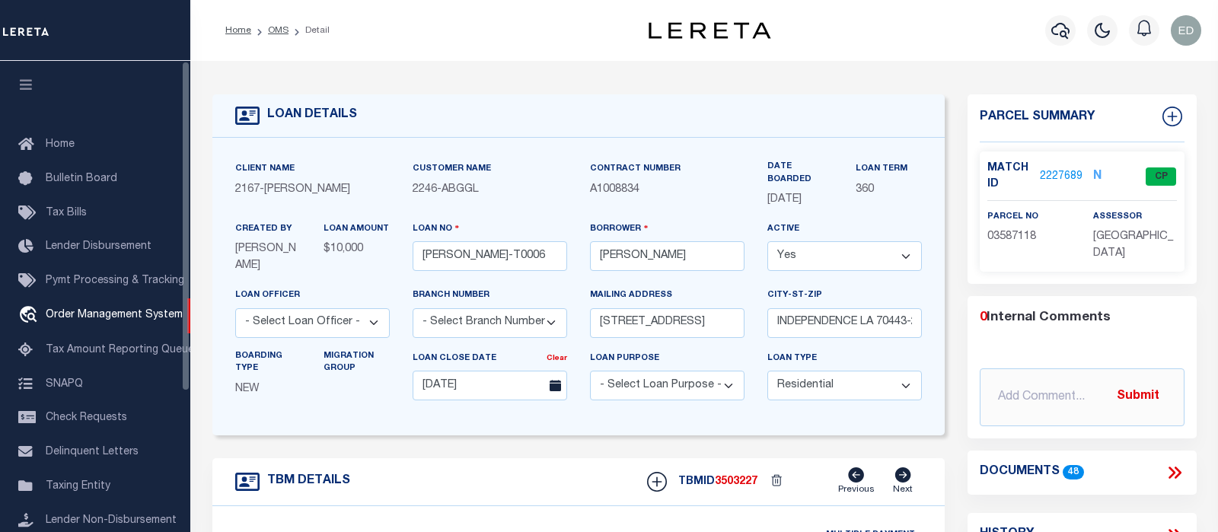
click at [25, 89] on icon "button" at bounding box center [27, 85] width 18 height 14
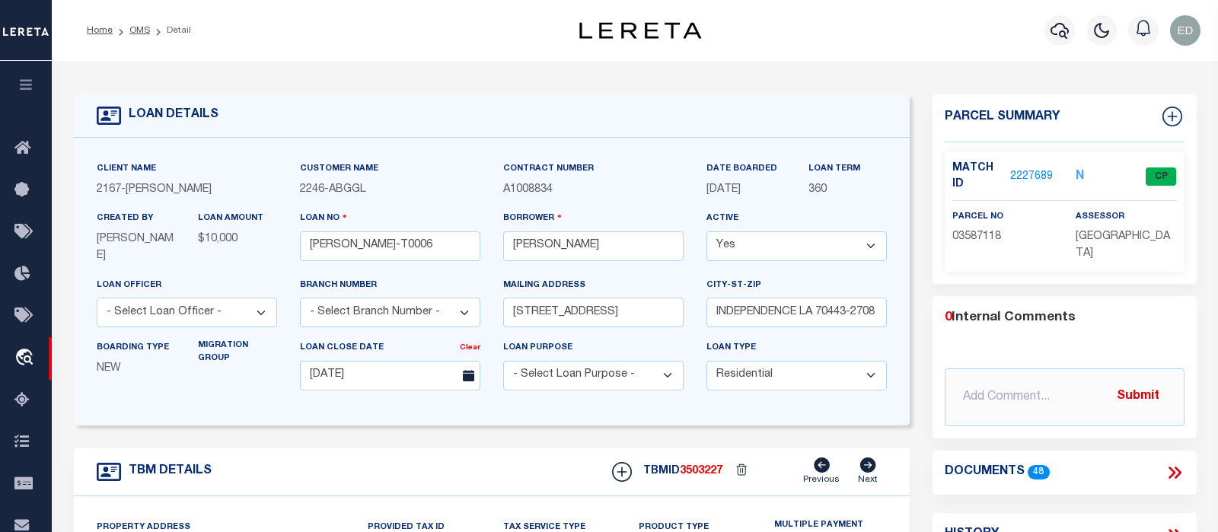
click at [1171, 473] on icon at bounding box center [1171, 473] width 7 height 12
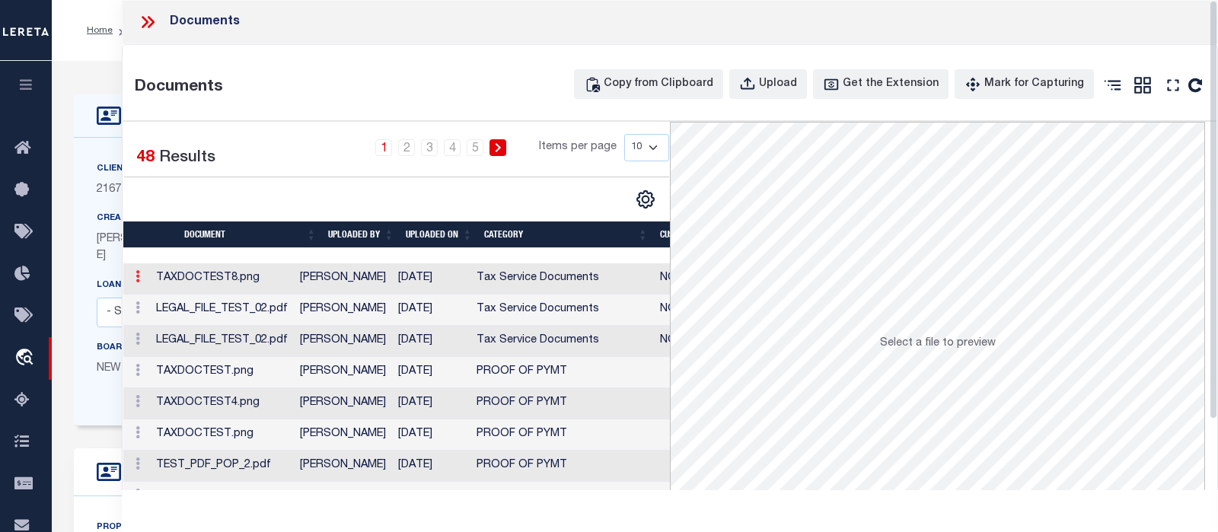
click at [139, 277] on icon at bounding box center [137, 276] width 5 height 12
click at [167, 295] on link "Edit Note" at bounding box center [172, 300] width 84 height 25
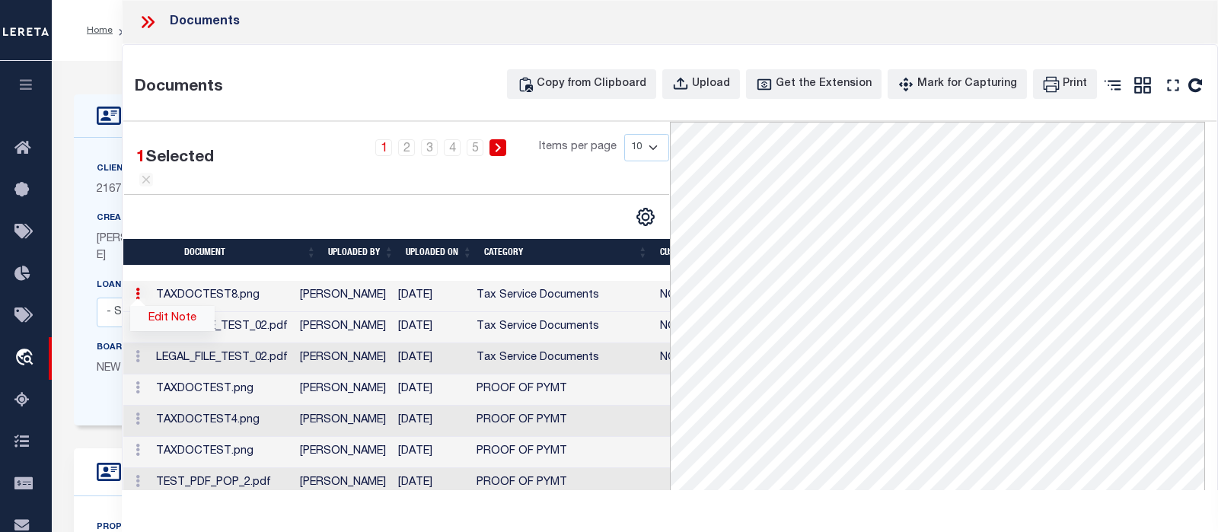
click at [166, 320] on link "Edit Note" at bounding box center [172, 318] width 84 height 25
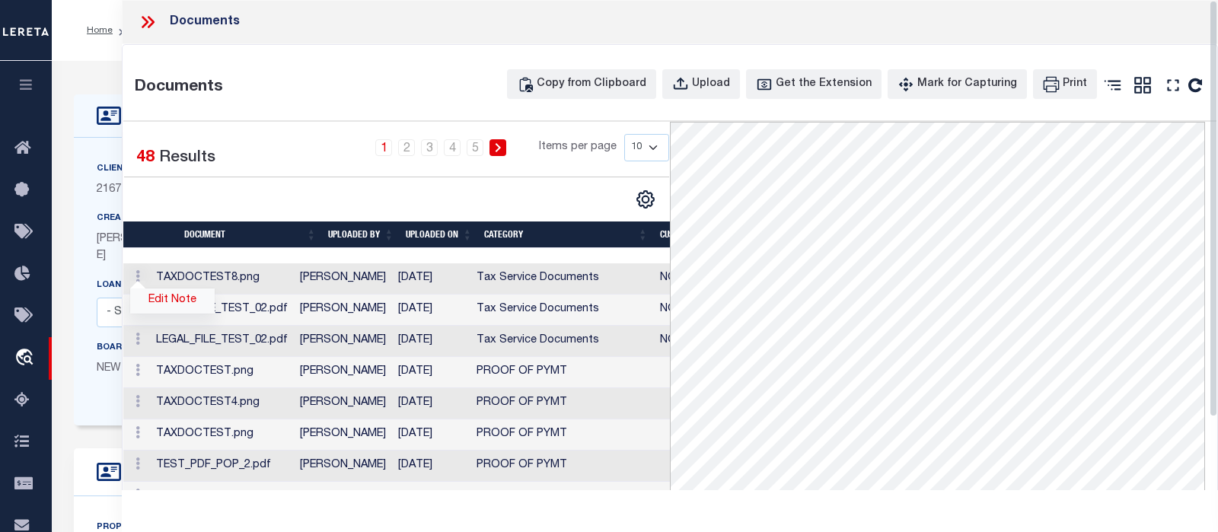
click at [167, 303] on link "Edit Note" at bounding box center [172, 300] width 84 height 25
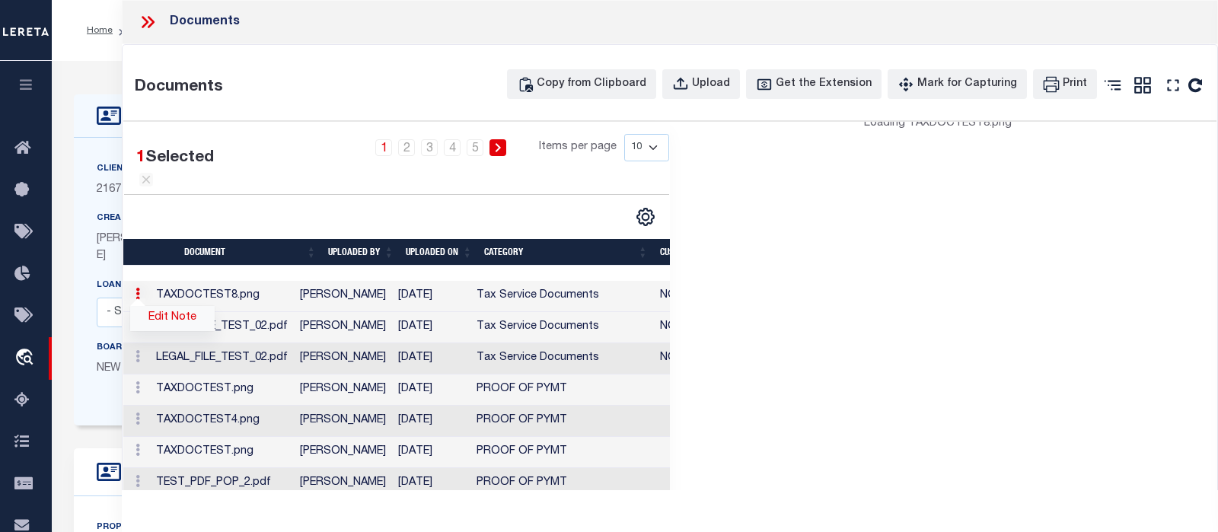
click at [150, 303] on td "Edit Note" at bounding box center [136, 296] width 27 height 31
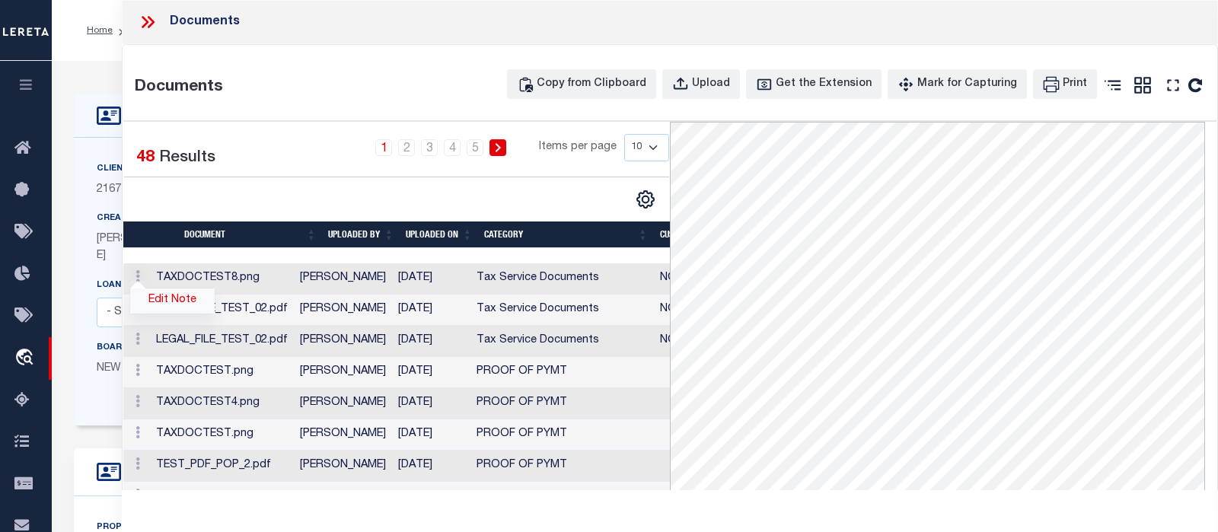
click at [167, 303] on link "Edit Note" at bounding box center [172, 300] width 84 height 25
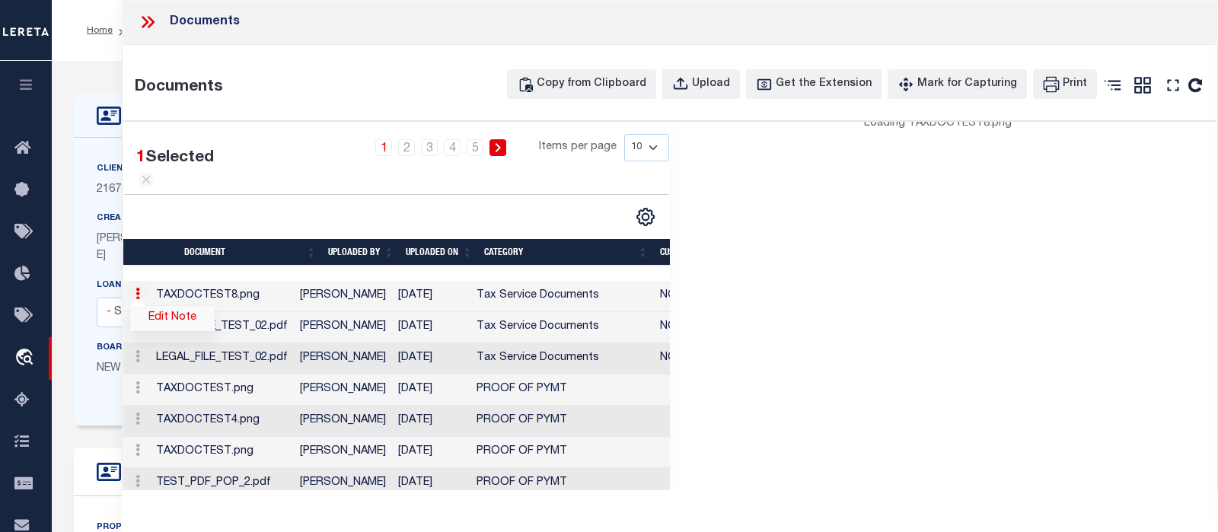
click at [150, 303] on td "Edit Note" at bounding box center [136, 296] width 27 height 31
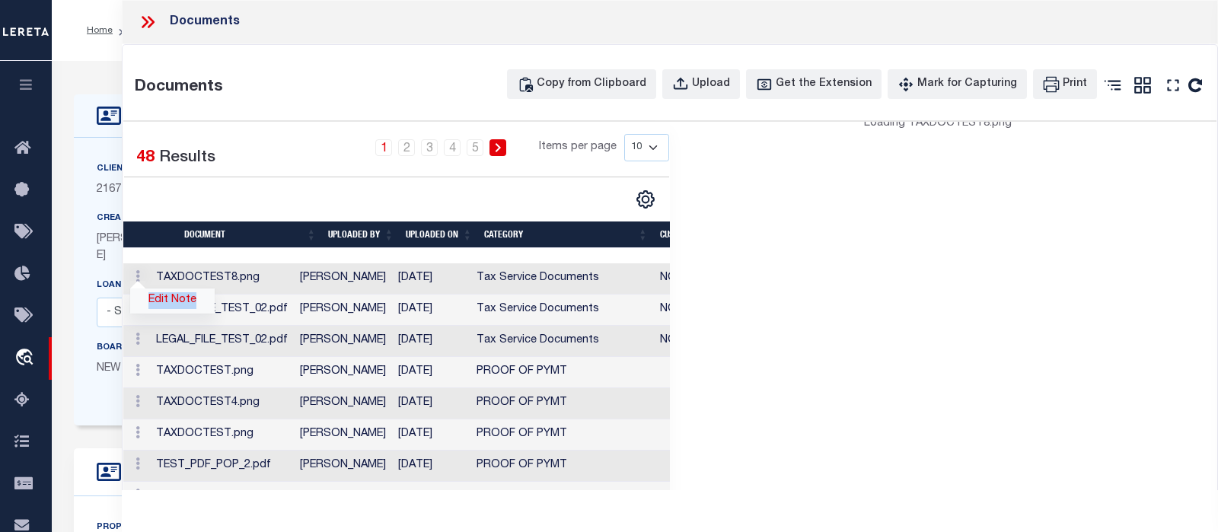
click at [167, 303] on link "Edit Note" at bounding box center [172, 300] width 84 height 25
click at [150, 295] on td "Edit Note" at bounding box center [136, 278] width 27 height 31
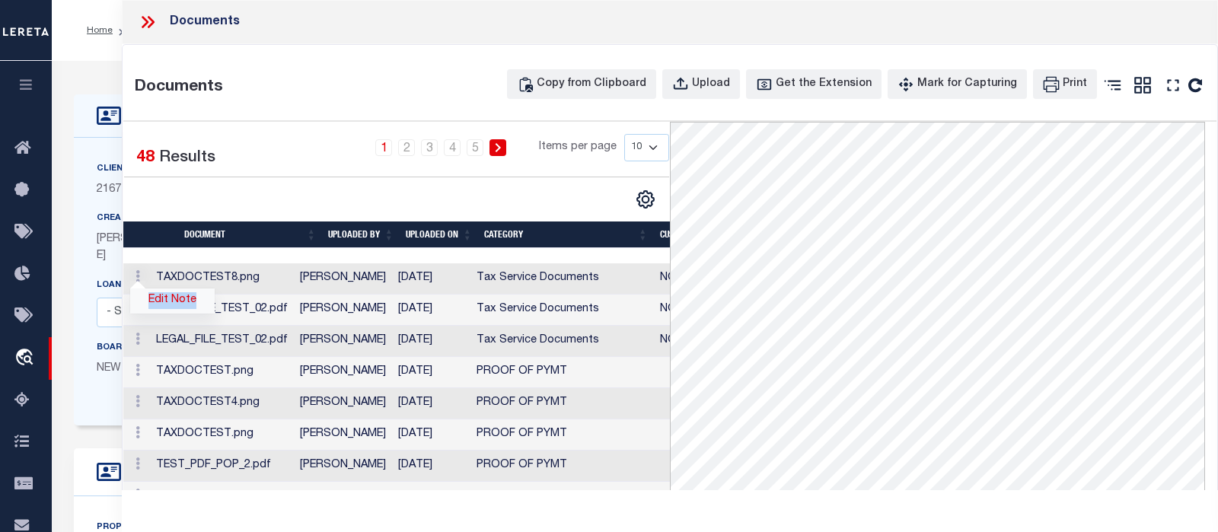
click at [167, 303] on link "Edit Note" at bounding box center [172, 300] width 84 height 25
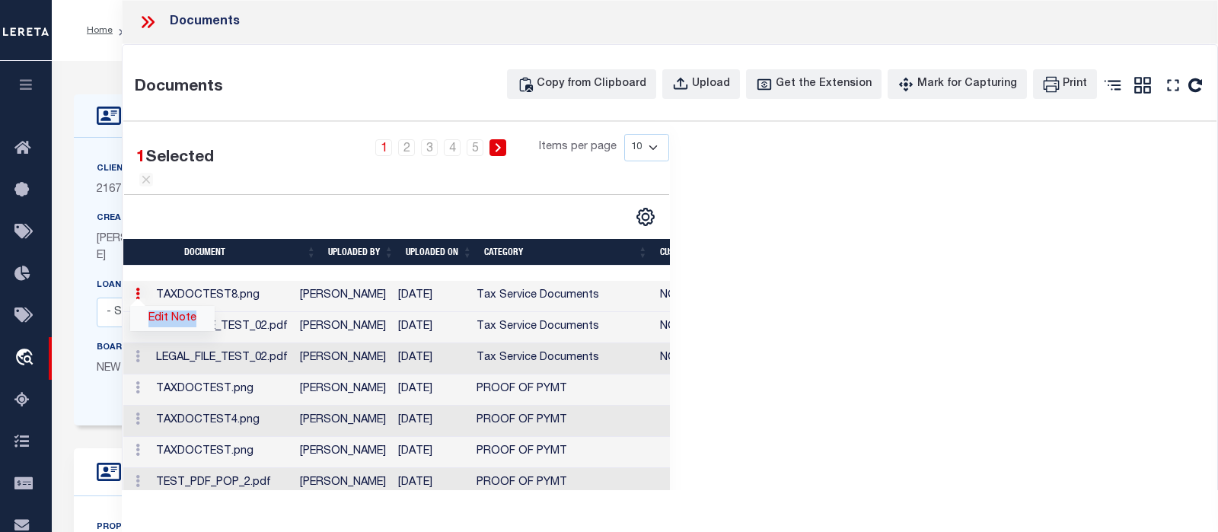
click at [150, 303] on td "Edit Note" at bounding box center [136, 296] width 27 height 31
click at [167, 306] on link "Edit Note" at bounding box center [172, 318] width 84 height 25
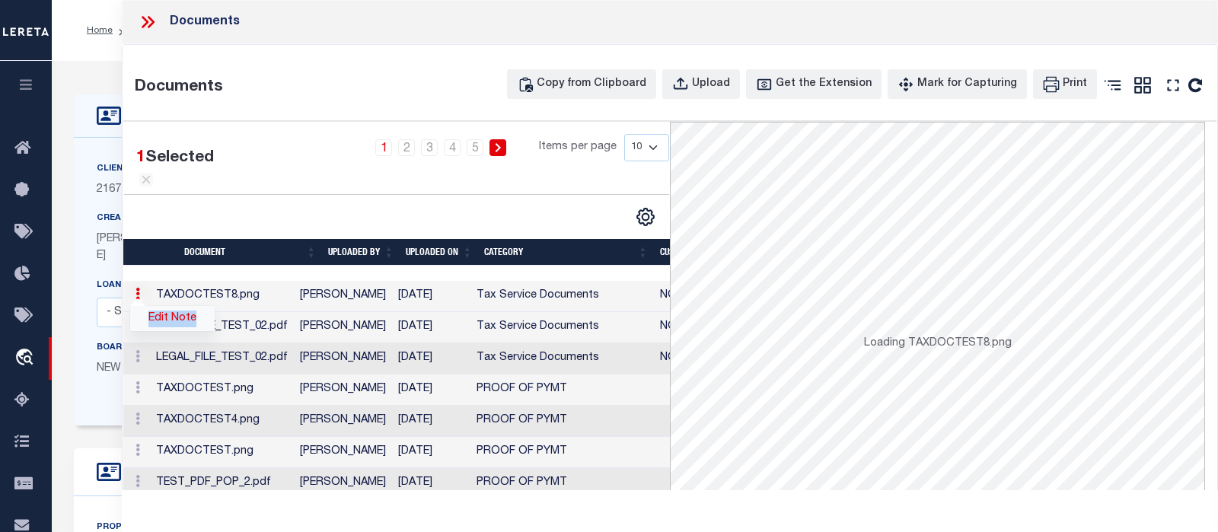
click at [150, 303] on td "Edit Note" at bounding box center [136, 296] width 27 height 31
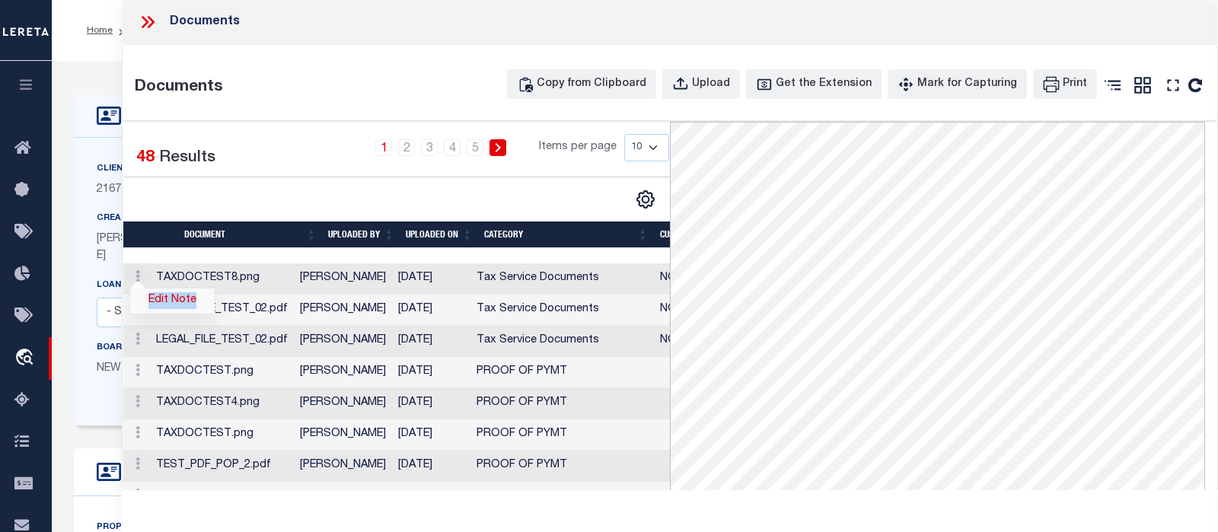
click at [167, 303] on link "Edit Note" at bounding box center [172, 300] width 84 height 25
click at [150, 295] on td "Edit Note" at bounding box center [136, 278] width 27 height 31
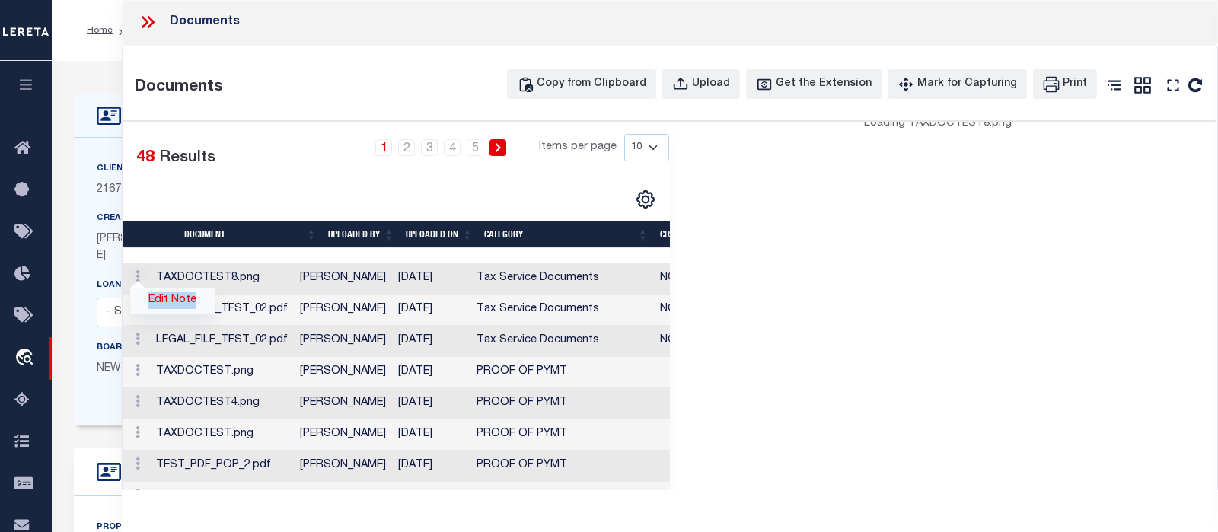
click at [167, 303] on link "Edit Note" at bounding box center [172, 300] width 84 height 25
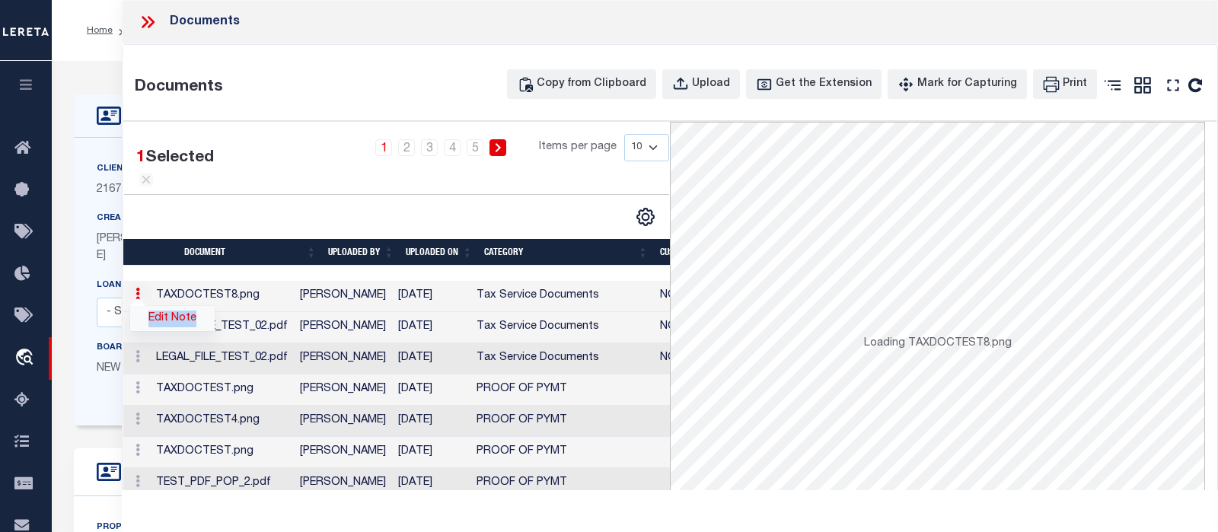
click at [150, 303] on td "Edit Note" at bounding box center [136, 296] width 27 height 31
